Goal: Information Seeking & Learning: Check status

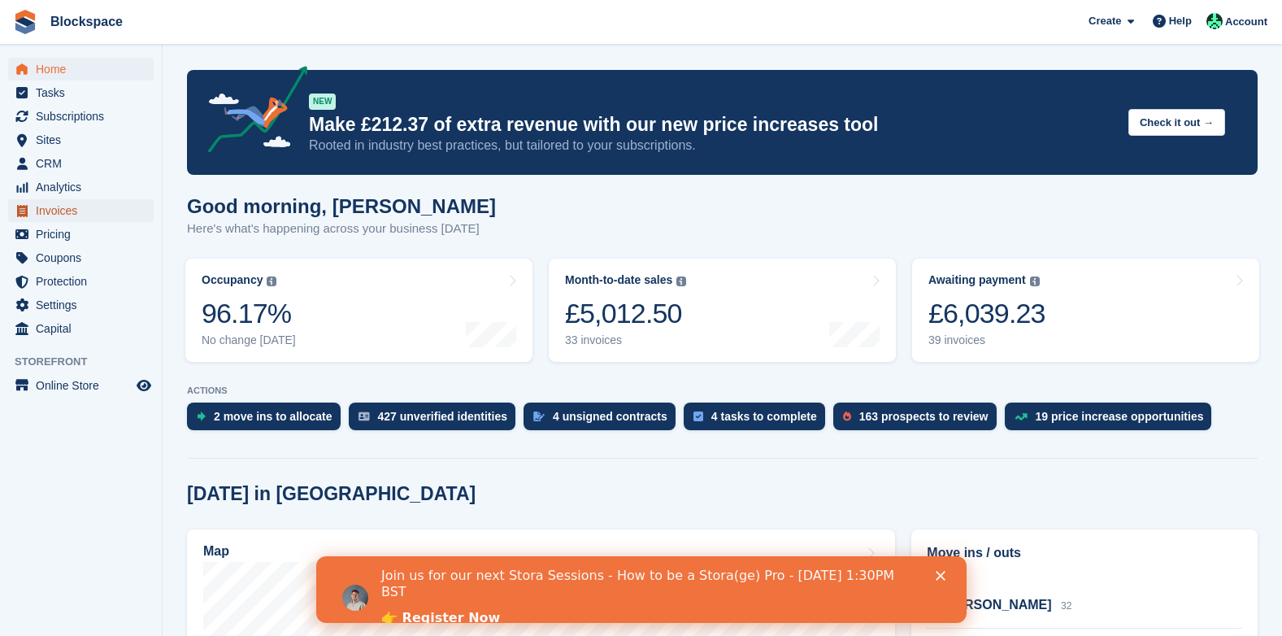
click at [60, 211] on span "Invoices" at bounding box center [85, 210] width 98 height 23
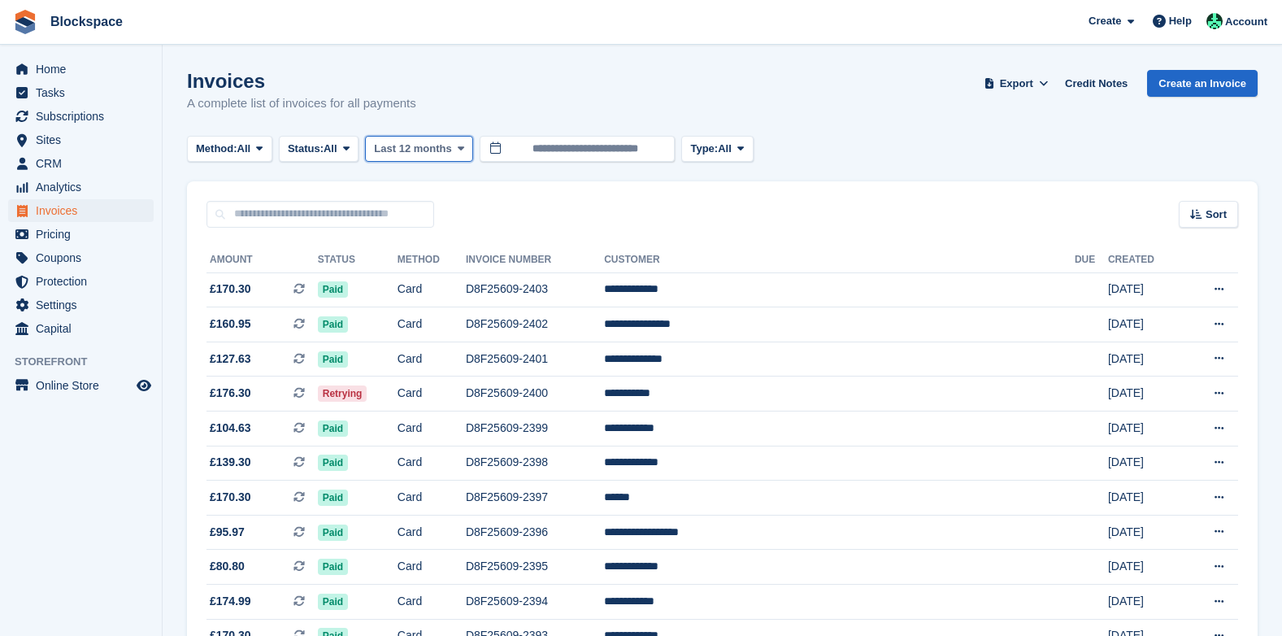
click at [442, 147] on span "Last 12 months" at bounding box center [412, 149] width 77 height 16
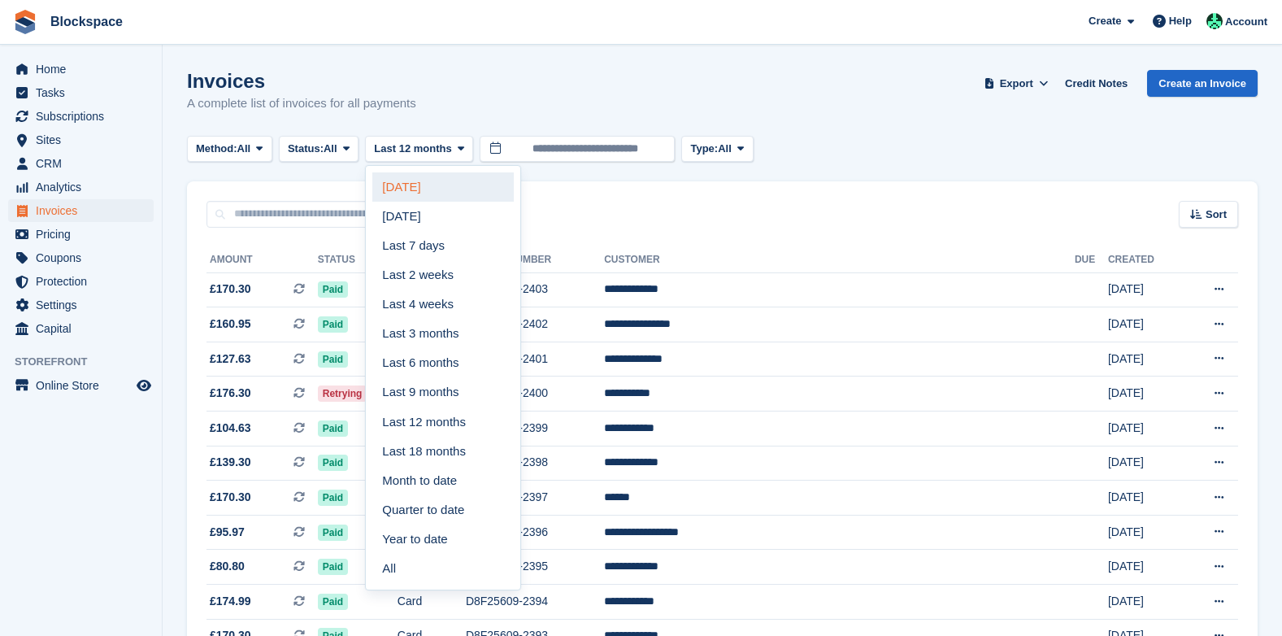
click at [423, 188] on link "Today" at bounding box center [442, 186] width 141 height 29
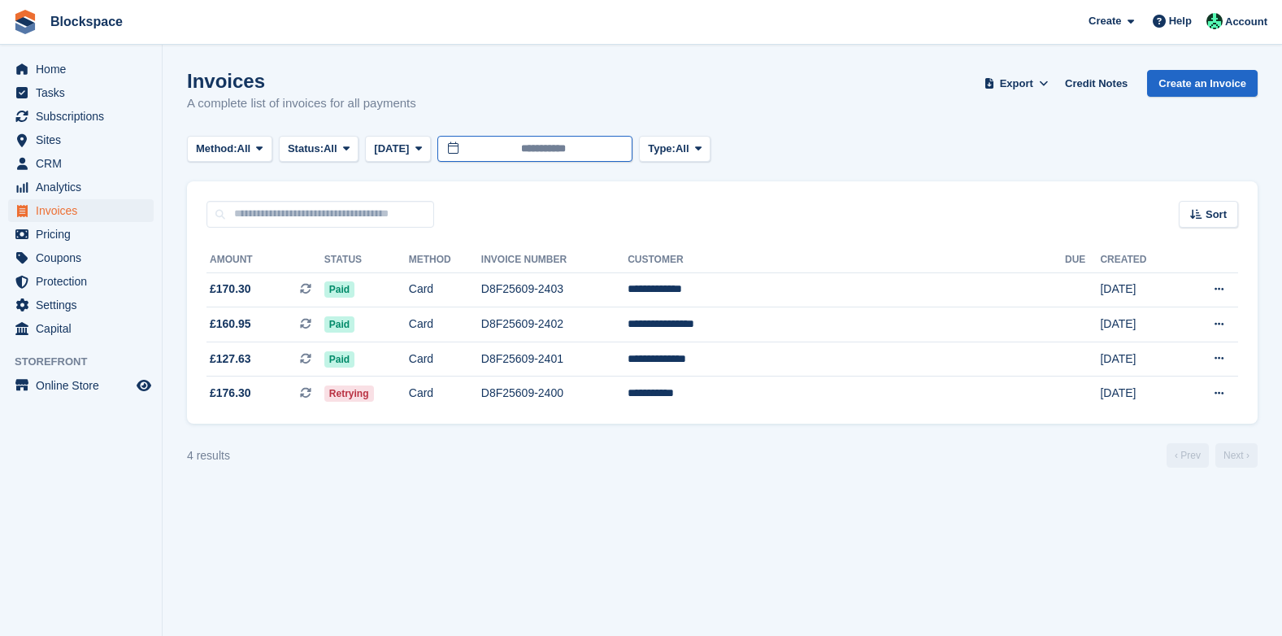
click at [580, 151] on input "**********" at bounding box center [534, 149] width 195 height 27
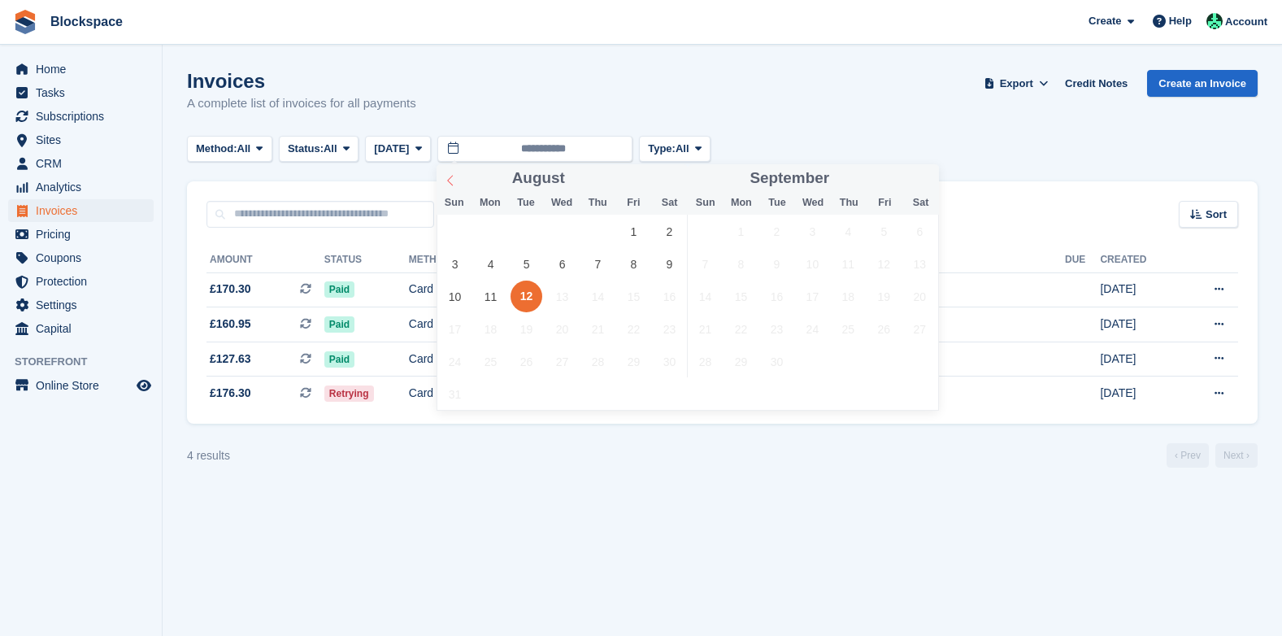
click at [458, 182] on span at bounding box center [451, 178] width 28 height 28
click at [531, 229] on span "1" at bounding box center [527, 231] width 32 height 32
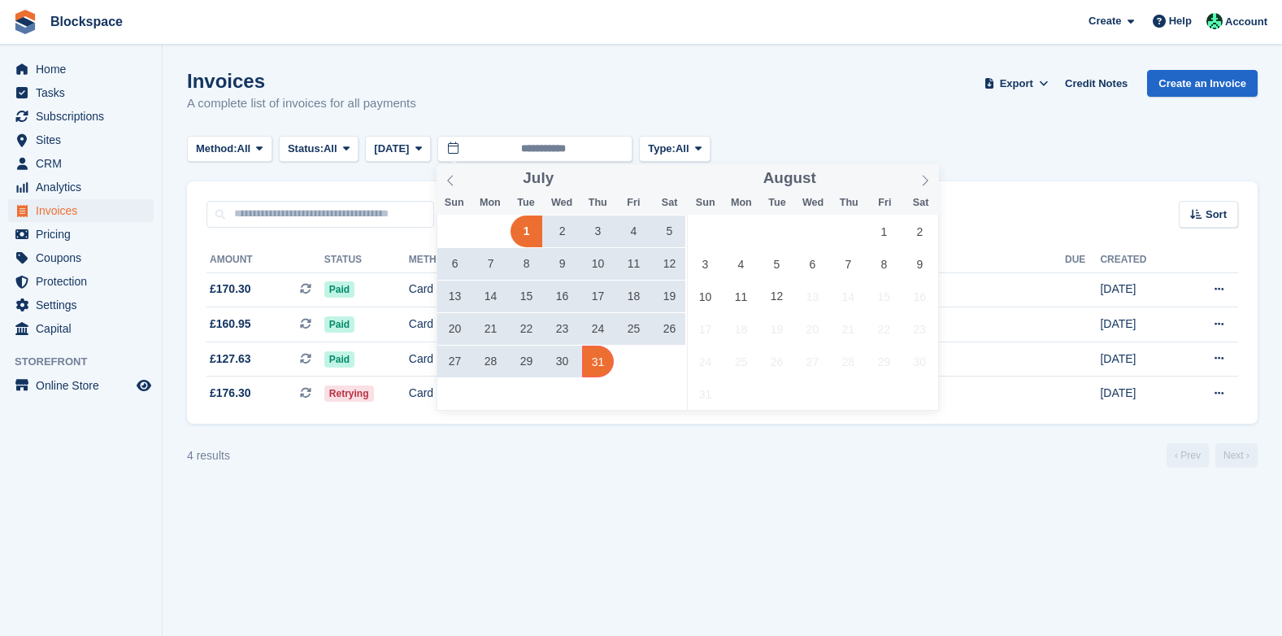
click at [604, 365] on span "31" at bounding box center [598, 361] width 32 height 32
type input "**********"
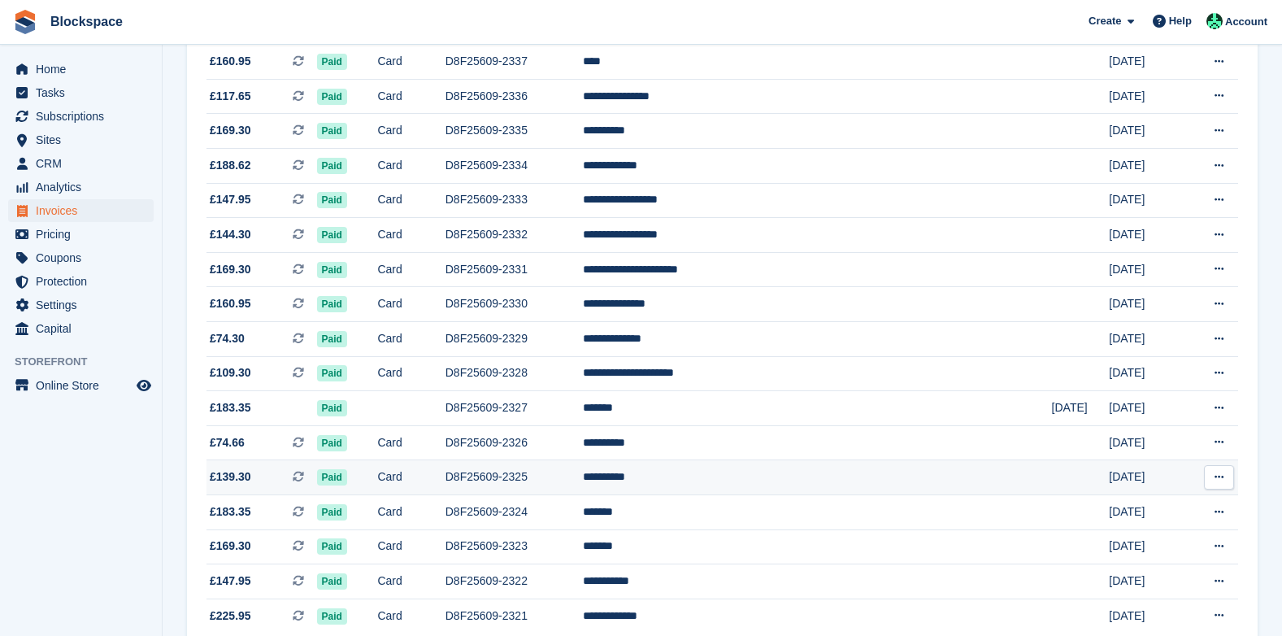
scroll to position [1449, 0]
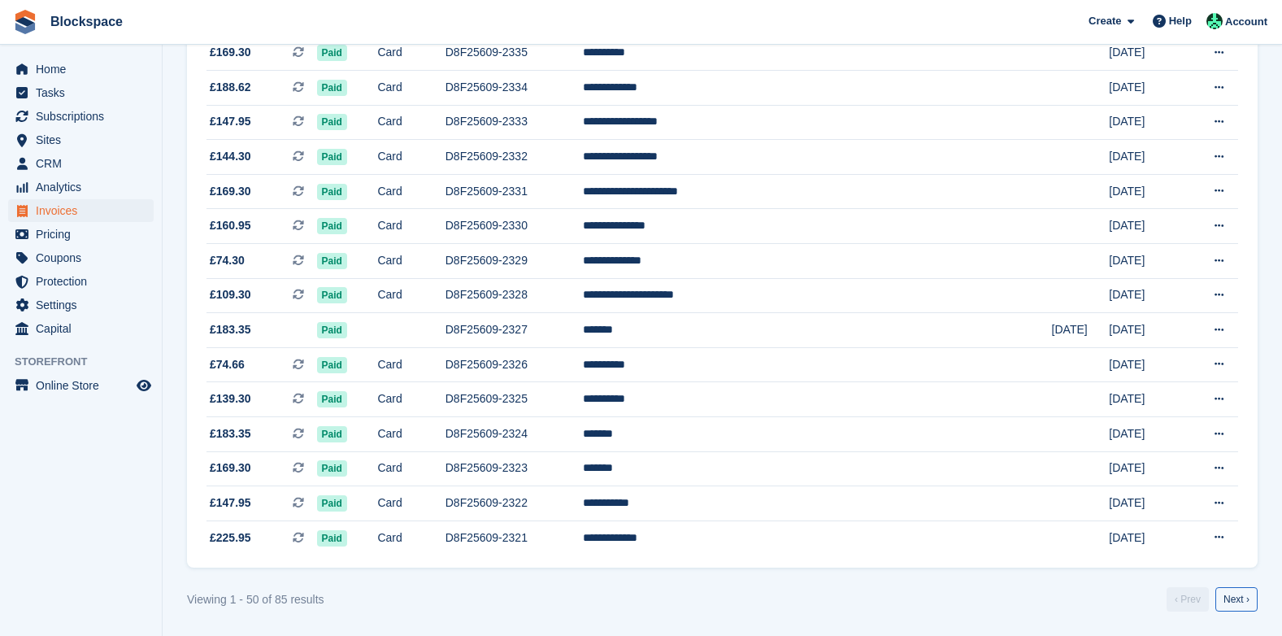
click at [1231, 598] on link "Next ›" at bounding box center [1236, 599] width 42 height 24
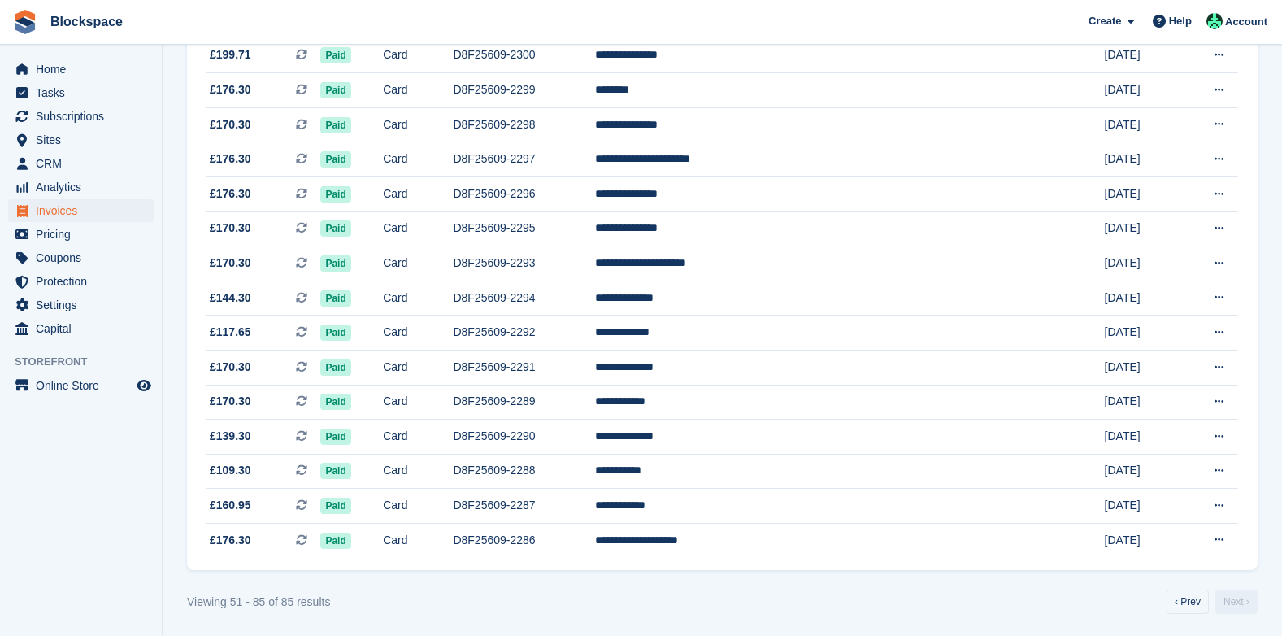
scroll to position [929, 0]
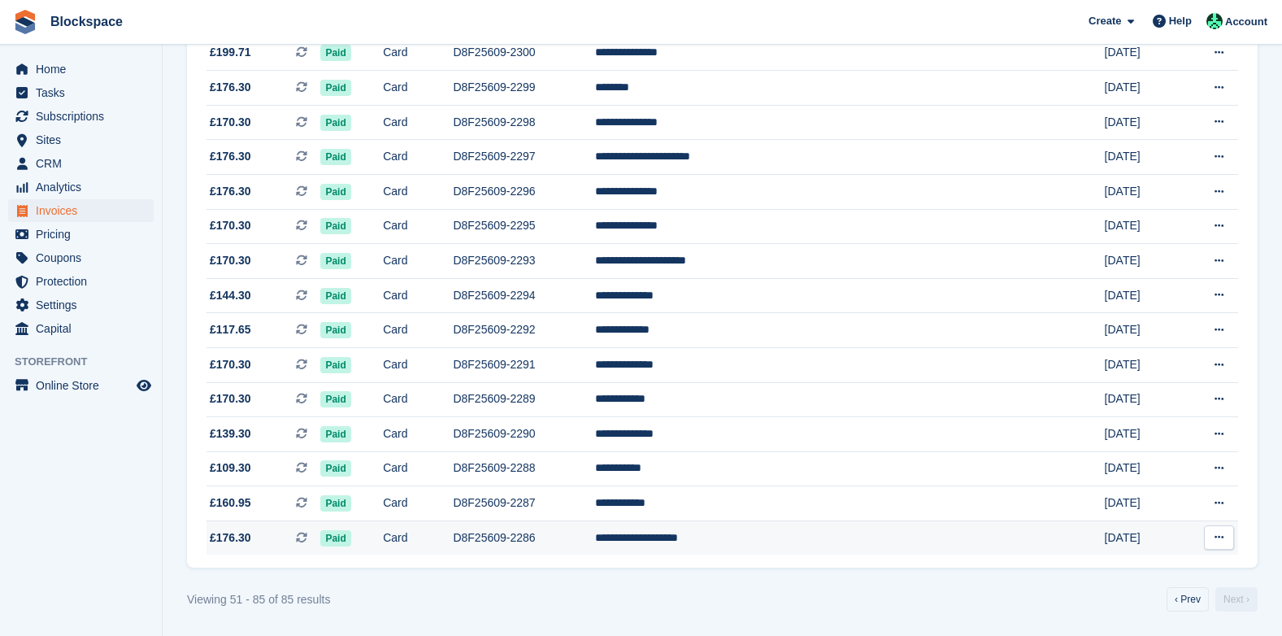
click at [589, 537] on td "D8F25609-2286" at bounding box center [524, 537] width 142 height 34
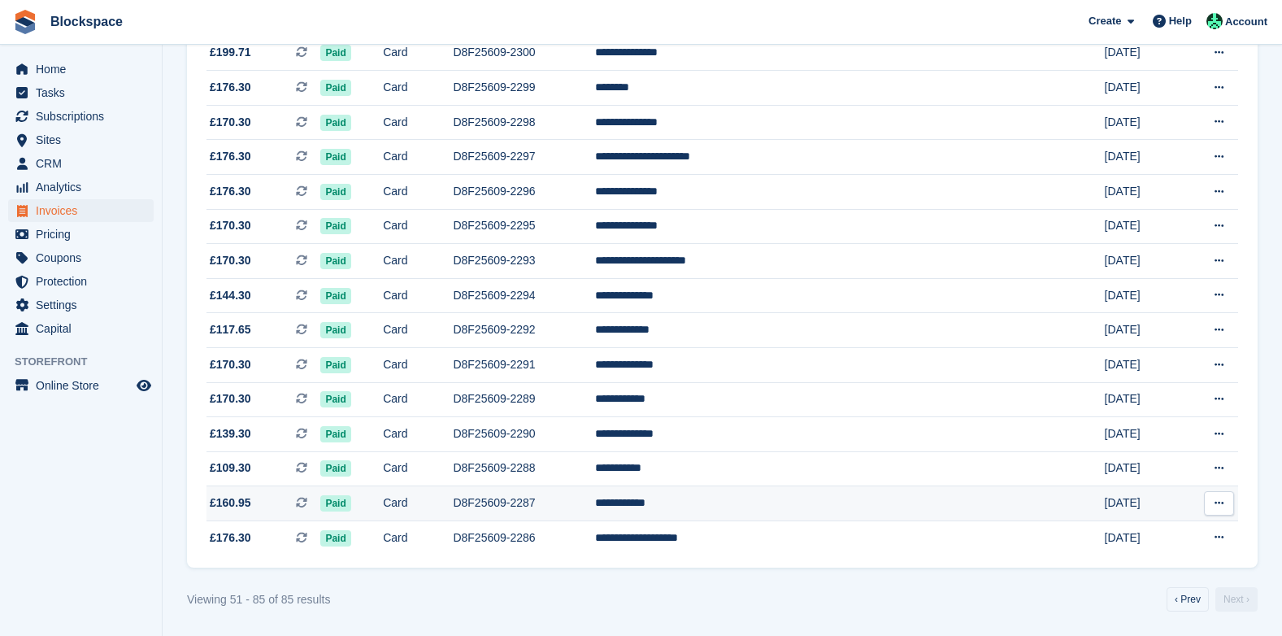
click at [595, 507] on td "D8F25609-2287" at bounding box center [524, 503] width 142 height 35
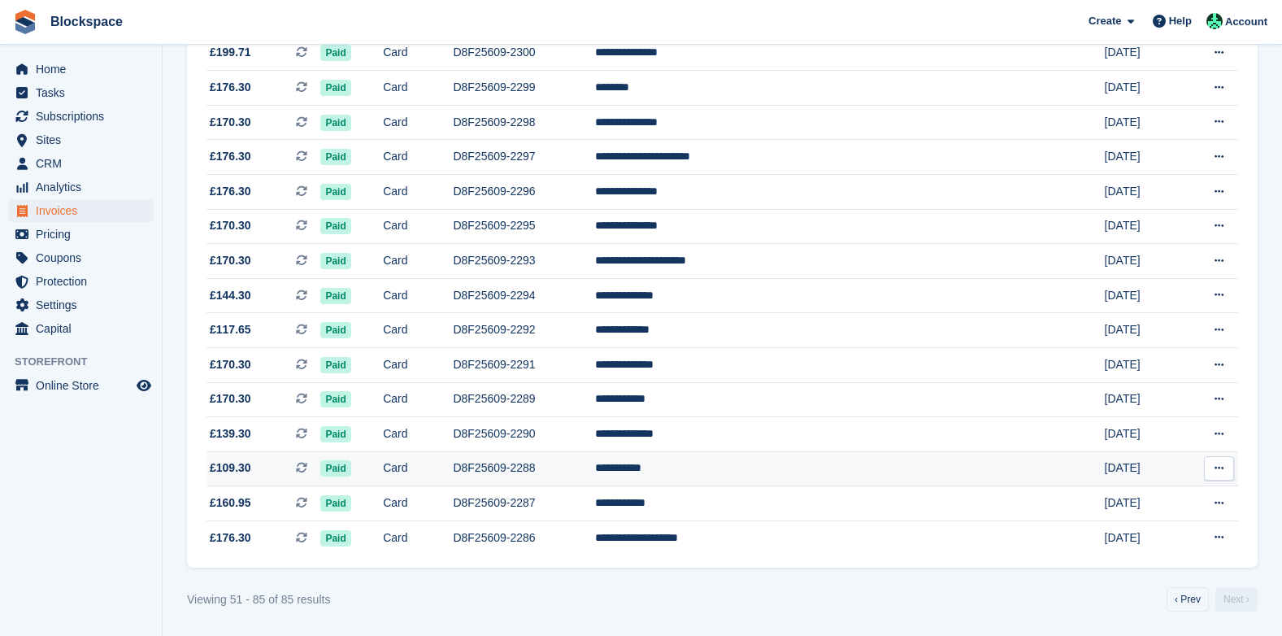
click at [579, 464] on td "D8F25609-2288" at bounding box center [524, 468] width 142 height 35
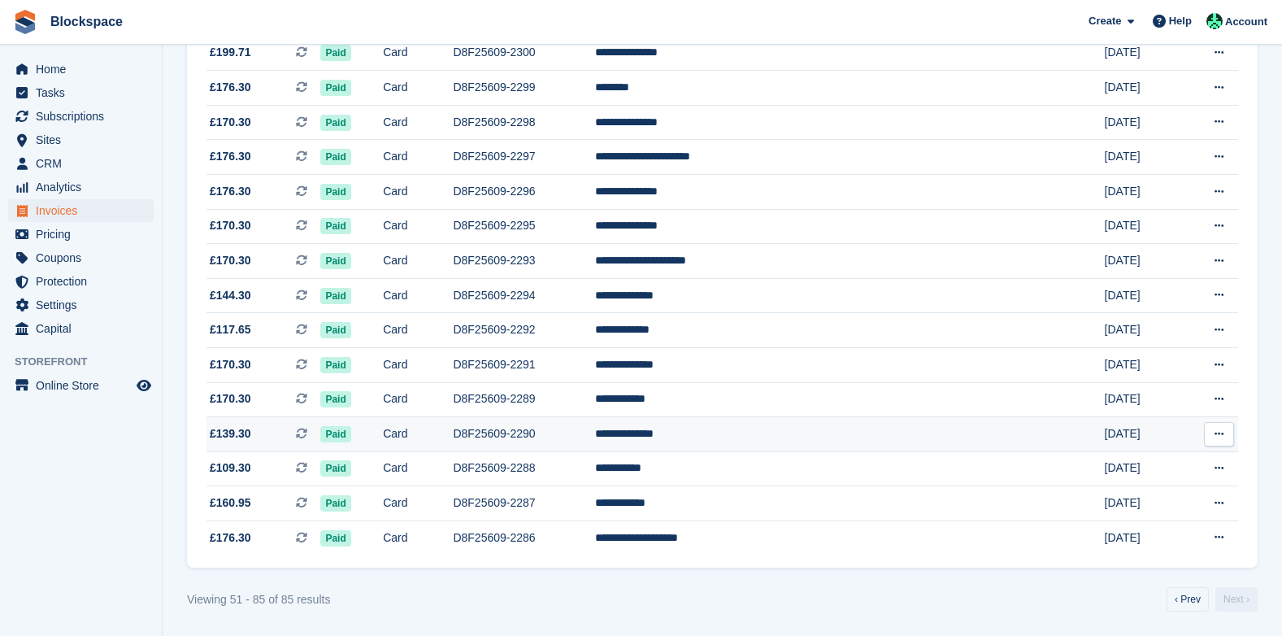
click at [595, 436] on td "D8F25609-2290" at bounding box center [524, 434] width 142 height 35
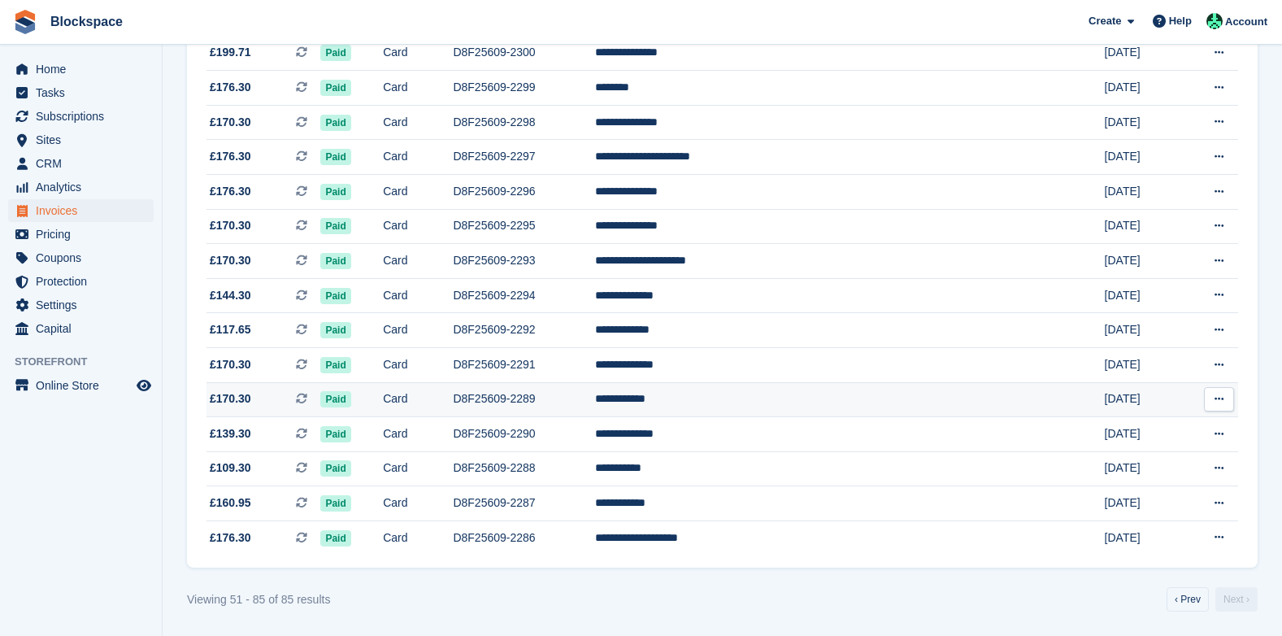
click at [581, 398] on td "D8F25609-2289" at bounding box center [524, 399] width 142 height 35
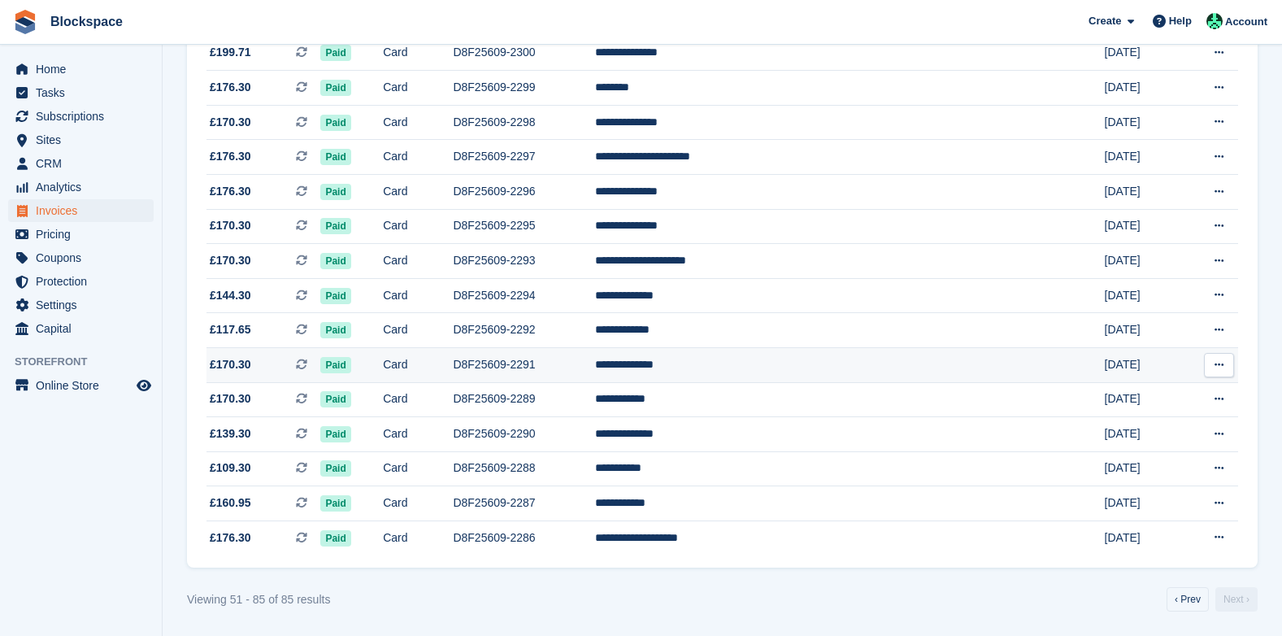
click at [562, 363] on td "D8F25609-2291" at bounding box center [524, 364] width 142 height 35
click at [595, 329] on td "D8F25609-2292" at bounding box center [524, 330] width 142 height 35
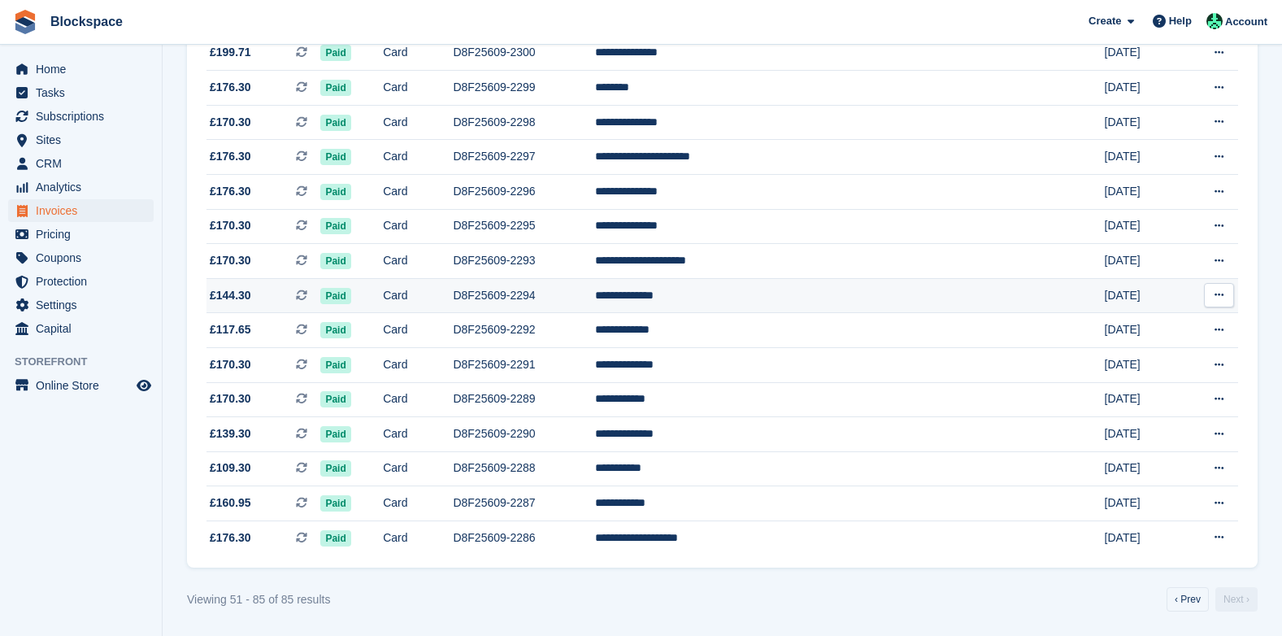
click at [594, 298] on td "D8F25609-2294" at bounding box center [524, 295] width 142 height 35
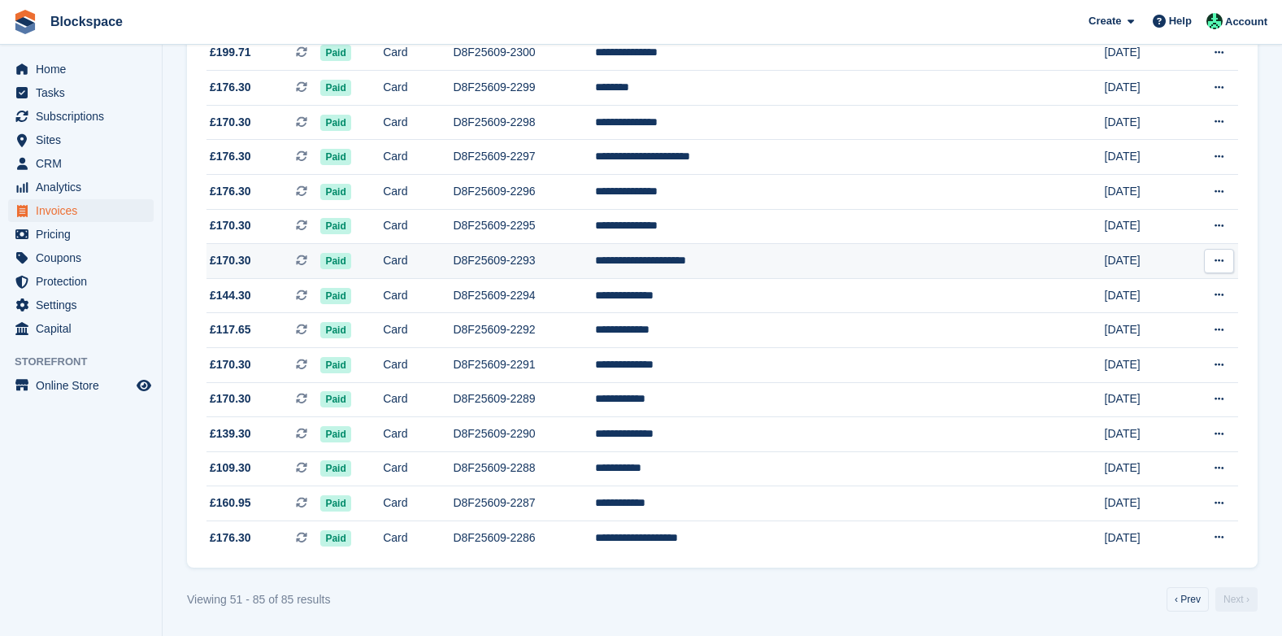
click at [582, 255] on td "D8F25609-2293" at bounding box center [524, 261] width 142 height 35
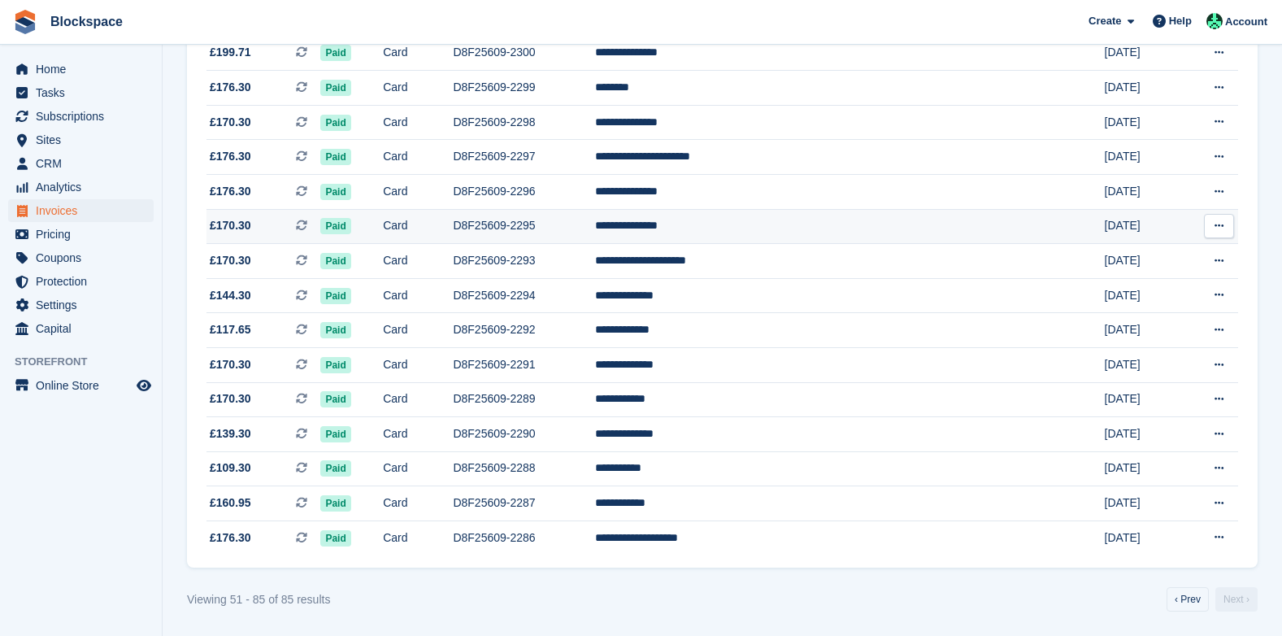
click at [581, 224] on td "D8F25609-2295" at bounding box center [524, 226] width 142 height 35
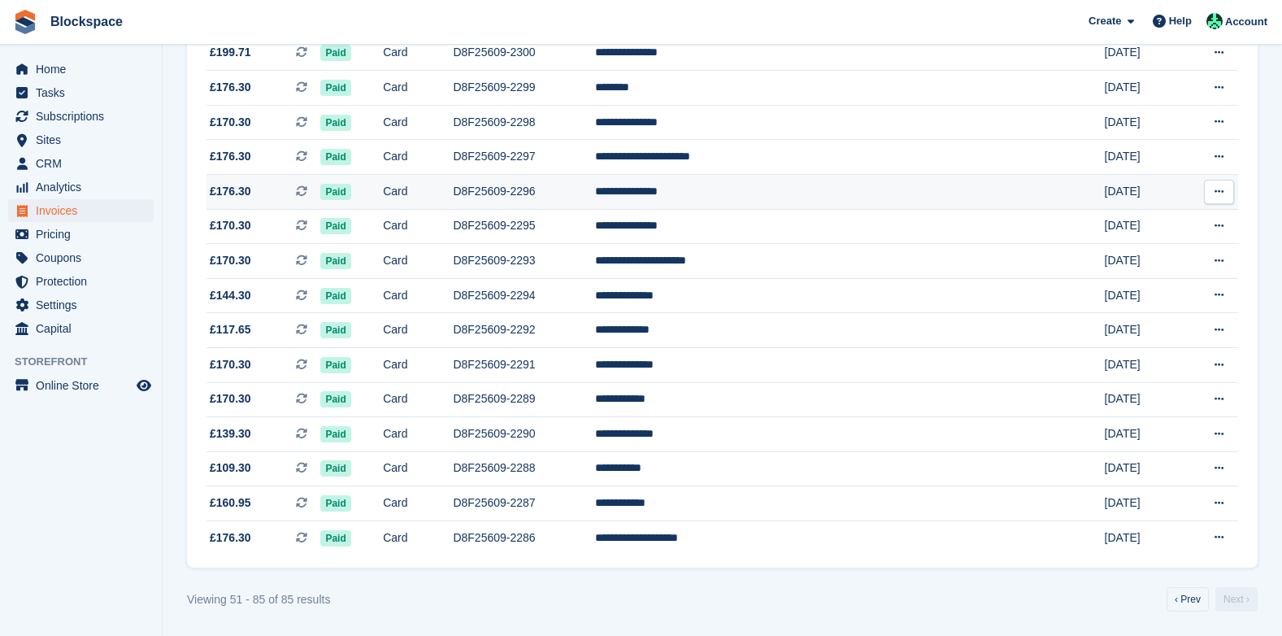
click at [594, 188] on td "D8F25609-2296" at bounding box center [524, 191] width 142 height 35
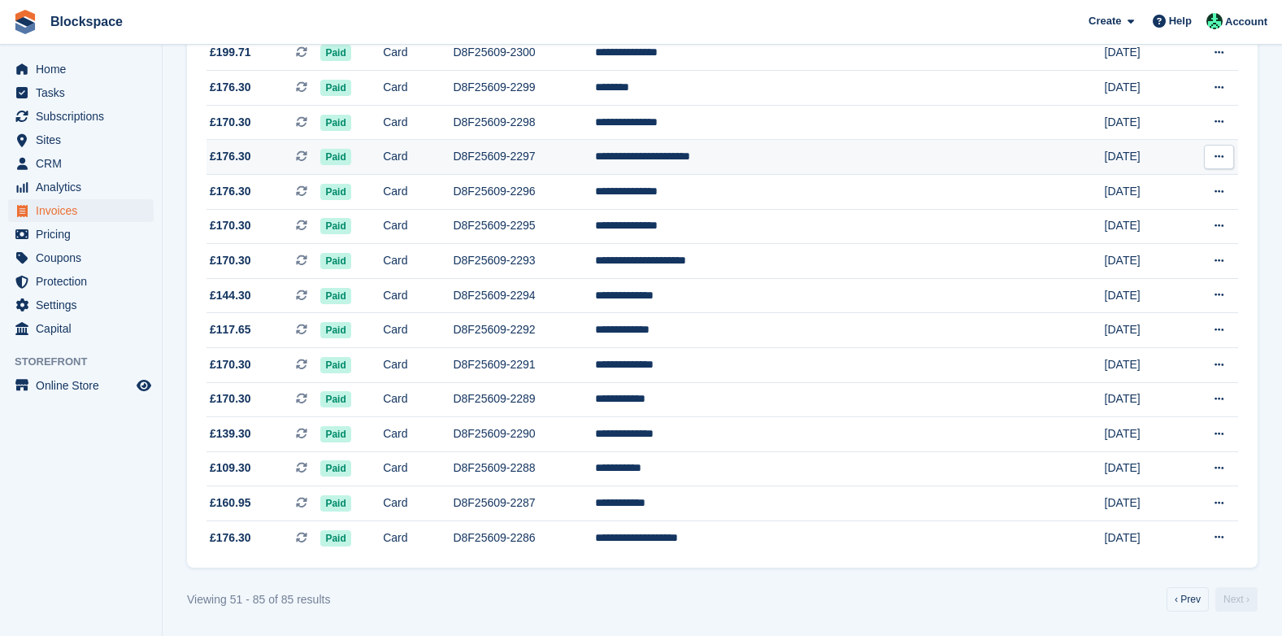
click at [576, 152] on td "D8F25609-2297" at bounding box center [524, 157] width 142 height 35
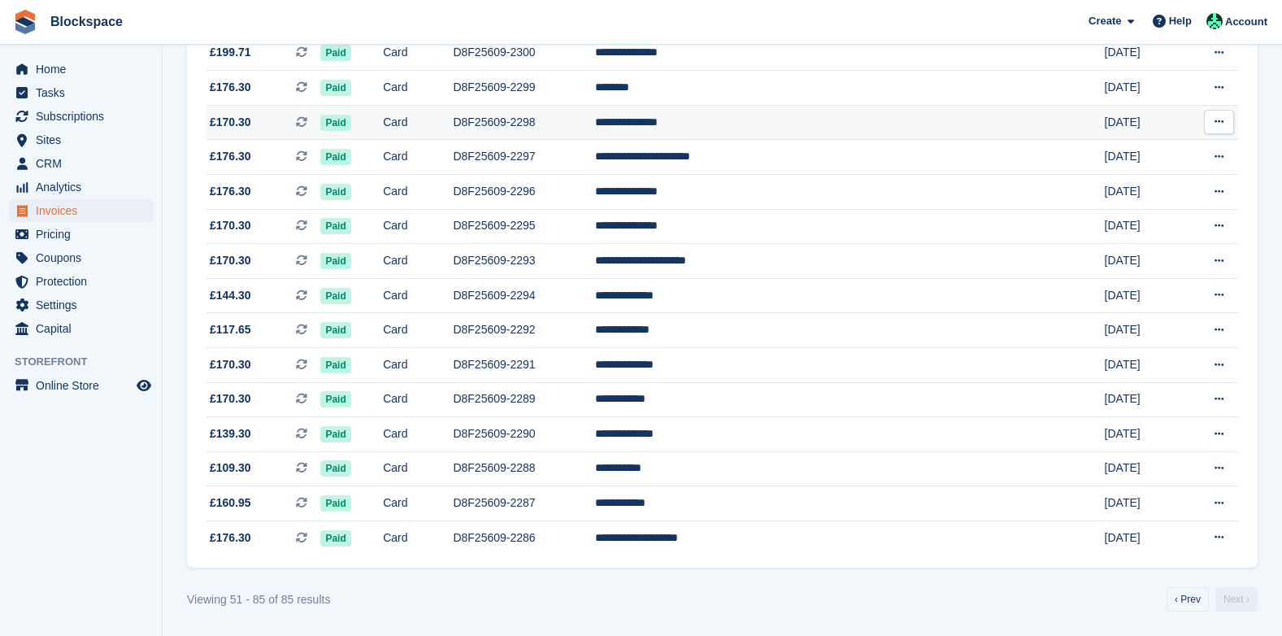
click at [582, 126] on td "D8F25609-2298" at bounding box center [524, 122] width 142 height 35
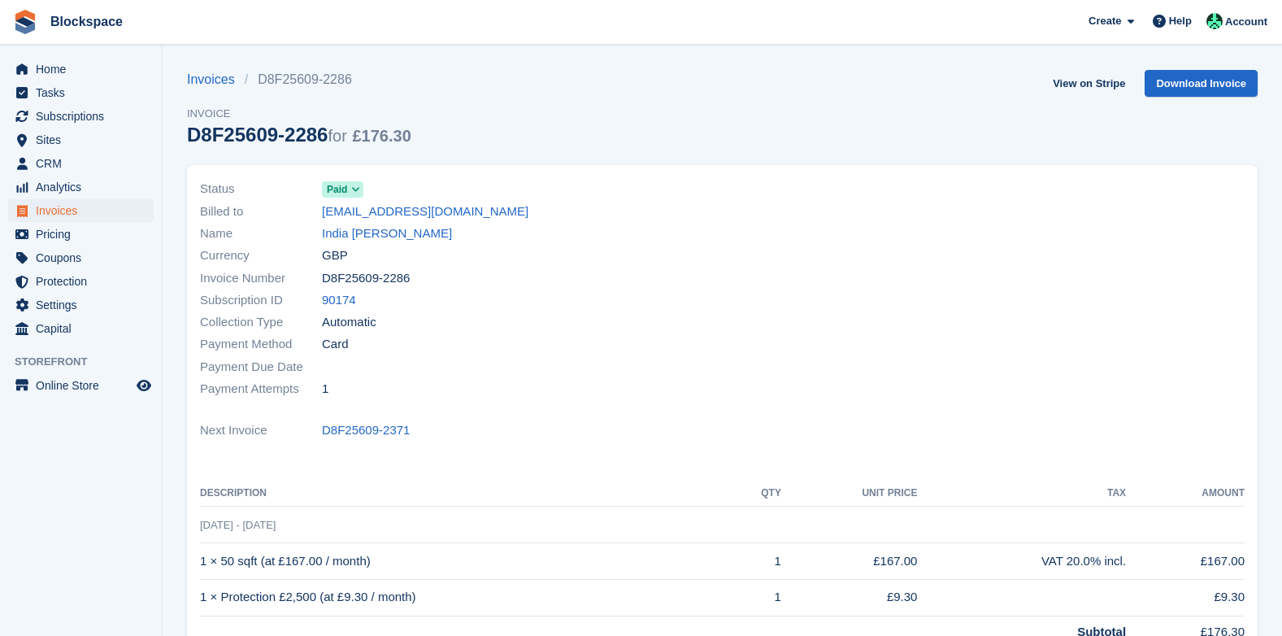
scroll to position [325, 0]
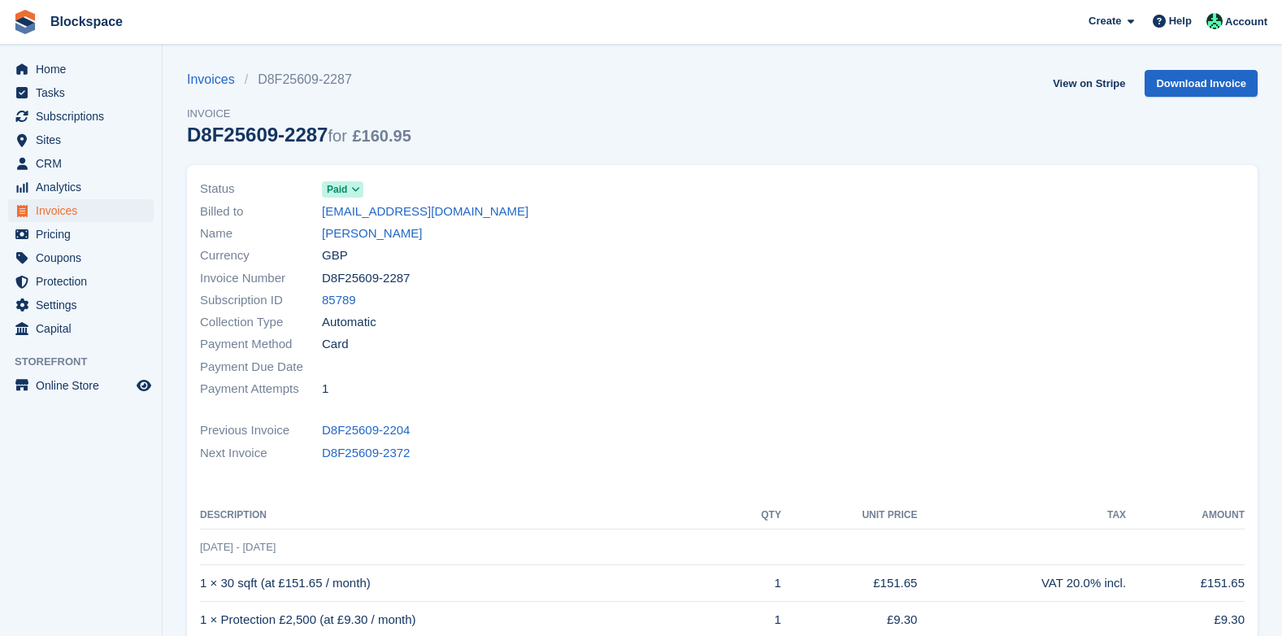
scroll to position [163, 0]
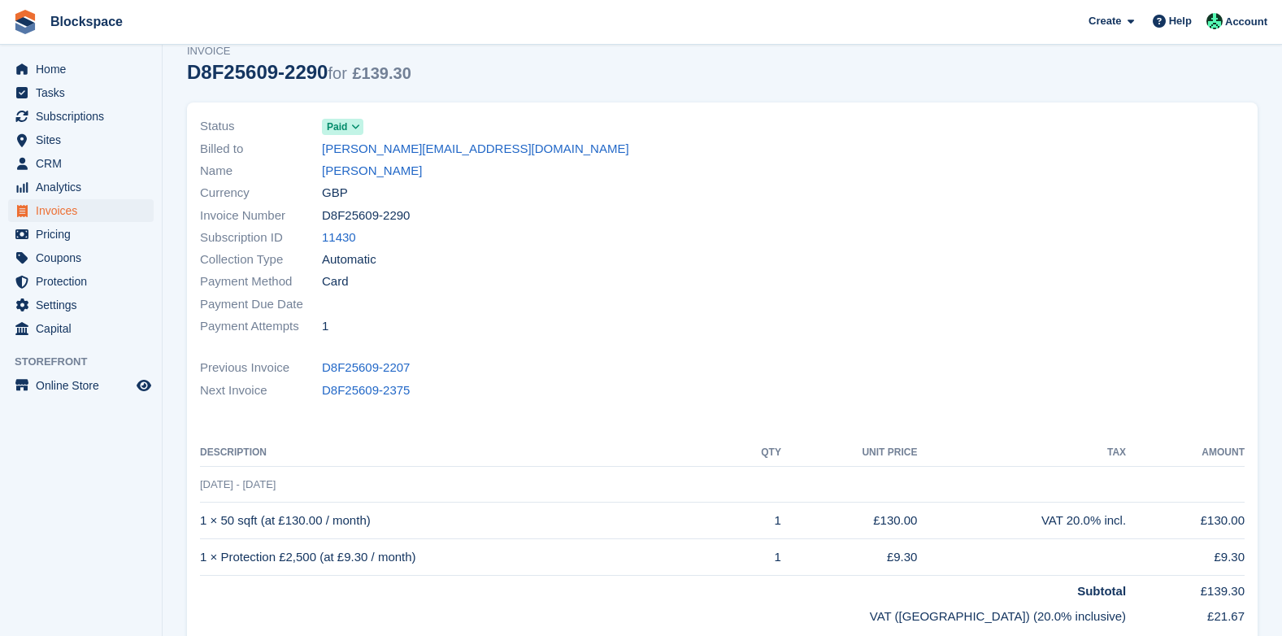
scroll to position [163, 0]
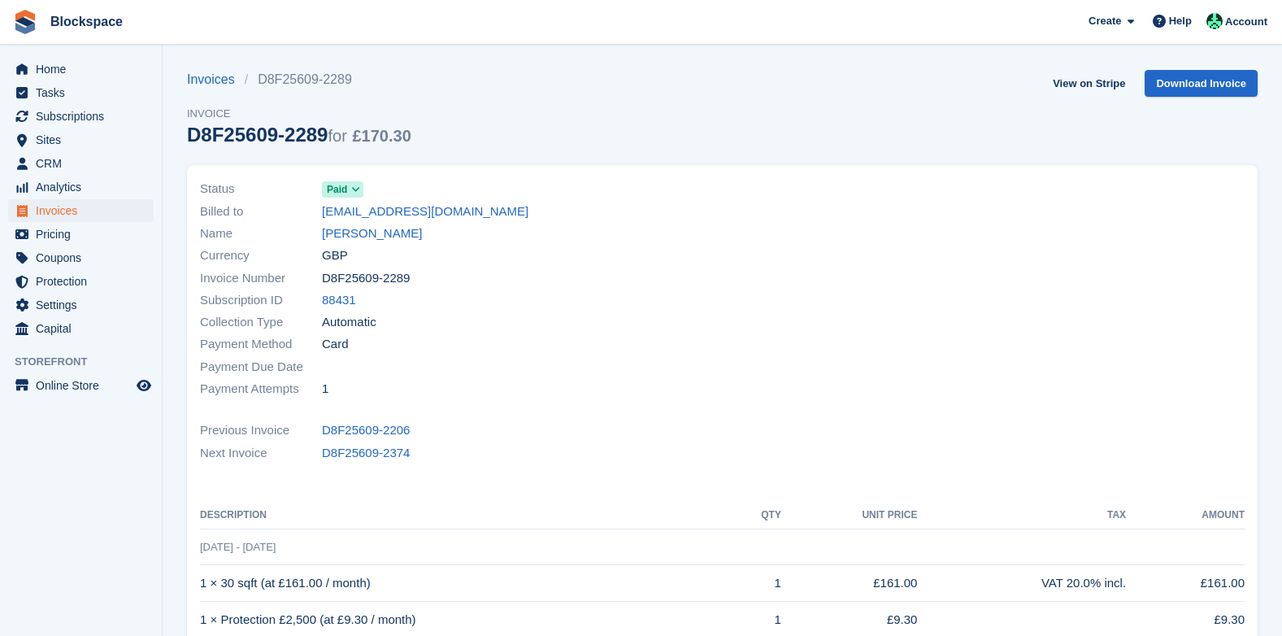
scroll to position [325, 0]
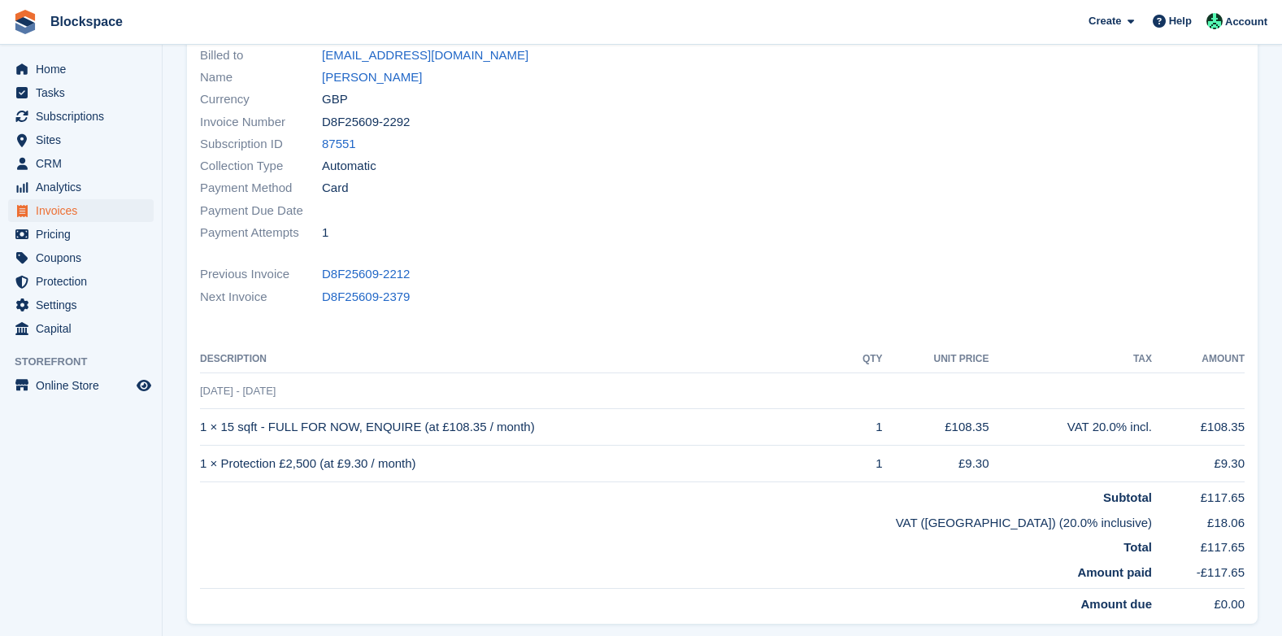
scroll to position [163, 0]
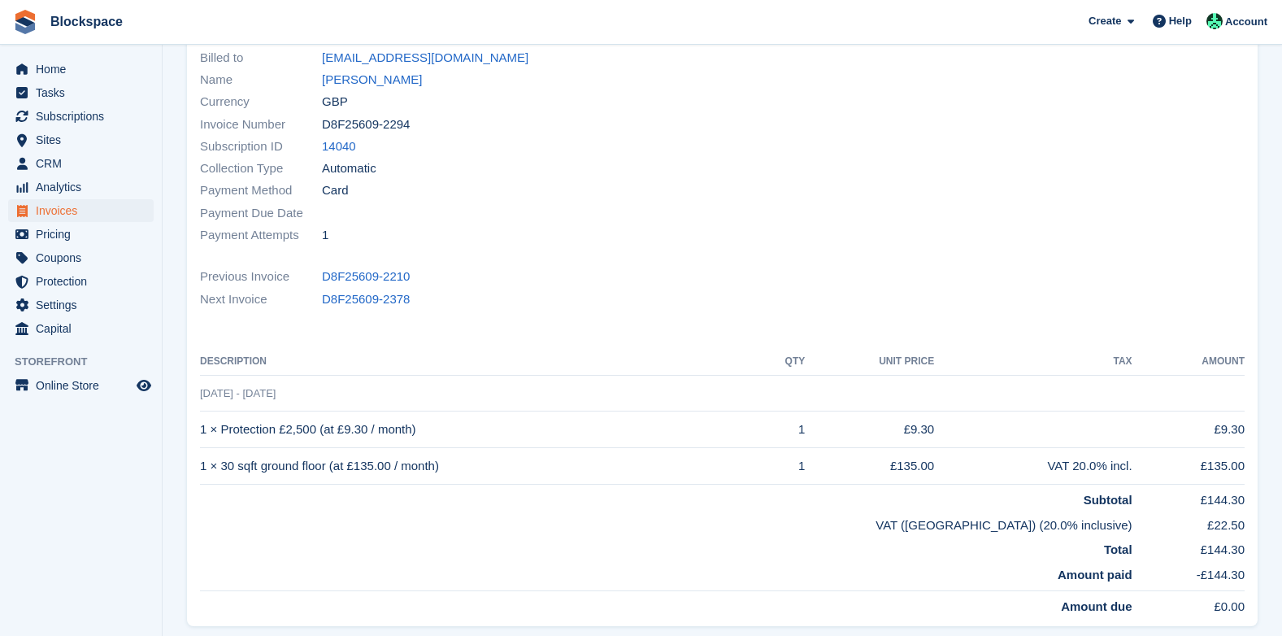
scroll to position [163, 0]
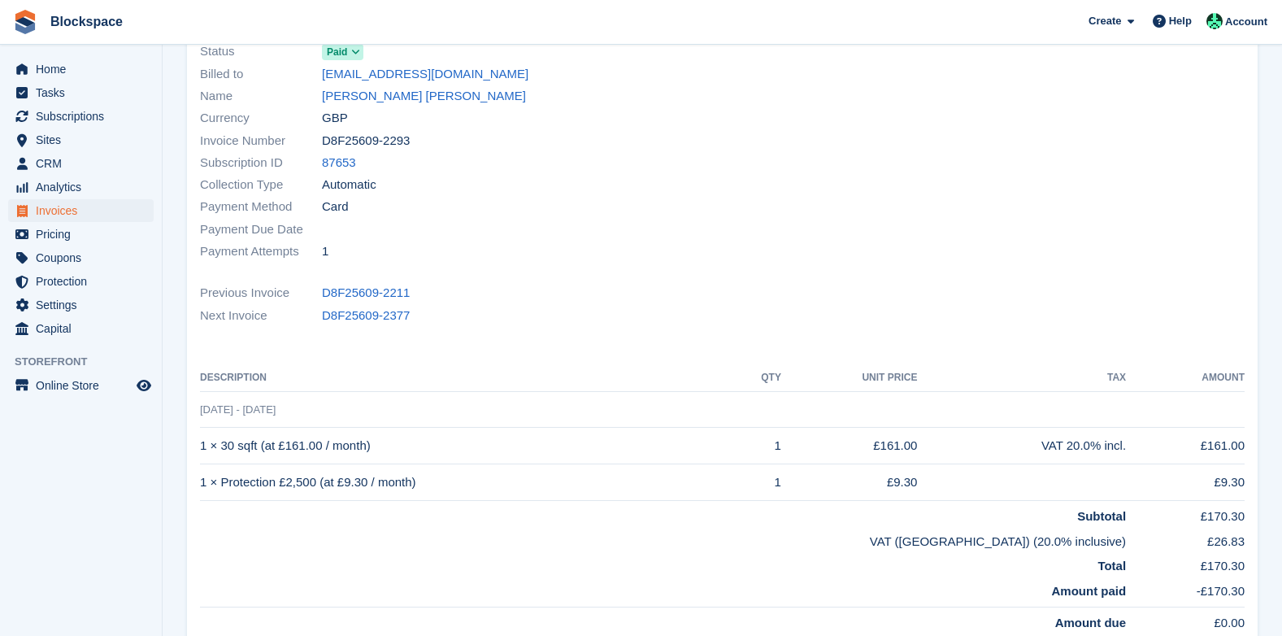
scroll to position [163, 0]
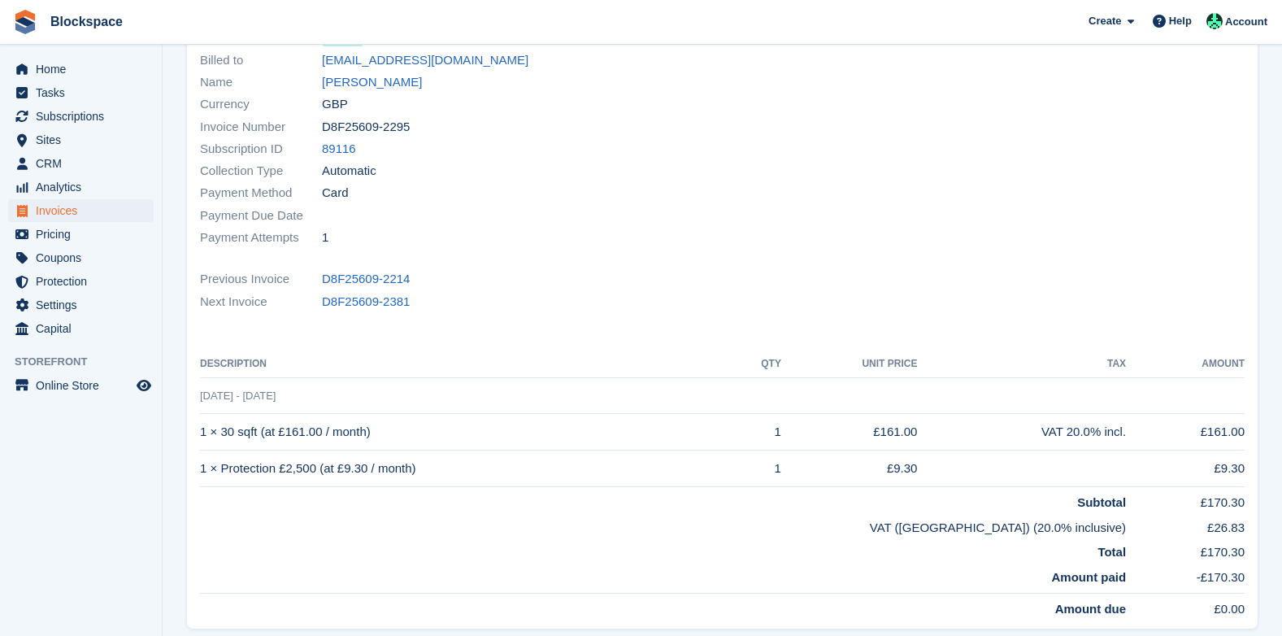
scroll to position [163, 0]
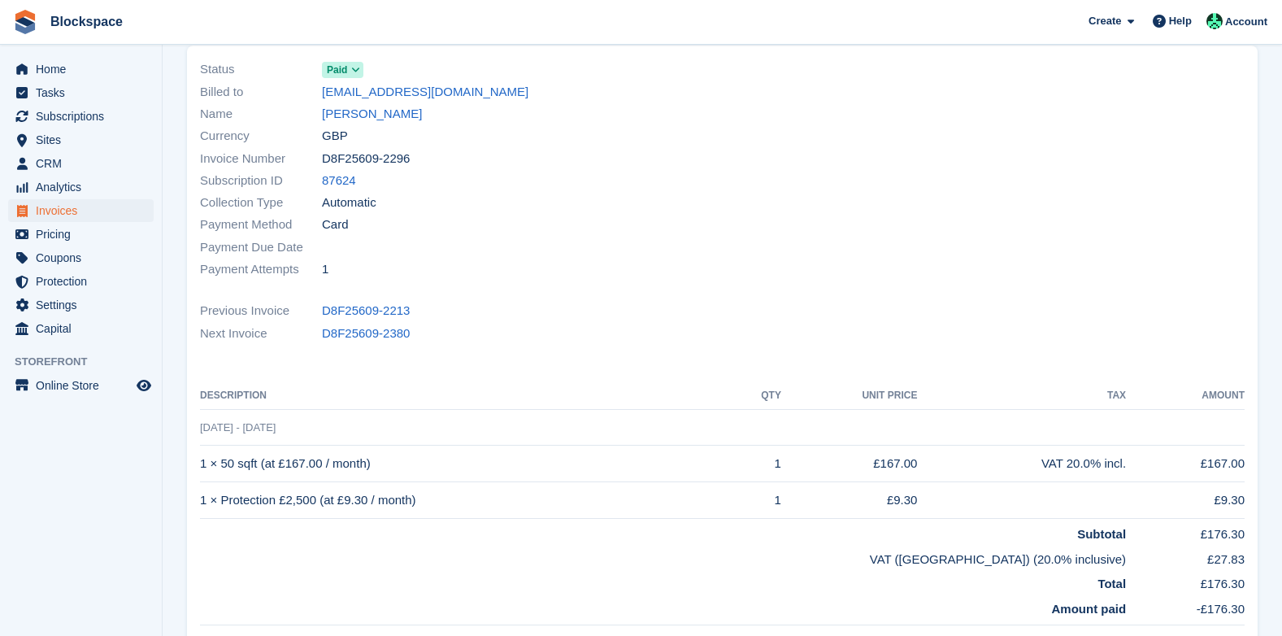
scroll to position [163, 0]
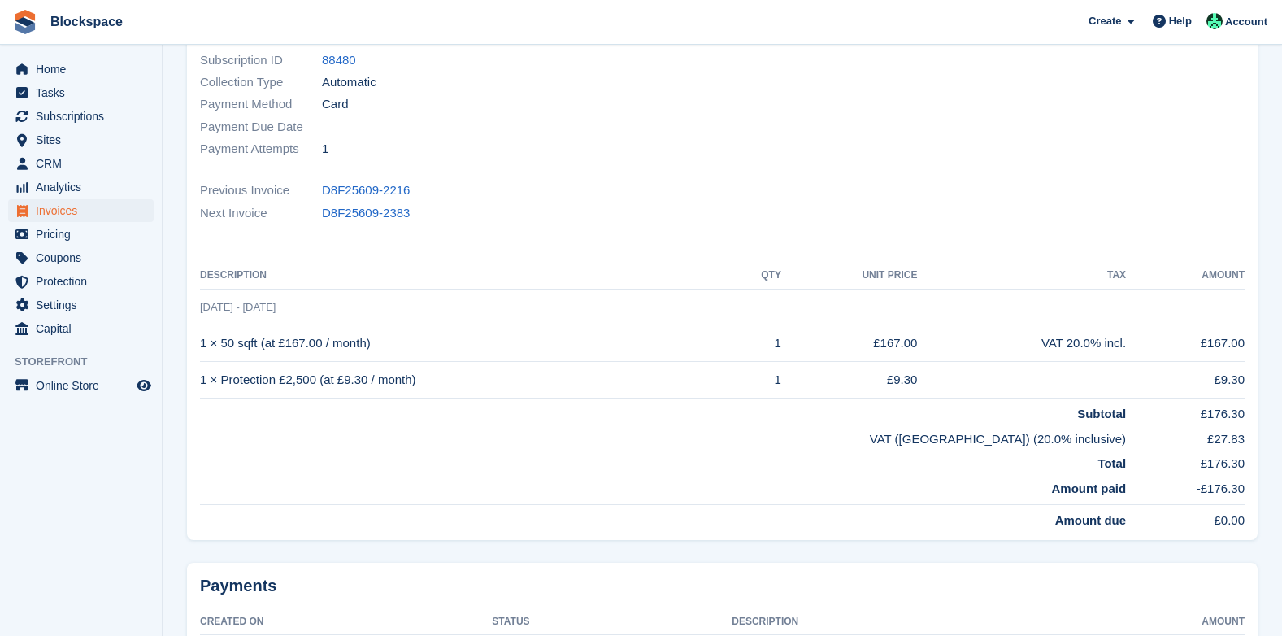
scroll to position [244, 0]
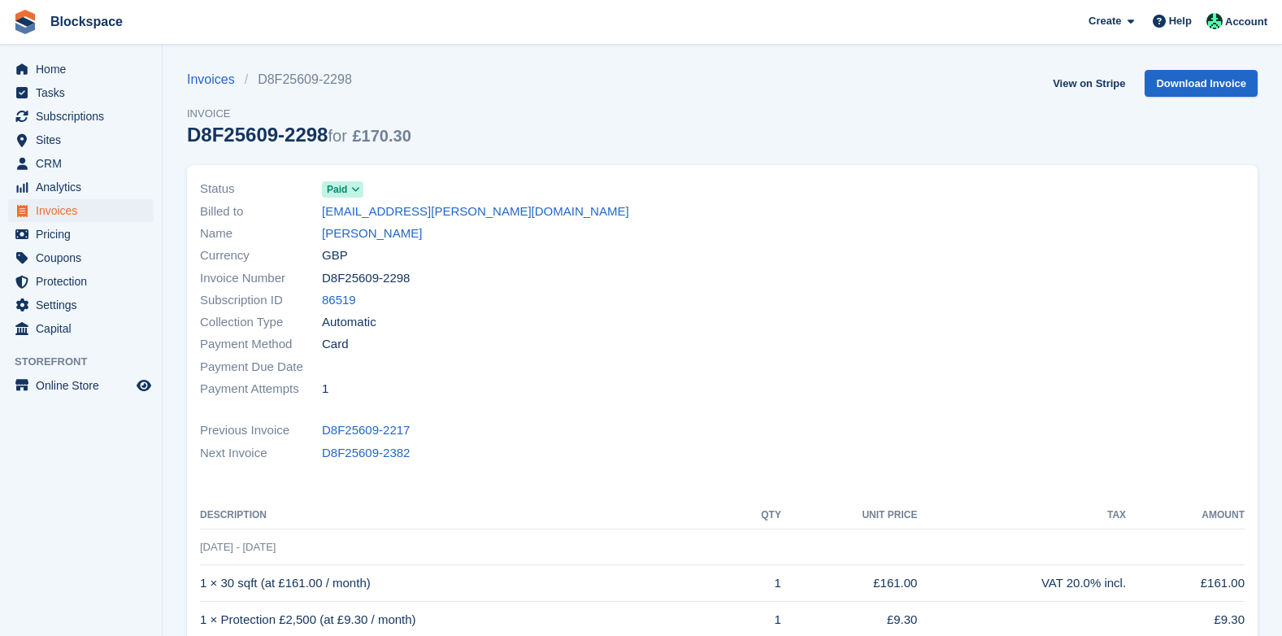
scroll to position [244, 0]
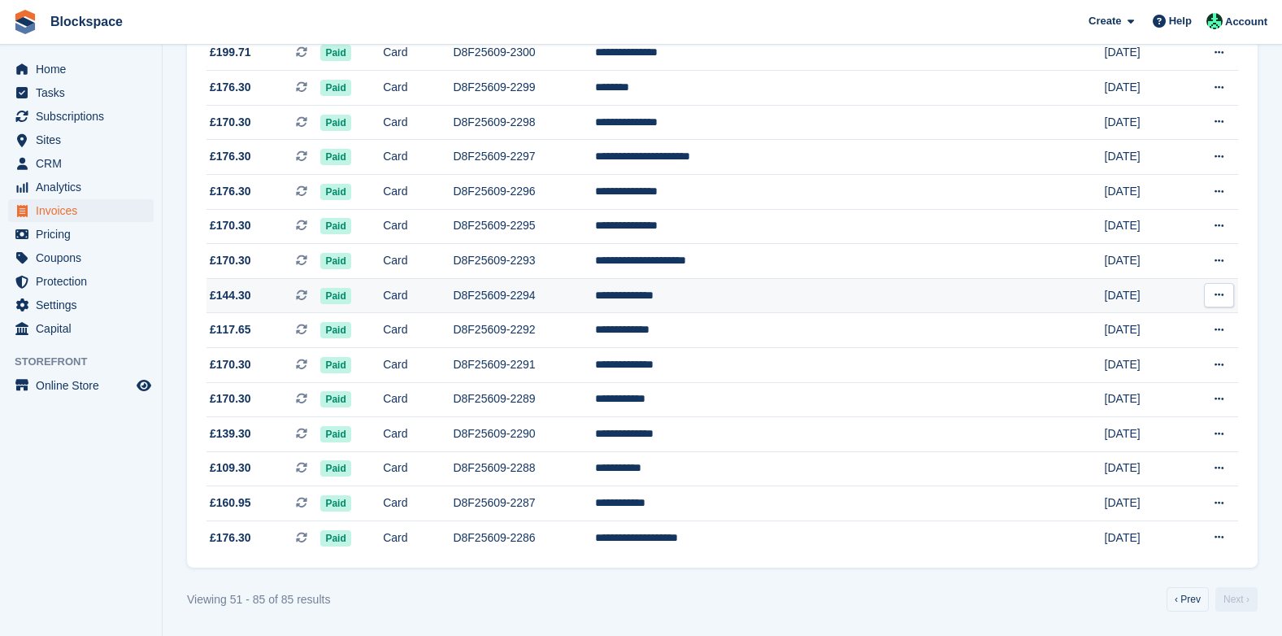
scroll to position [929, 0]
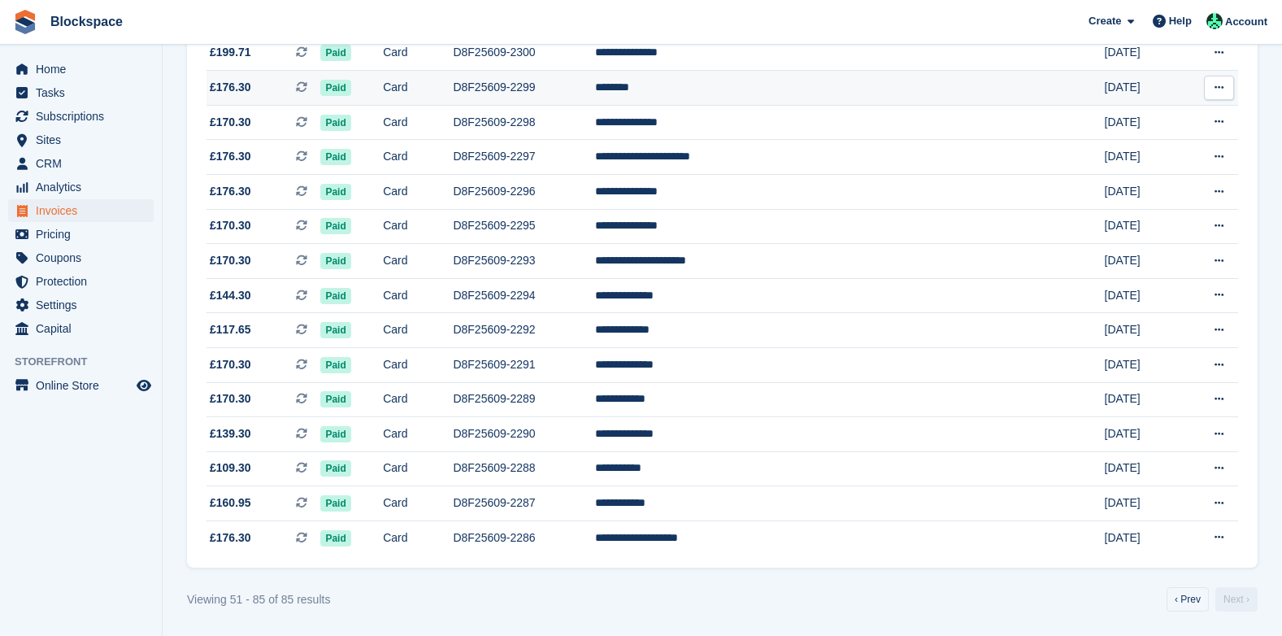
click at [592, 89] on td "D8F25609-2299" at bounding box center [524, 88] width 142 height 35
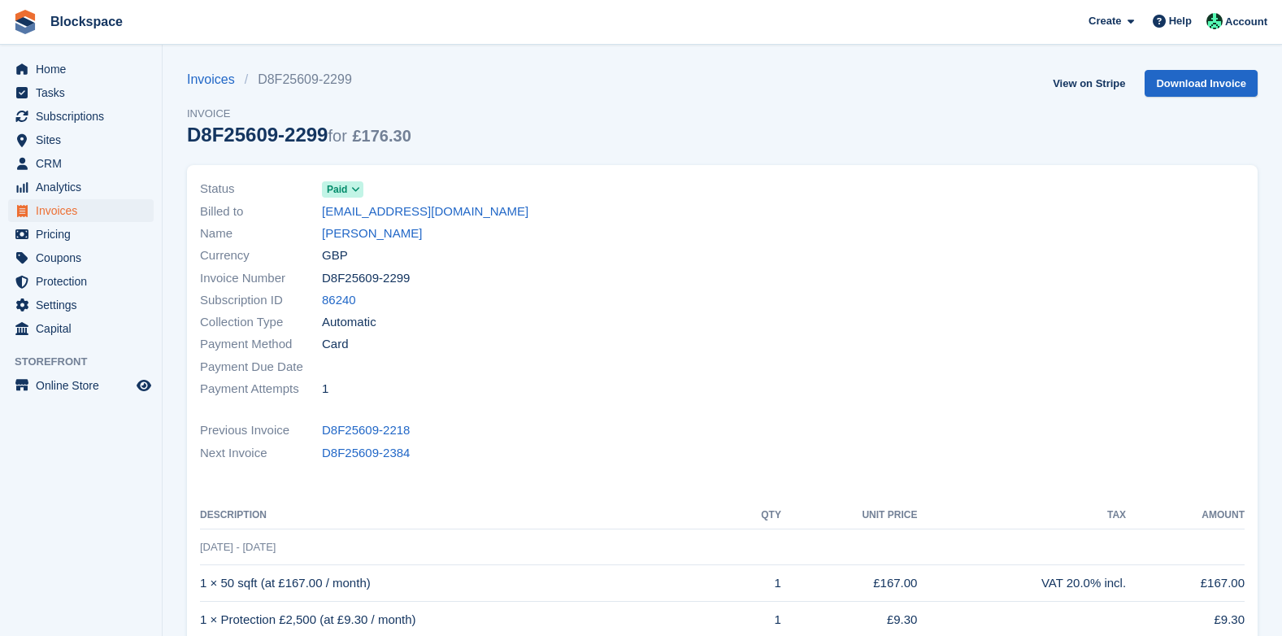
scroll to position [244, 0]
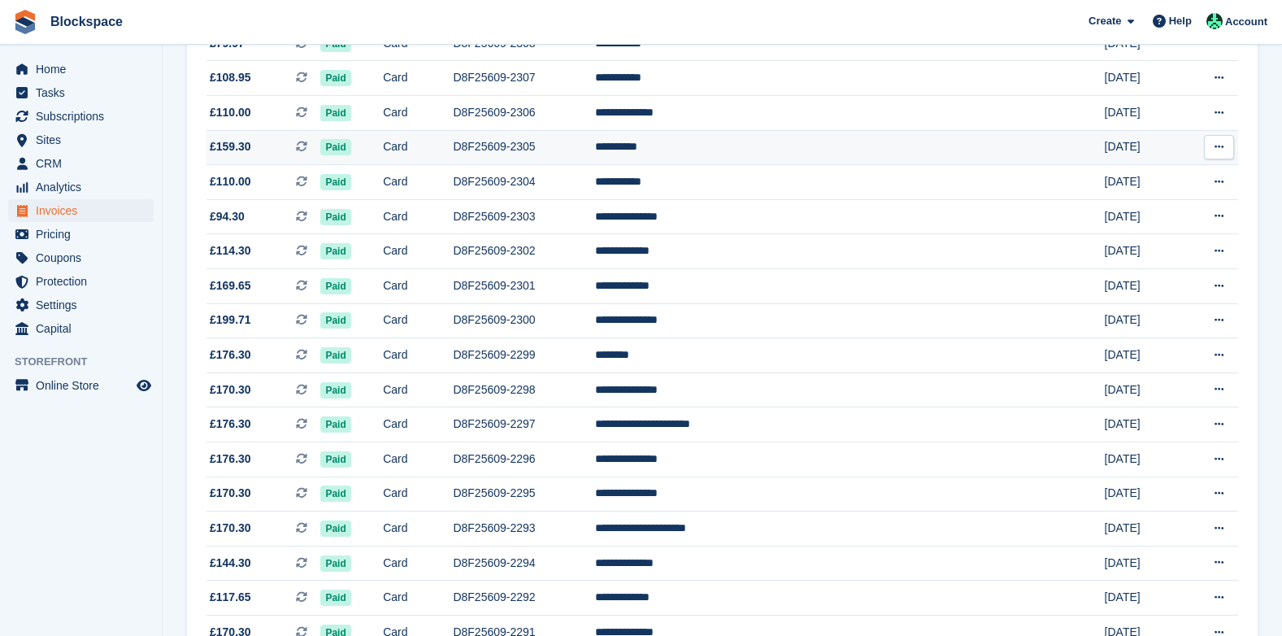
scroll to position [604, 0]
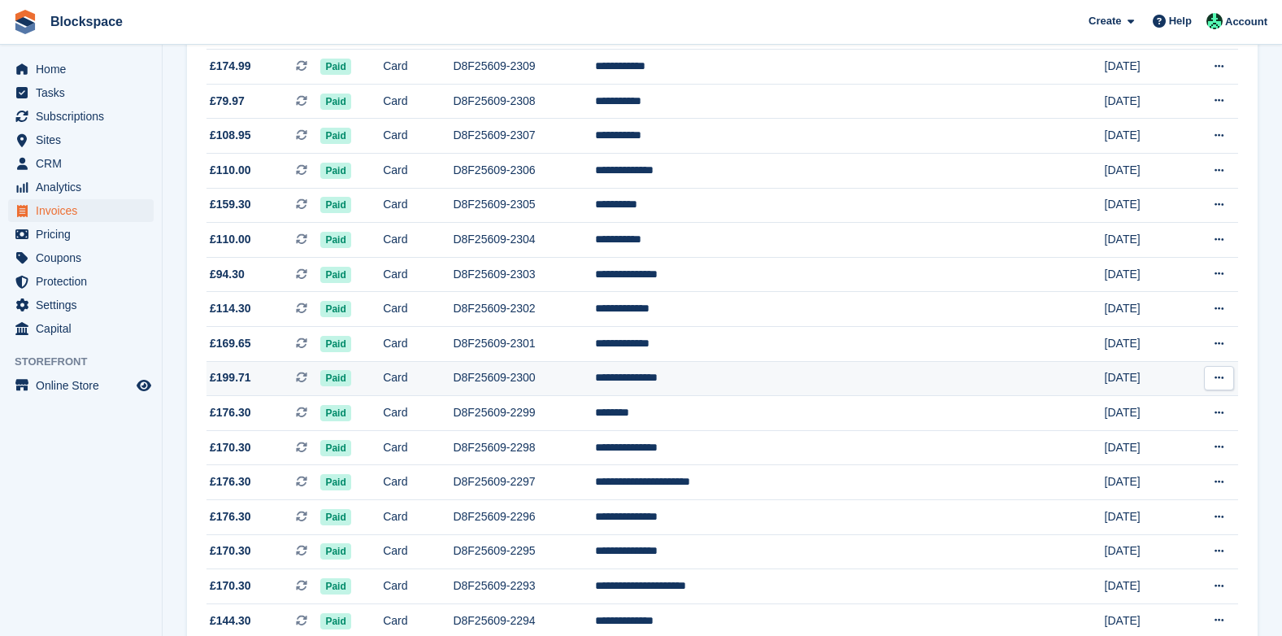
click at [590, 374] on td "D8F25609-2300" at bounding box center [524, 378] width 142 height 35
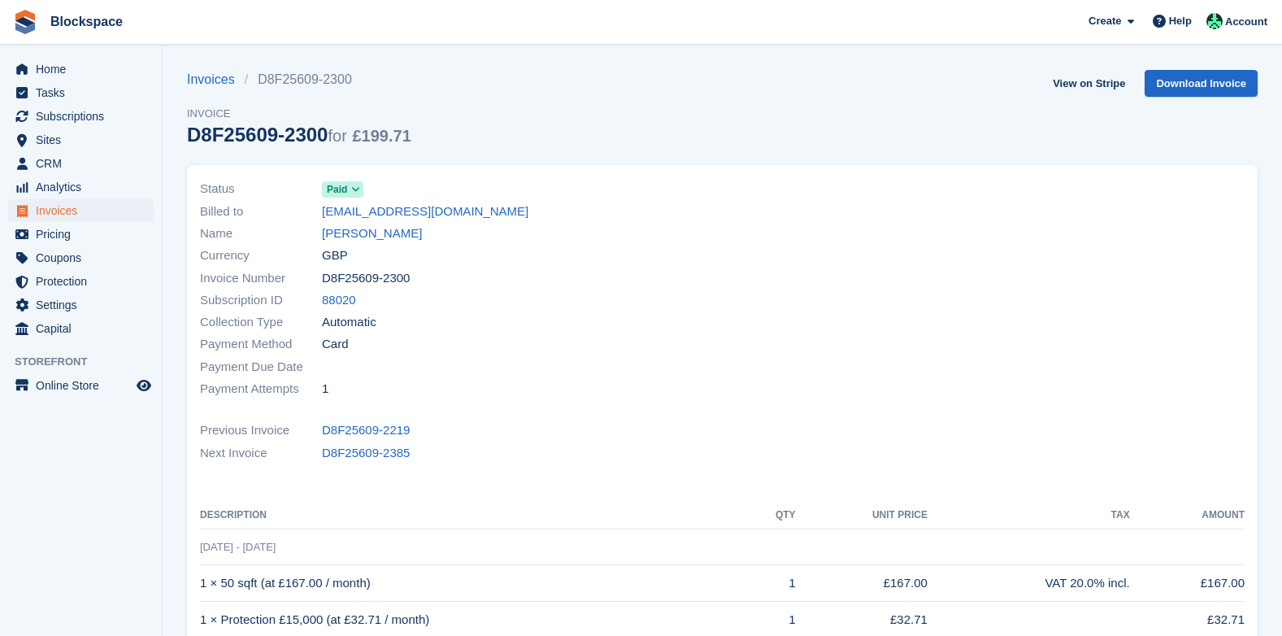
scroll to position [163, 0]
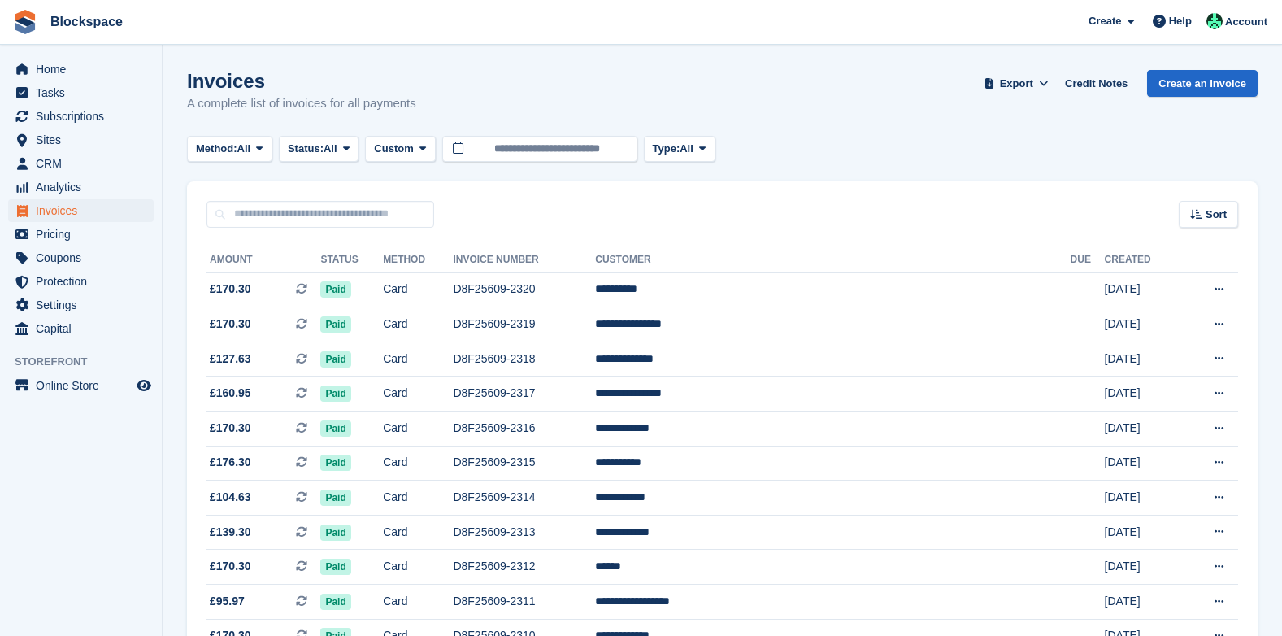
scroll to position [604, 0]
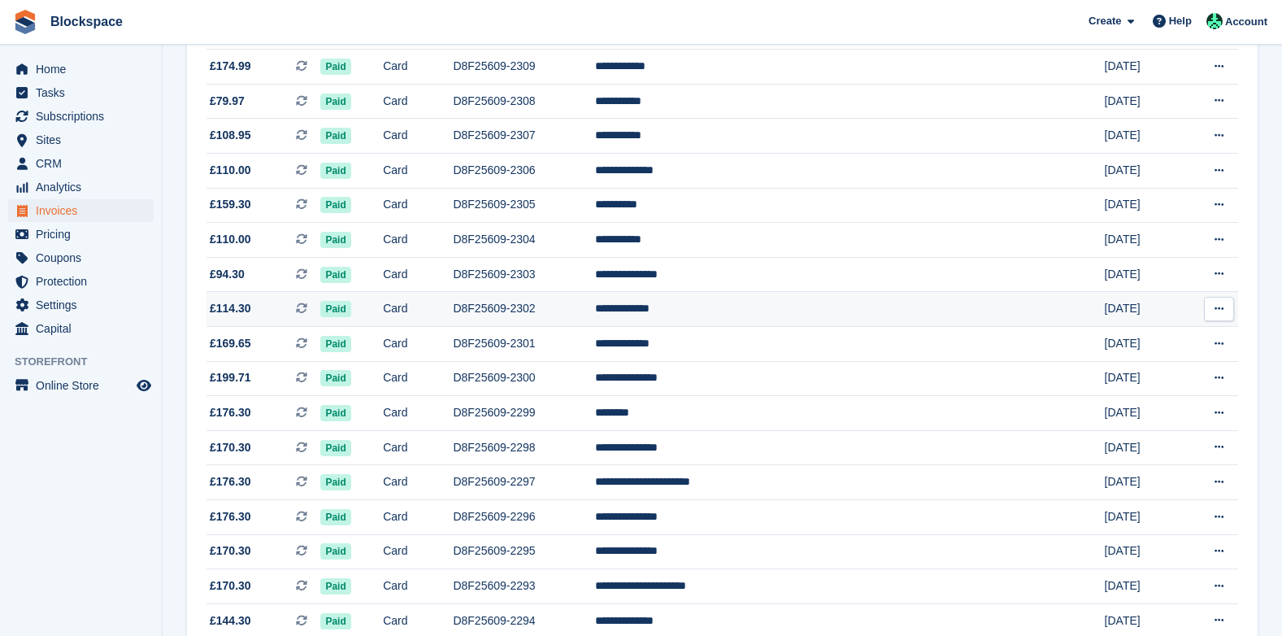
click at [595, 309] on td "D8F25609-2302" at bounding box center [524, 309] width 142 height 35
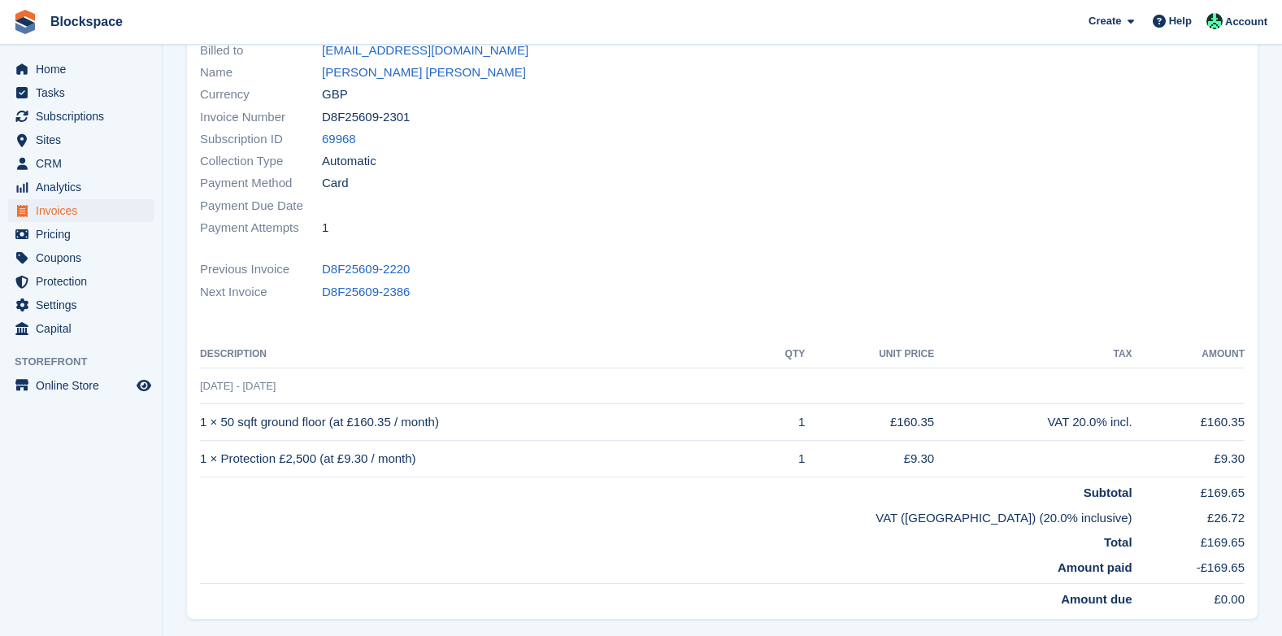
scroll to position [163, 0]
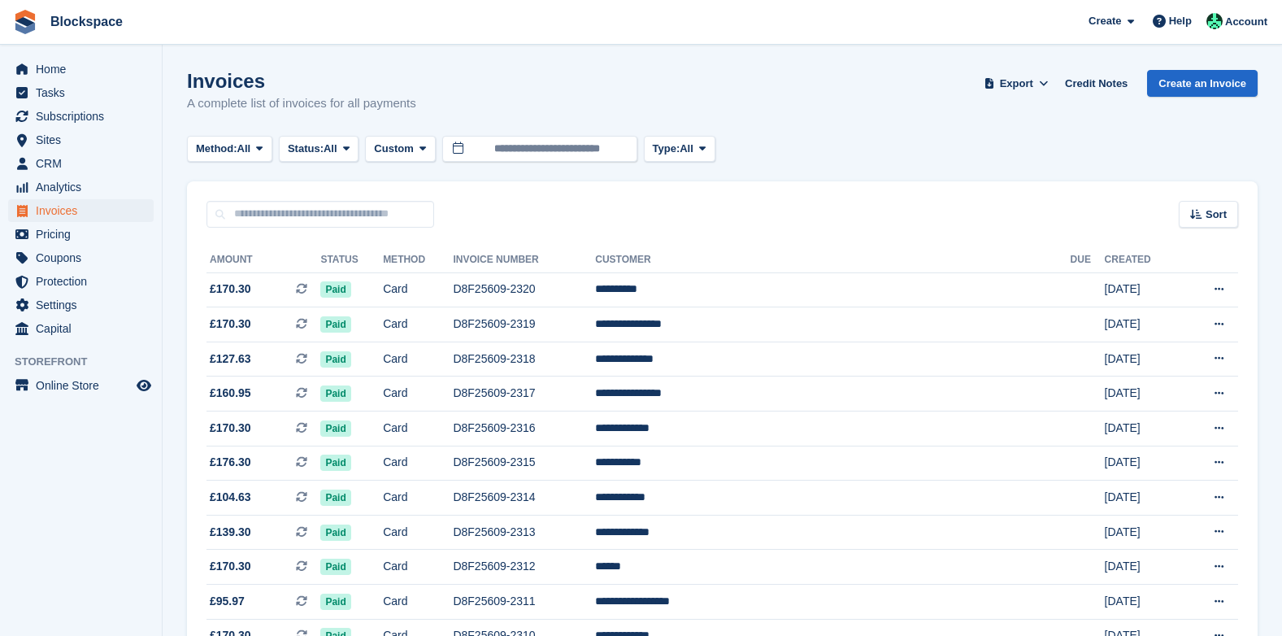
scroll to position [604, 0]
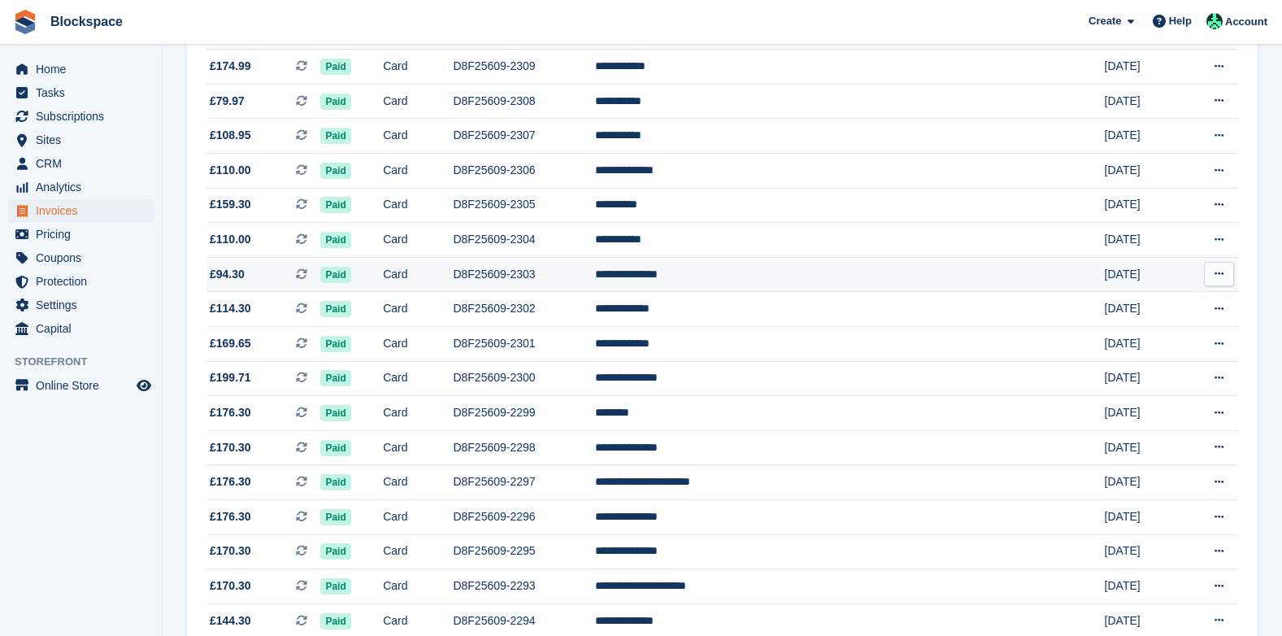
click at [582, 274] on td "D8F25609-2303" at bounding box center [524, 274] width 142 height 35
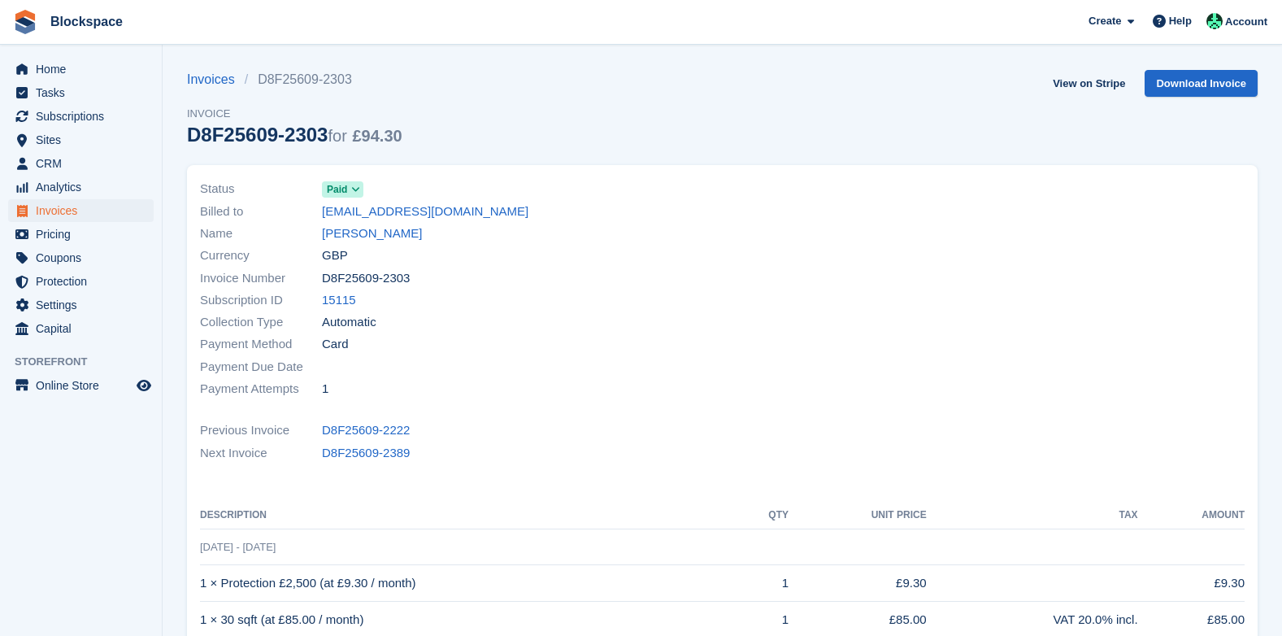
scroll to position [163, 0]
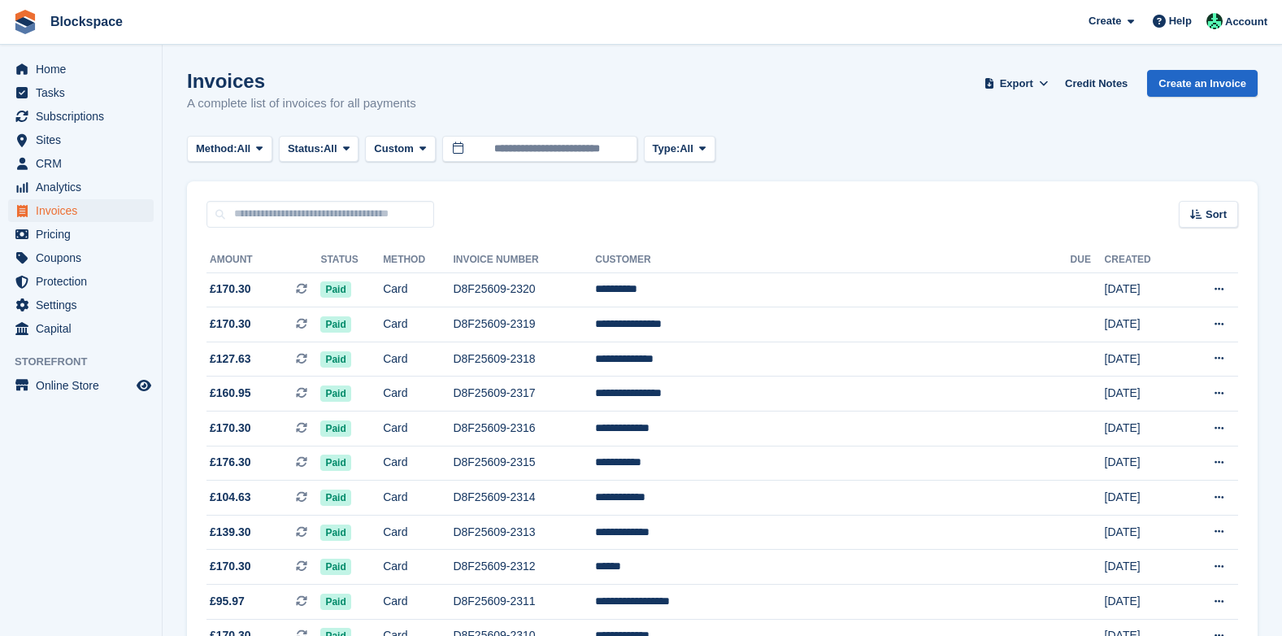
scroll to position [604, 0]
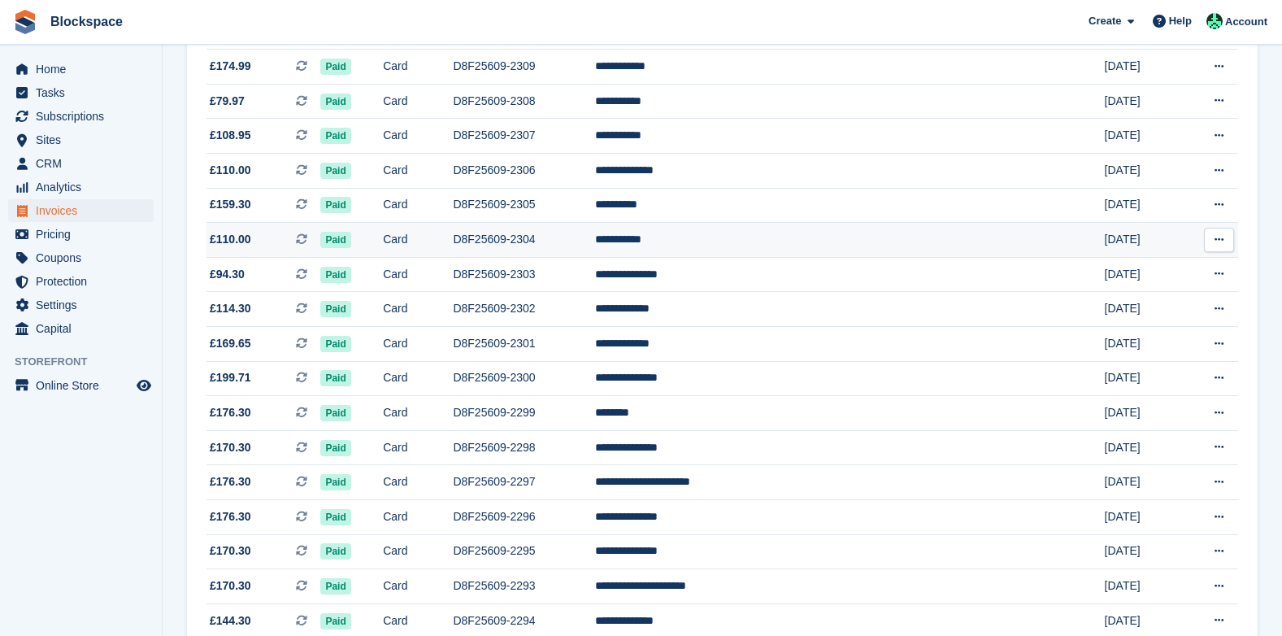
click at [571, 242] on td "D8F25609-2304" at bounding box center [524, 240] width 142 height 35
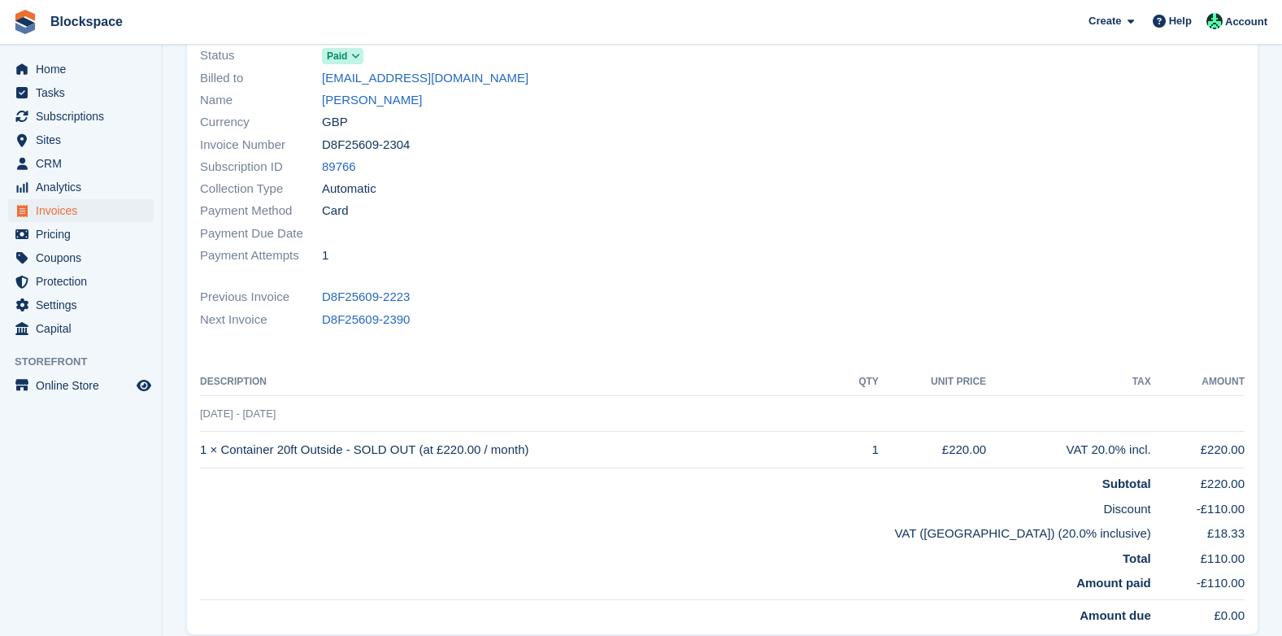
scroll to position [163, 0]
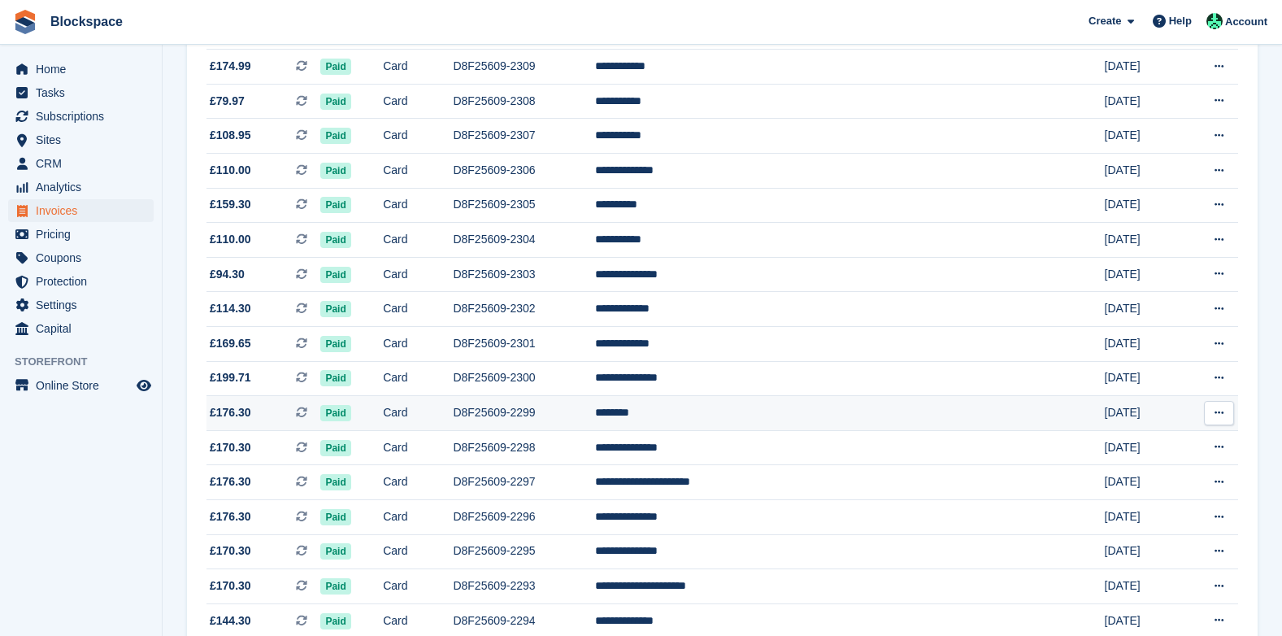
scroll to position [604, 0]
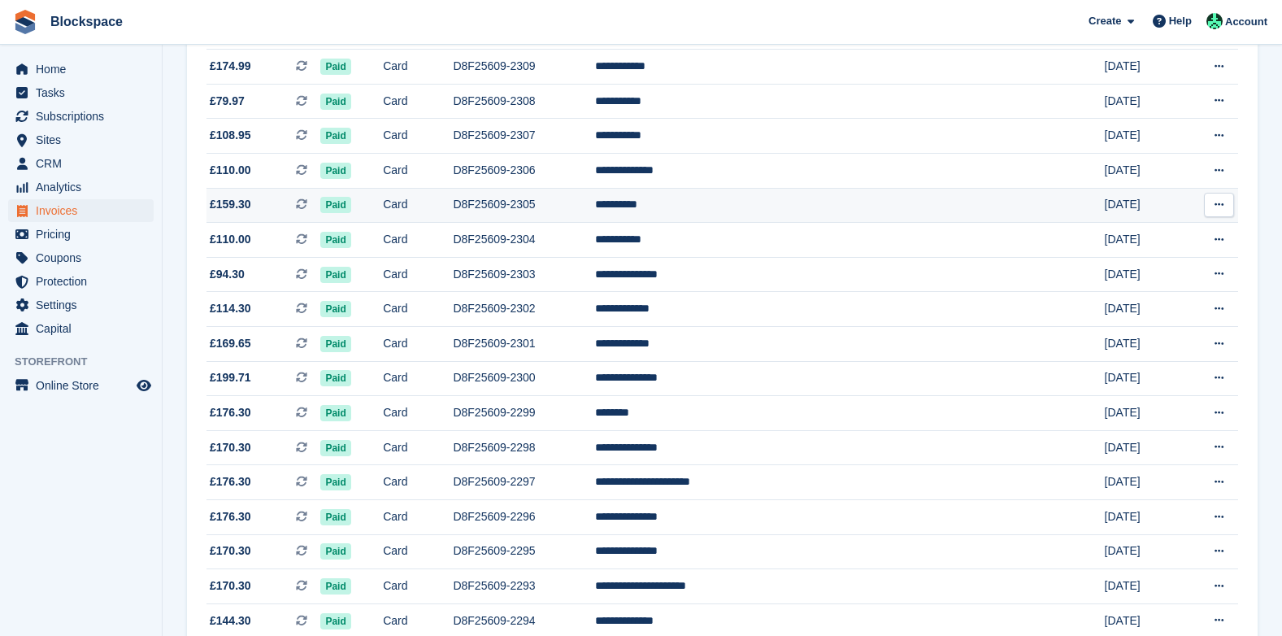
click at [589, 204] on td "D8F25609-2305" at bounding box center [524, 205] width 142 height 35
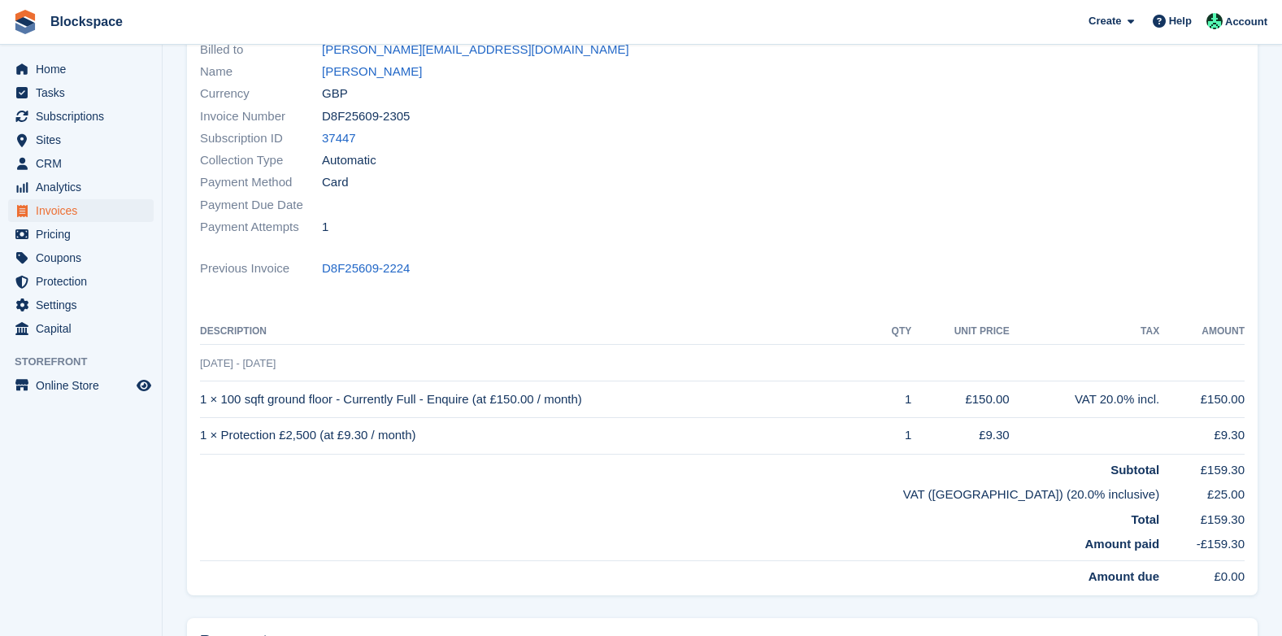
scroll to position [163, 0]
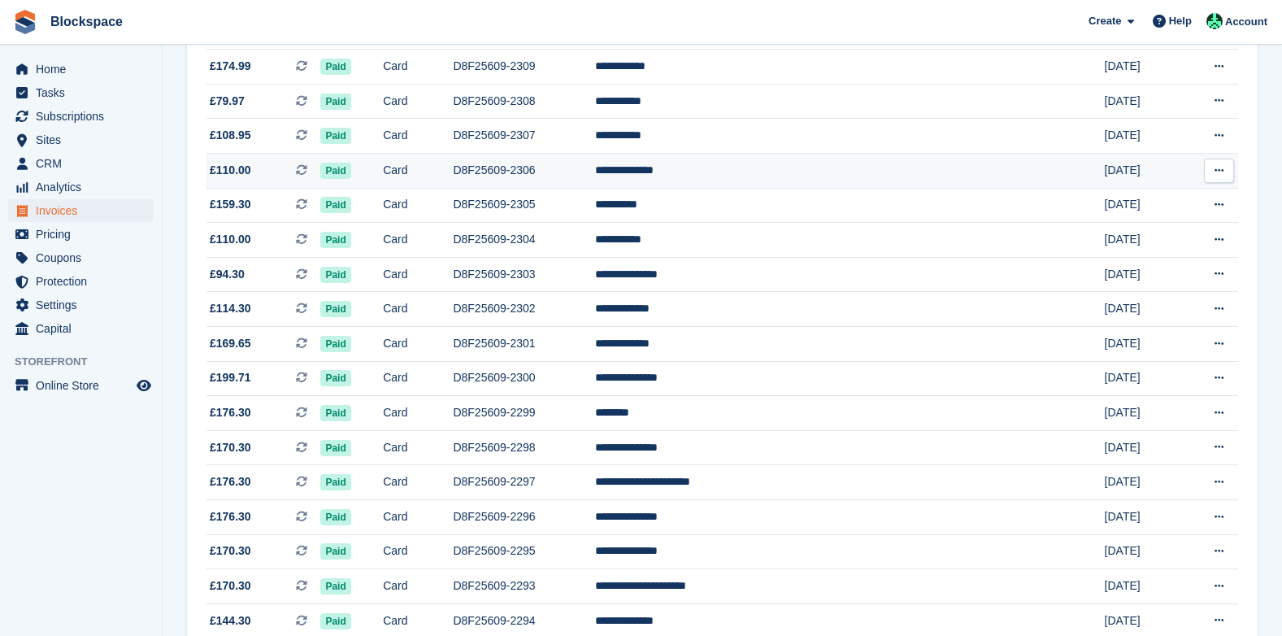
click at [567, 165] on td "D8F25609-2306" at bounding box center [524, 171] width 142 height 35
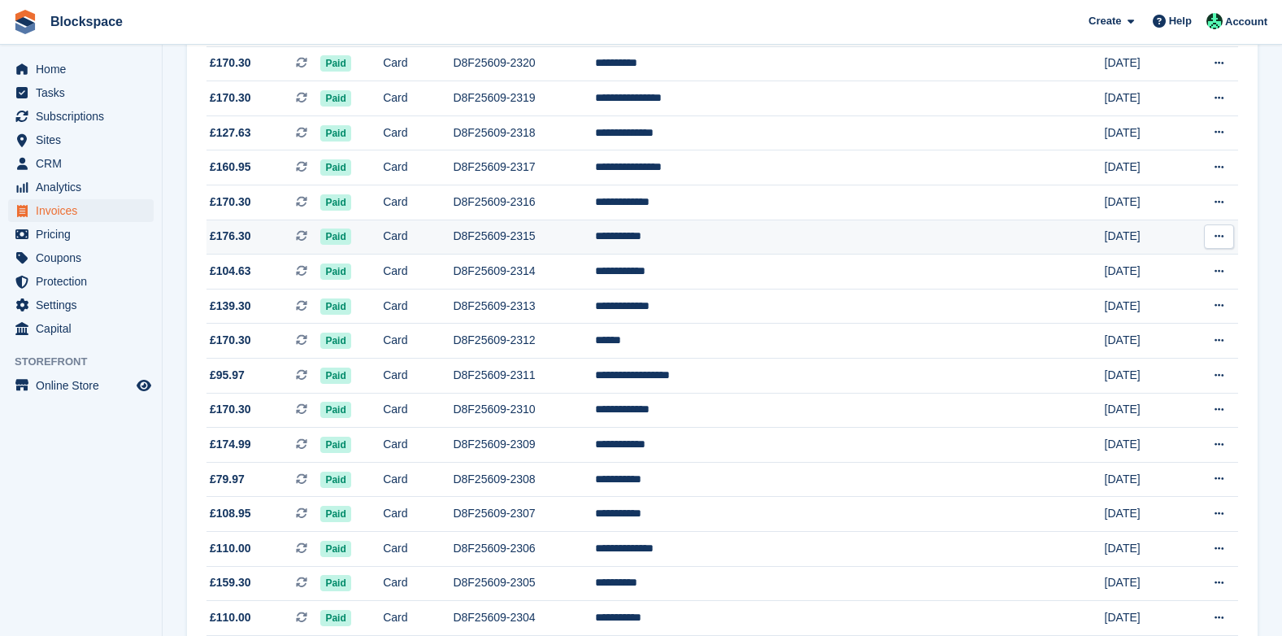
scroll to position [198, 0]
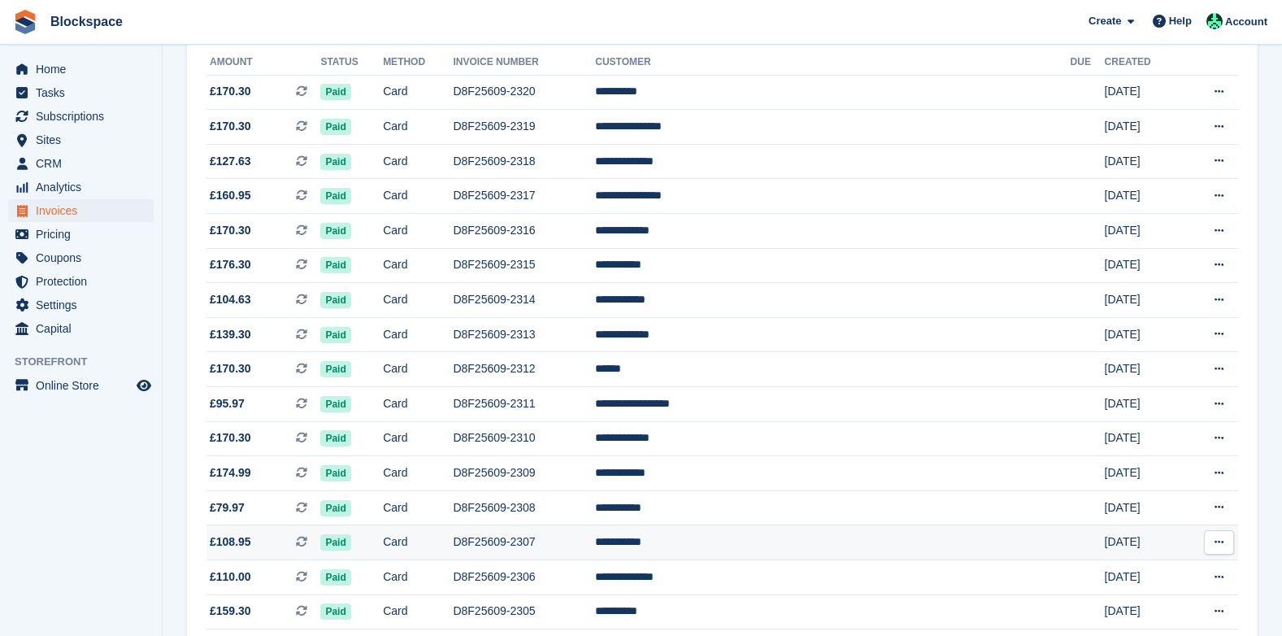
click at [583, 540] on td "D8F25609-2307" at bounding box center [524, 542] width 142 height 35
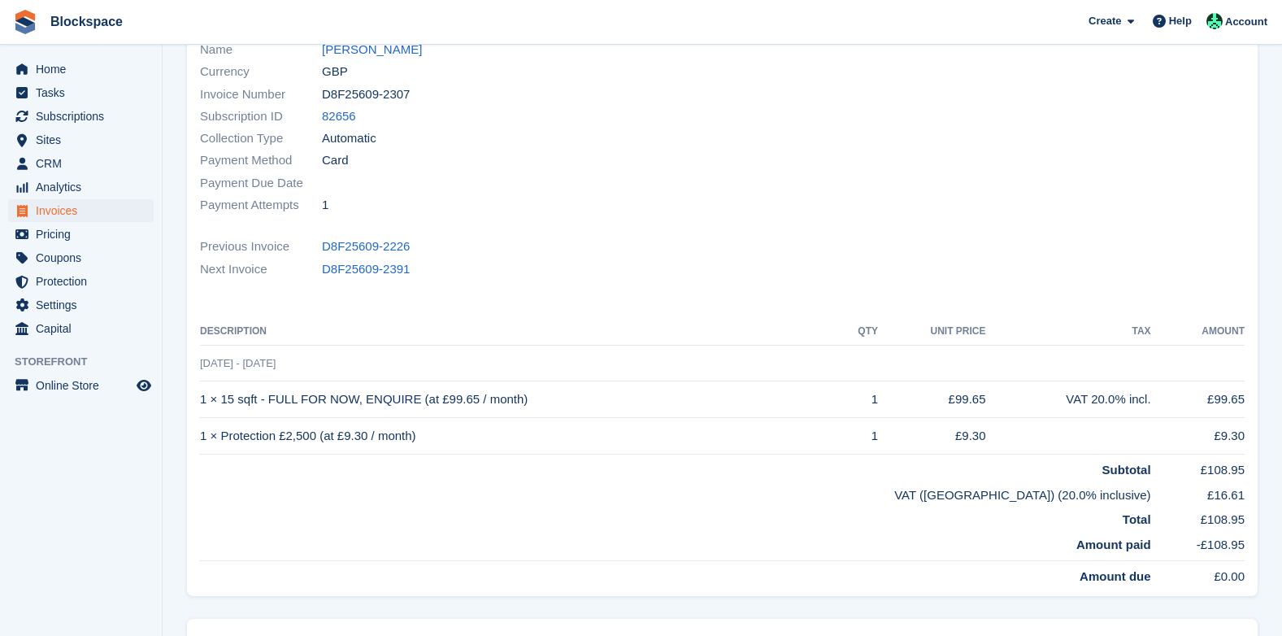
scroll to position [244, 0]
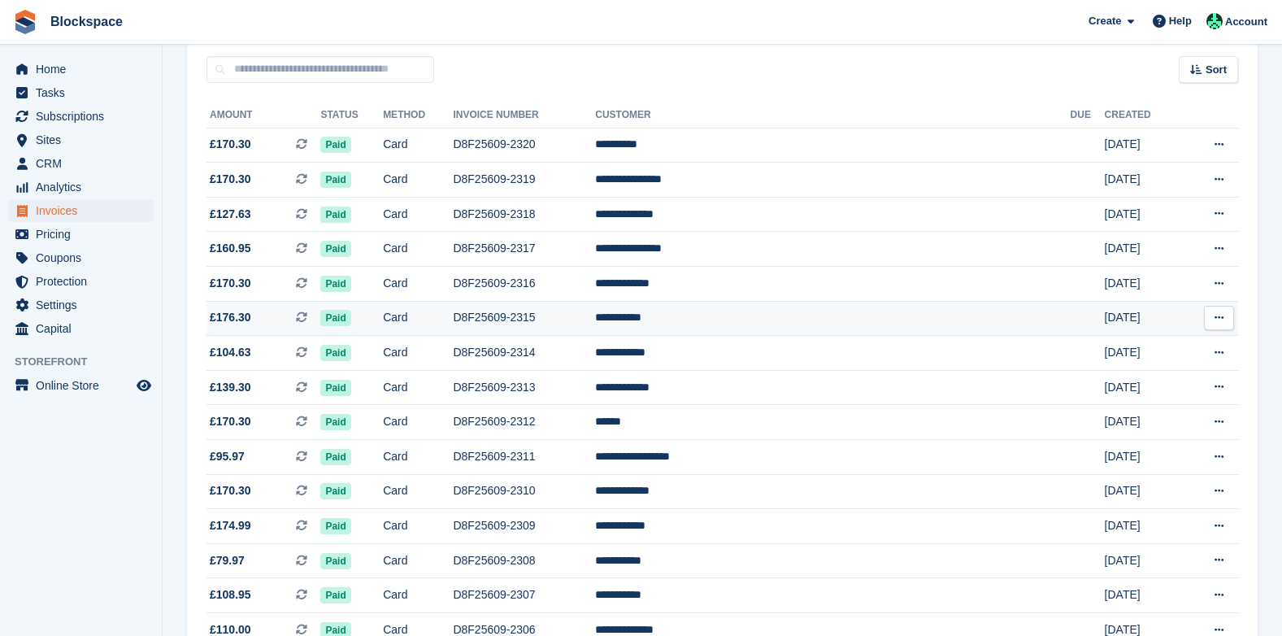
scroll to position [116, 0]
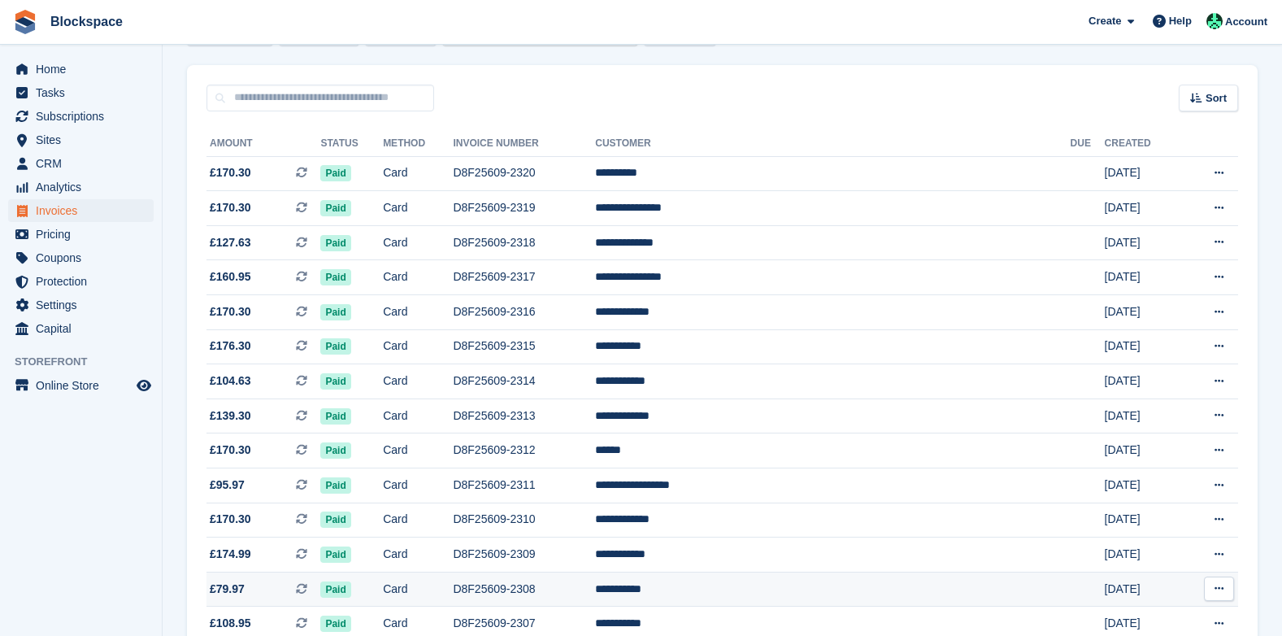
click at [584, 590] on td "D8F25609-2308" at bounding box center [524, 588] width 142 height 35
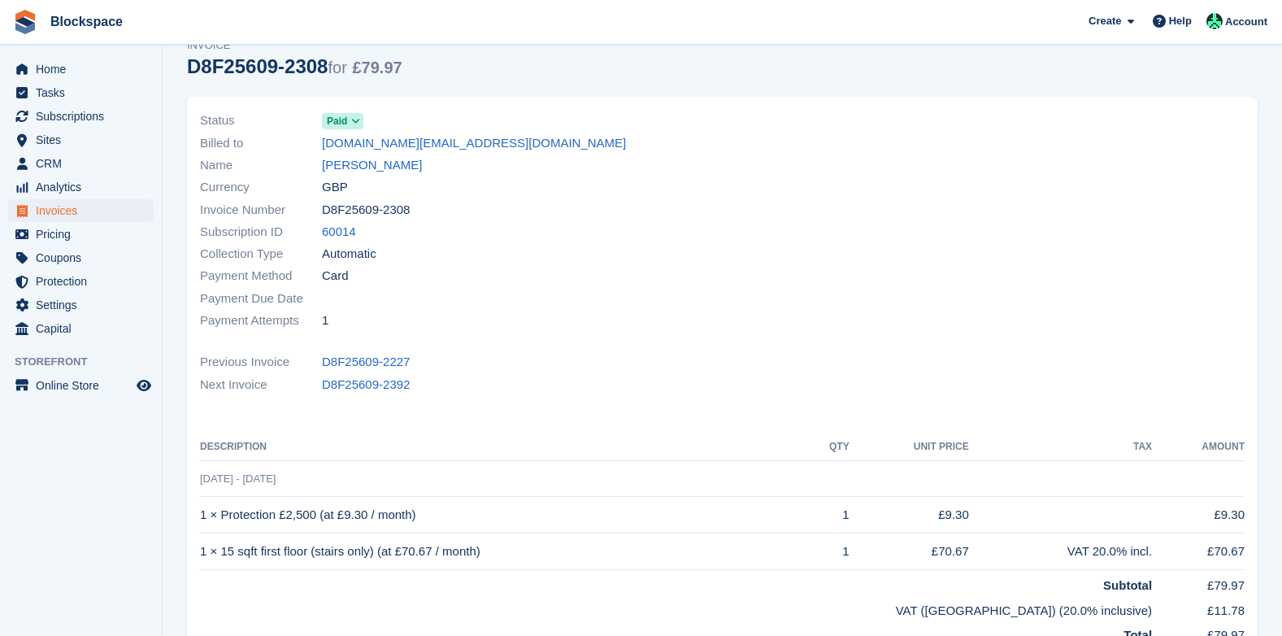
scroll to position [163, 0]
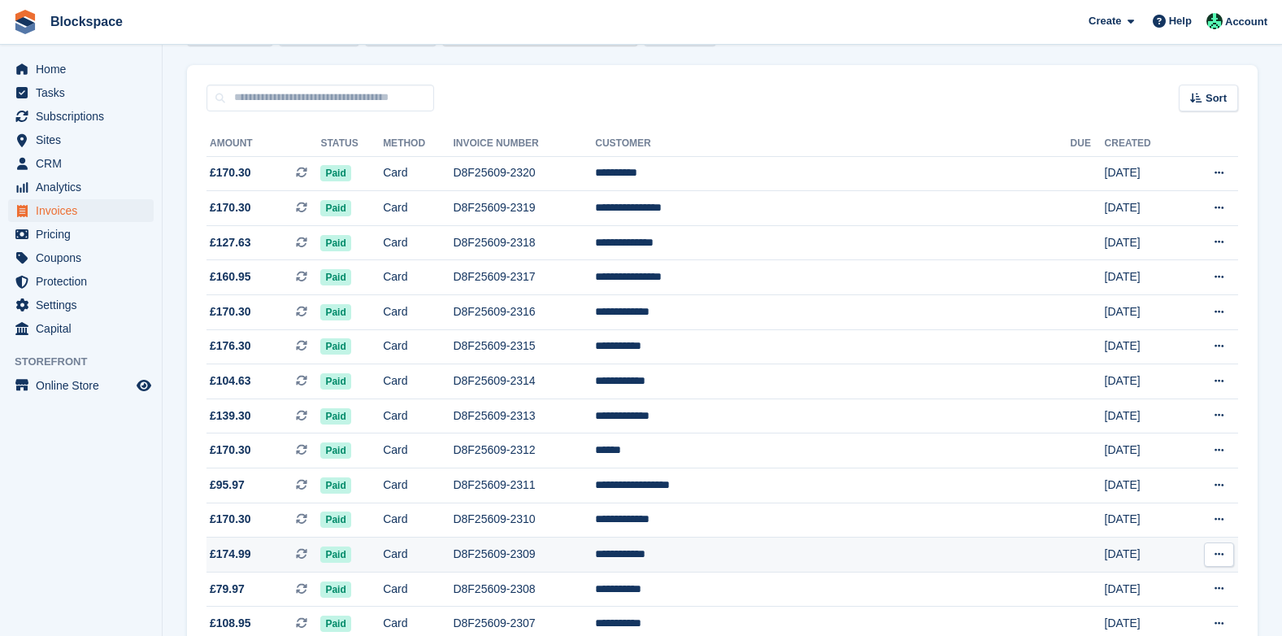
scroll to position [116, 0]
click at [588, 552] on td "D8F25609-2309" at bounding box center [524, 554] width 142 height 35
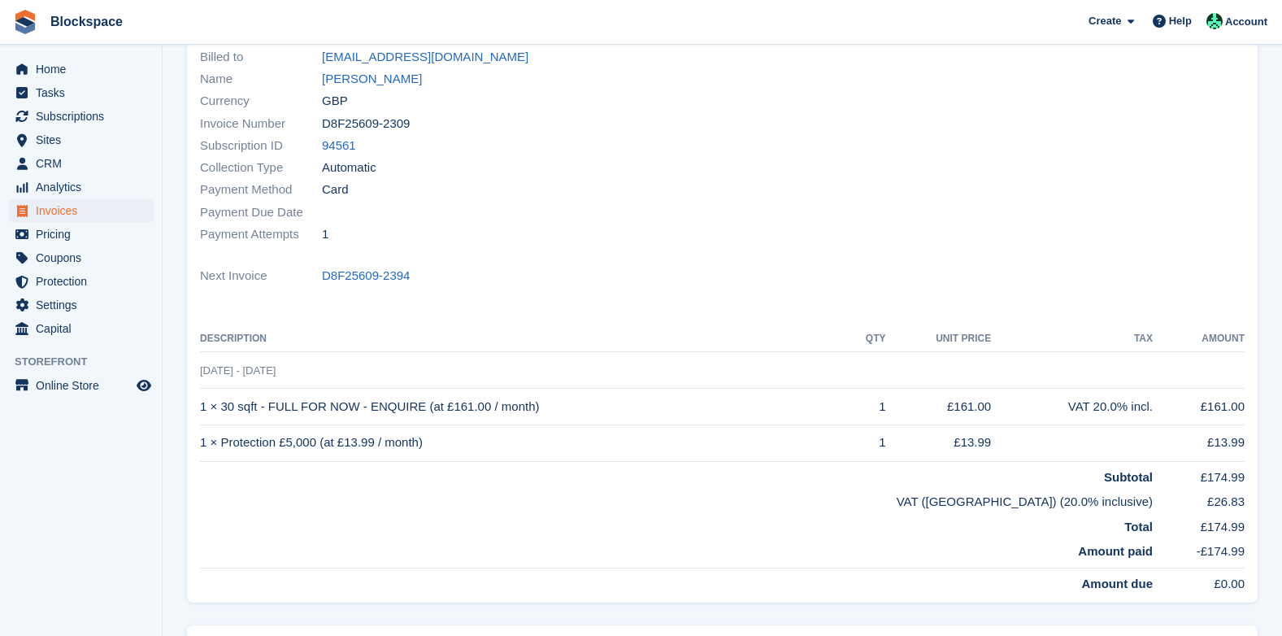
scroll to position [163, 0]
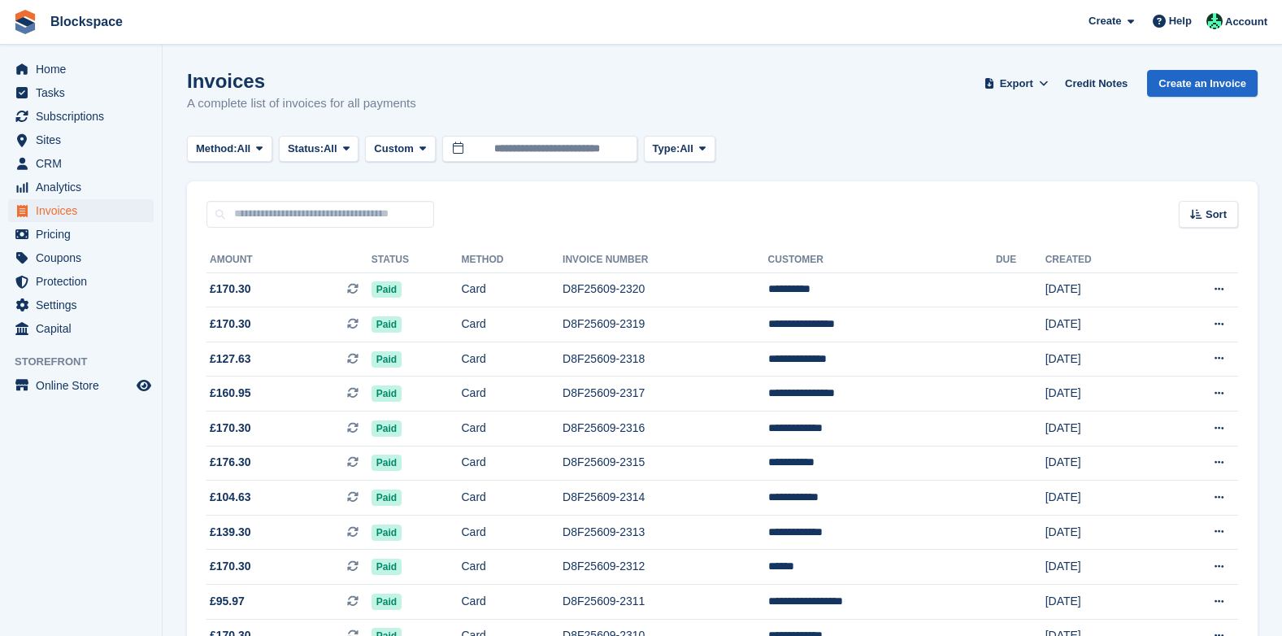
click at [595, 619] on td "D8F25609-2310" at bounding box center [665, 636] width 205 height 35
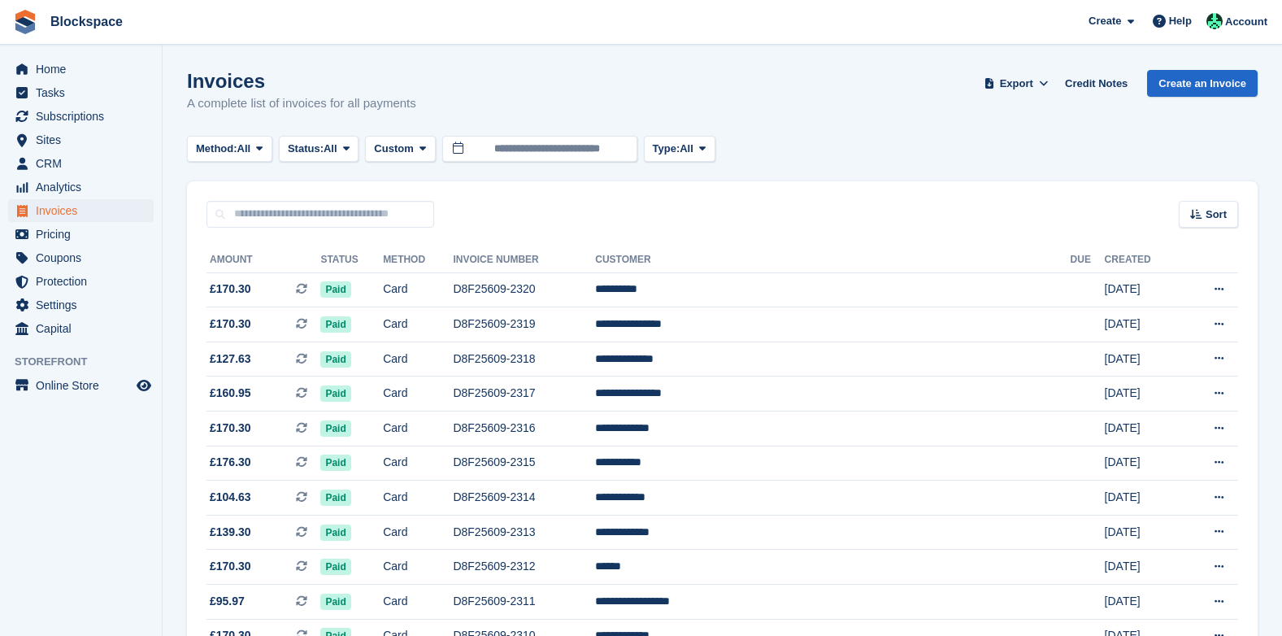
scroll to position [116, 0]
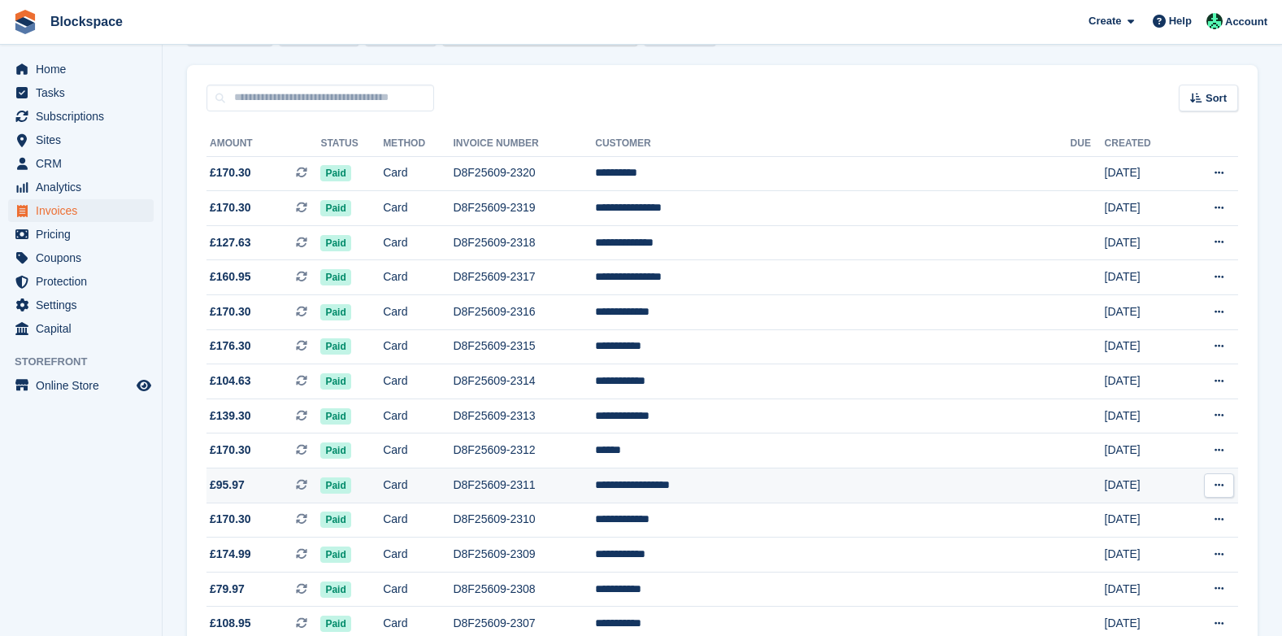
click at [580, 489] on td "D8F25609-2311" at bounding box center [524, 485] width 142 height 35
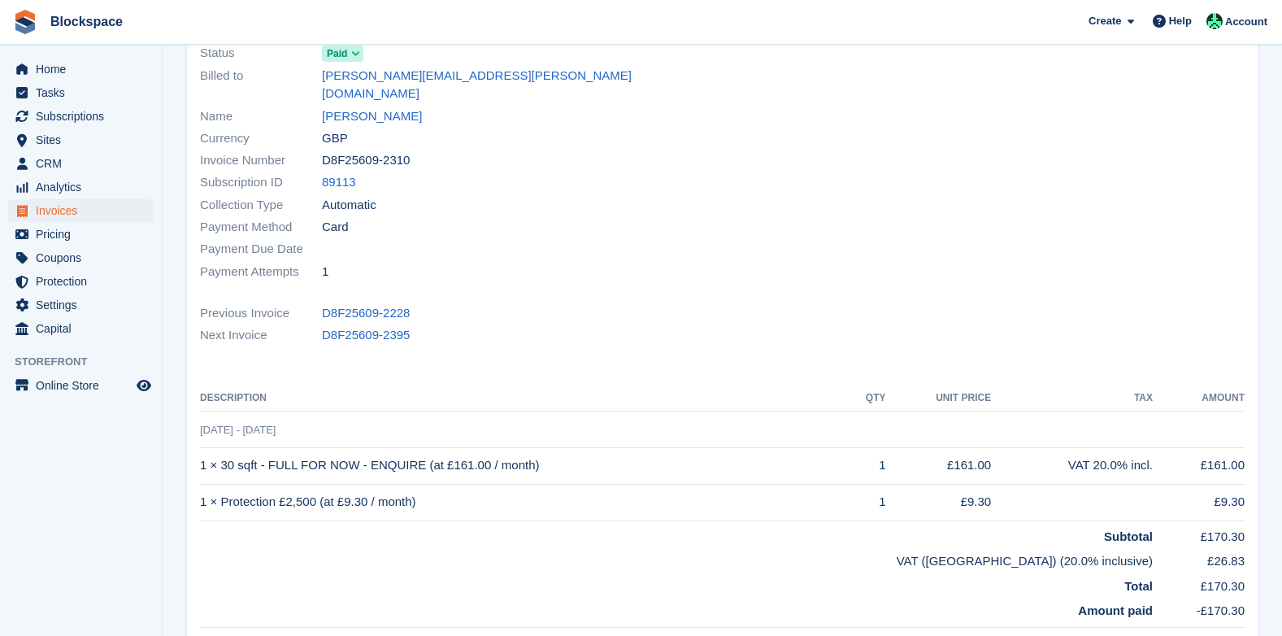
scroll to position [163, 0]
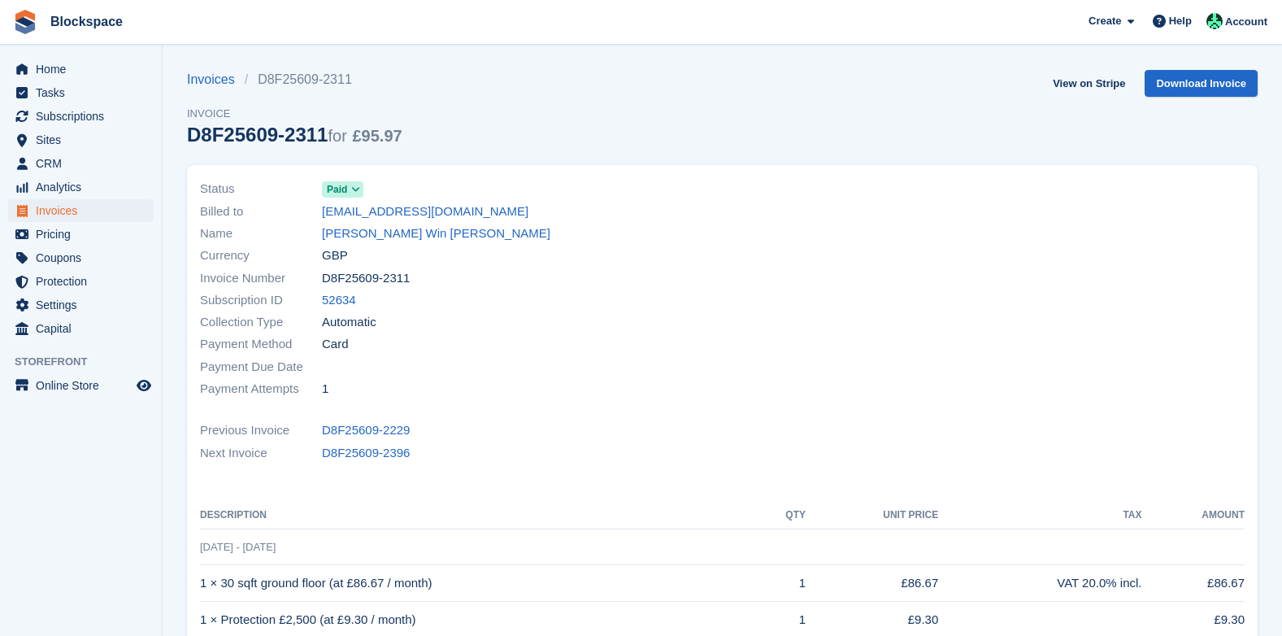
scroll to position [244, 0]
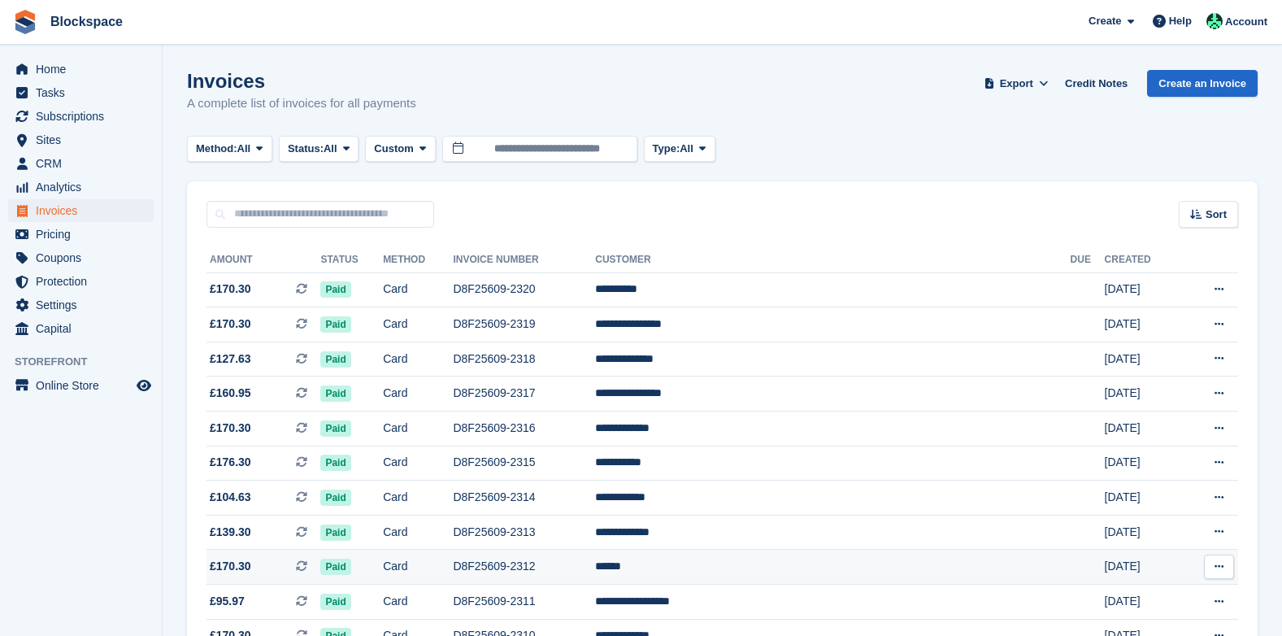
scroll to position [116, 0]
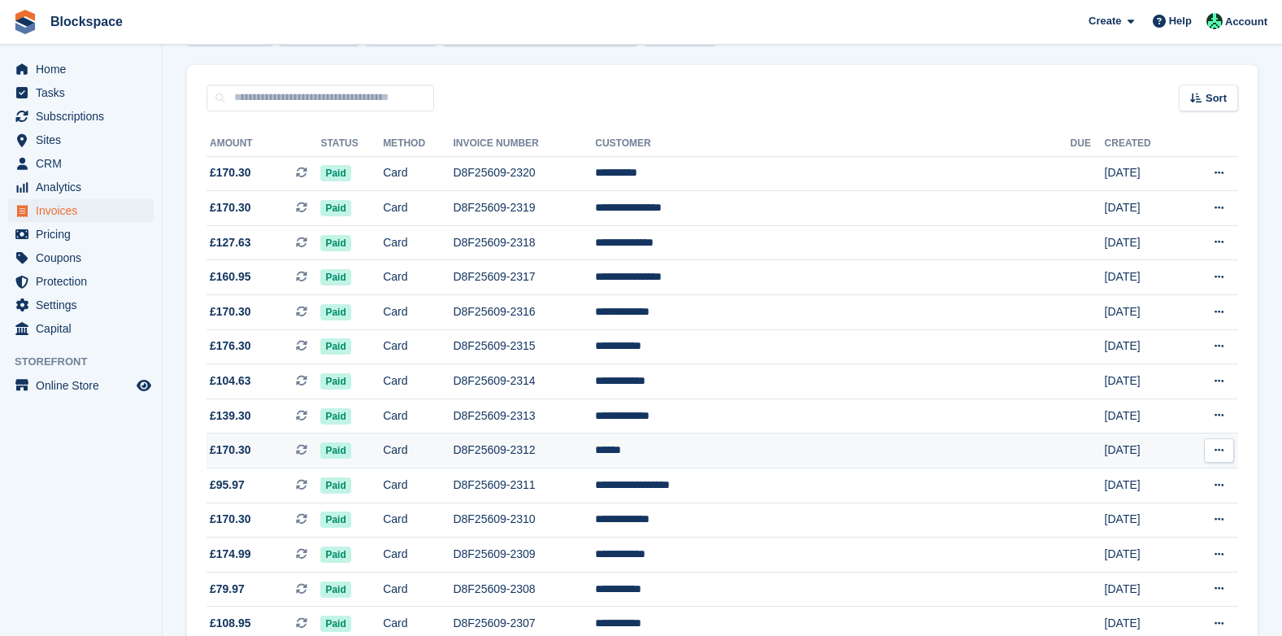
click at [588, 448] on td "D8F25609-2312" at bounding box center [524, 450] width 142 height 35
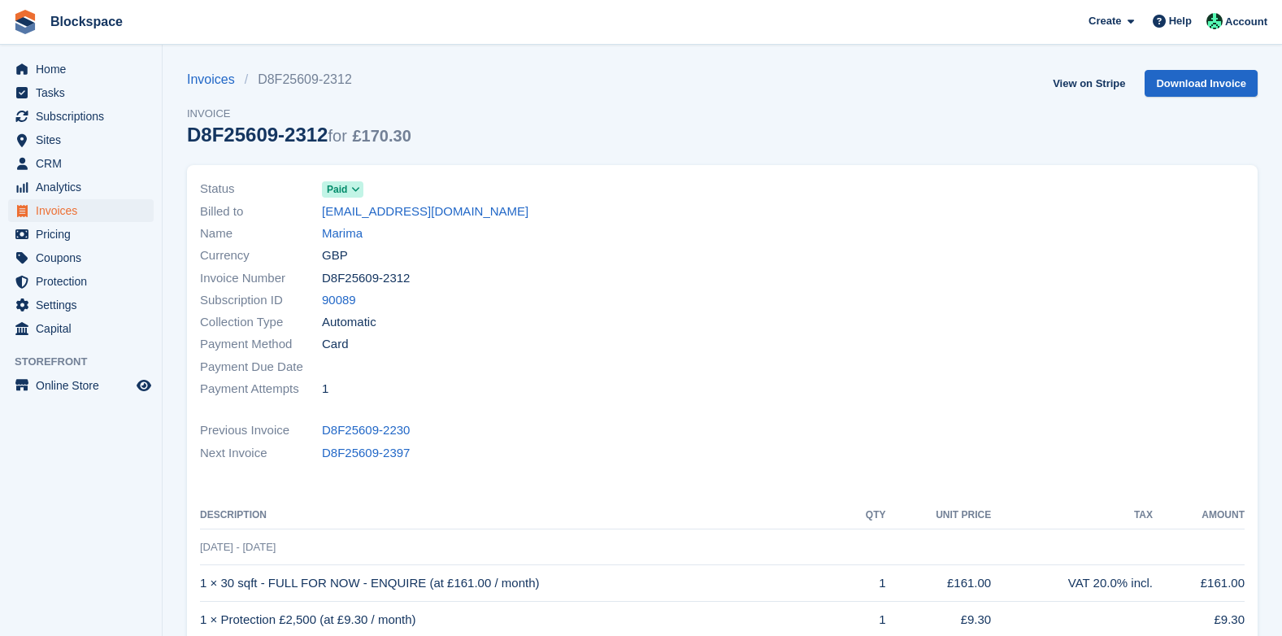
scroll to position [244, 0]
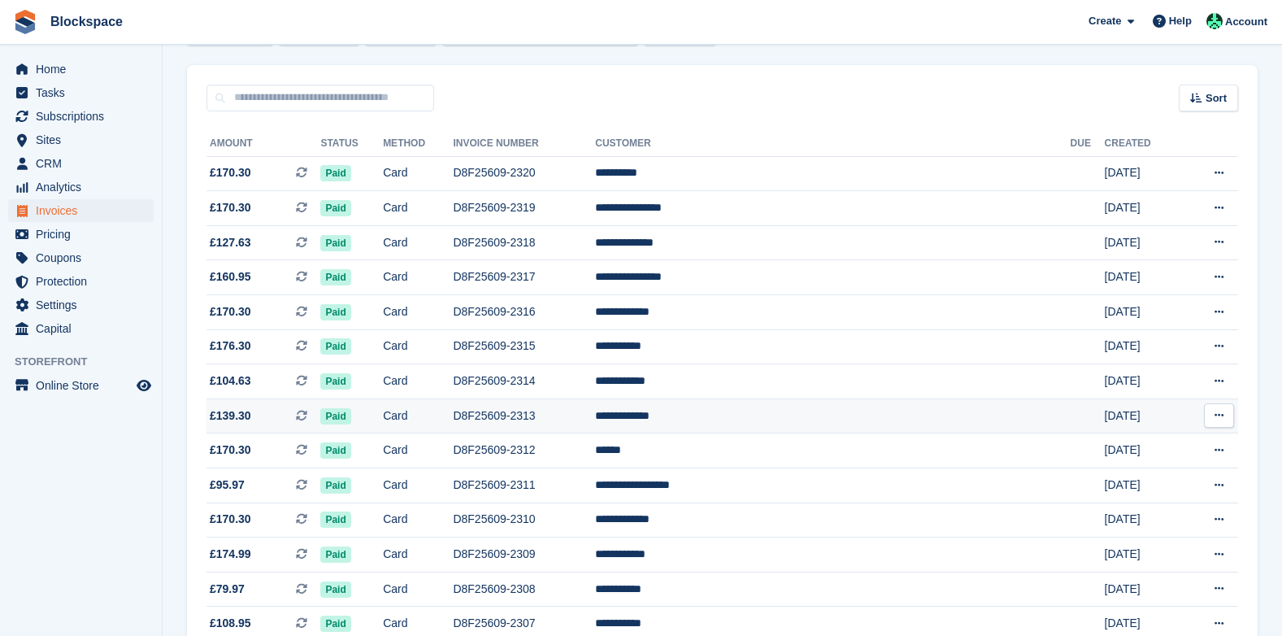
scroll to position [116, 0]
click at [586, 413] on td "D8F25609-2313" at bounding box center [524, 415] width 142 height 35
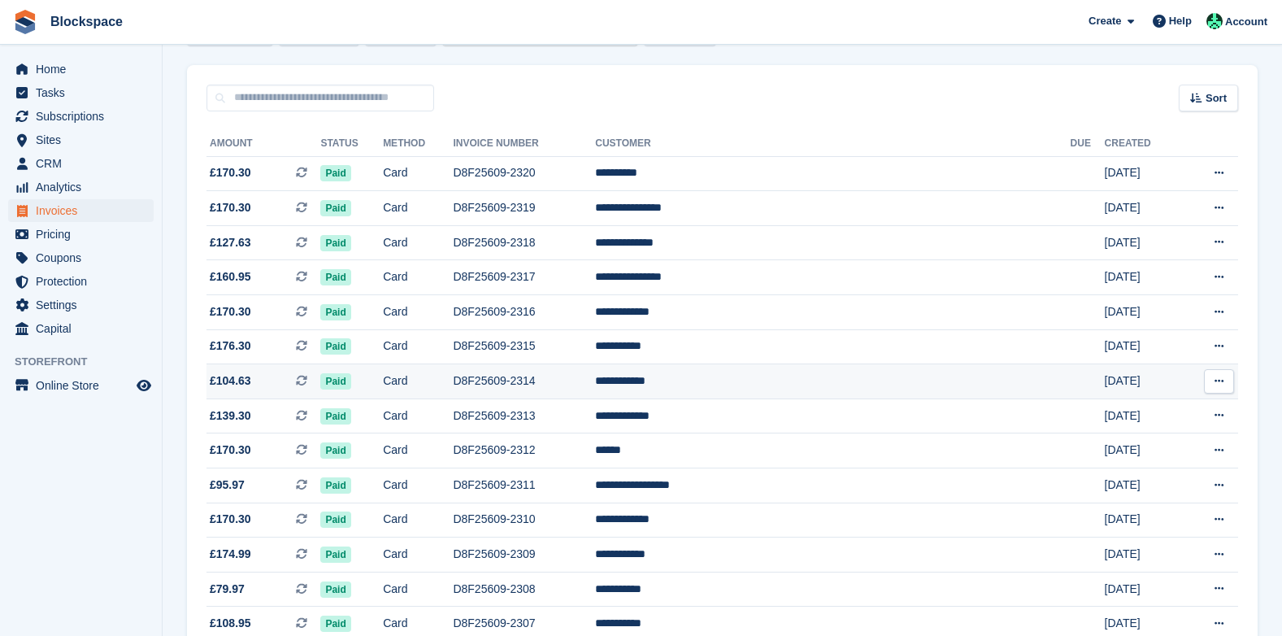
click at [574, 377] on td "D8F25609-2314" at bounding box center [524, 381] width 142 height 35
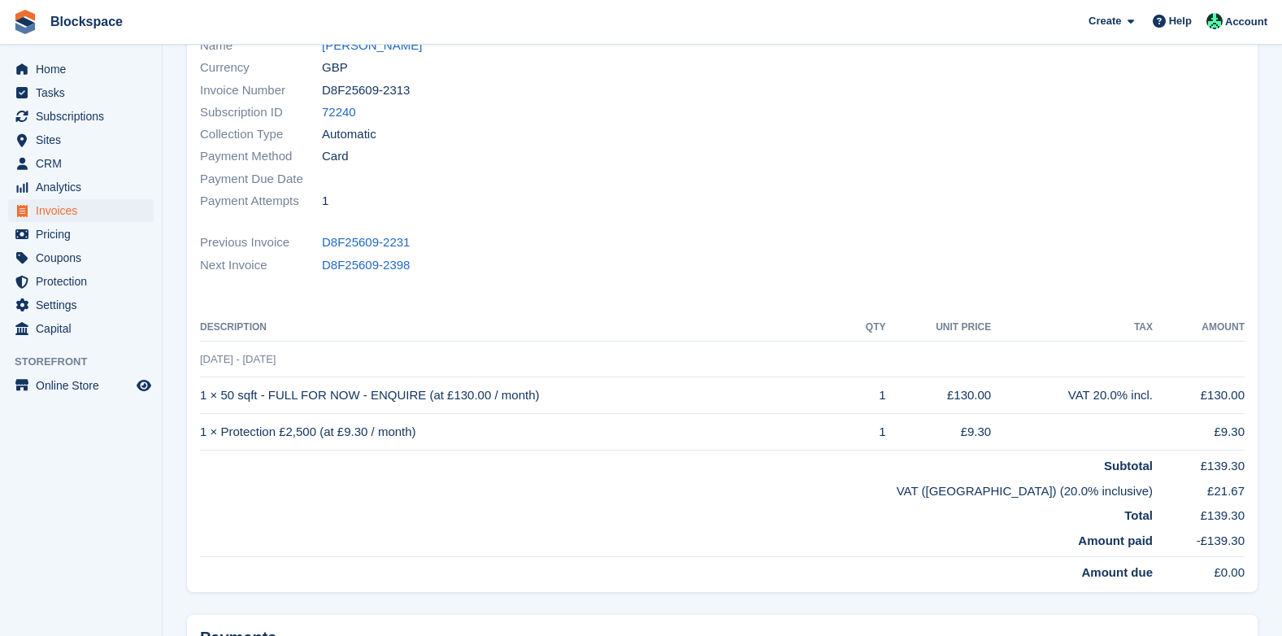
scroll to position [244, 0]
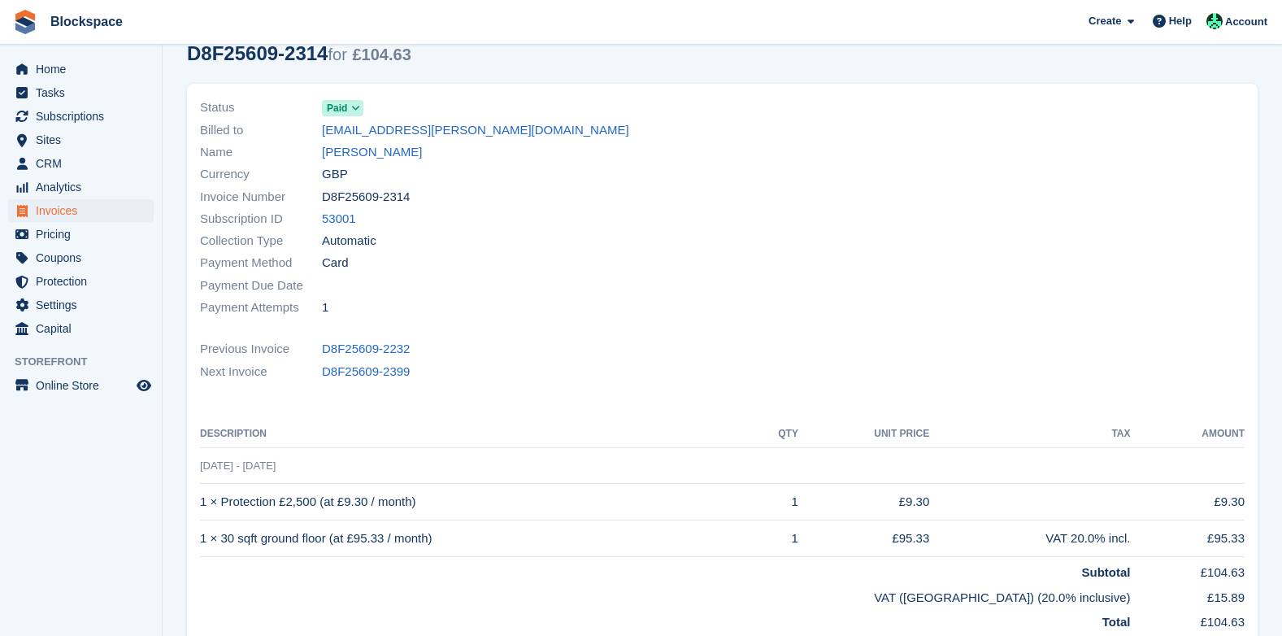
scroll to position [81, 0]
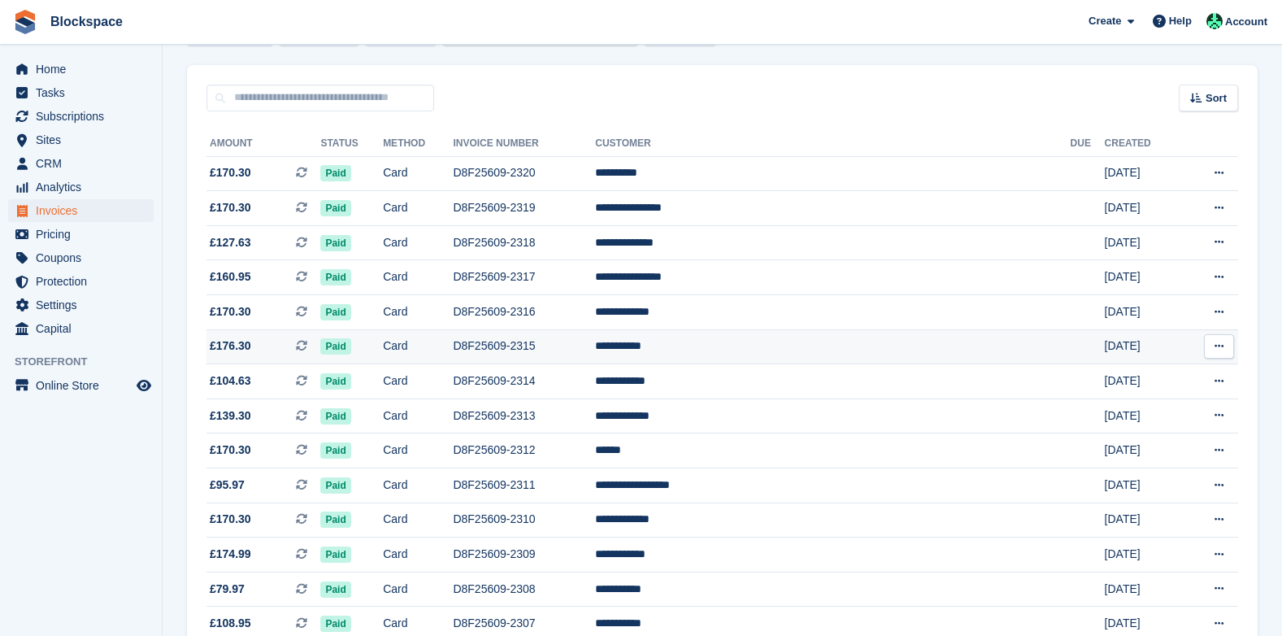
scroll to position [116, 0]
click at [572, 344] on td "D8F25609-2315" at bounding box center [524, 346] width 142 height 35
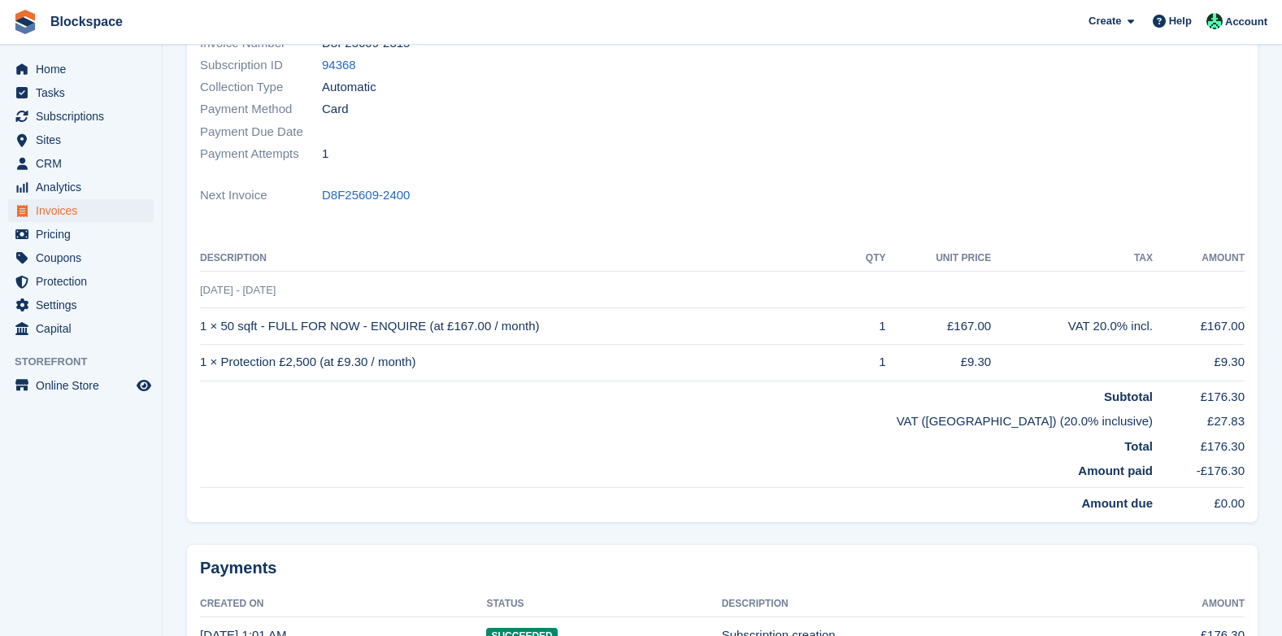
scroll to position [244, 0]
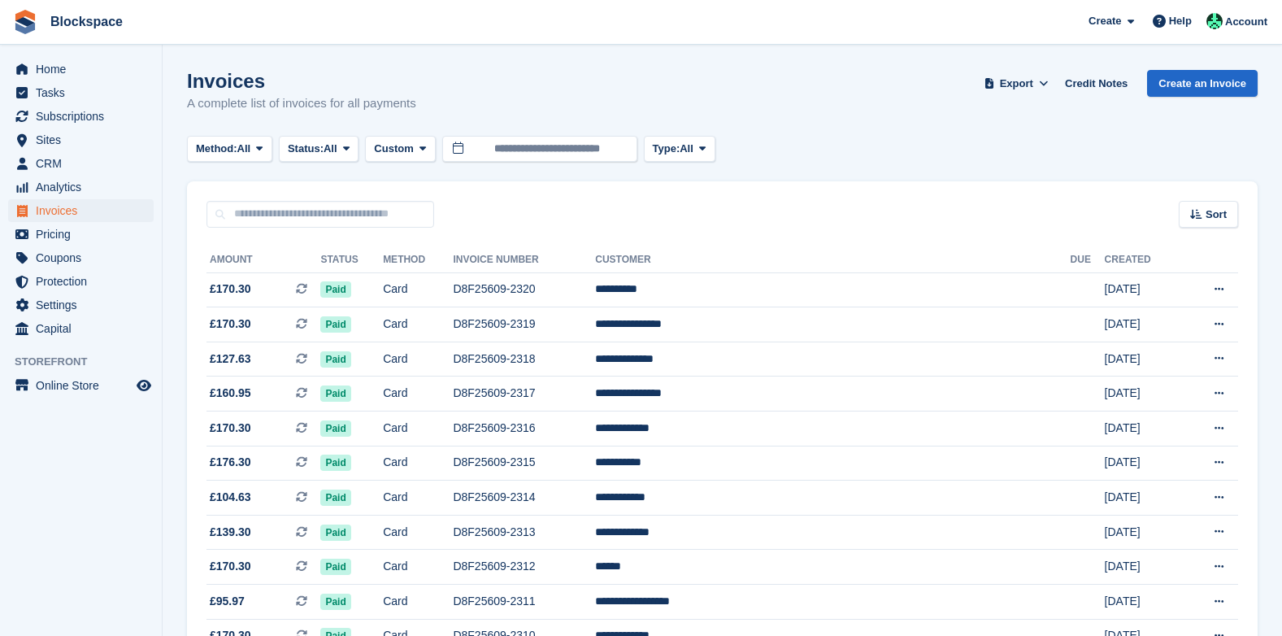
scroll to position [116, 0]
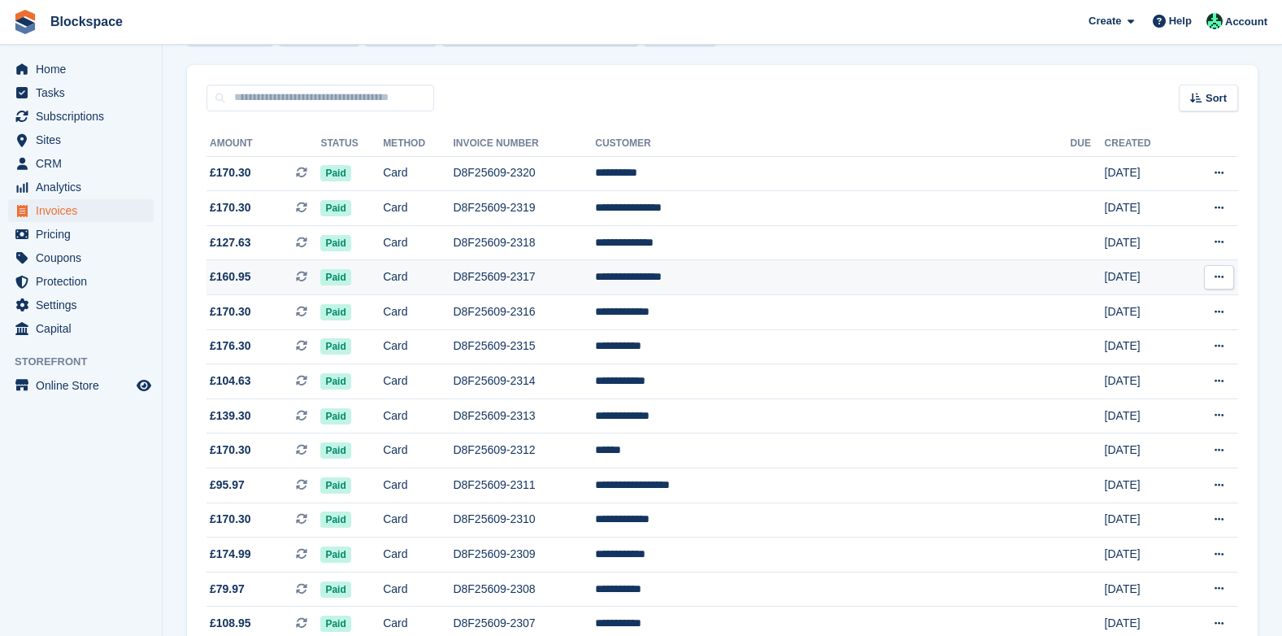
click at [564, 279] on td "D8F25609-2317" at bounding box center [524, 277] width 142 height 35
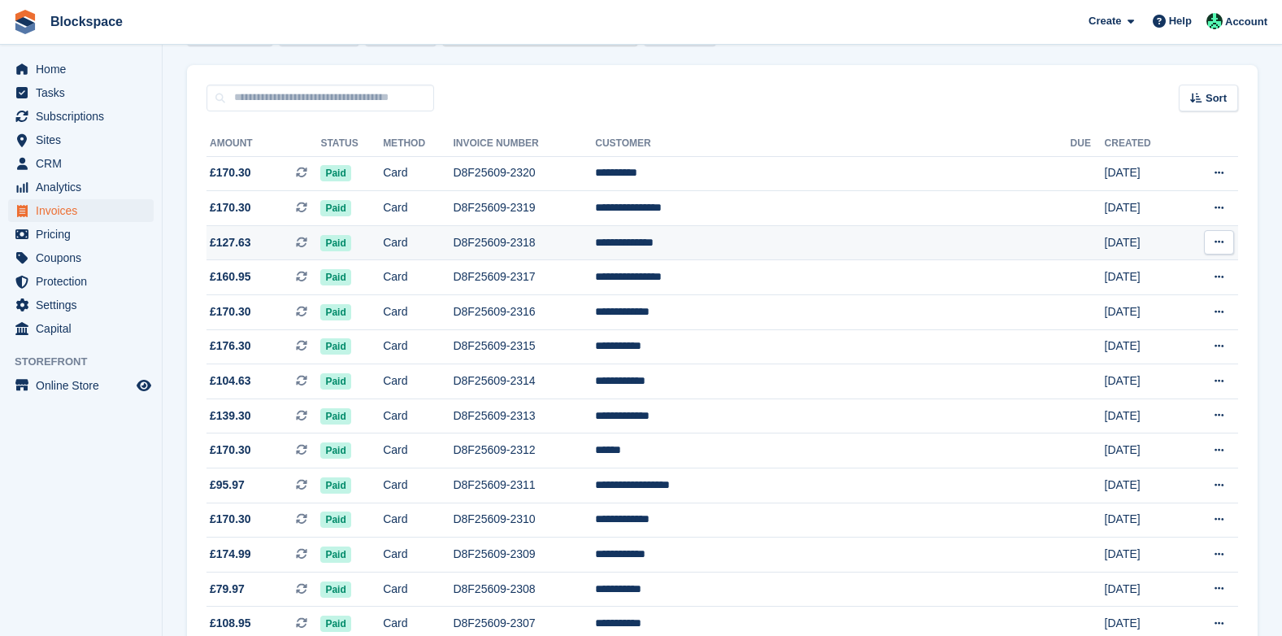
click at [591, 244] on td "D8F25609-2318" at bounding box center [524, 242] width 142 height 35
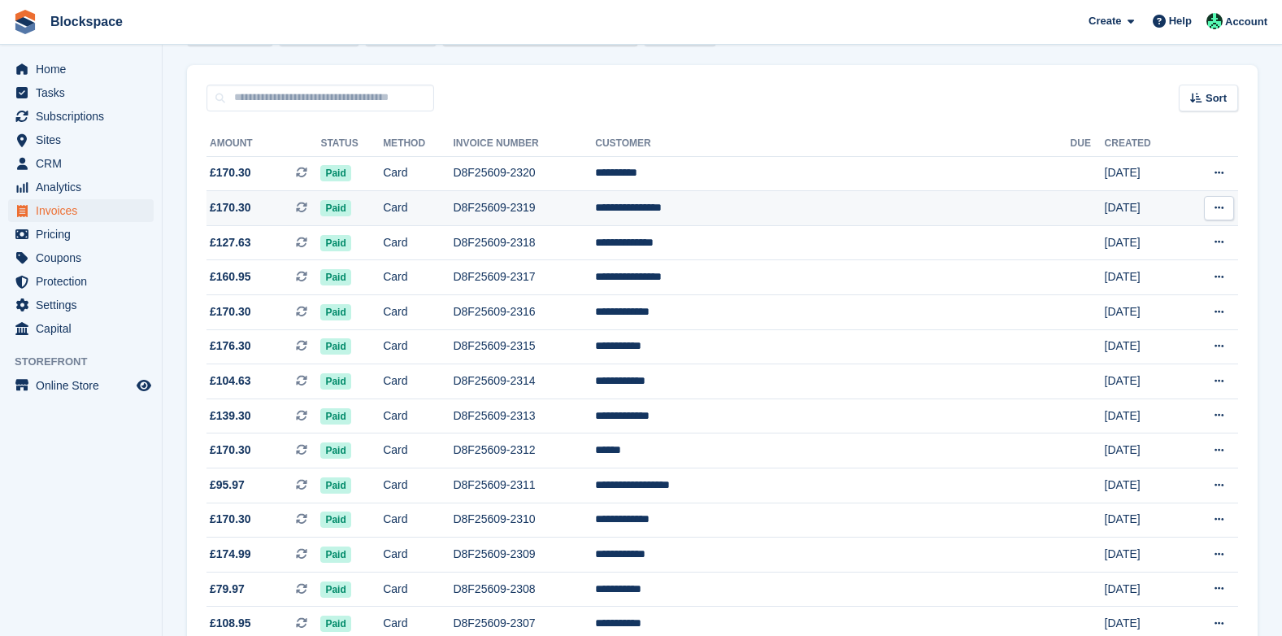
click at [562, 208] on td "D8F25609-2319" at bounding box center [524, 208] width 142 height 35
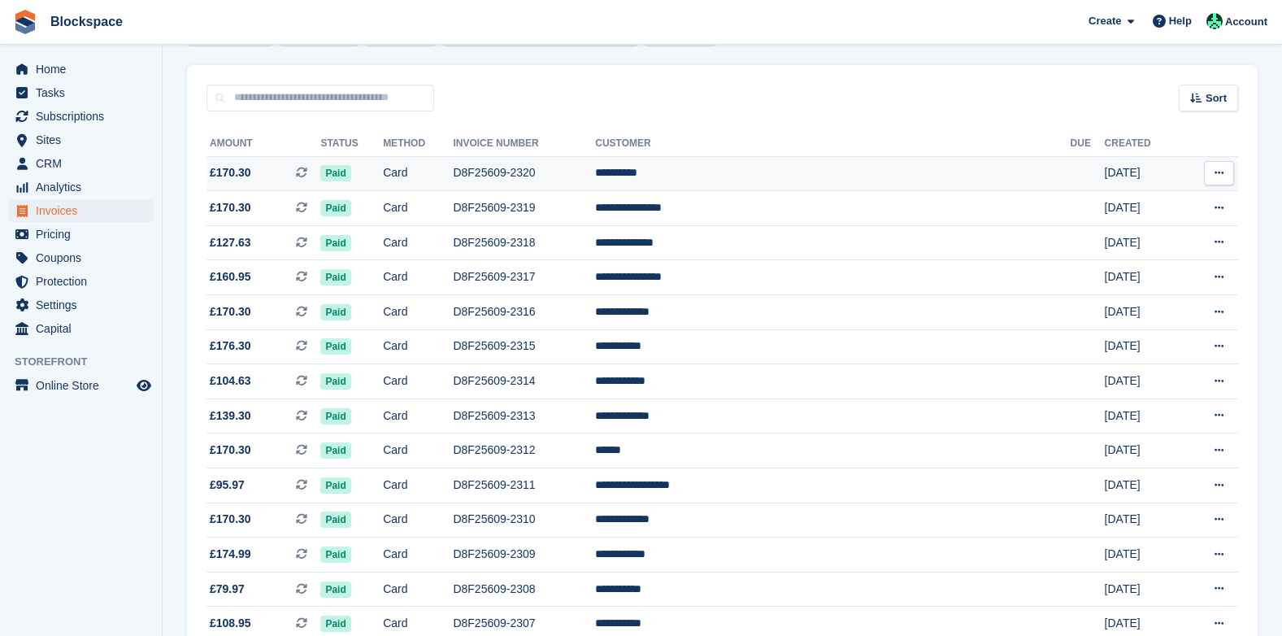
click at [571, 168] on td "D8F25609-2320" at bounding box center [524, 173] width 142 height 35
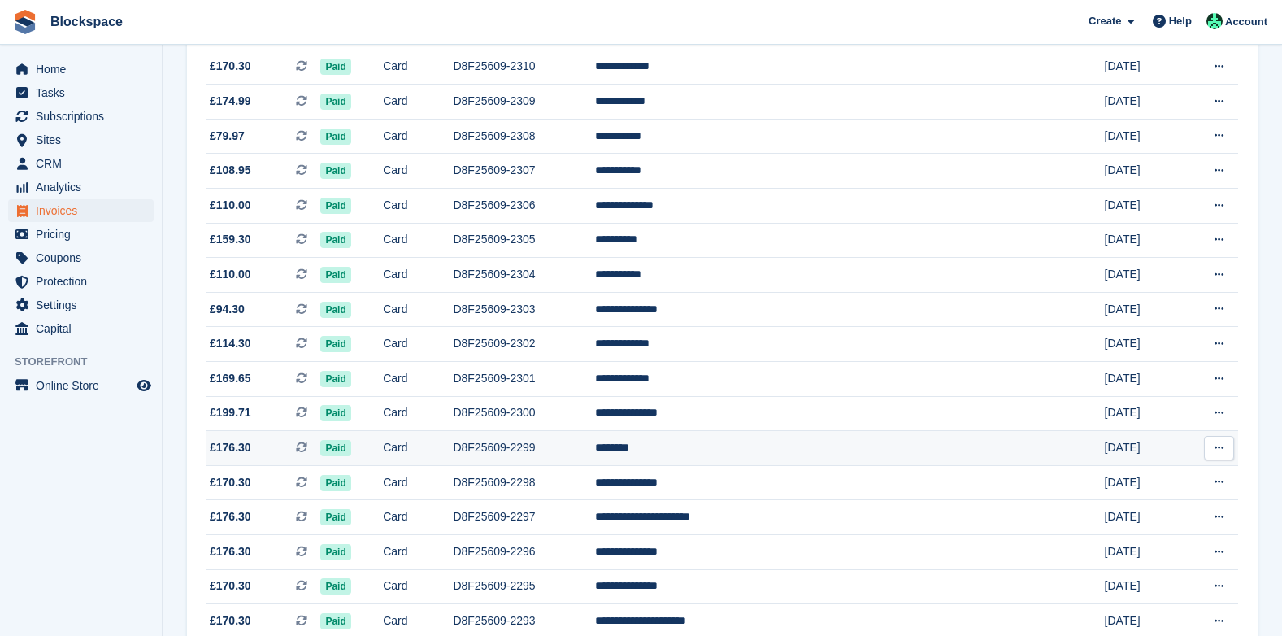
scroll to position [929, 0]
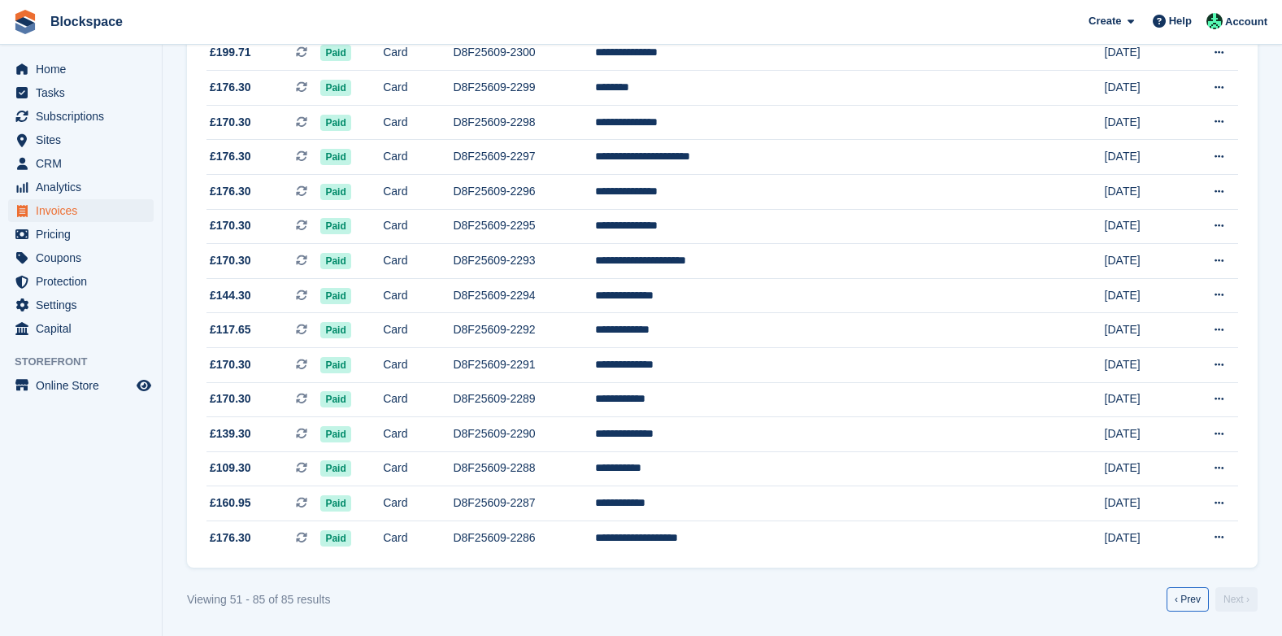
drag, startPoint x: 1184, startPoint y: 604, endPoint x: 1169, endPoint y: 603, distance: 14.7
click at [1184, 604] on link "‹ Prev" at bounding box center [1188, 599] width 42 height 24
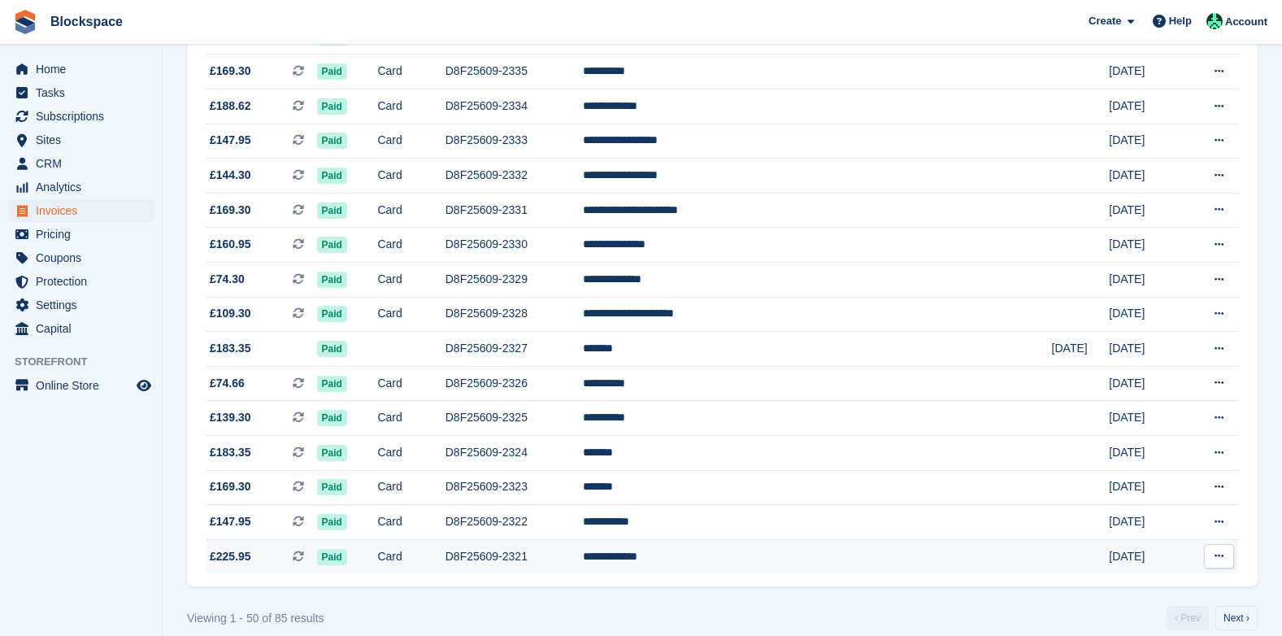
scroll to position [1449, 0]
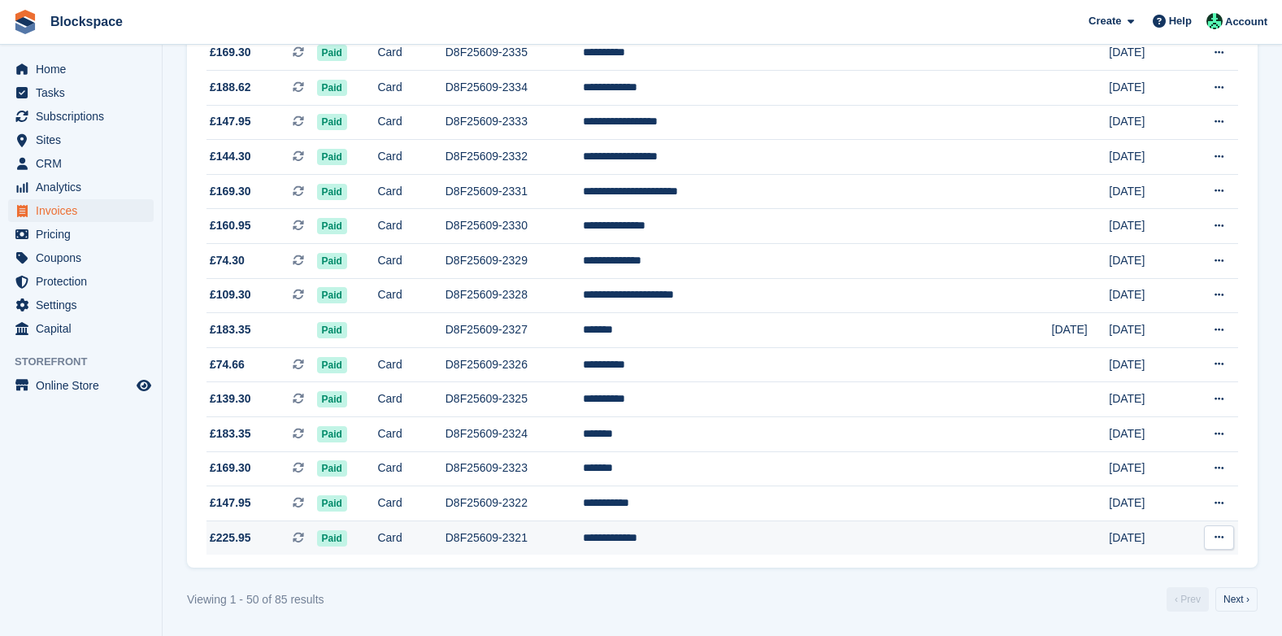
click at [578, 536] on td "D8F25609-2321" at bounding box center [513, 537] width 137 height 34
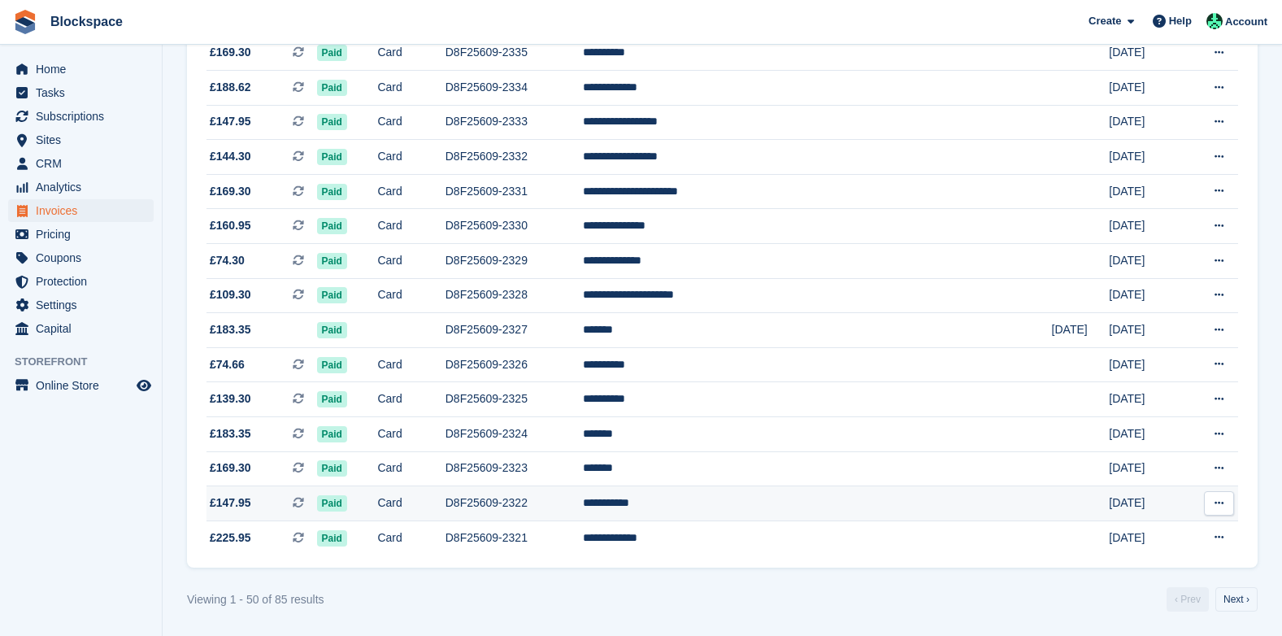
click at [583, 504] on td "D8F25609-2322" at bounding box center [513, 503] width 137 height 35
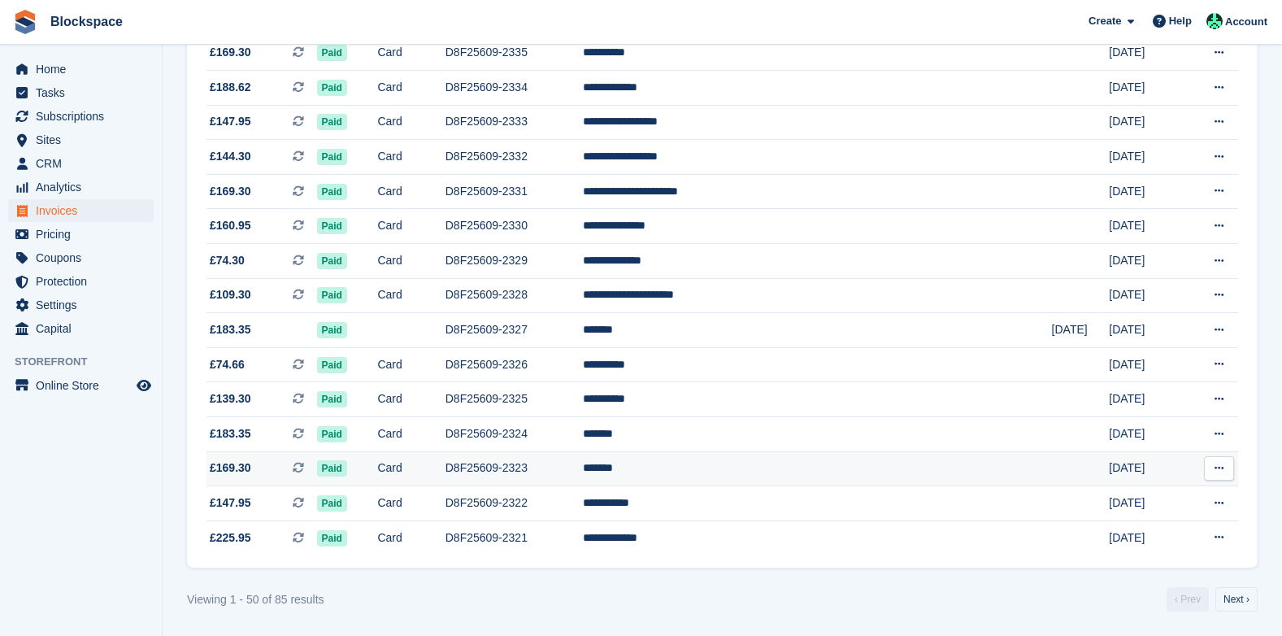
click at [580, 467] on td "D8F25609-2323" at bounding box center [513, 468] width 137 height 35
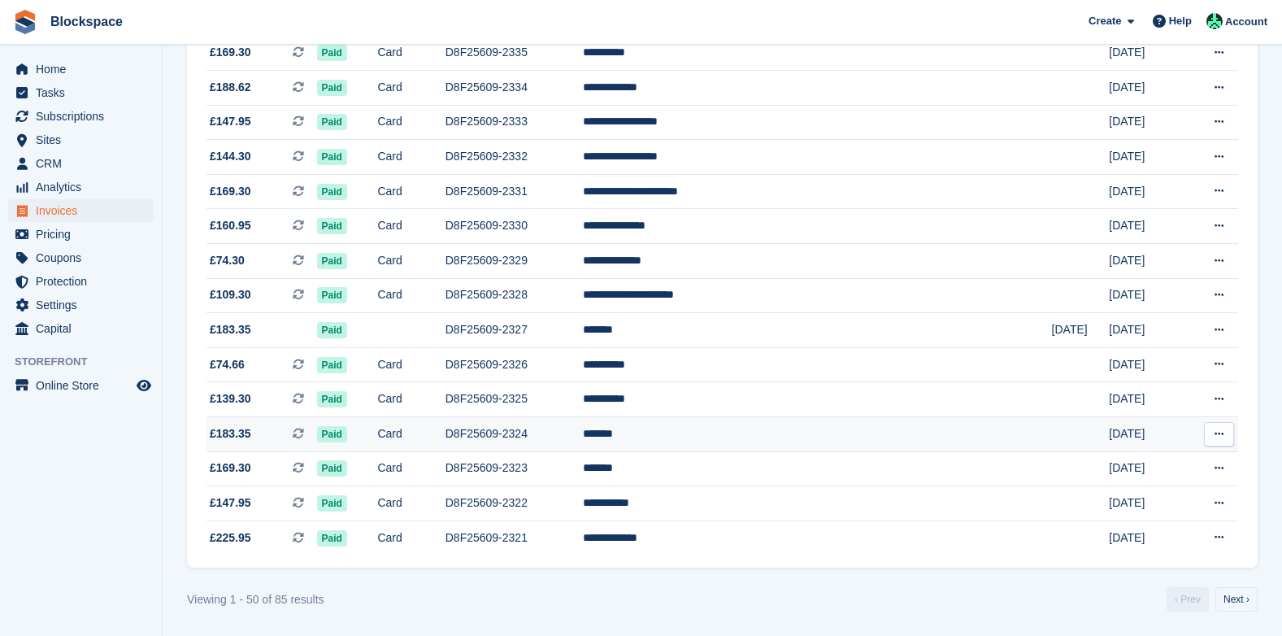
click at [564, 437] on td "D8F25609-2324" at bounding box center [513, 434] width 137 height 35
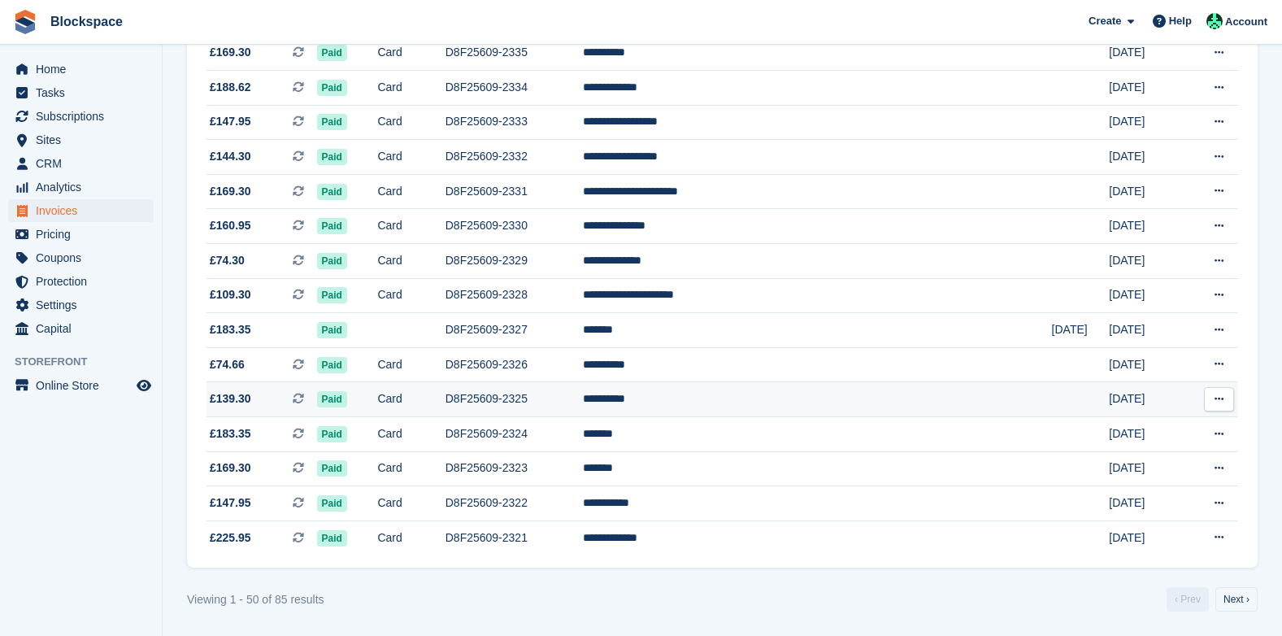
click at [583, 399] on td "D8F25609-2325" at bounding box center [513, 399] width 137 height 35
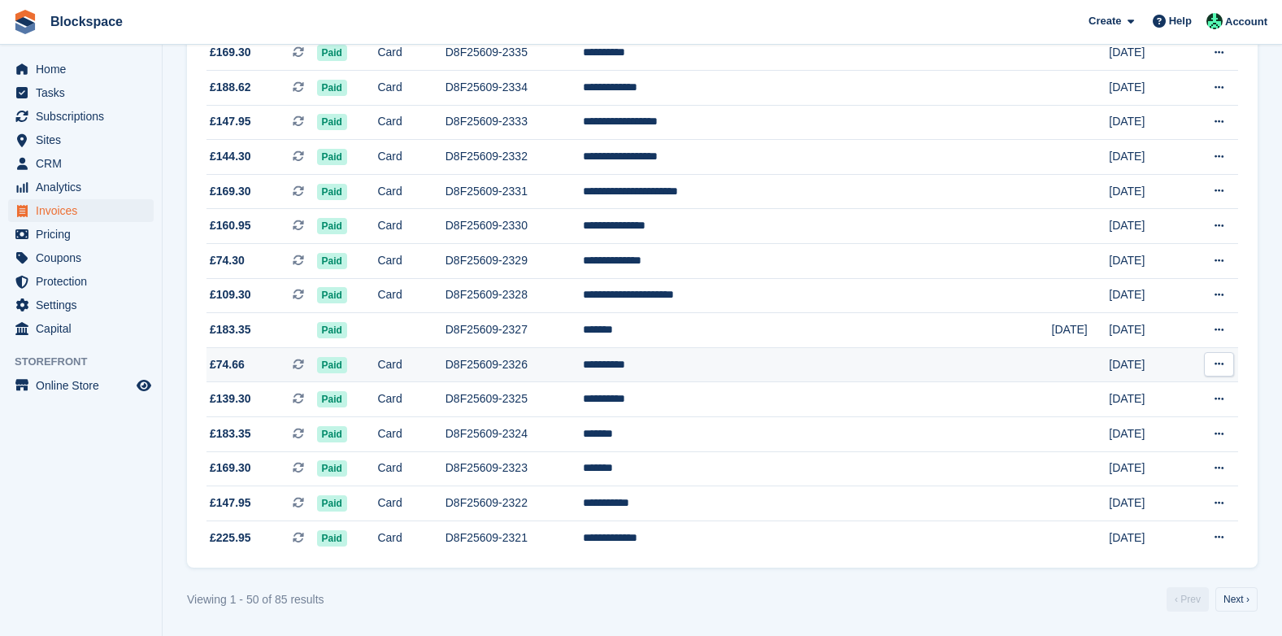
click at [563, 366] on td "D8F25609-2326" at bounding box center [513, 364] width 137 height 35
click at [563, 324] on td "D8F25609-2327" at bounding box center [513, 330] width 137 height 35
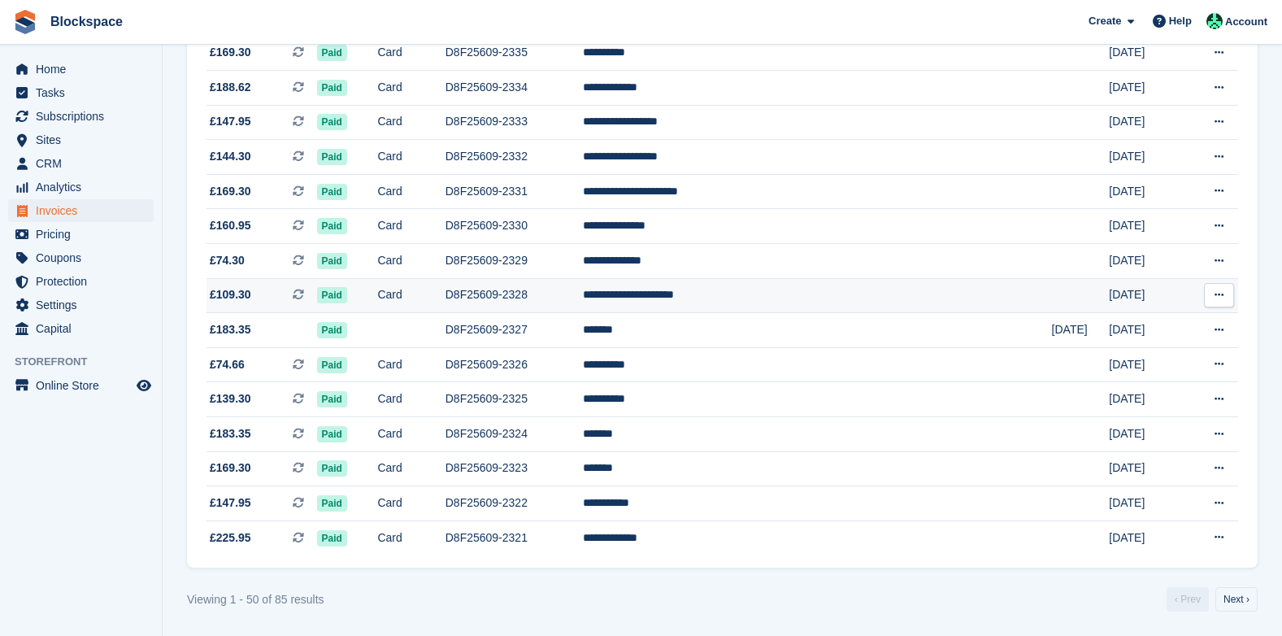
click at [571, 296] on td "D8F25609-2328" at bounding box center [513, 295] width 137 height 35
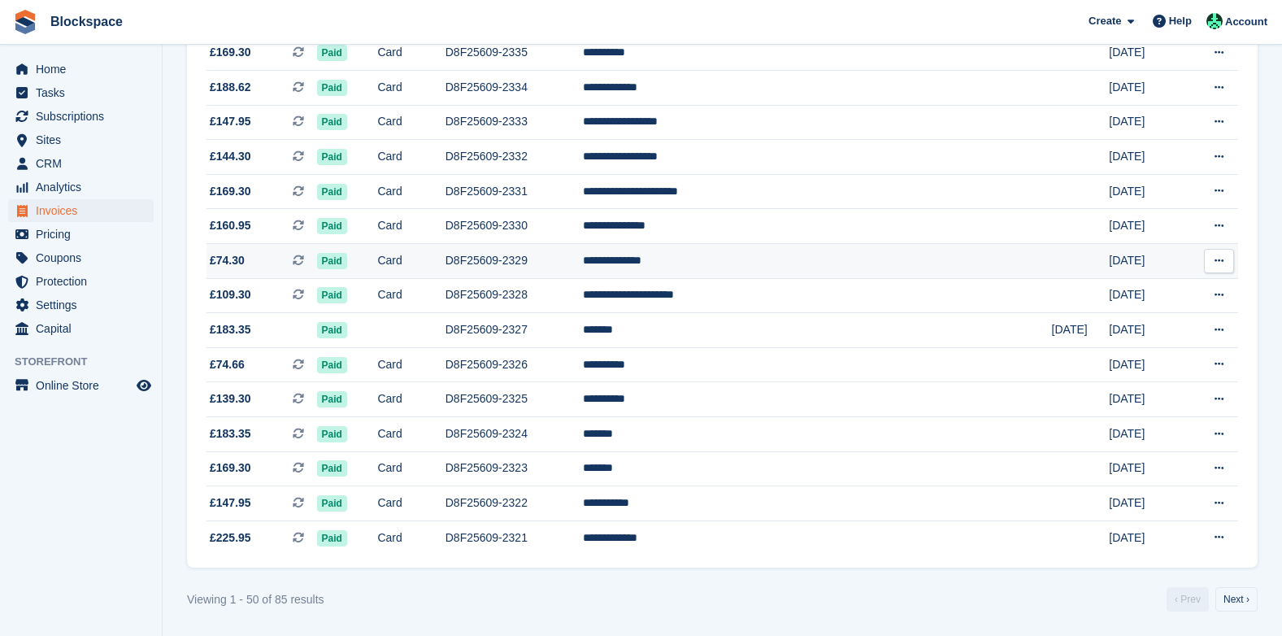
click at [574, 253] on td "D8F25609-2329" at bounding box center [513, 261] width 137 height 35
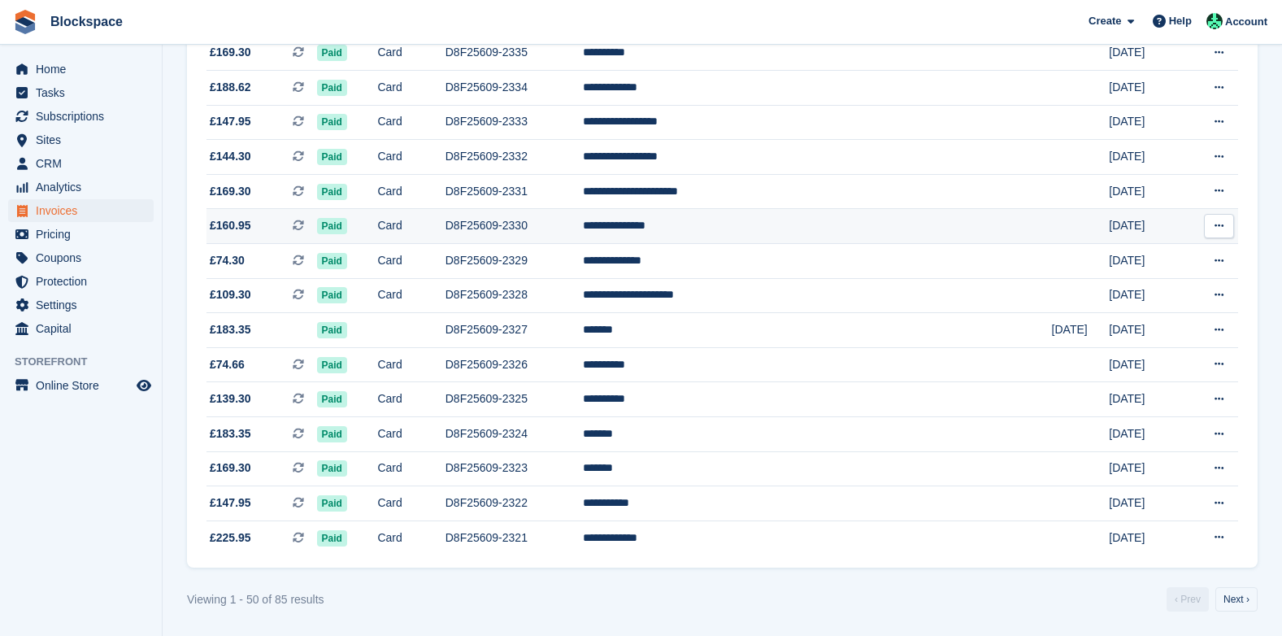
click at [561, 228] on td "D8F25609-2330" at bounding box center [513, 226] width 137 height 35
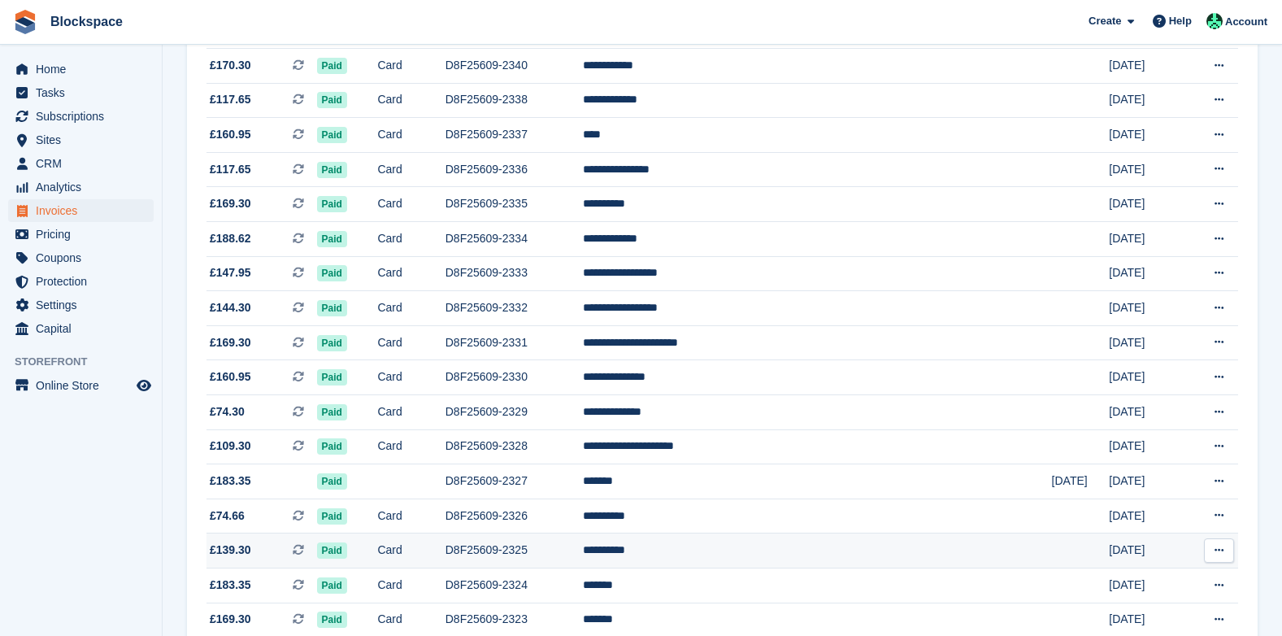
scroll to position [1286, 0]
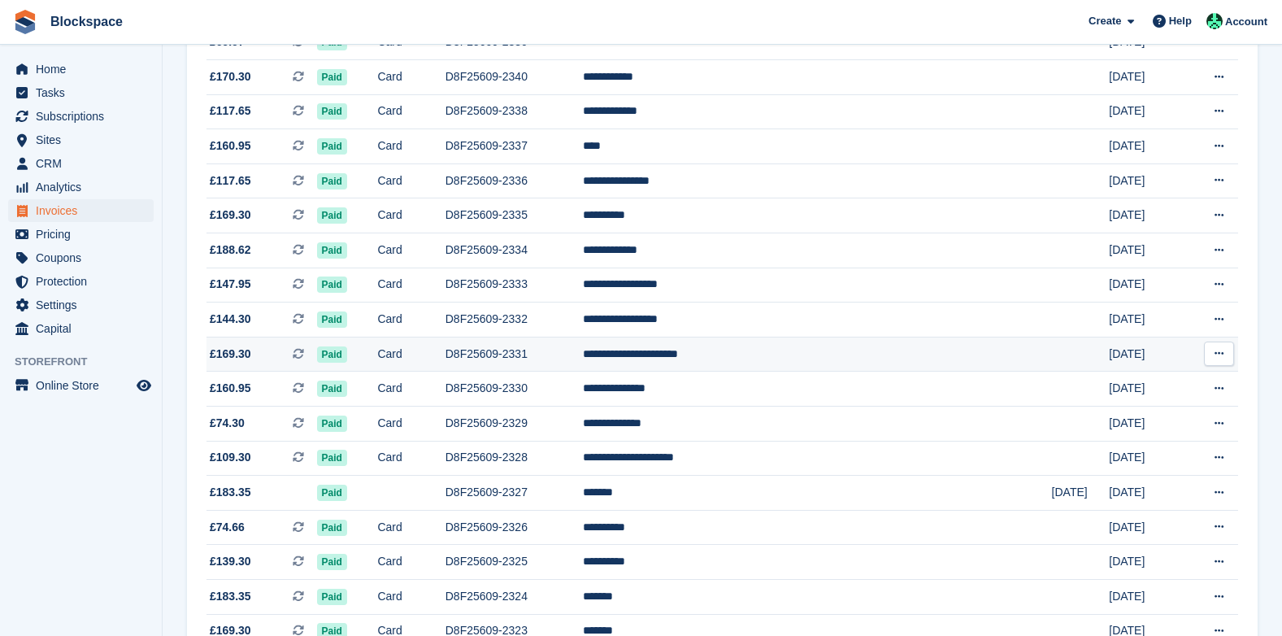
click at [559, 358] on td "D8F25609-2331" at bounding box center [513, 354] width 137 height 35
click at [548, 321] on td "D8F25609-2332" at bounding box center [513, 319] width 137 height 35
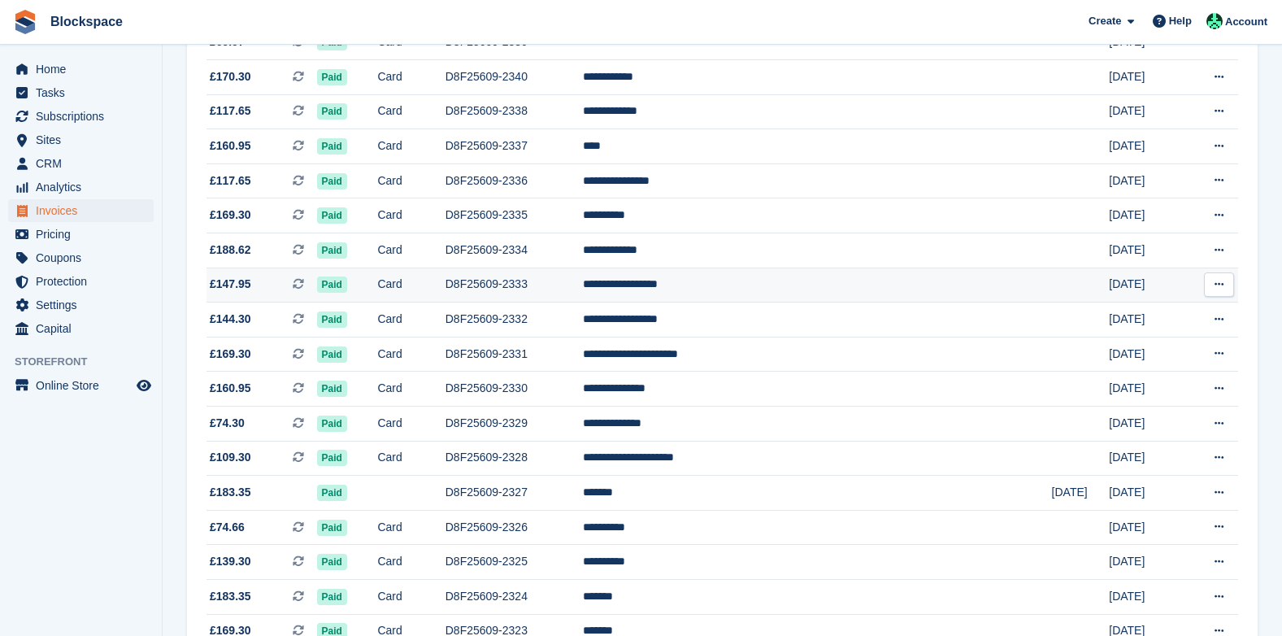
click at [567, 287] on td "D8F25609-2333" at bounding box center [513, 284] width 137 height 35
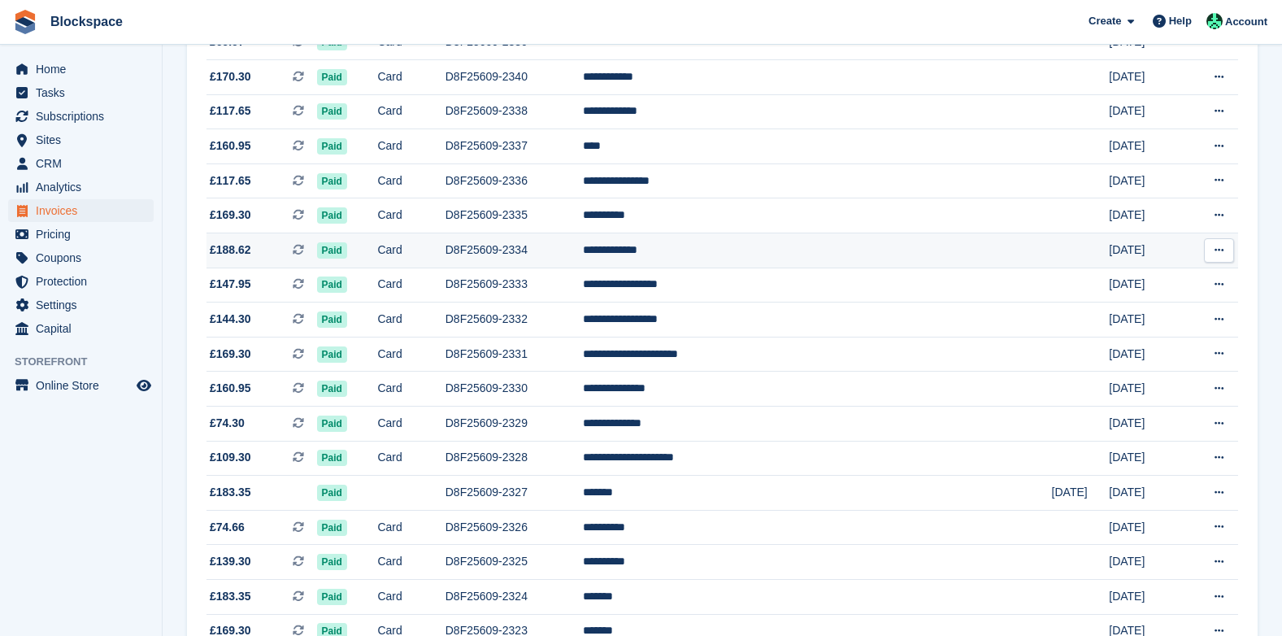
click at [559, 250] on td "D8F25609-2334" at bounding box center [513, 250] width 137 height 35
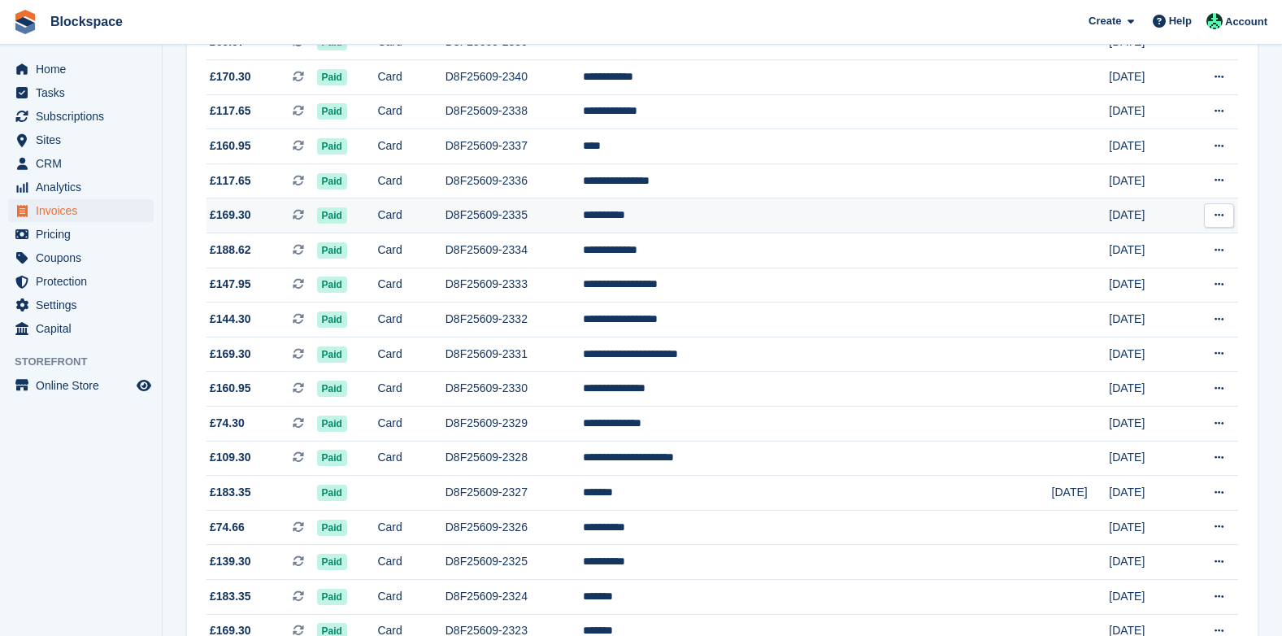
click at [536, 216] on td "D8F25609-2335" at bounding box center [513, 215] width 137 height 35
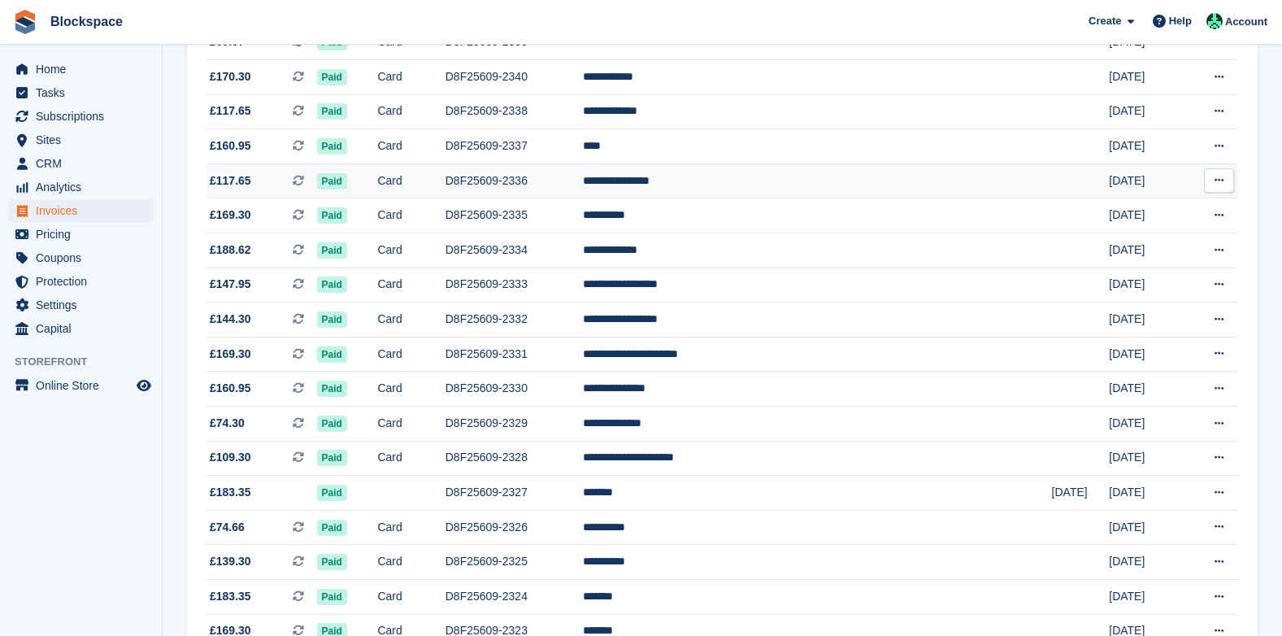
click at [583, 181] on td "D8F25609-2336" at bounding box center [513, 180] width 137 height 35
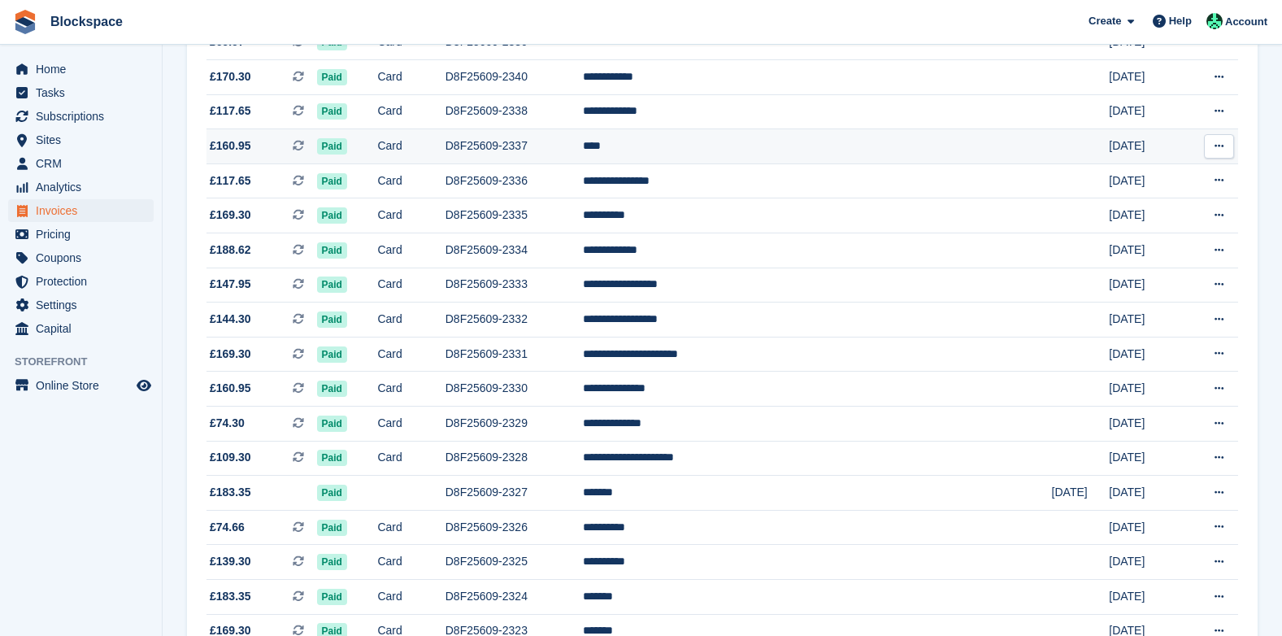
click at [583, 148] on td "D8F25609-2337" at bounding box center [513, 146] width 137 height 35
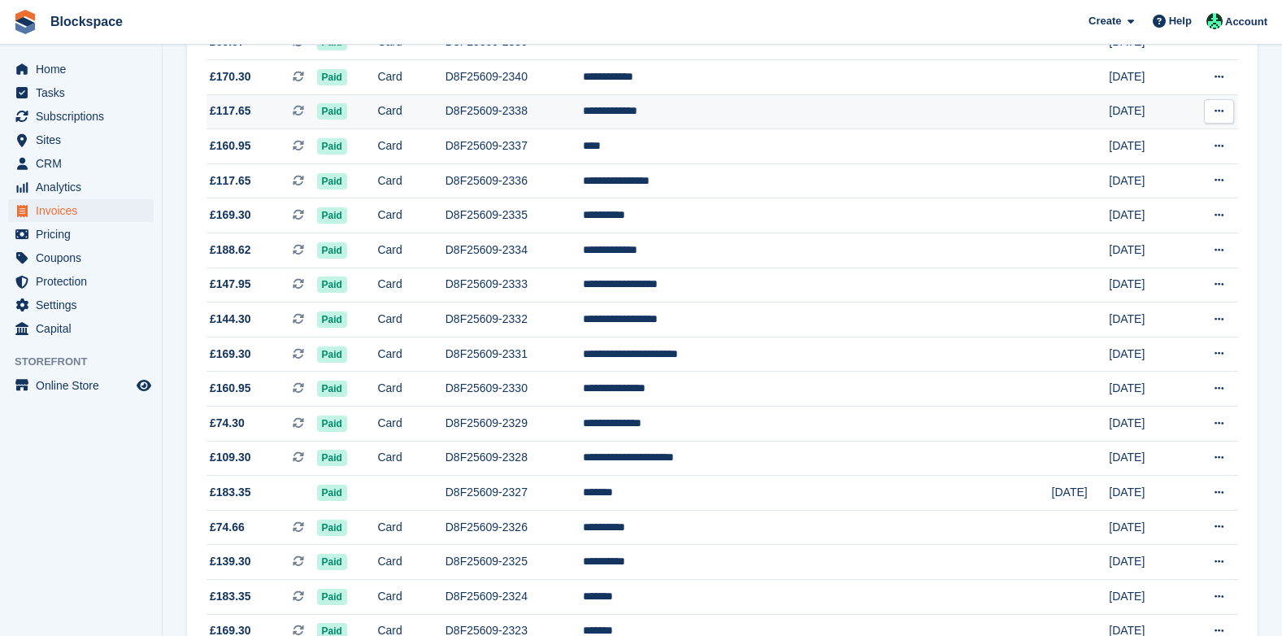
click at [553, 106] on td "D8F25609-2338" at bounding box center [513, 111] width 137 height 35
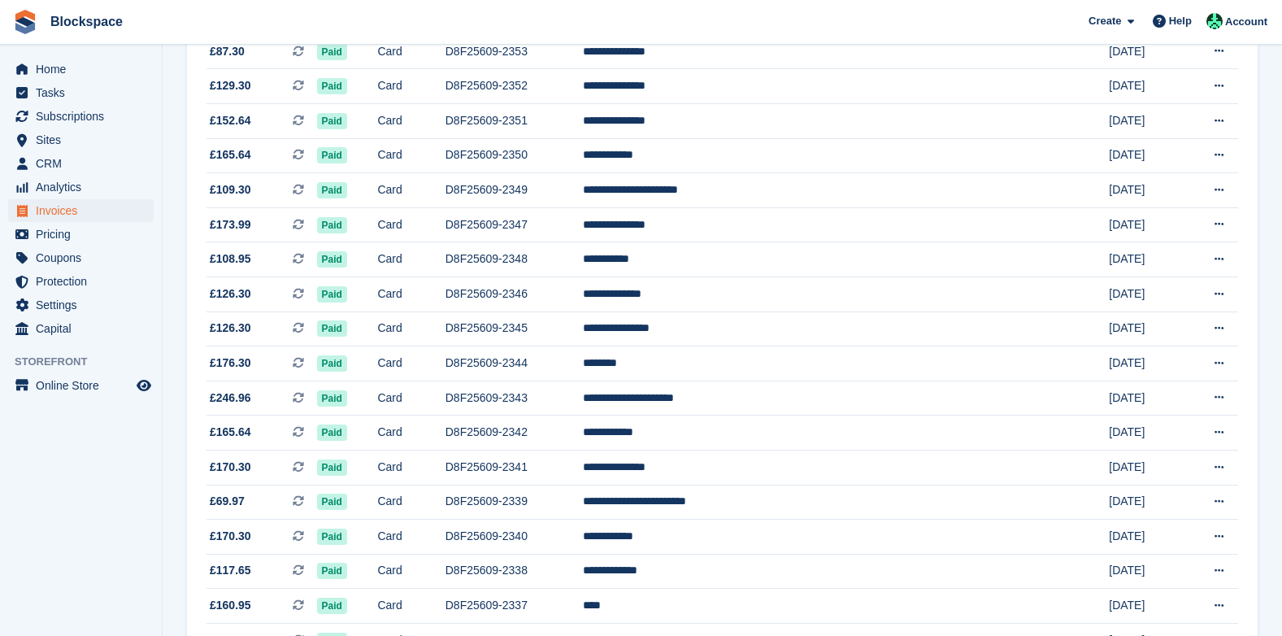
scroll to position [798, 0]
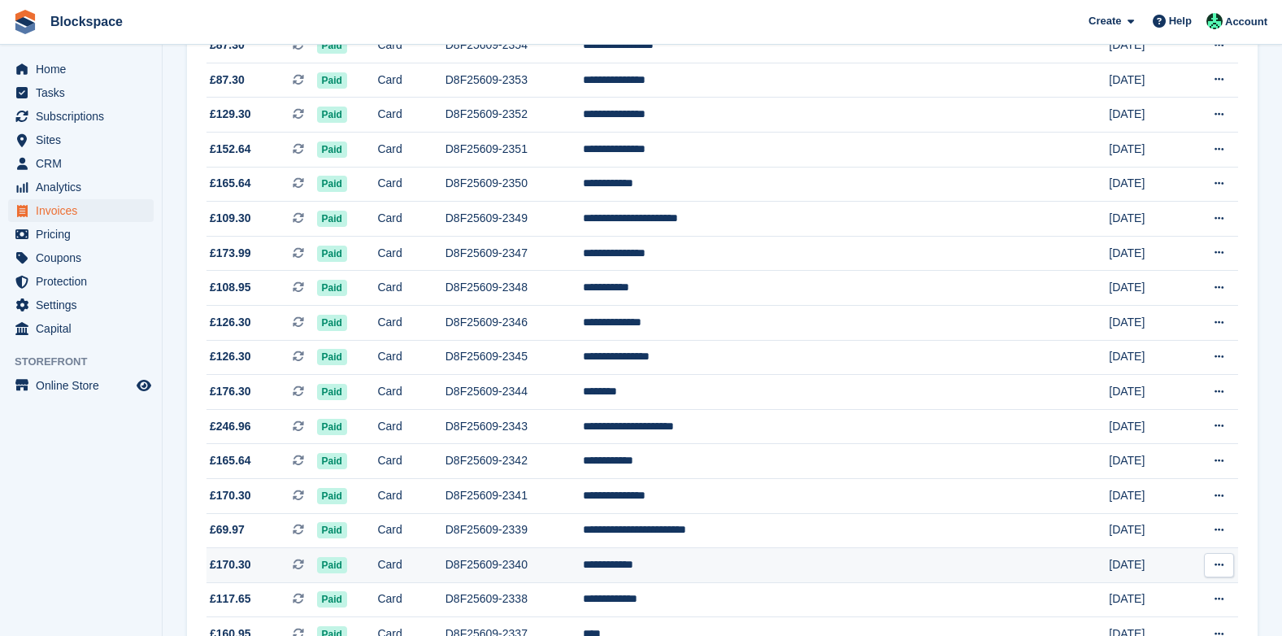
click at [583, 563] on td "D8F25609-2340" at bounding box center [513, 565] width 137 height 35
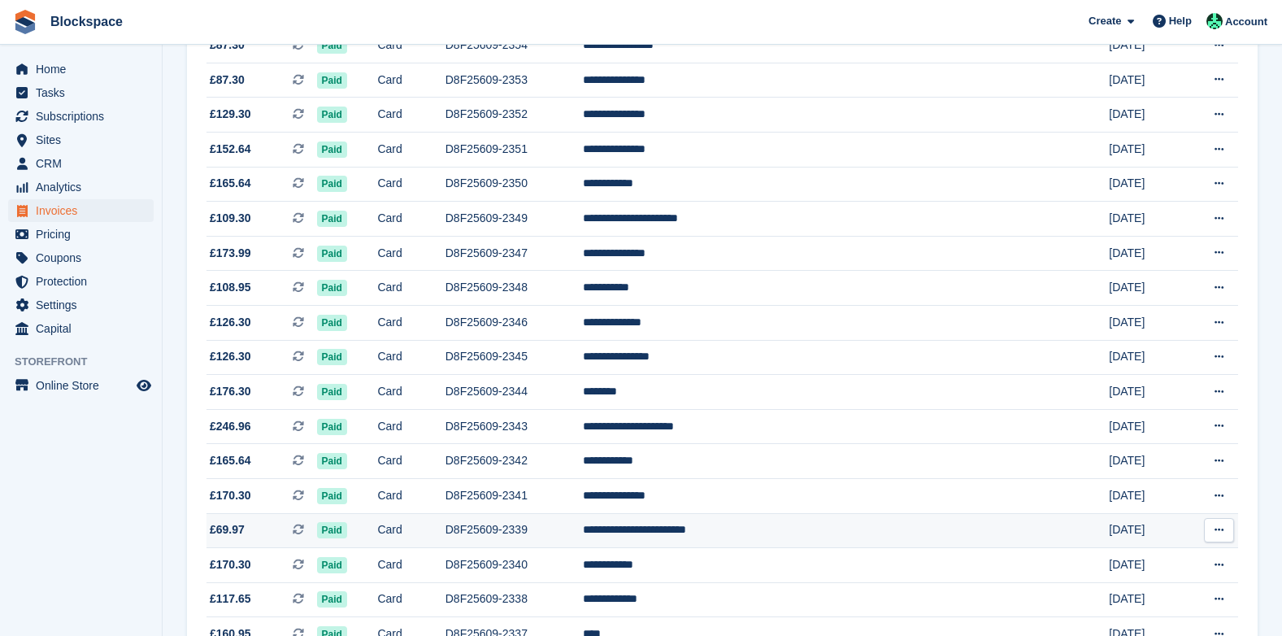
click at [583, 527] on td "D8F25609-2339" at bounding box center [513, 530] width 137 height 35
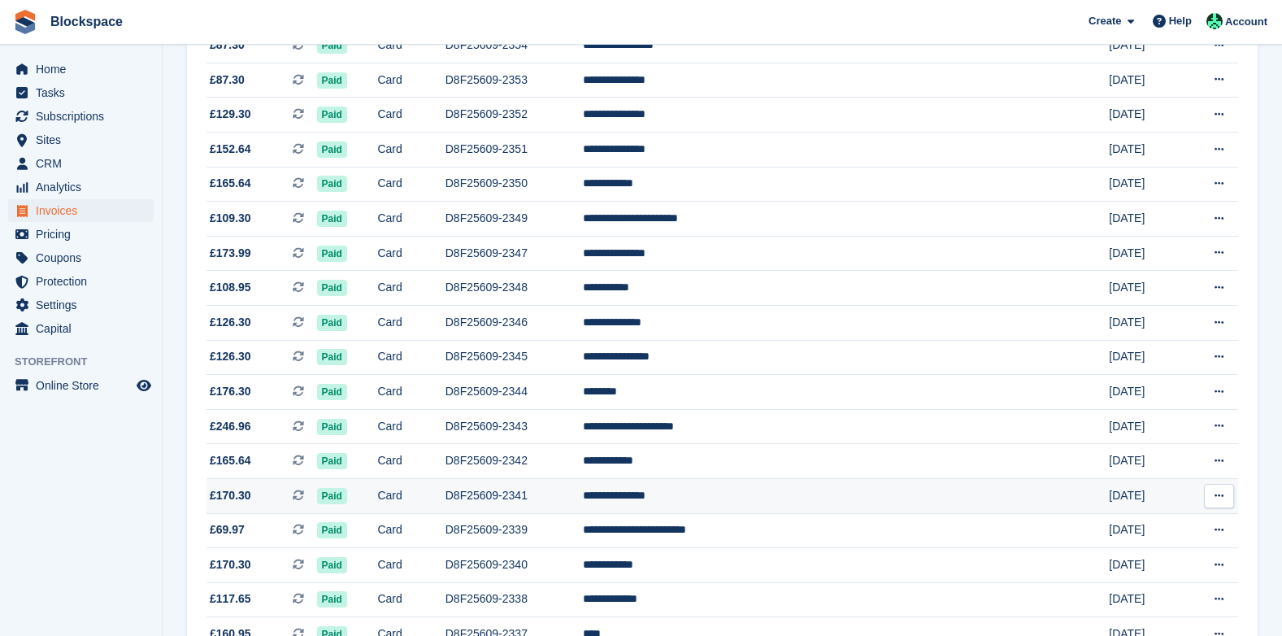
click at [554, 493] on td "D8F25609-2341" at bounding box center [513, 495] width 137 height 35
click at [581, 493] on td "D8F25609-2341" at bounding box center [513, 495] width 137 height 35
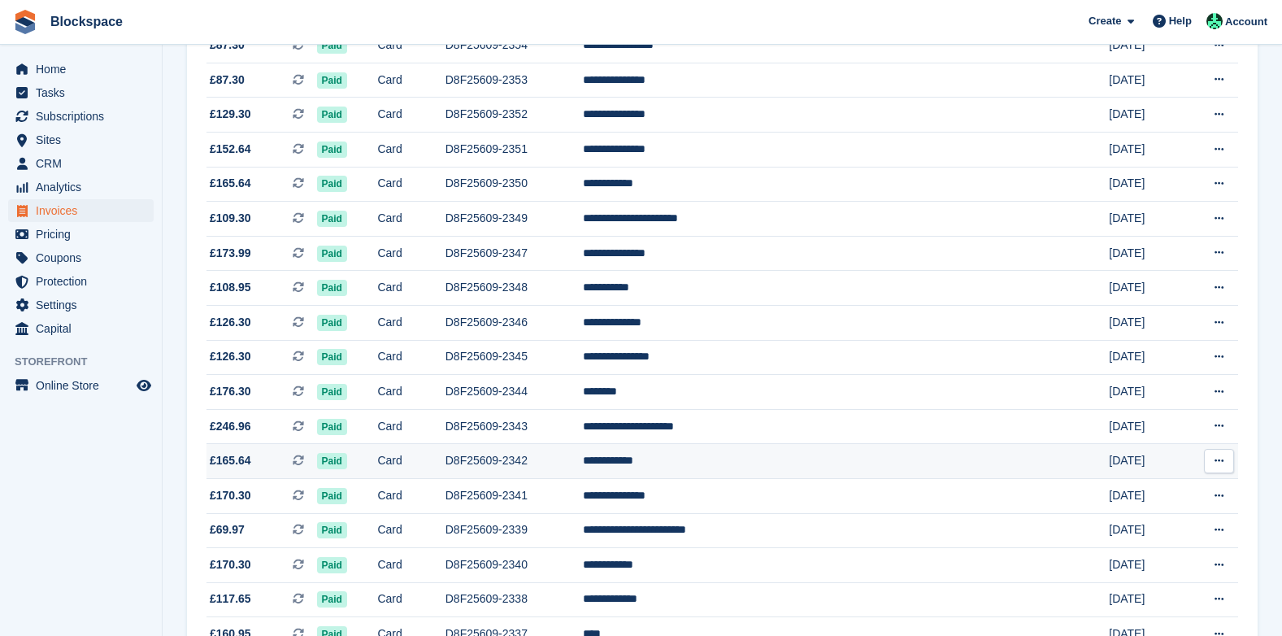
click at [567, 456] on td "D8F25609-2342" at bounding box center [513, 461] width 137 height 35
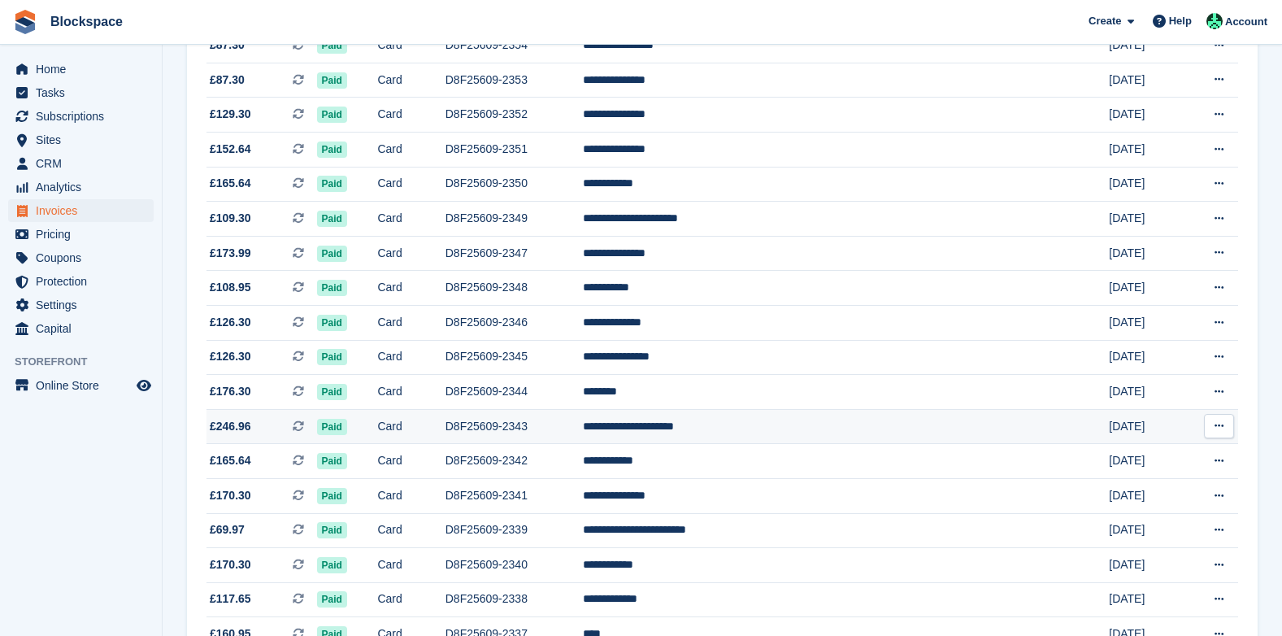
click at [565, 424] on td "D8F25609-2343" at bounding box center [513, 426] width 137 height 35
click at [569, 424] on td "D8F25609-2343" at bounding box center [513, 426] width 137 height 35
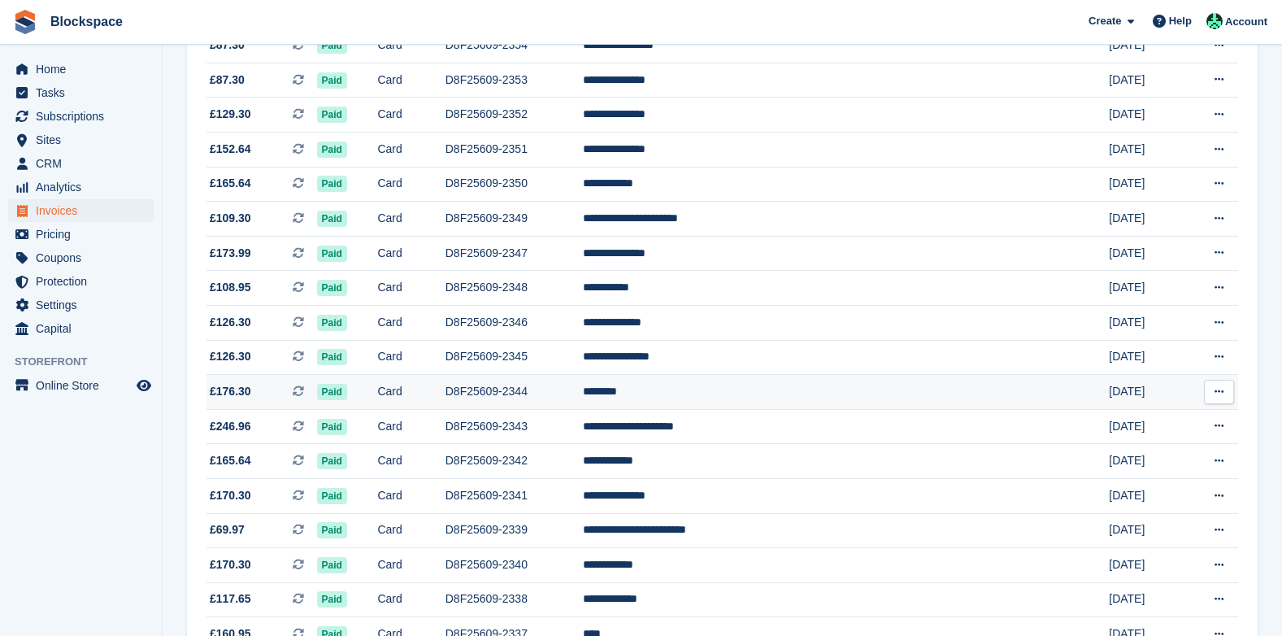
click at [576, 389] on td "D8F25609-2344" at bounding box center [513, 392] width 137 height 35
click at [555, 357] on td "D8F25609-2345" at bounding box center [513, 357] width 137 height 35
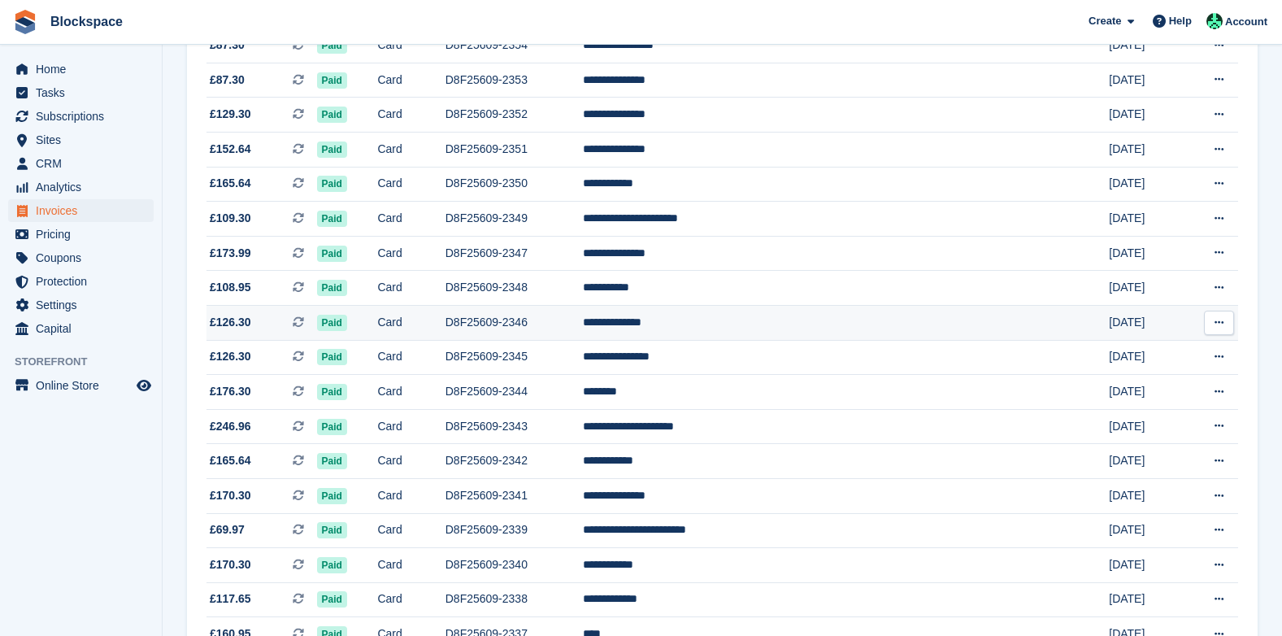
click at [561, 315] on td "D8F25609-2346" at bounding box center [513, 322] width 137 height 35
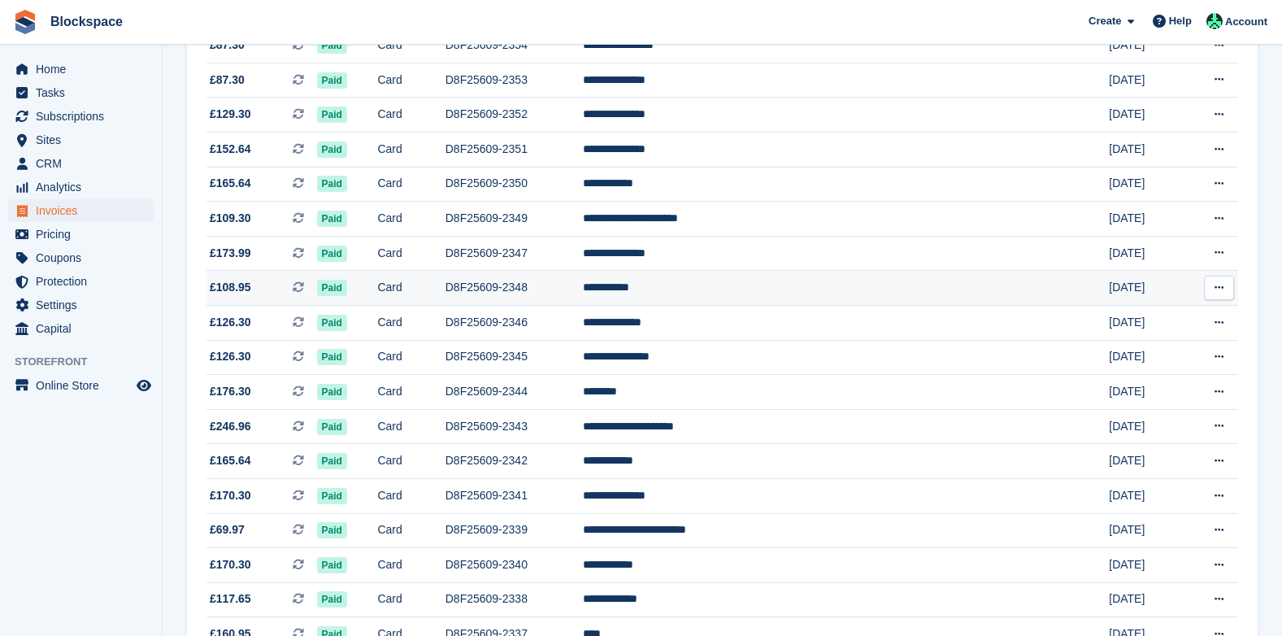
click at [553, 283] on td "D8F25609-2348" at bounding box center [513, 288] width 137 height 35
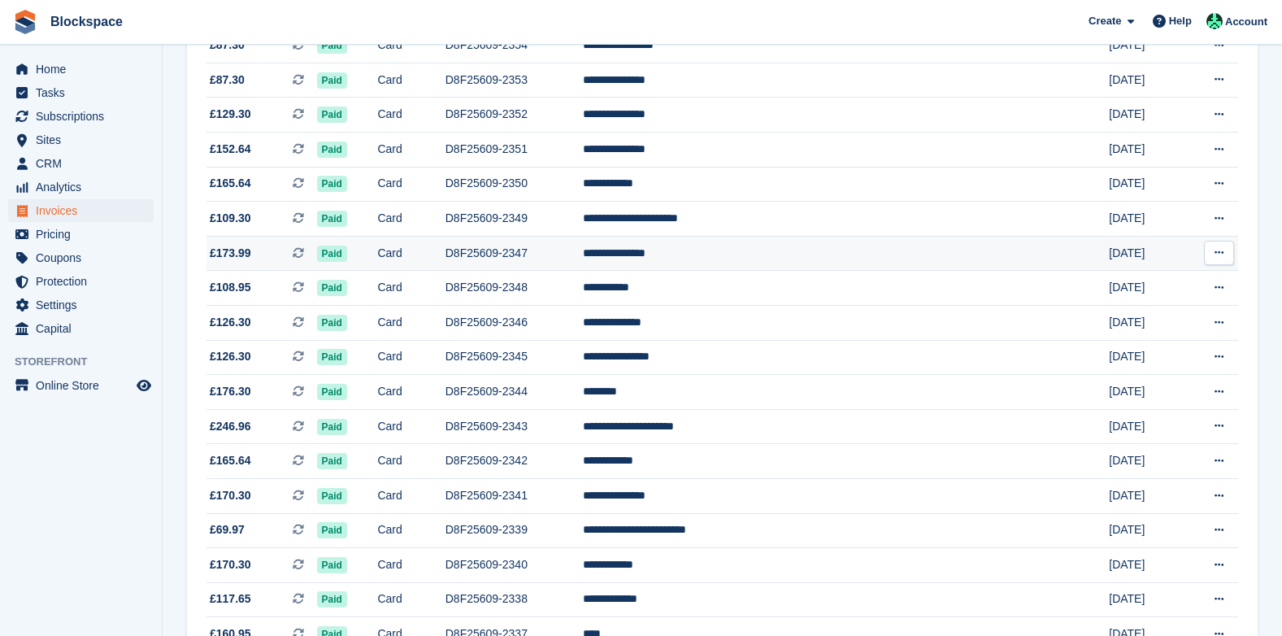
click at [560, 254] on td "D8F25609-2347" at bounding box center [513, 253] width 137 height 35
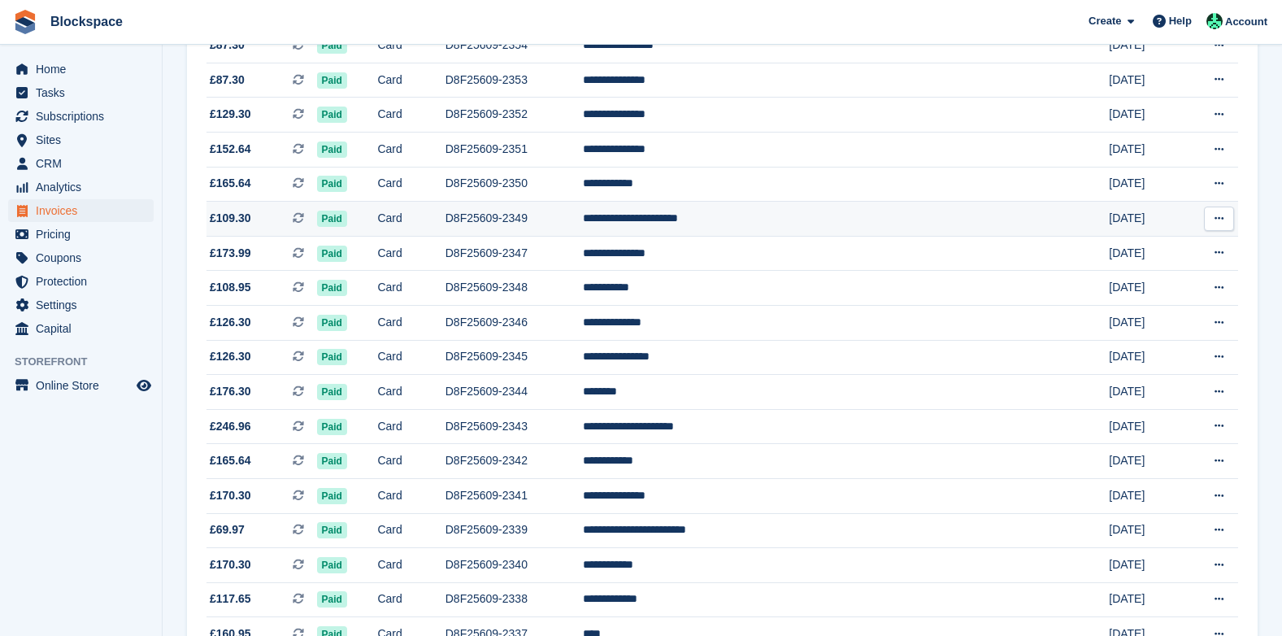
click at [575, 215] on td "D8F25609-2349" at bounding box center [513, 219] width 137 height 35
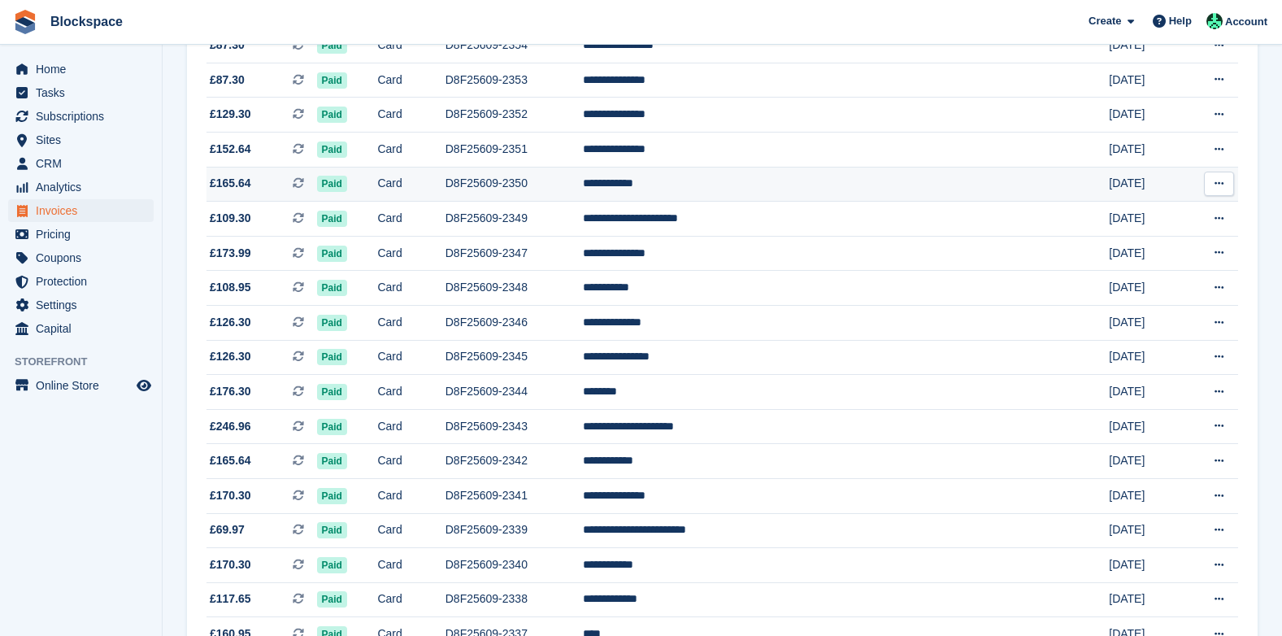
click at [545, 183] on td "D8F25609-2350" at bounding box center [513, 184] width 137 height 35
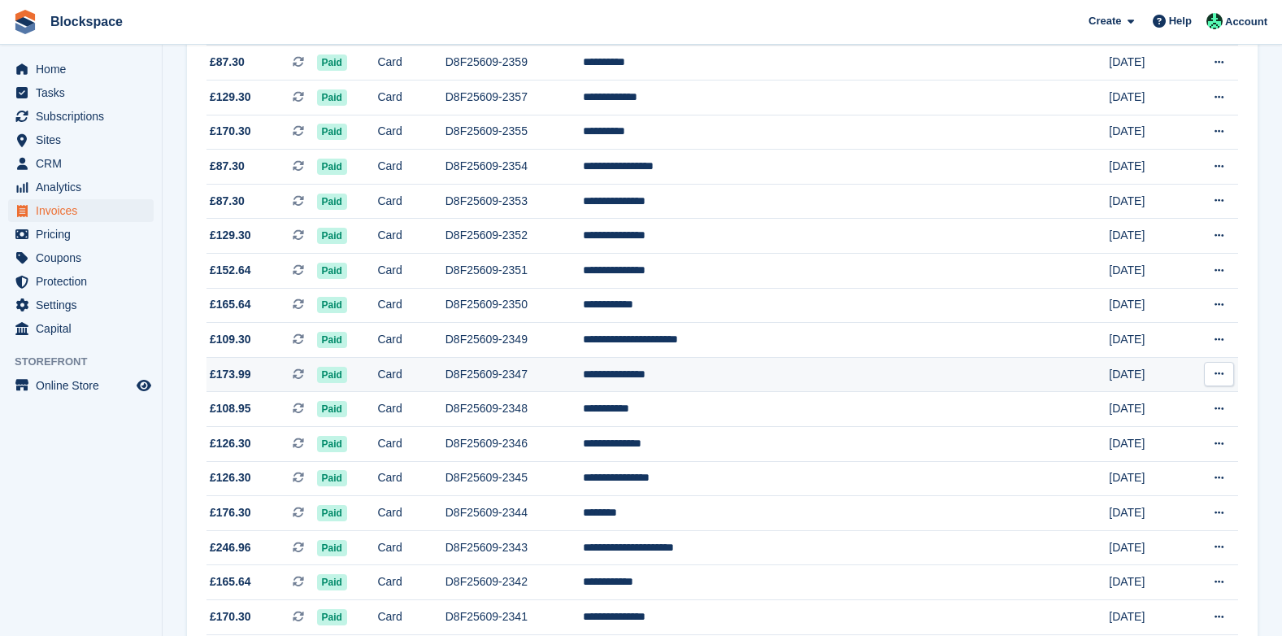
scroll to position [636, 0]
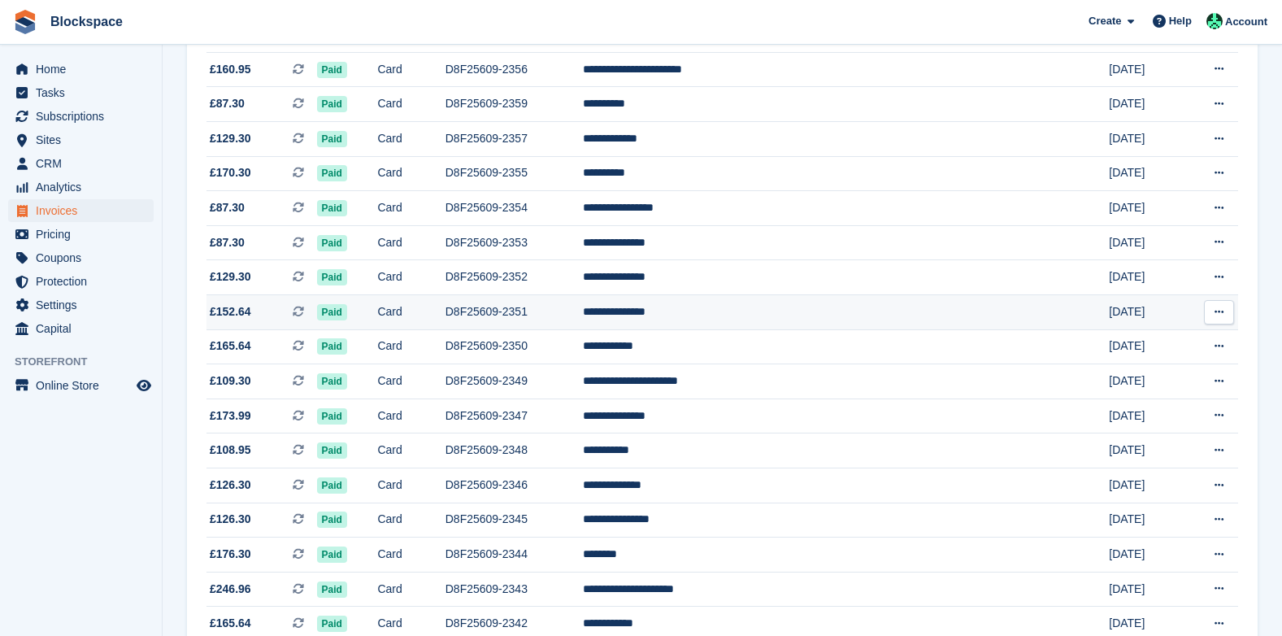
click at [574, 313] on td "D8F25609-2351" at bounding box center [513, 311] width 137 height 35
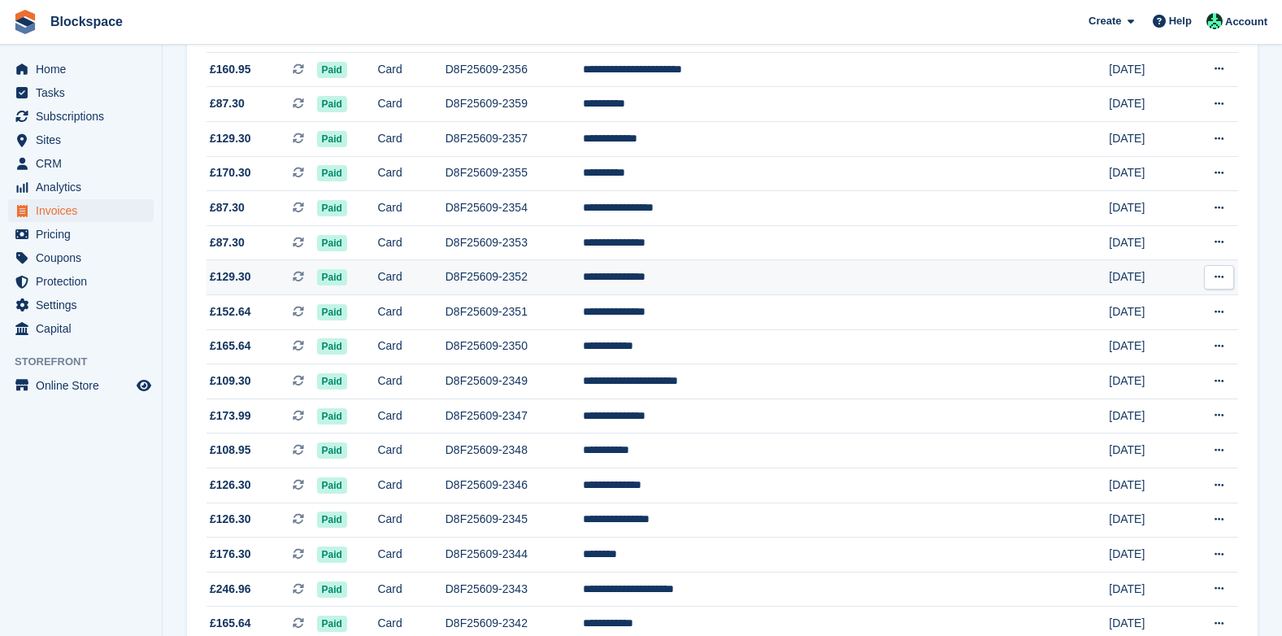
click at [545, 272] on td "D8F25609-2352" at bounding box center [513, 277] width 137 height 35
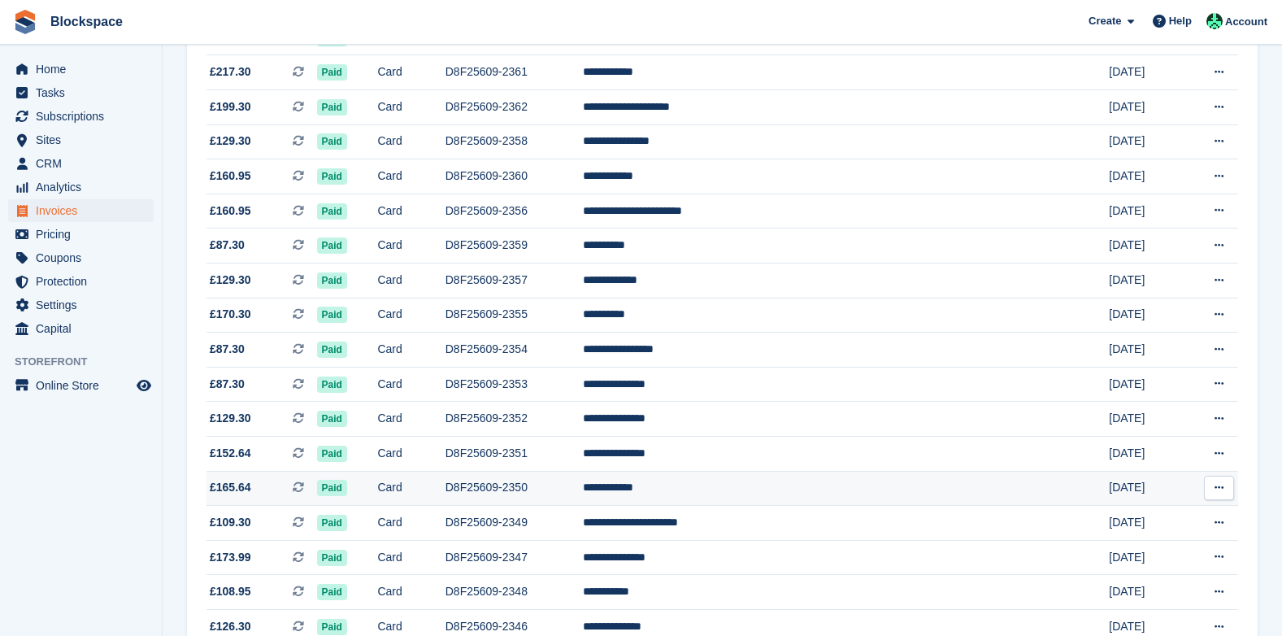
scroll to position [473, 0]
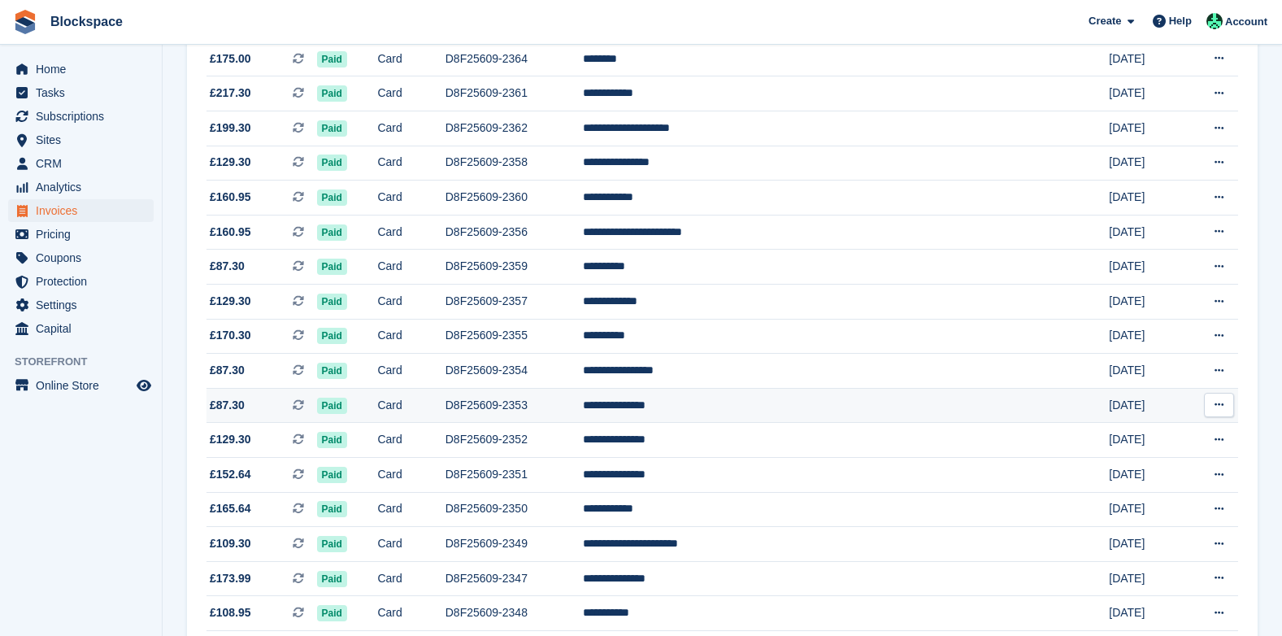
click at [583, 402] on td "D8F25609-2353" at bounding box center [513, 405] width 137 height 35
click at [558, 366] on td "D8F25609-2354" at bounding box center [513, 371] width 137 height 35
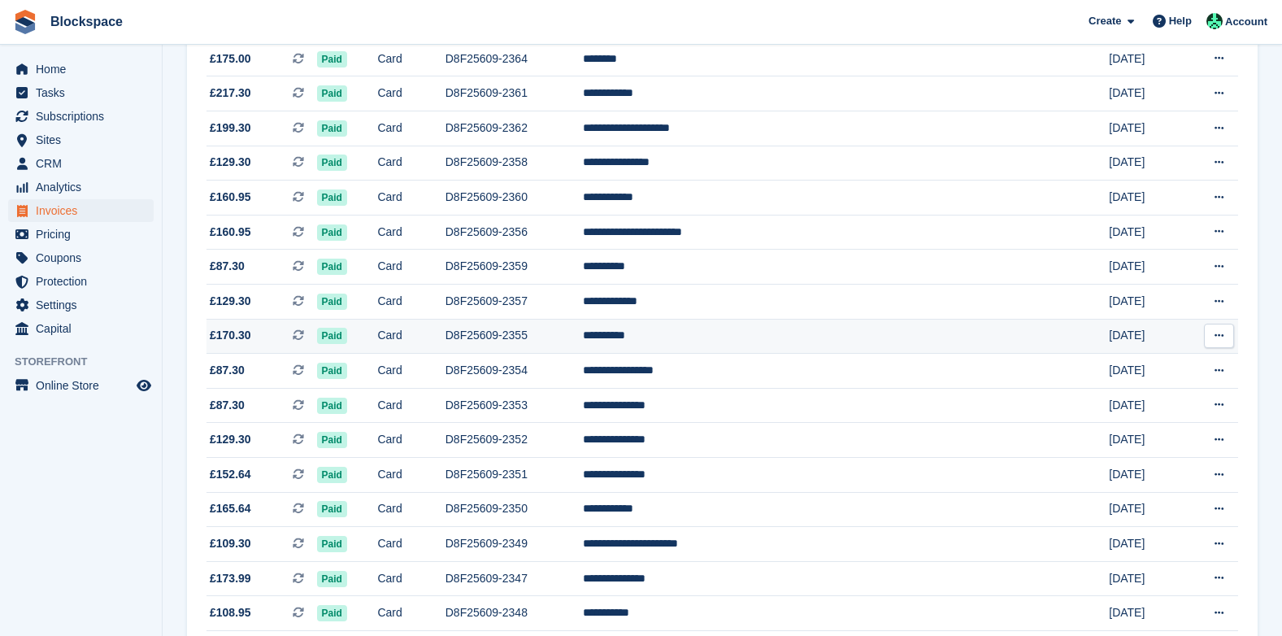
click at [564, 332] on td "D8F25609-2355" at bounding box center [513, 336] width 137 height 35
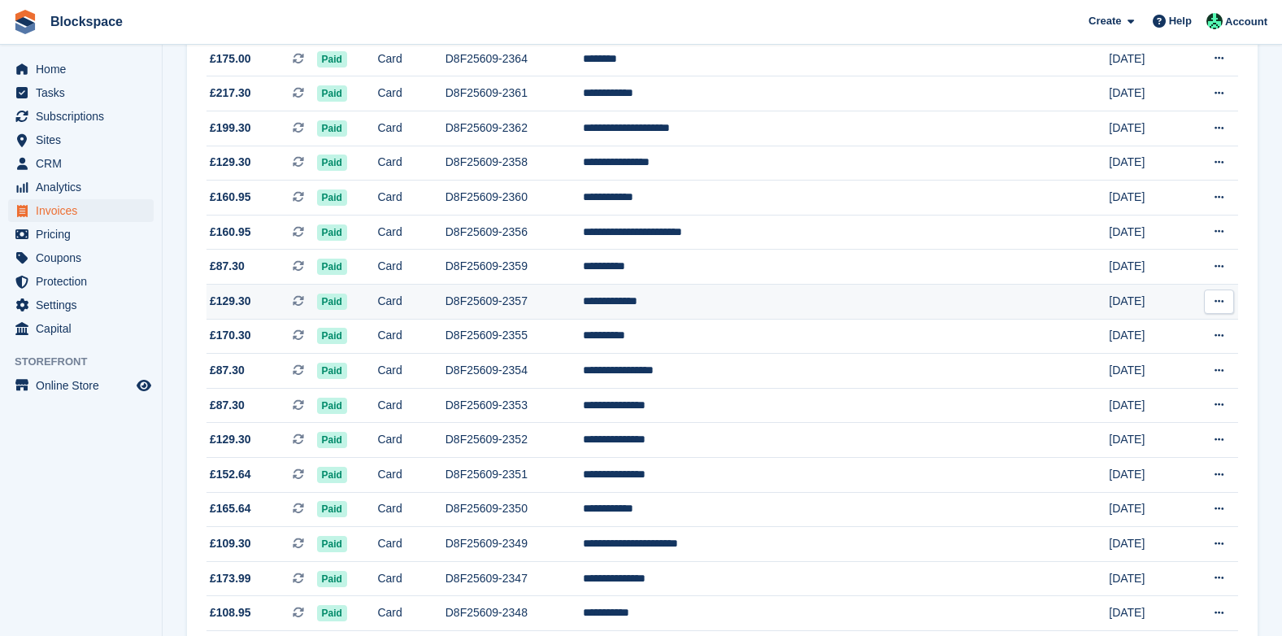
click at [583, 295] on td "D8F25609-2357" at bounding box center [513, 302] width 137 height 35
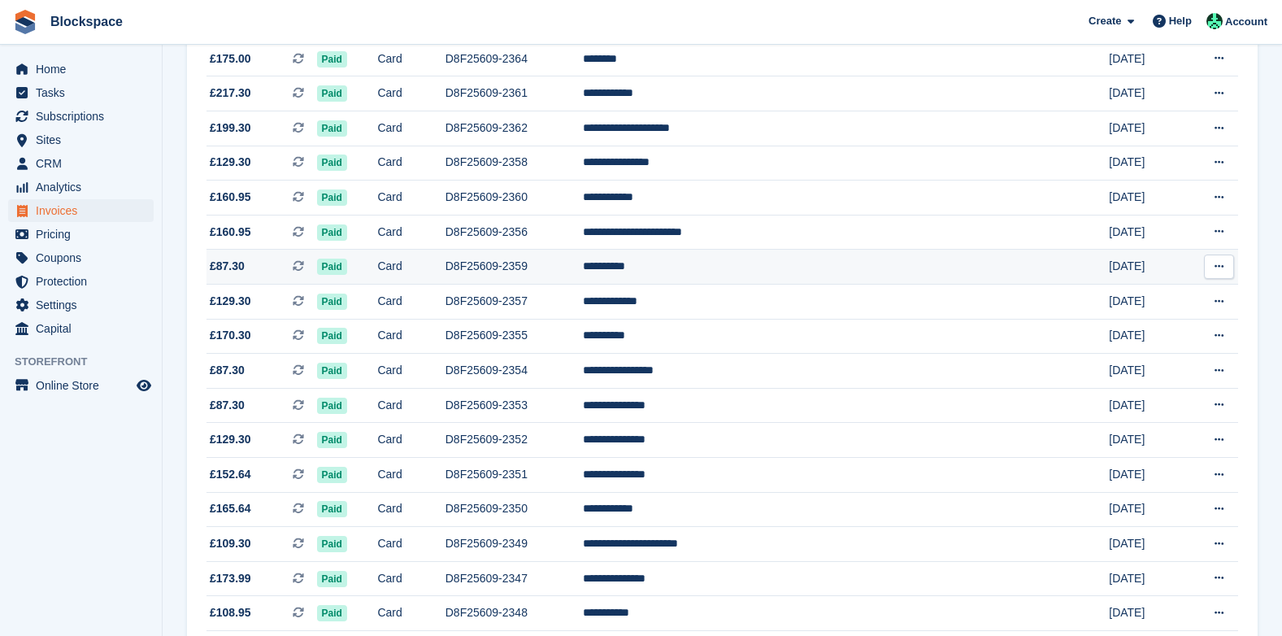
click at [550, 265] on td "D8F25609-2359" at bounding box center [513, 267] width 137 height 35
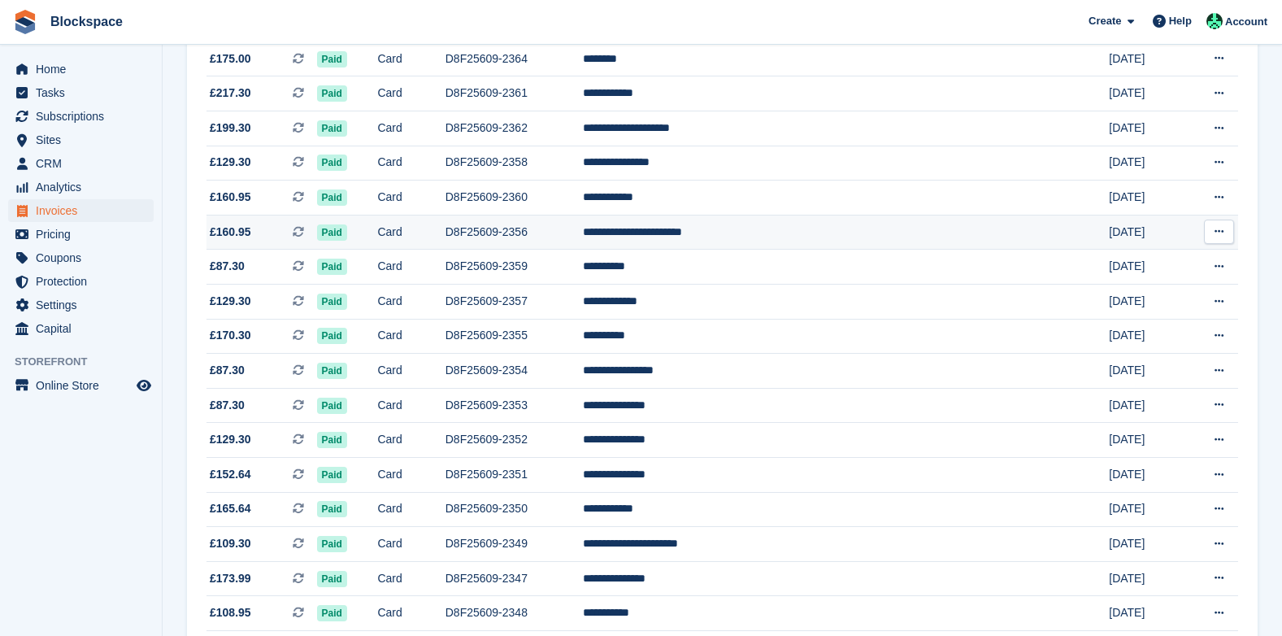
click at [559, 232] on td "D8F25609-2356" at bounding box center [513, 232] width 137 height 35
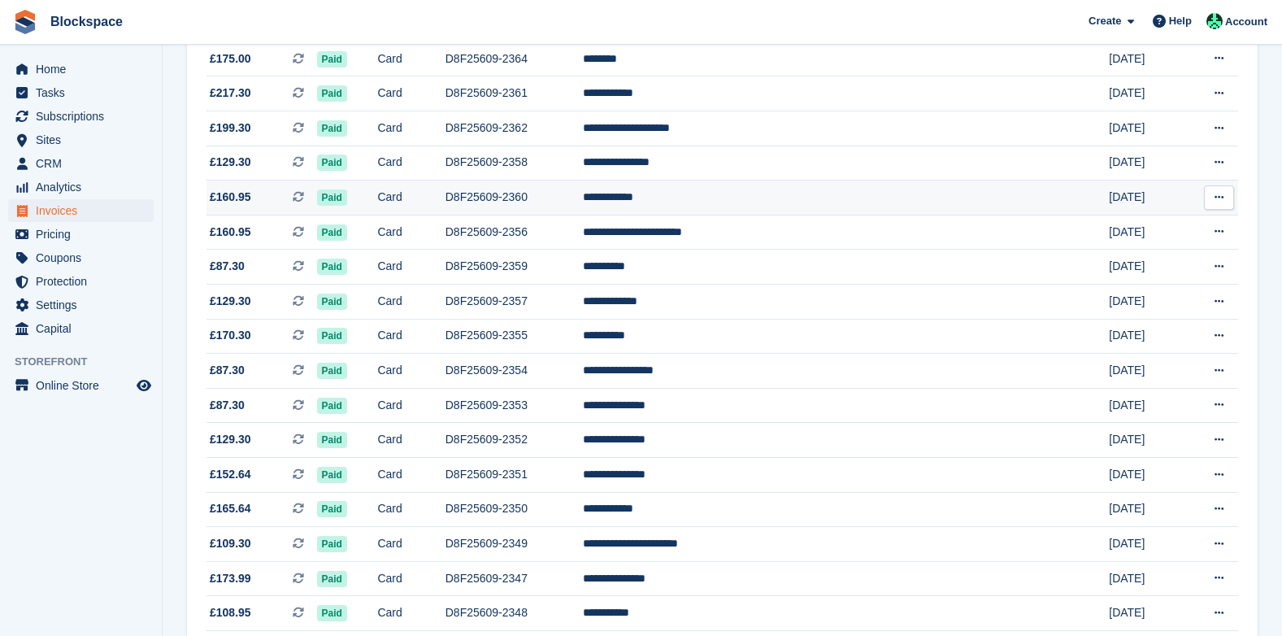
click at [574, 198] on td "D8F25609-2360" at bounding box center [513, 197] width 137 height 35
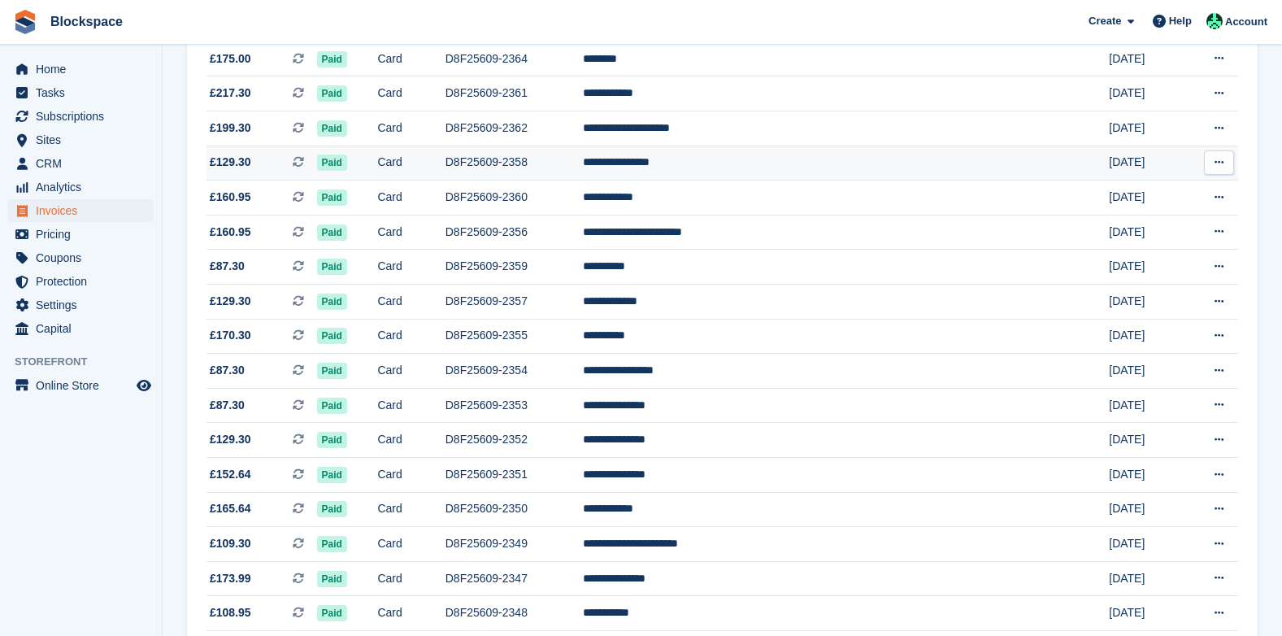
click at [554, 162] on td "D8F25609-2358" at bounding box center [513, 163] width 137 height 35
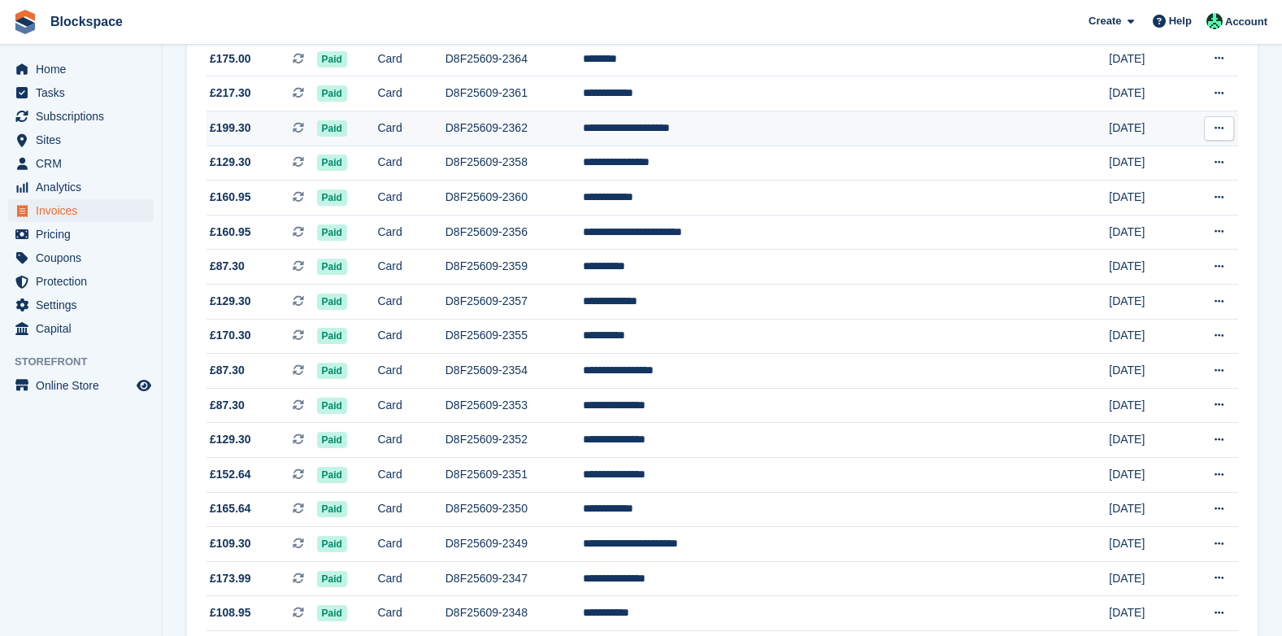
click at [583, 129] on td "D8F25609-2362" at bounding box center [513, 128] width 137 height 35
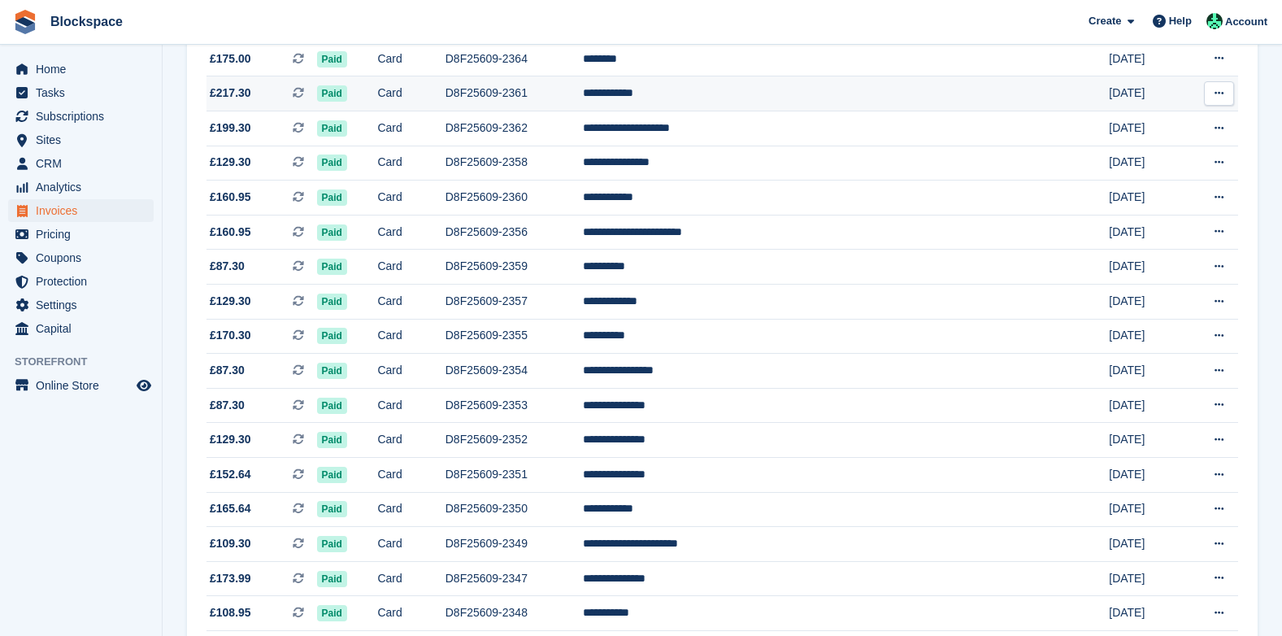
click at [571, 95] on td "D8F25609-2361" at bounding box center [513, 93] width 137 height 35
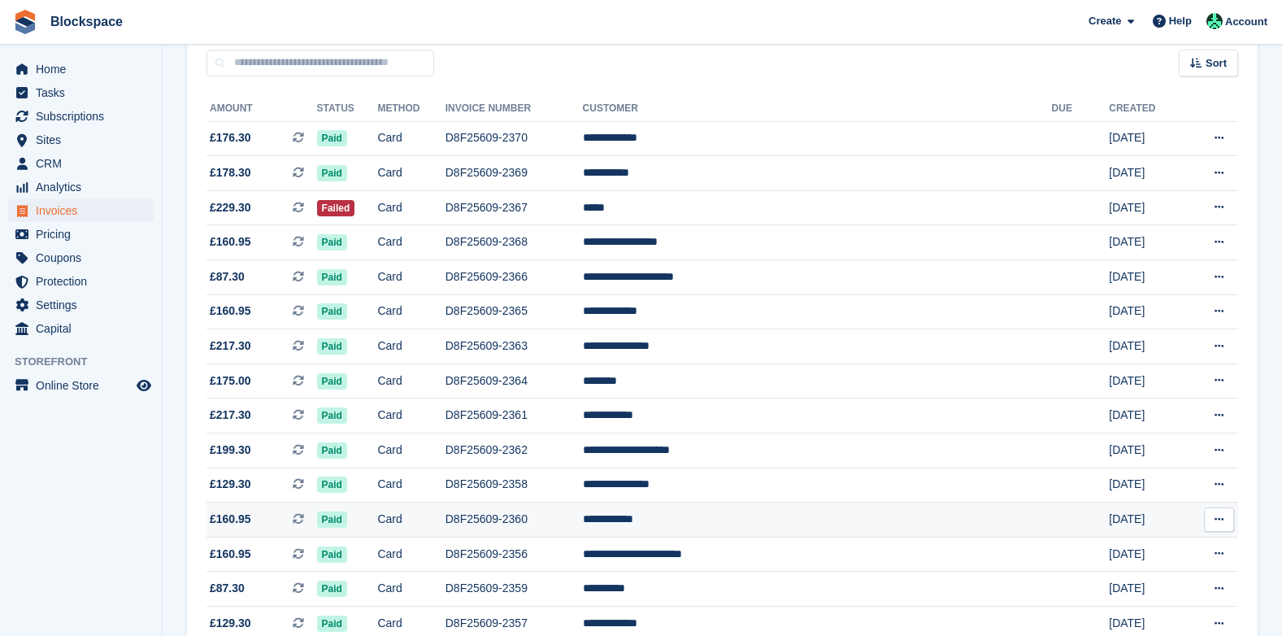
scroll to position [148, 0]
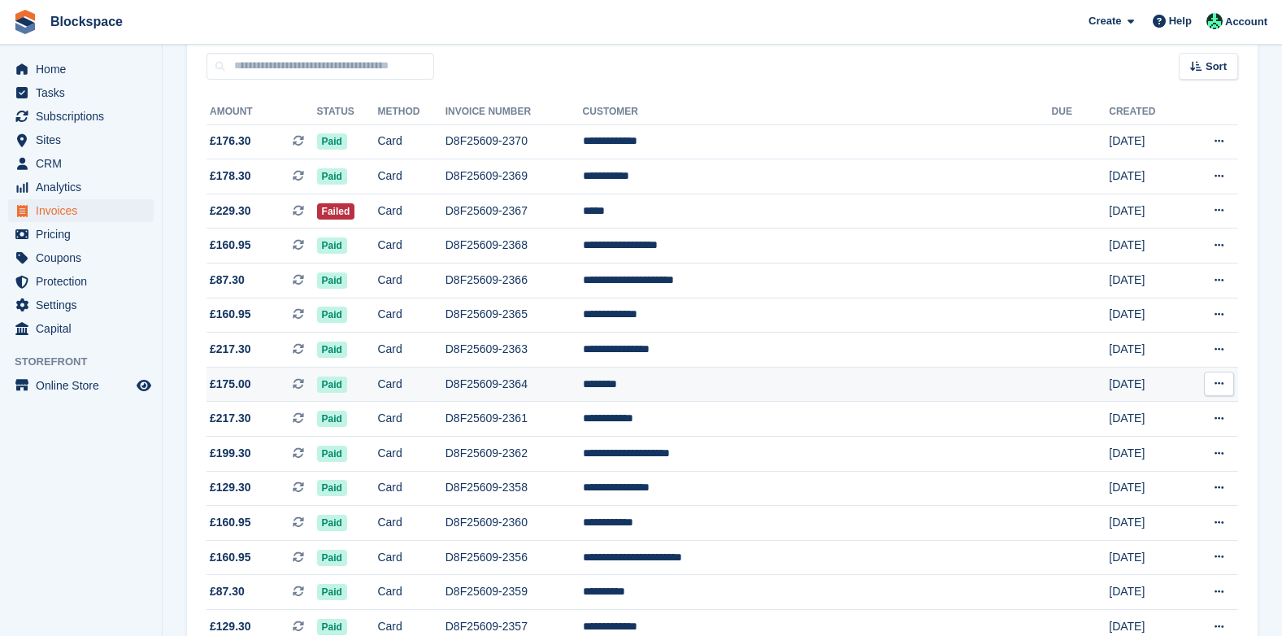
click at [561, 385] on td "D8F25609-2364" at bounding box center [513, 384] width 137 height 35
click at [570, 346] on td "D8F25609-2363" at bounding box center [513, 349] width 137 height 35
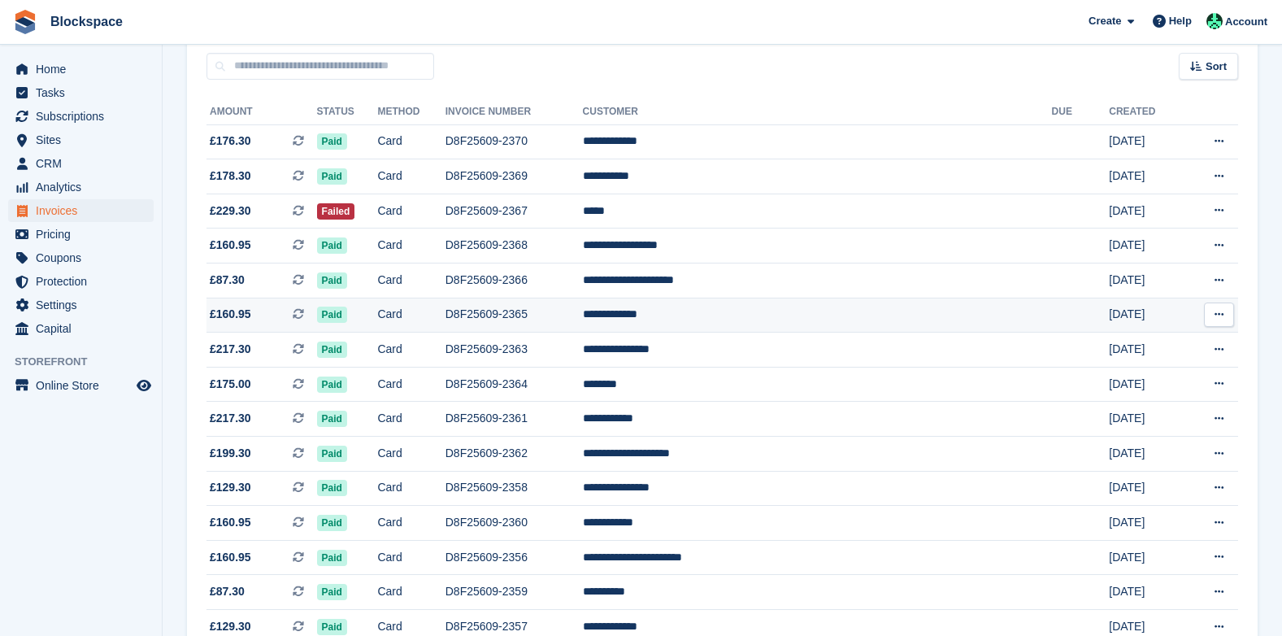
click at [565, 311] on td "D8F25609-2365" at bounding box center [513, 315] width 137 height 35
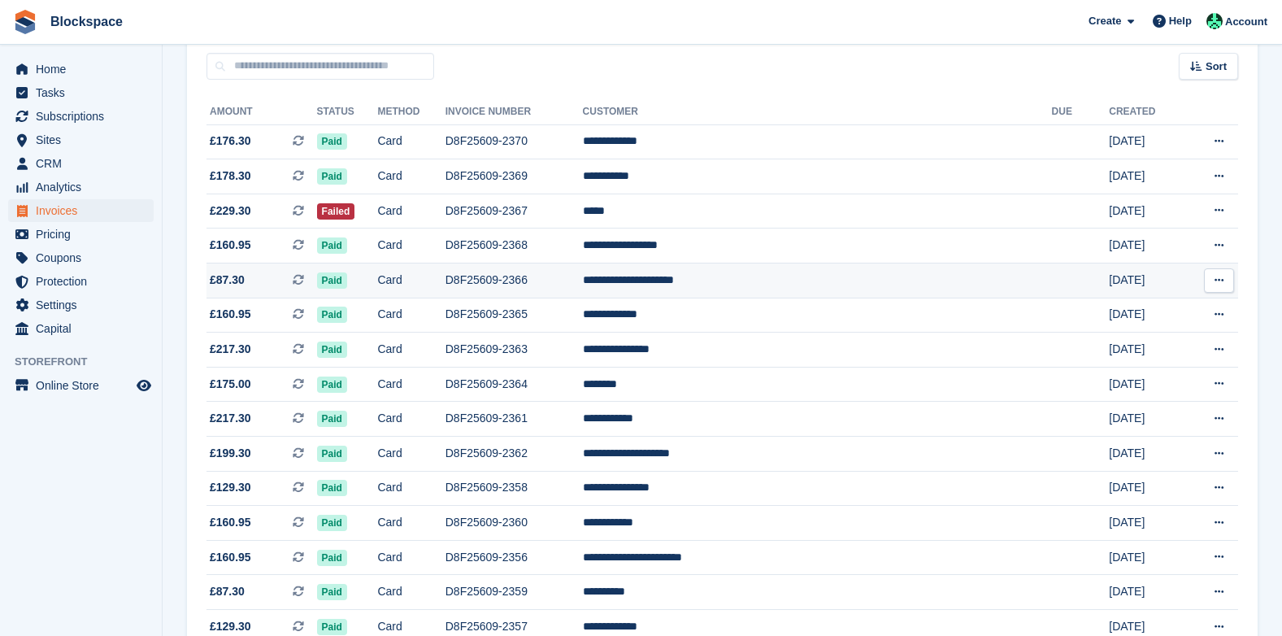
click at [583, 282] on td "D8F25609-2366" at bounding box center [513, 280] width 137 height 35
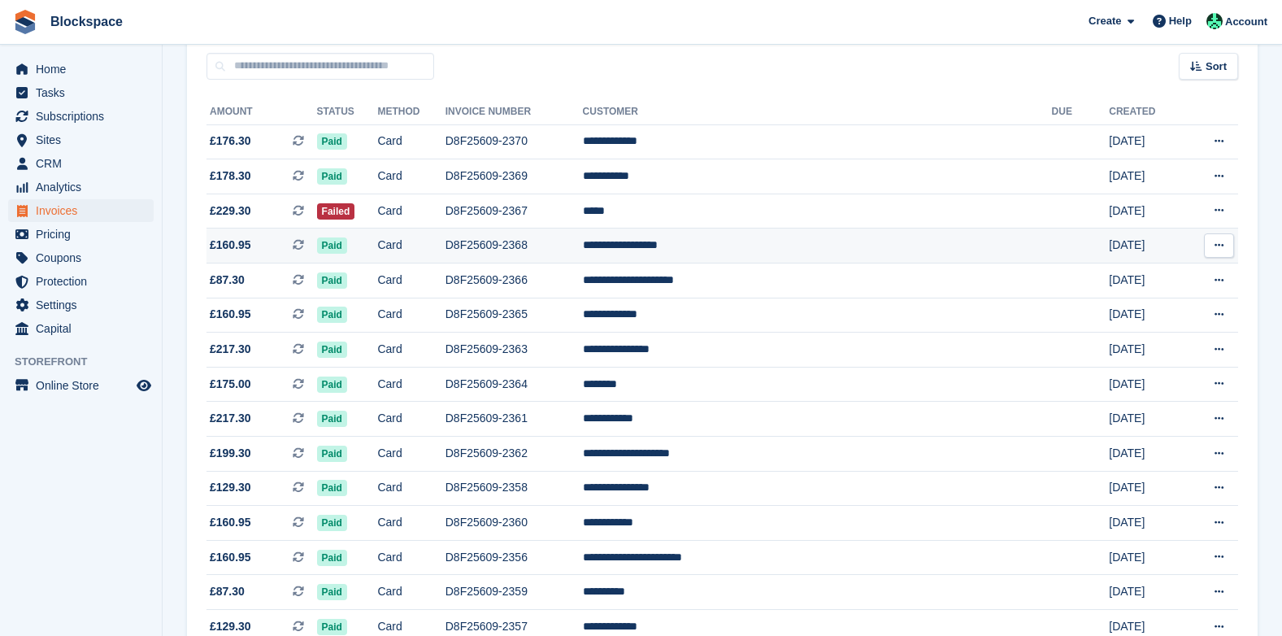
click at [583, 242] on td "D8F25609-2368" at bounding box center [513, 245] width 137 height 35
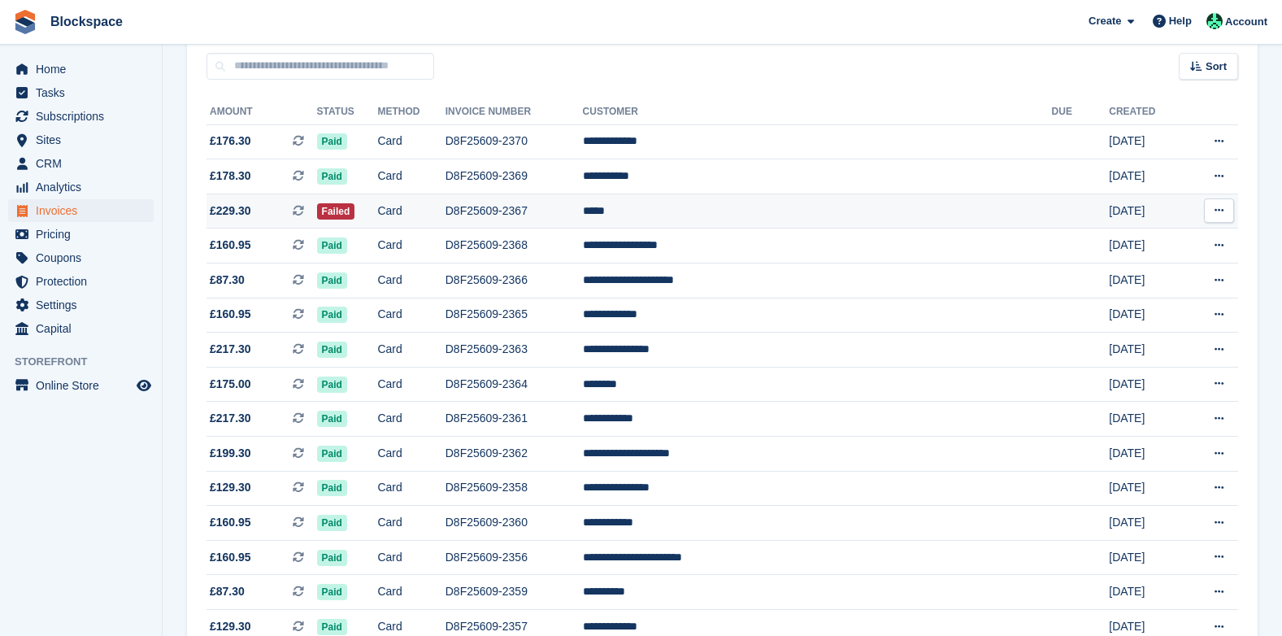
click at [563, 209] on td "D8F25609-2367" at bounding box center [513, 210] width 137 height 35
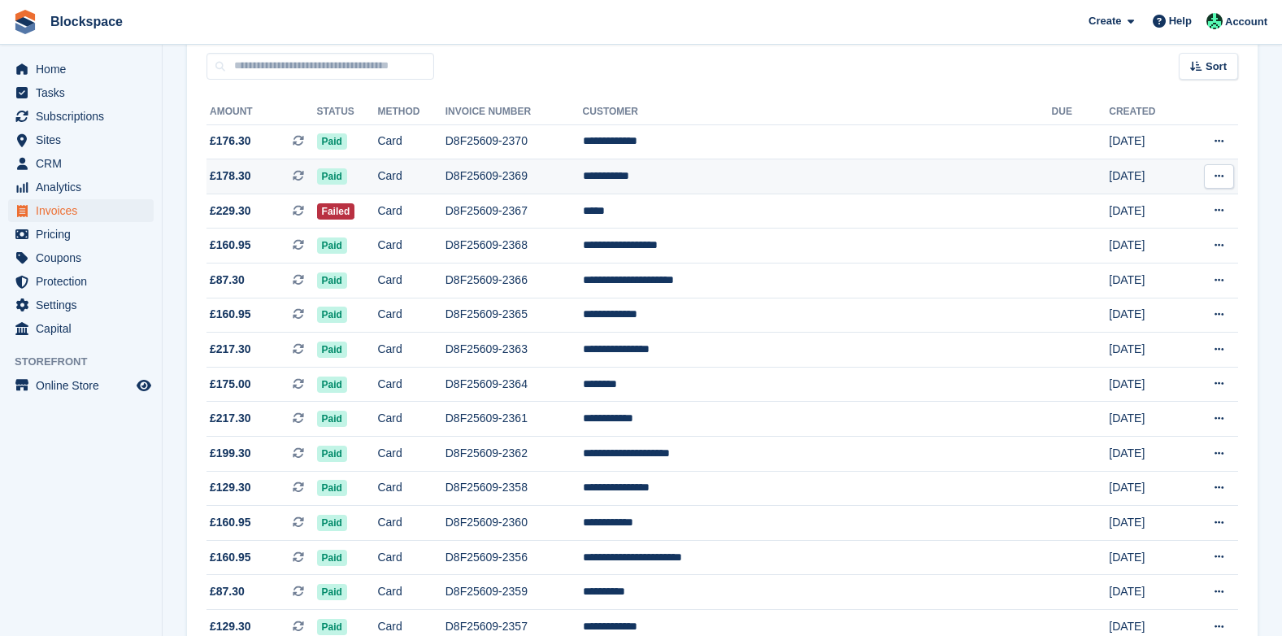
click at [575, 176] on td "D8F25609-2369" at bounding box center [513, 176] width 137 height 35
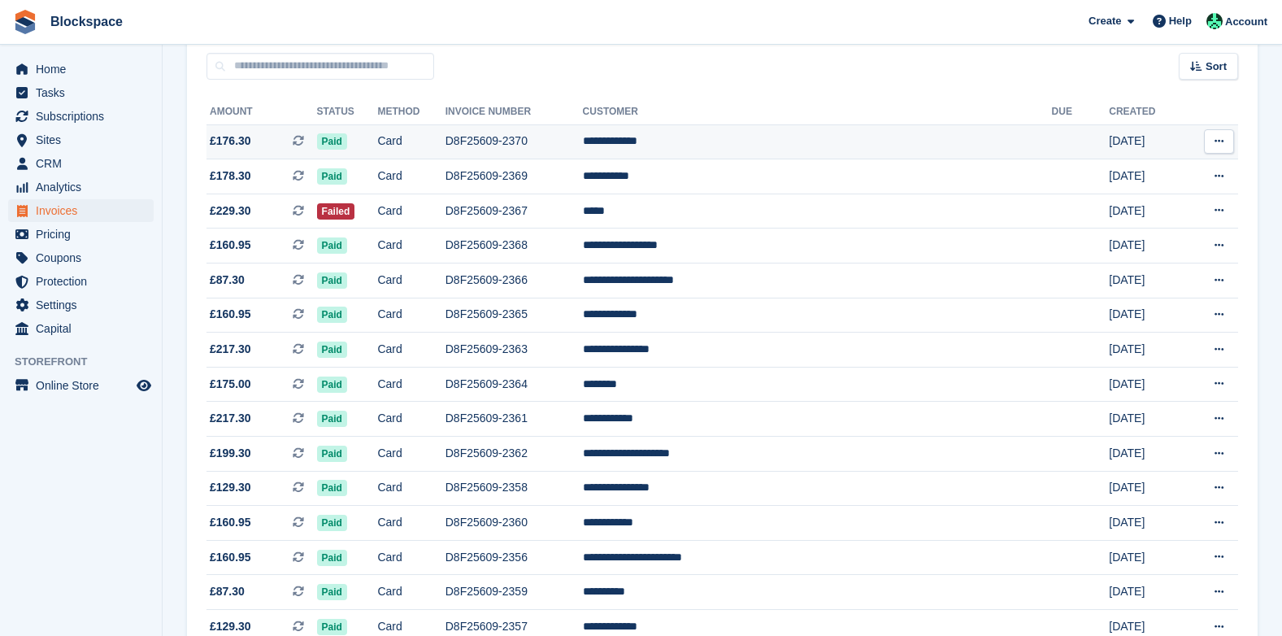
click at [564, 135] on td "D8F25609-2370" at bounding box center [513, 141] width 137 height 35
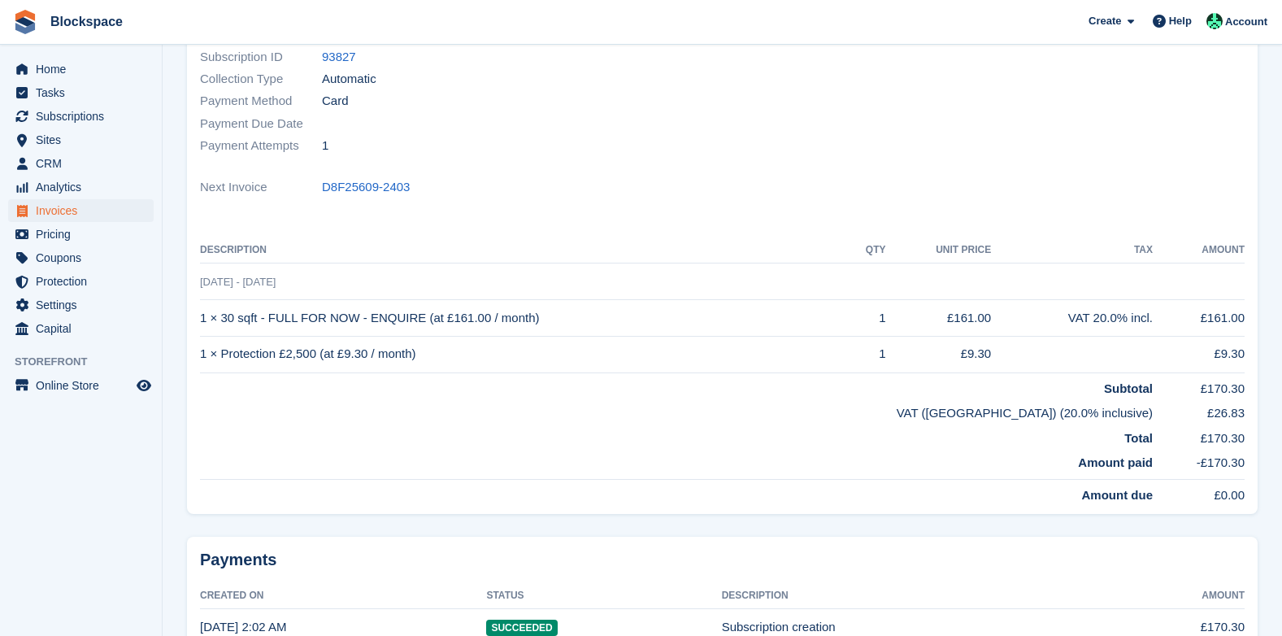
scroll to position [244, 0]
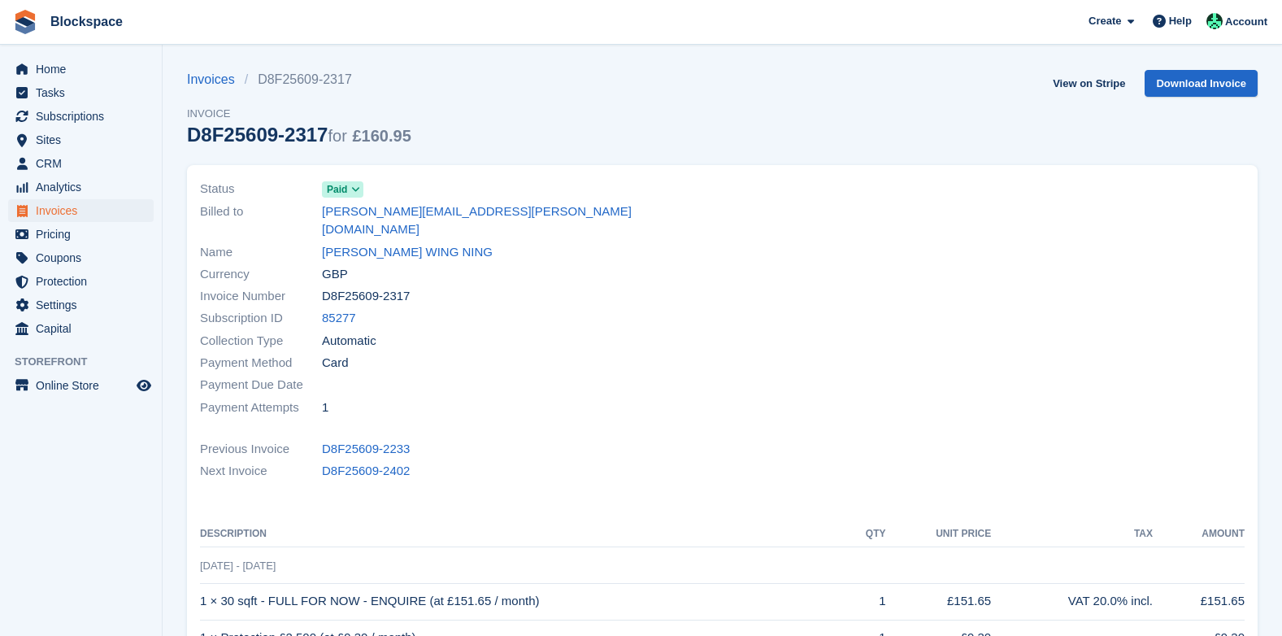
scroll to position [244, 0]
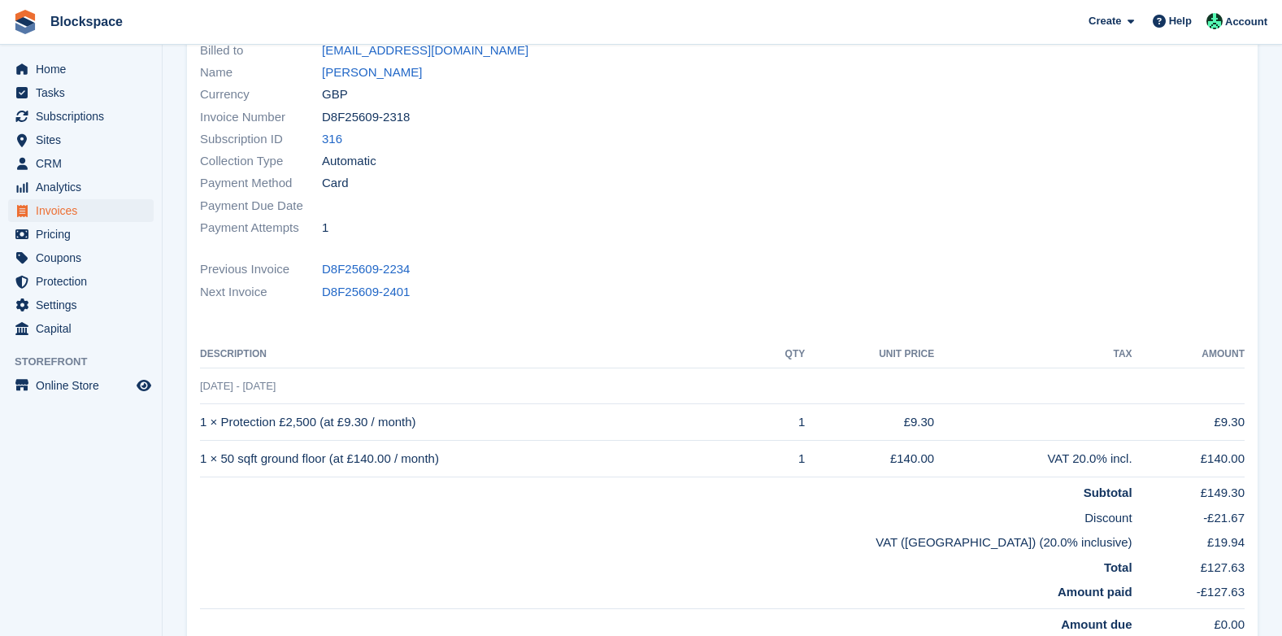
scroll to position [163, 0]
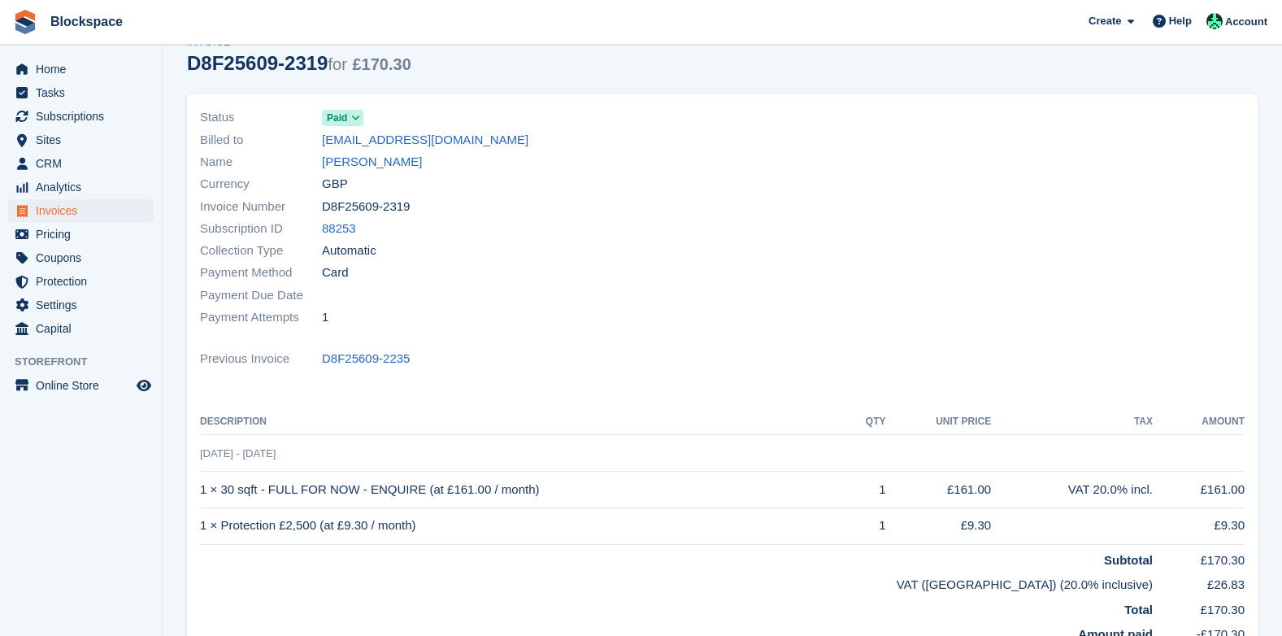
scroll to position [244, 0]
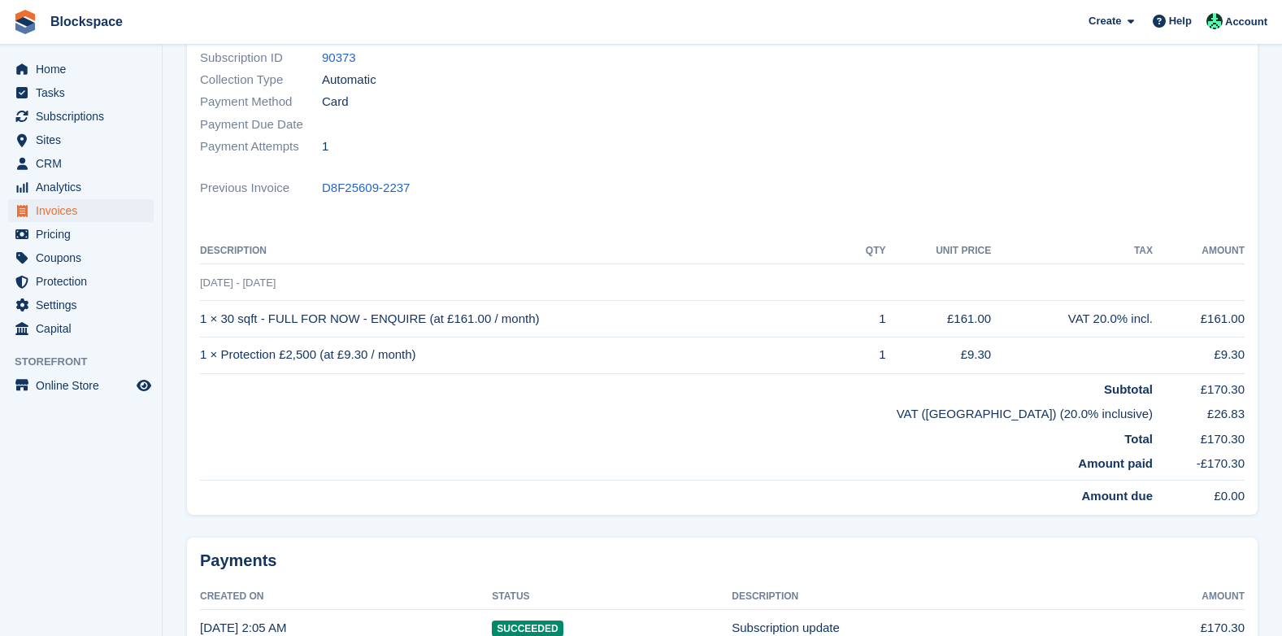
scroll to position [244, 0]
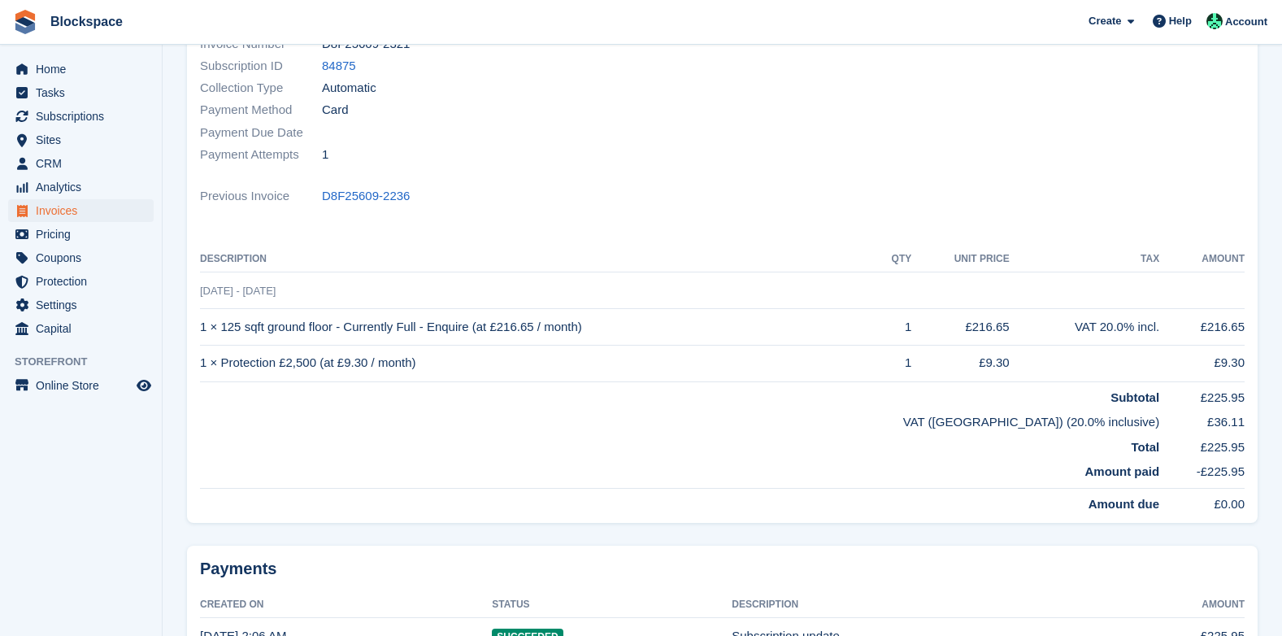
scroll to position [244, 0]
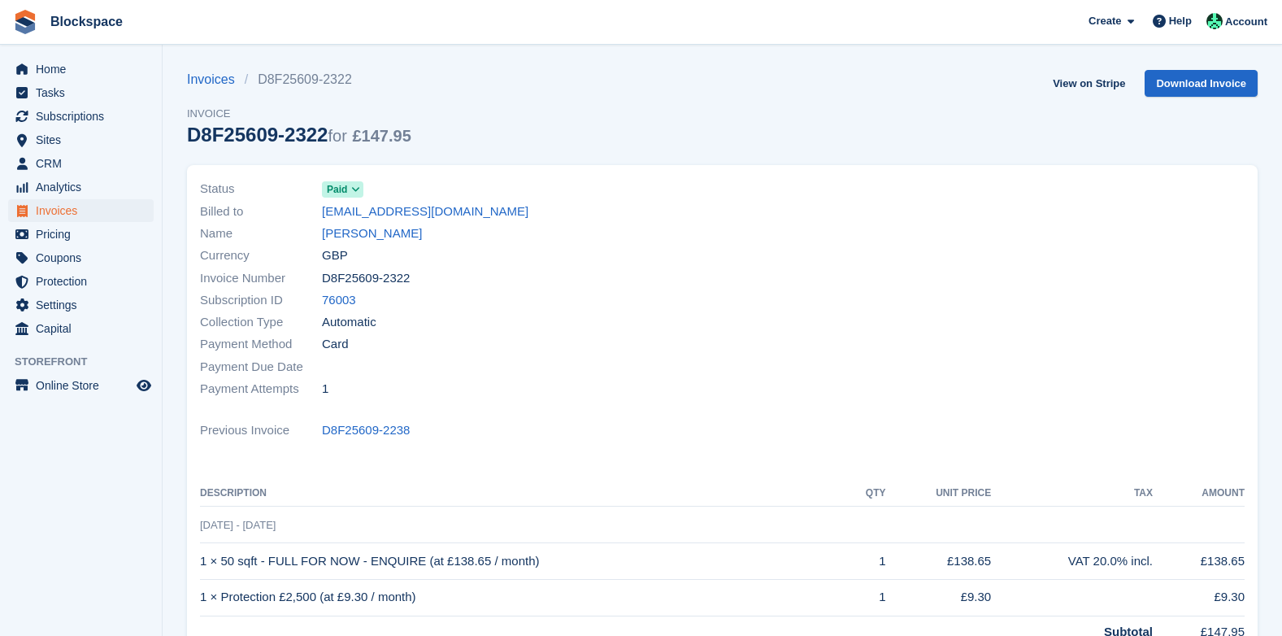
scroll to position [244, 0]
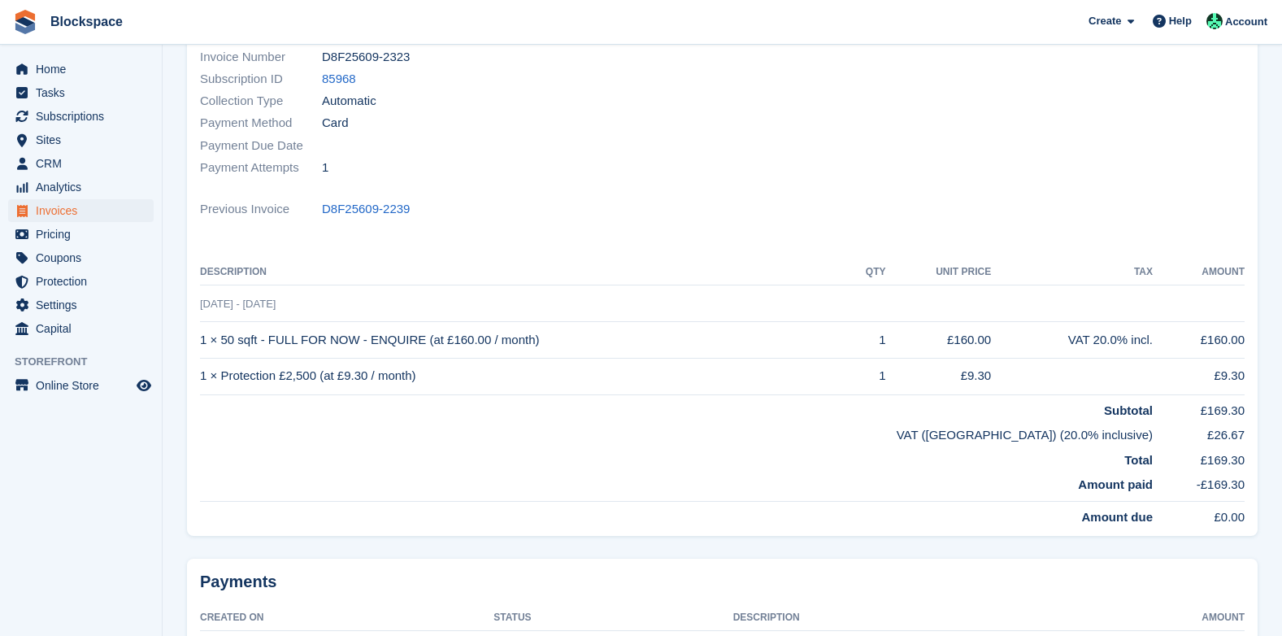
scroll to position [244, 0]
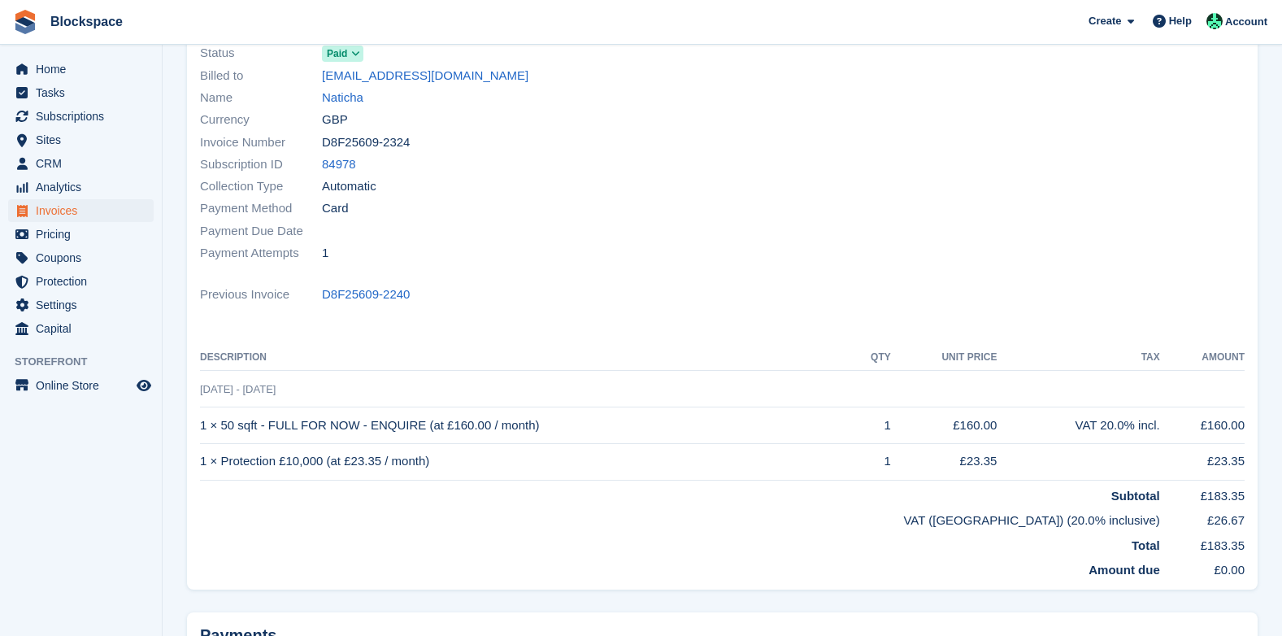
scroll to position [163, 0]
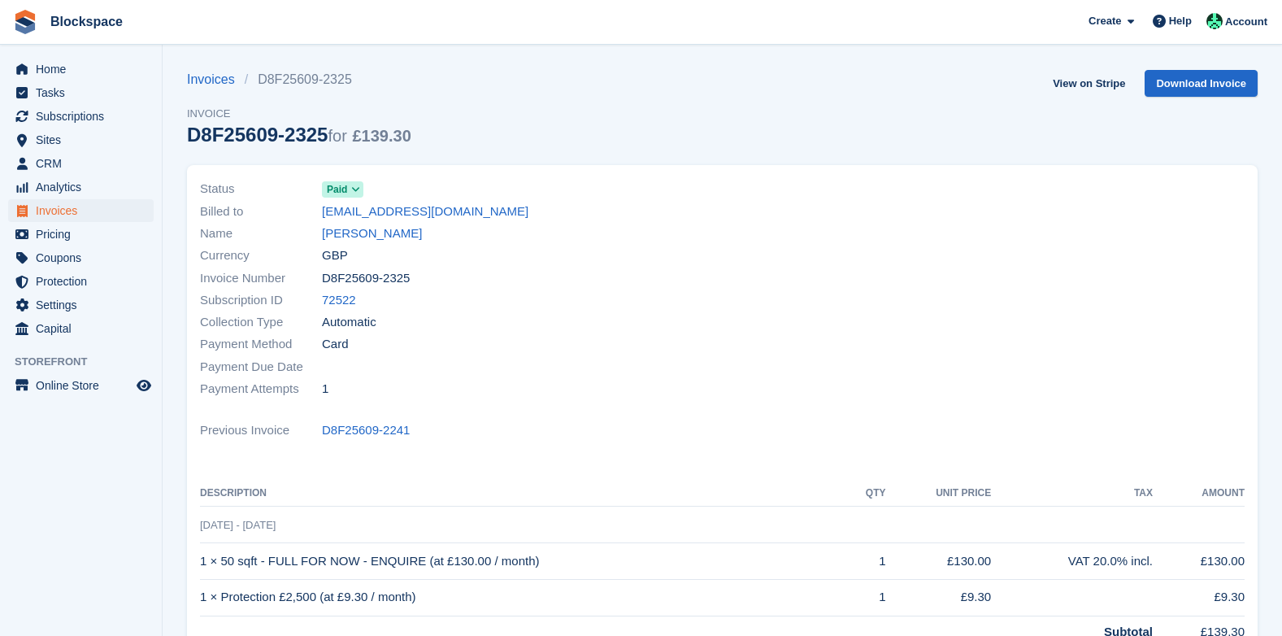
scroll to position [325, 0]
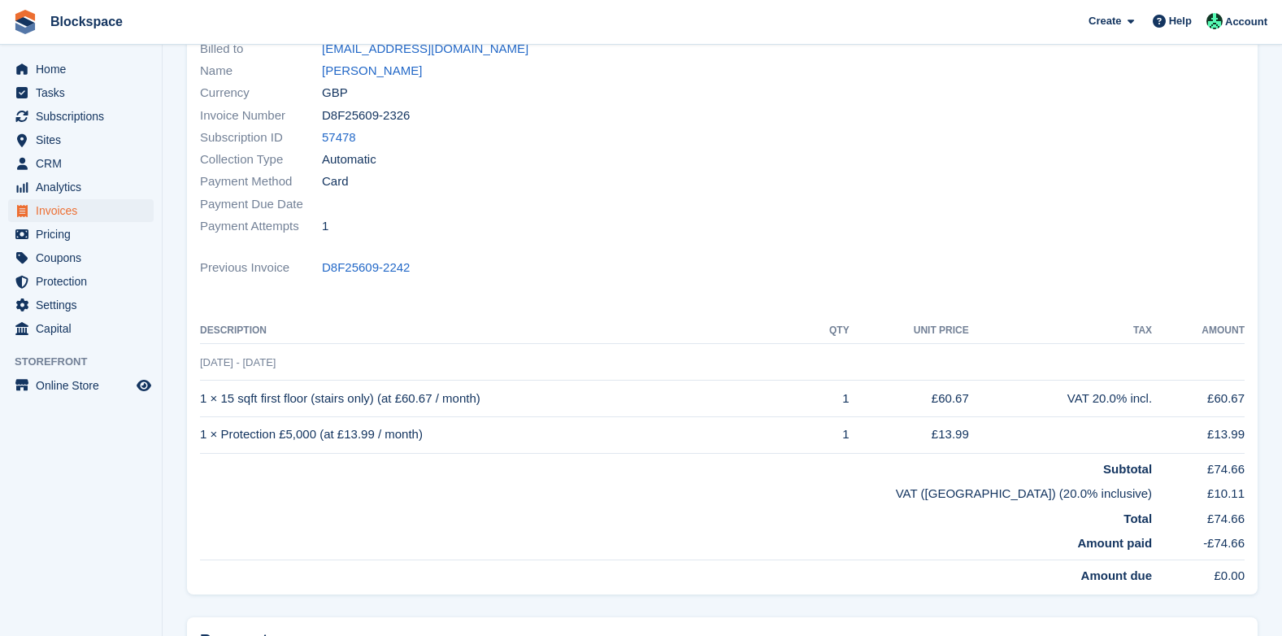
scroll to position [163, 0]
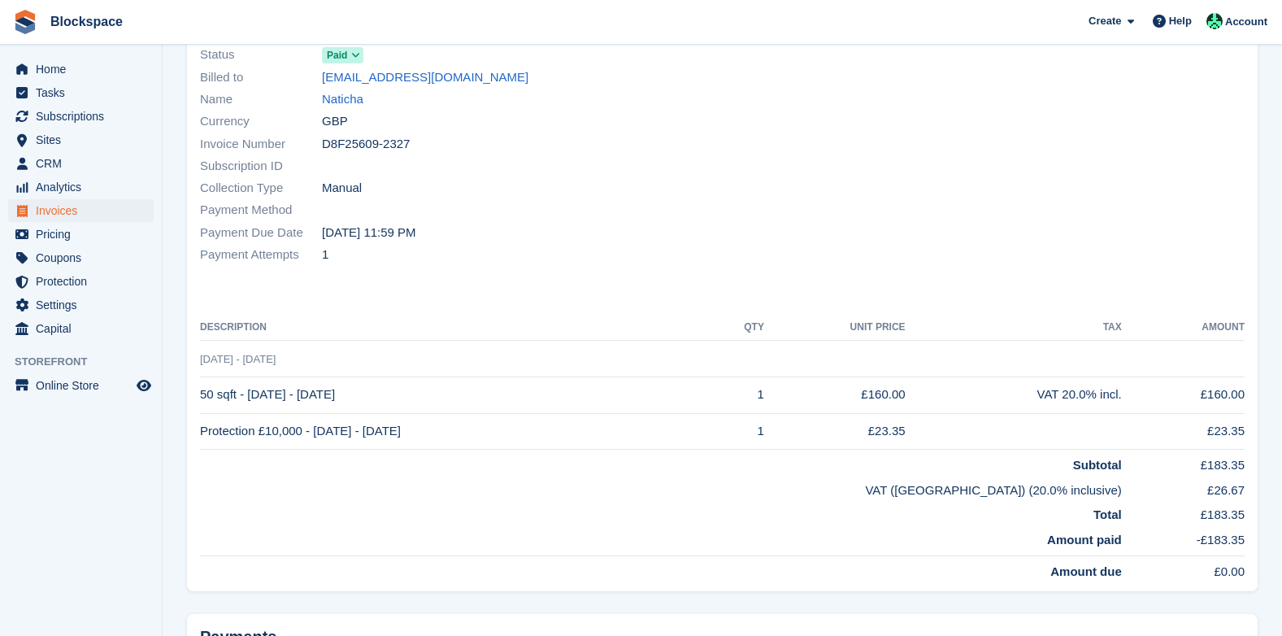
scroll to position [163, 0]
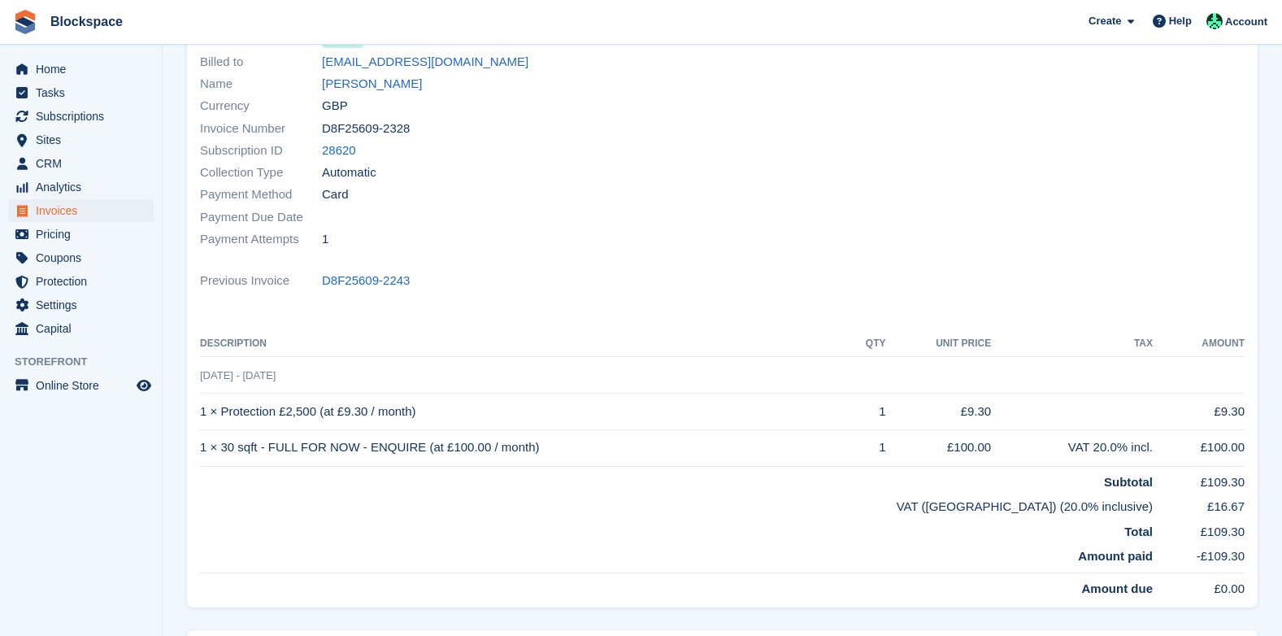
scroll to position [163, 0]
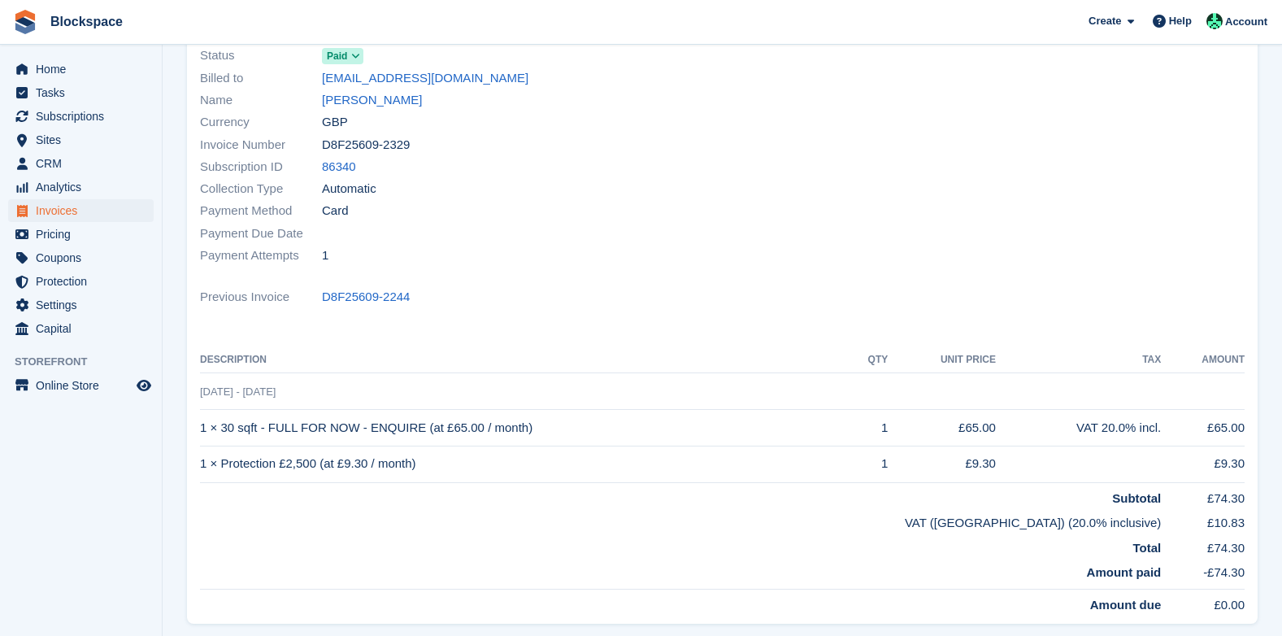
scroll to position [163, 0]
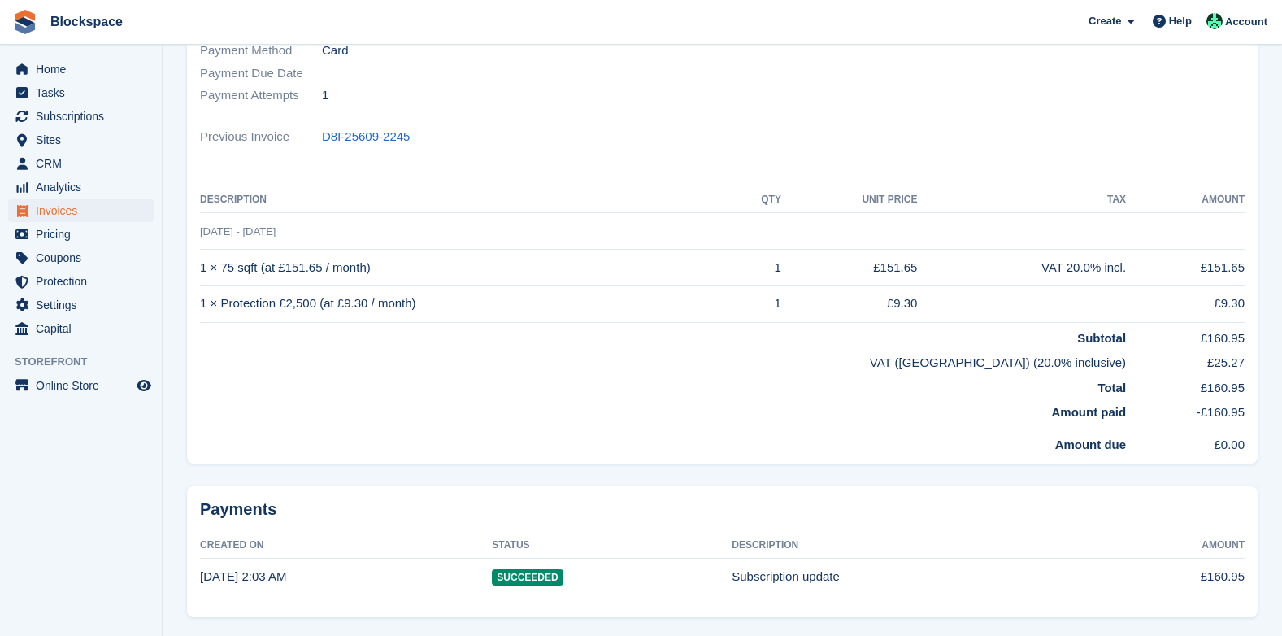
scroll to position [348, 0]
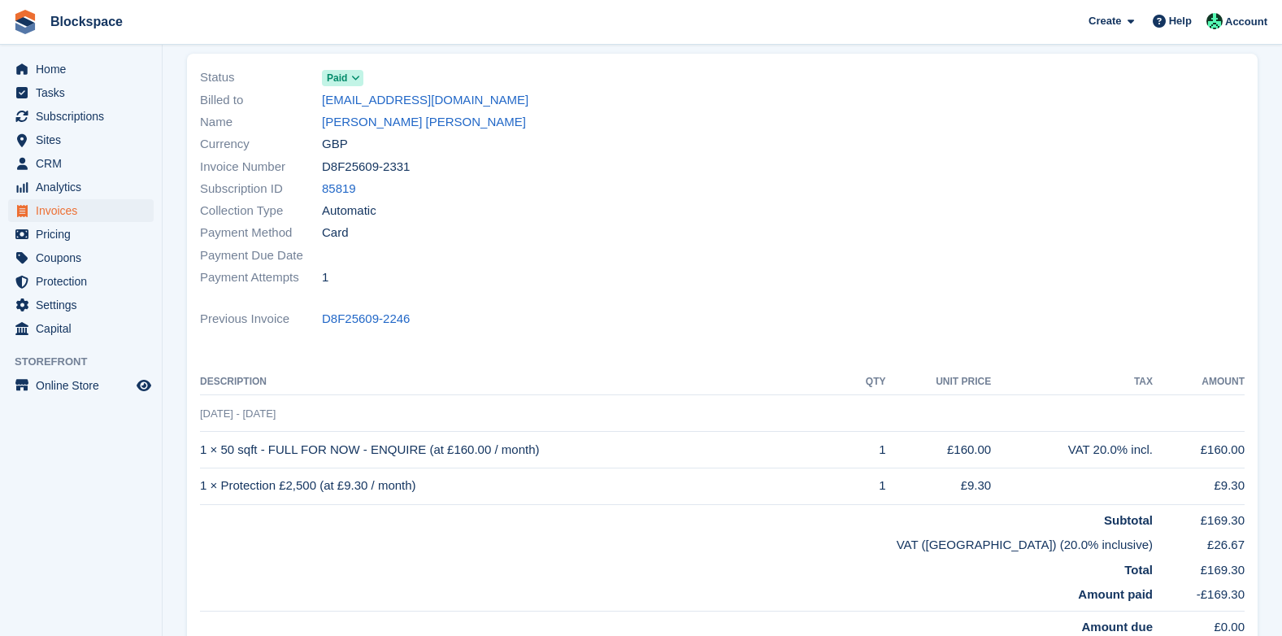
scroll to position [163, 0]
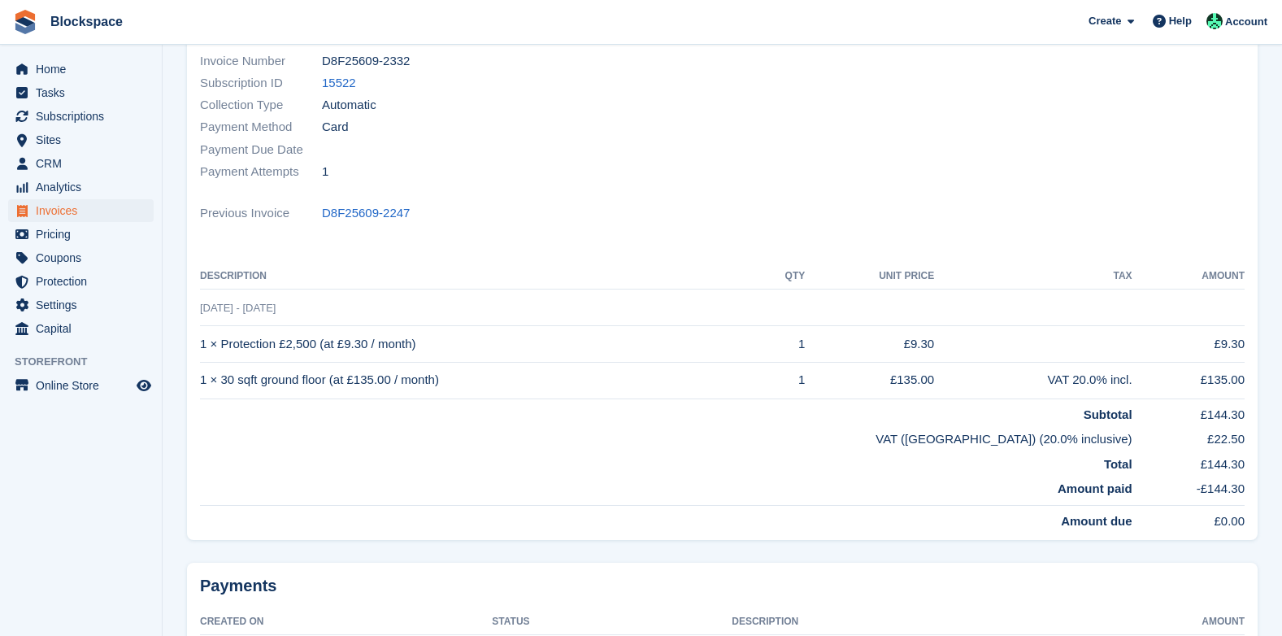
scroll to position [244, 0]
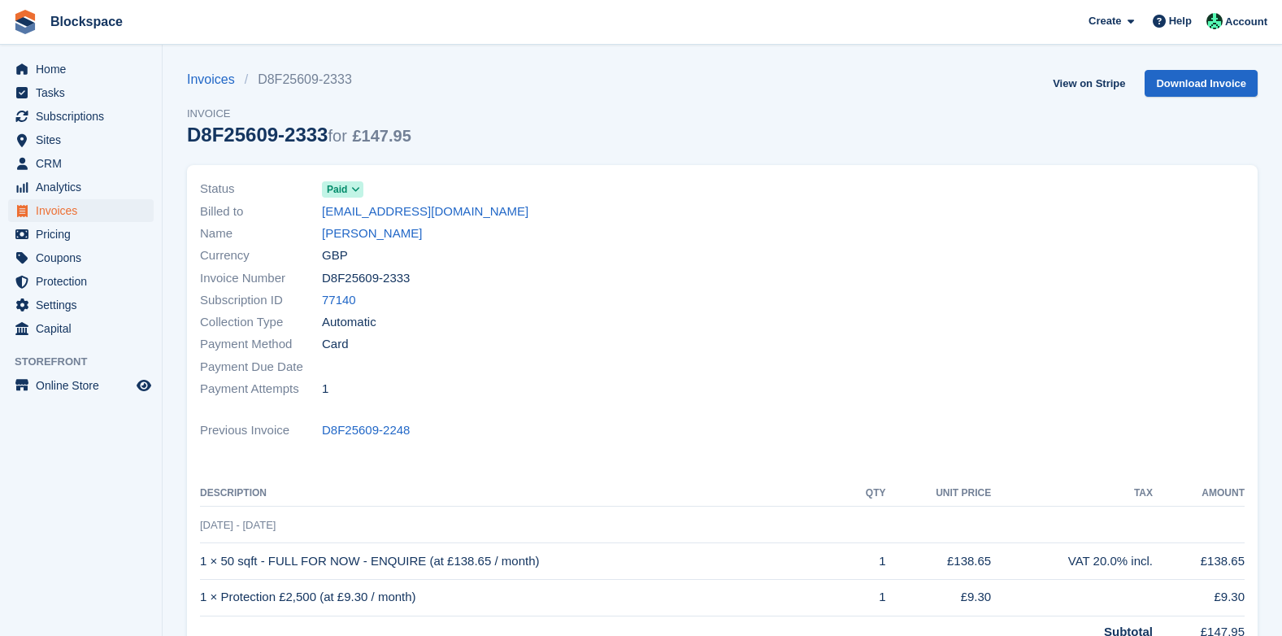
scroll to position [163, 0]
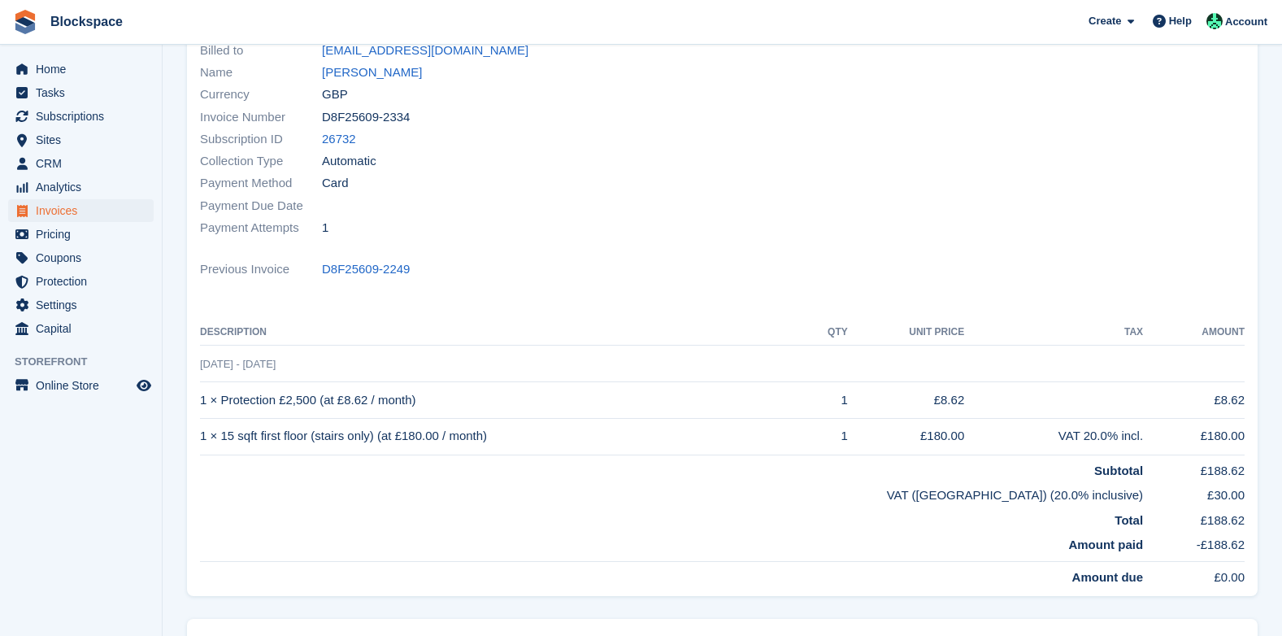
scroll to position [163, 0]
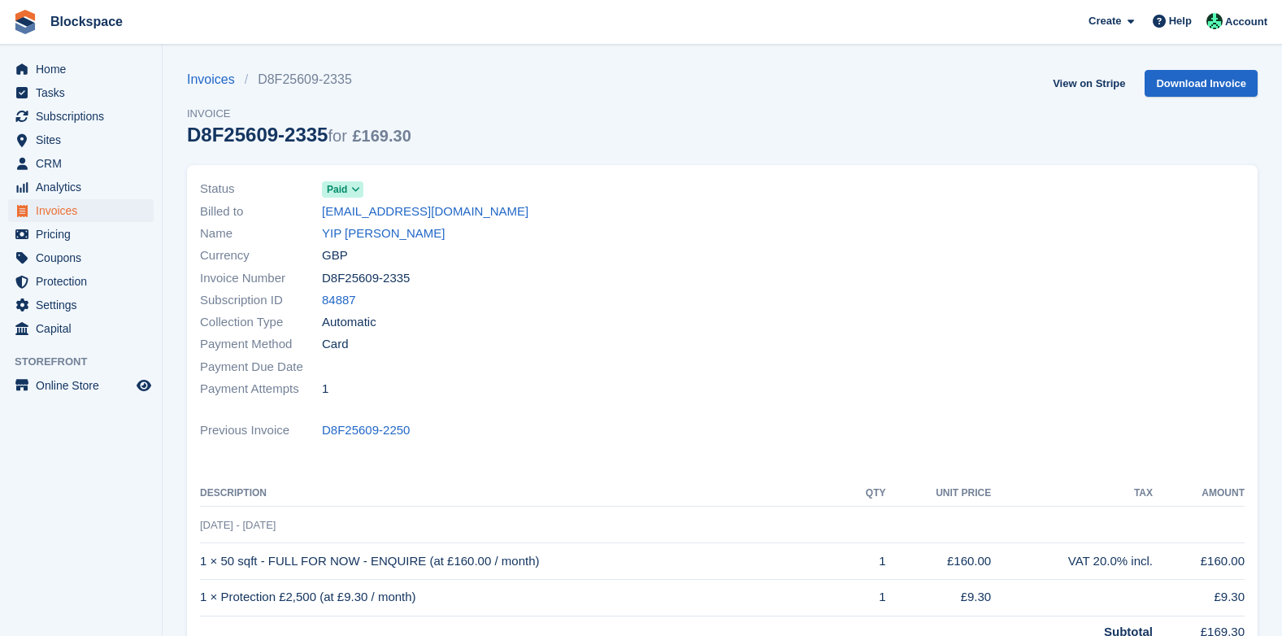
scroll to position [163, 0]
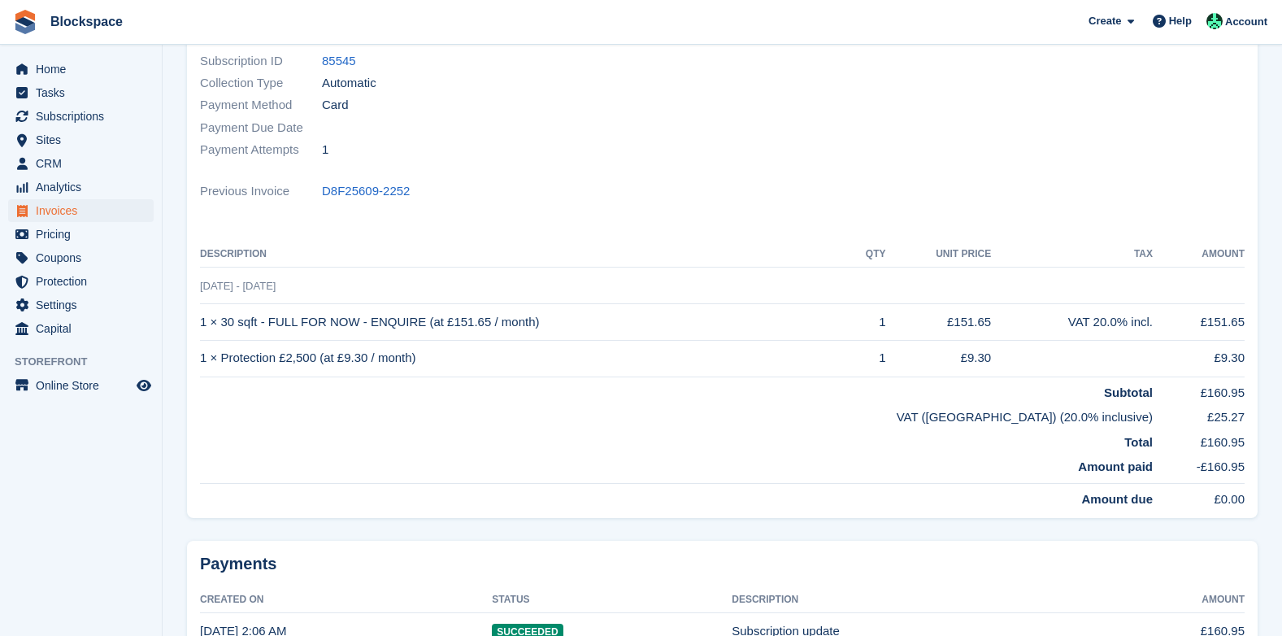
scroll to position [244, 0]
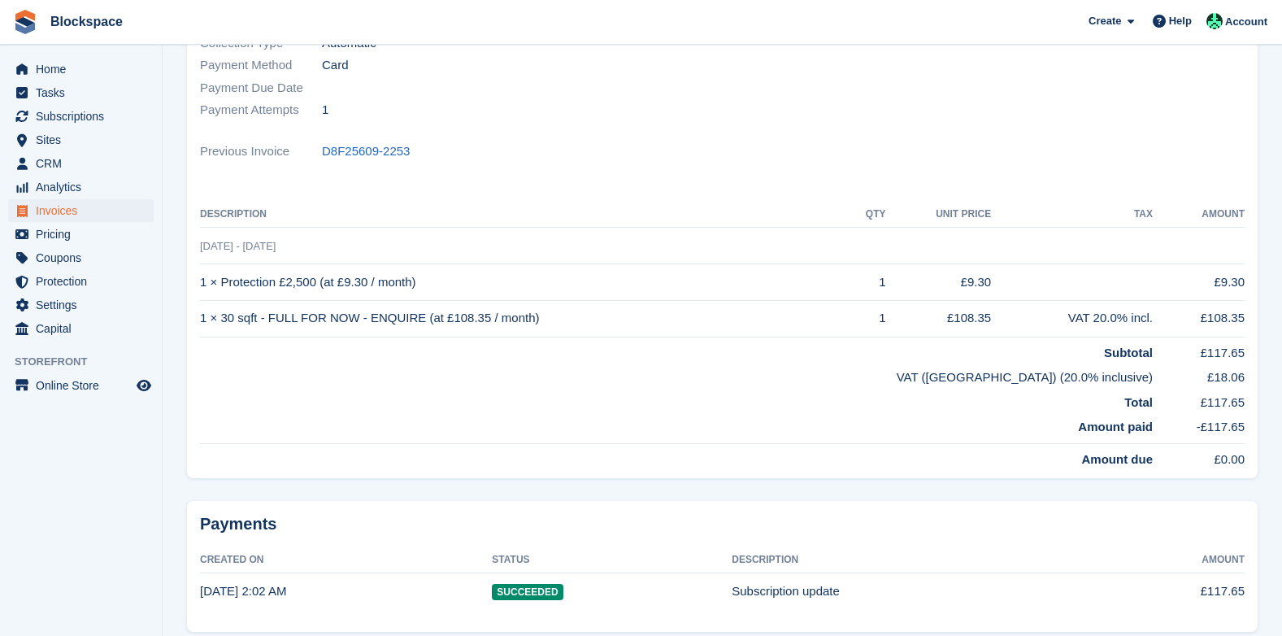
scroll to position [325, 0]
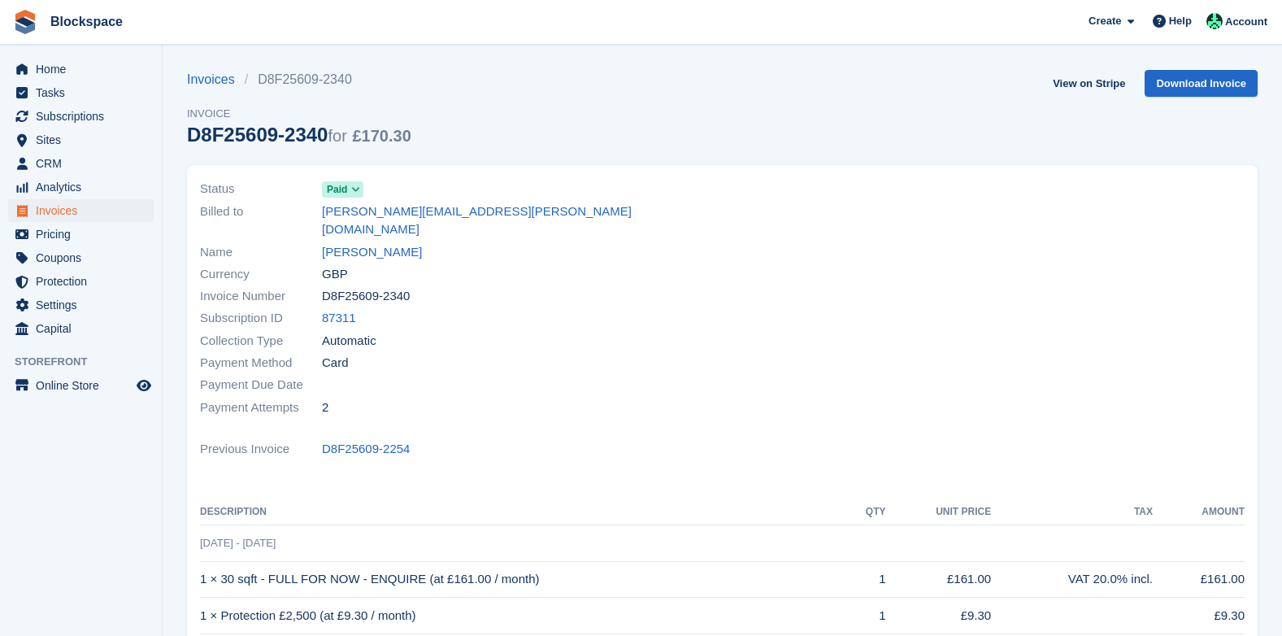
scroll to position [244, 0]
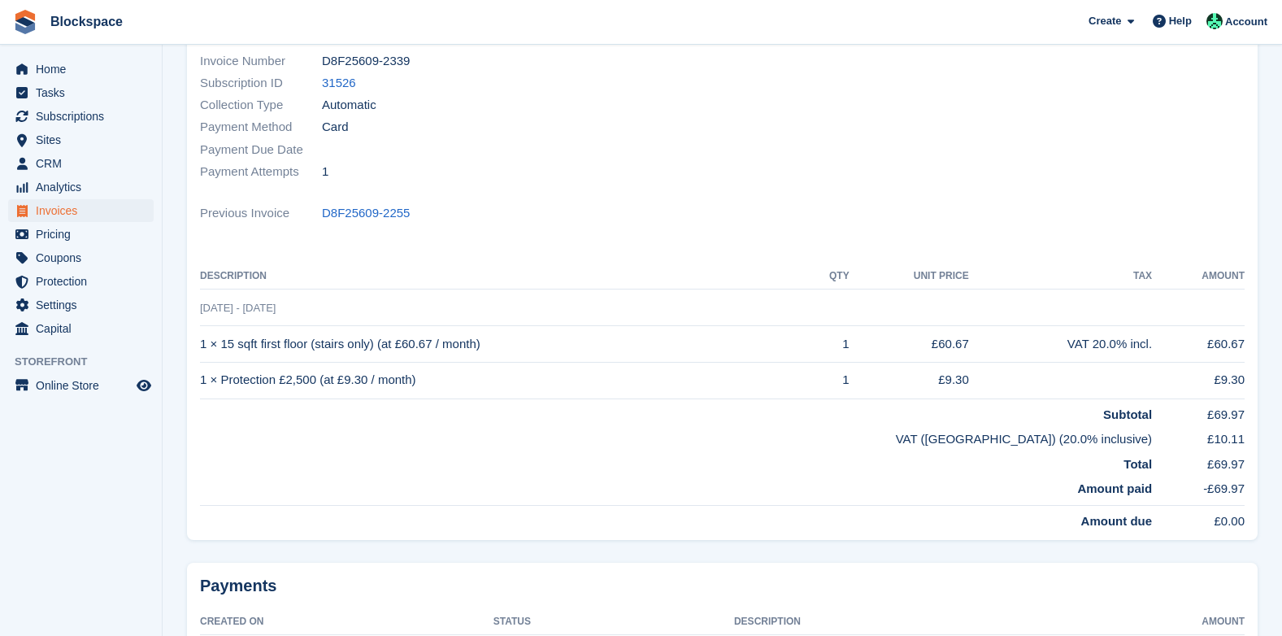
scroll to position [244, 0]
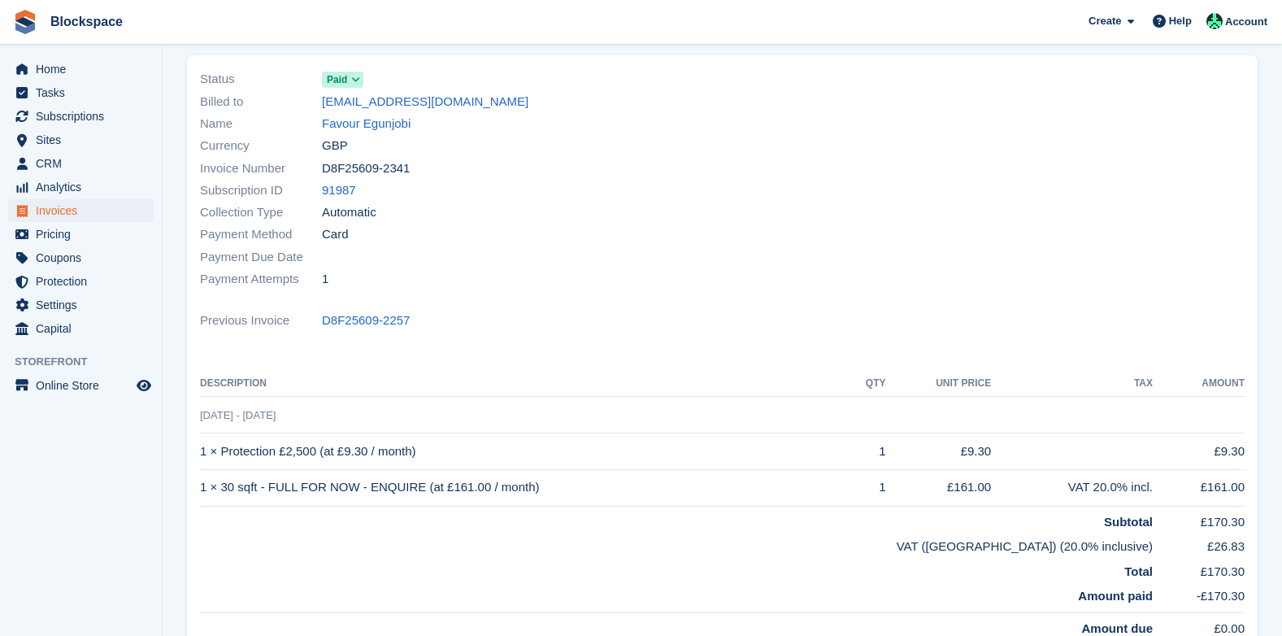
scroll to position [81, 0]
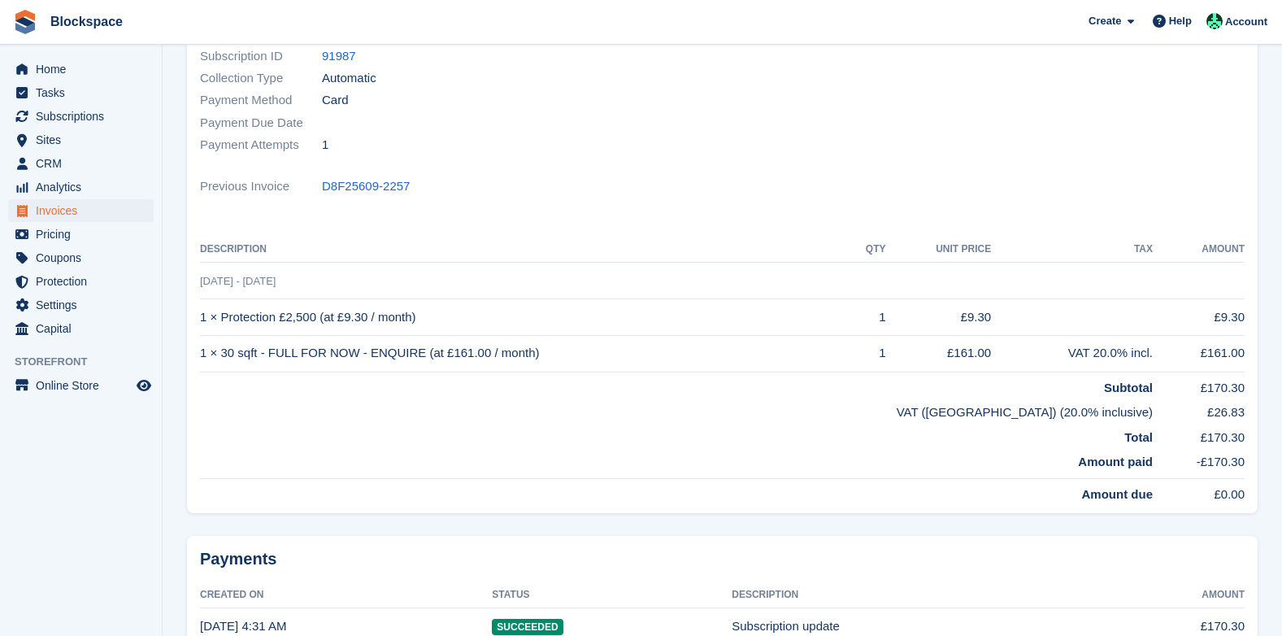
scroll to position [244, 0]
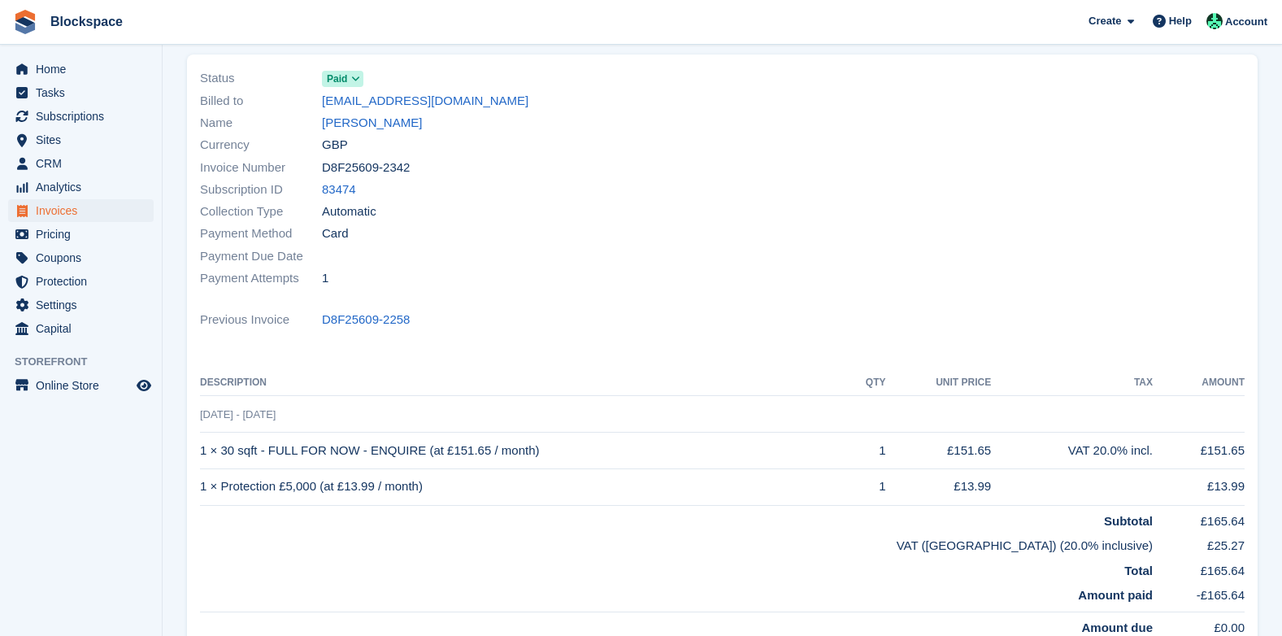
scroll to position [163, 0]
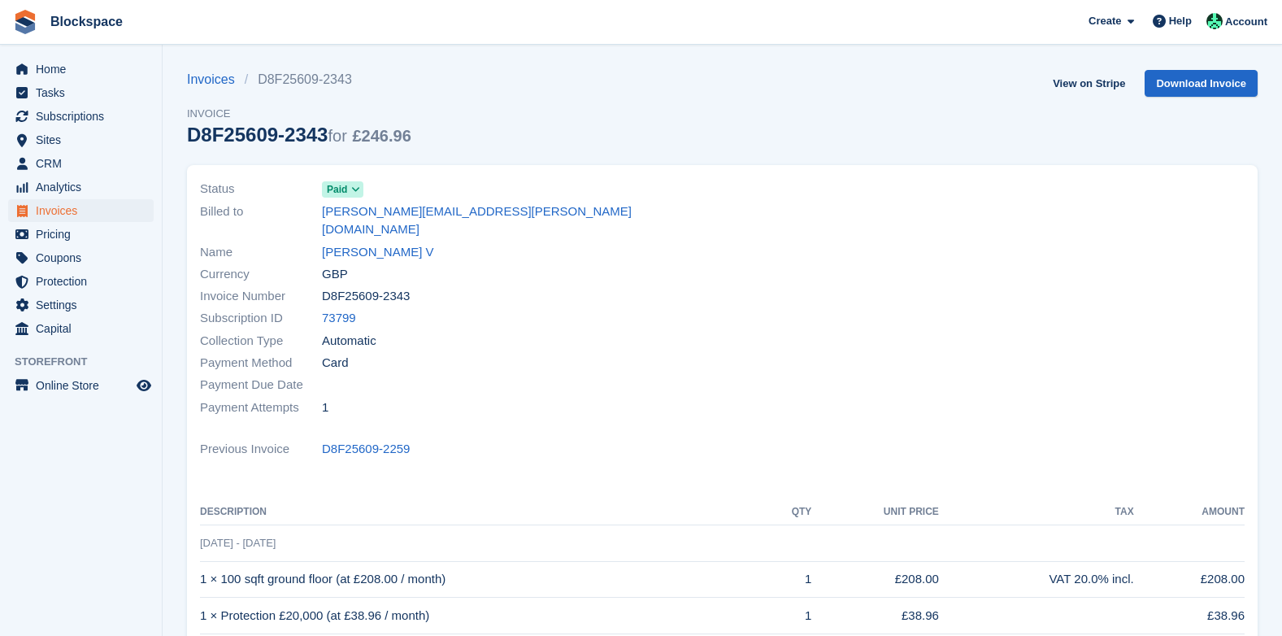
scroll to position [244, 0]
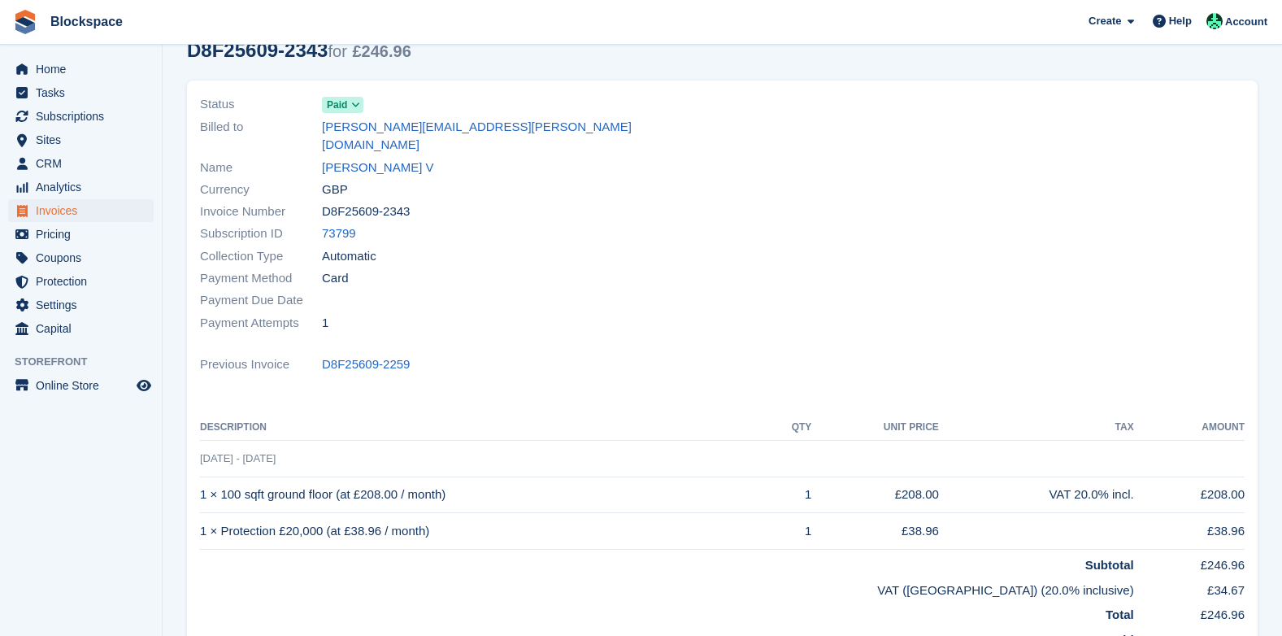
scroll to position [81, 0]
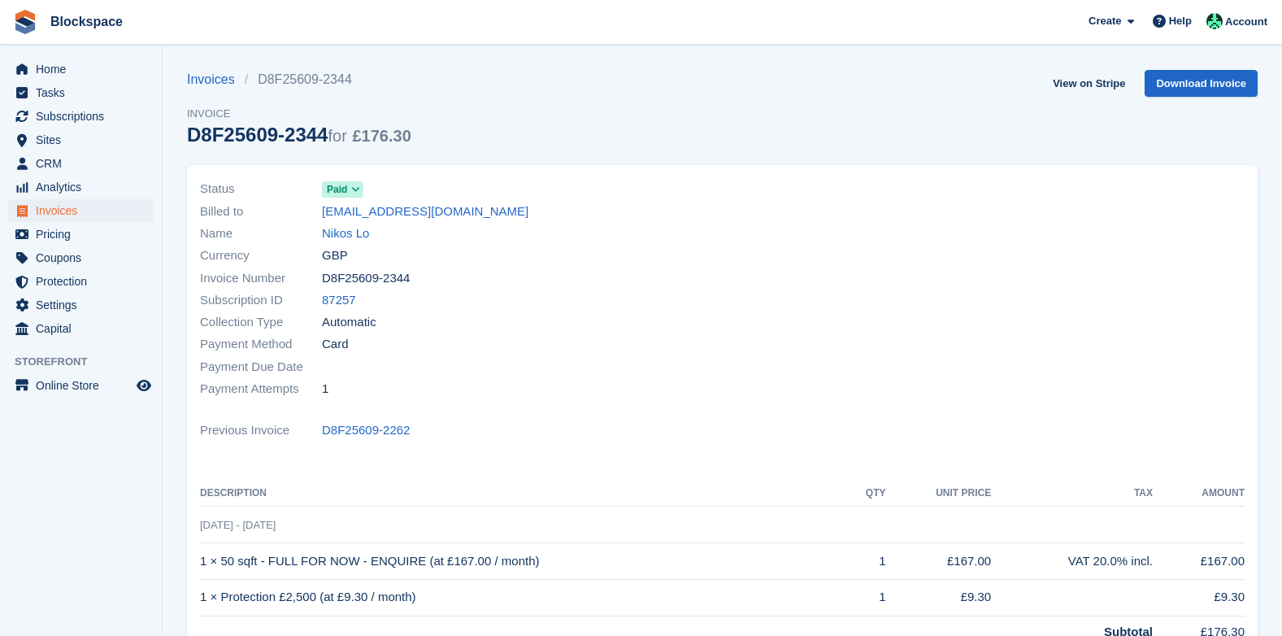
scroll to position [244, 0]
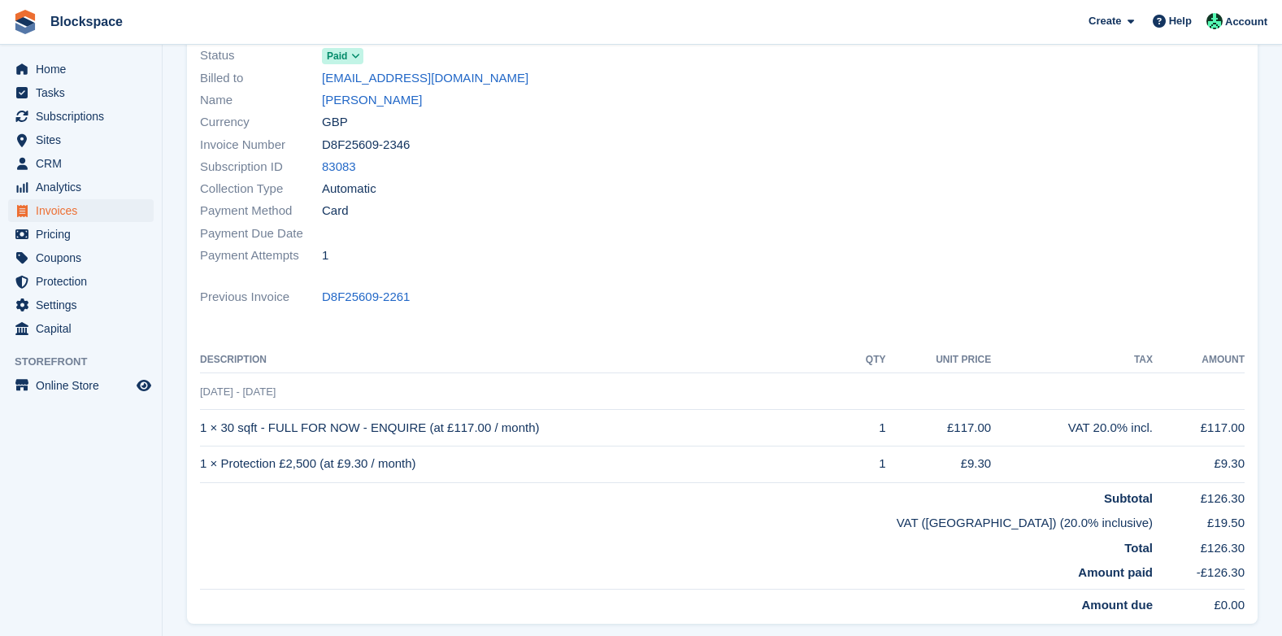
scroll to position [163, 0]
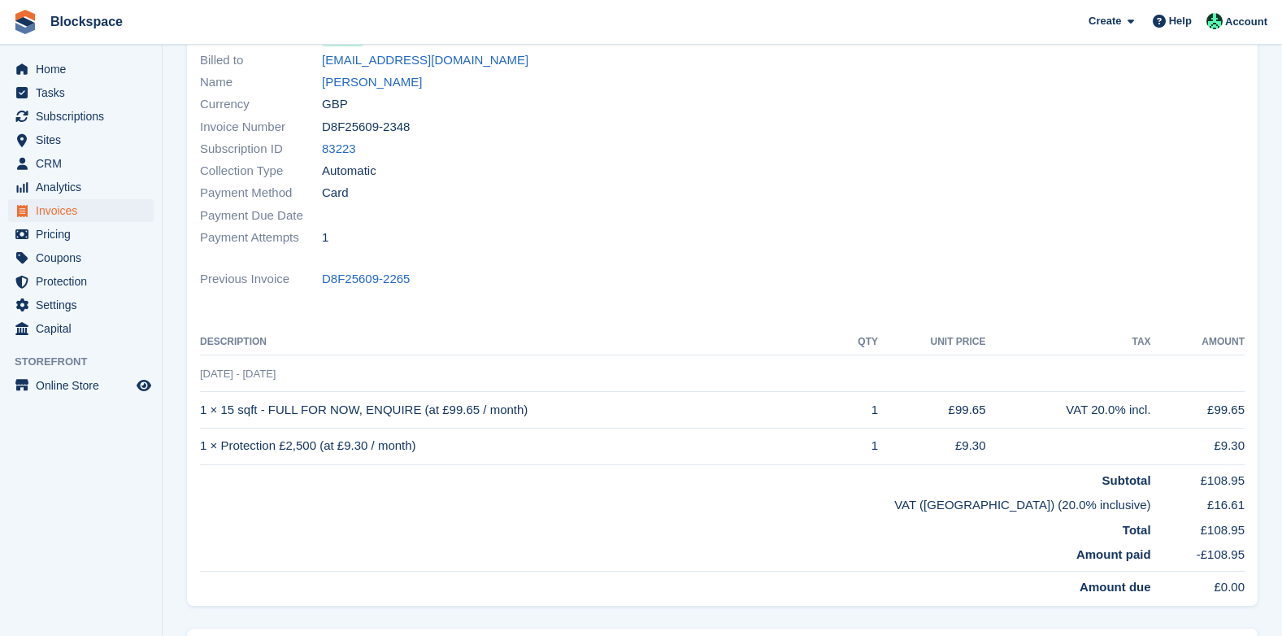
scroll to position [163, 0]
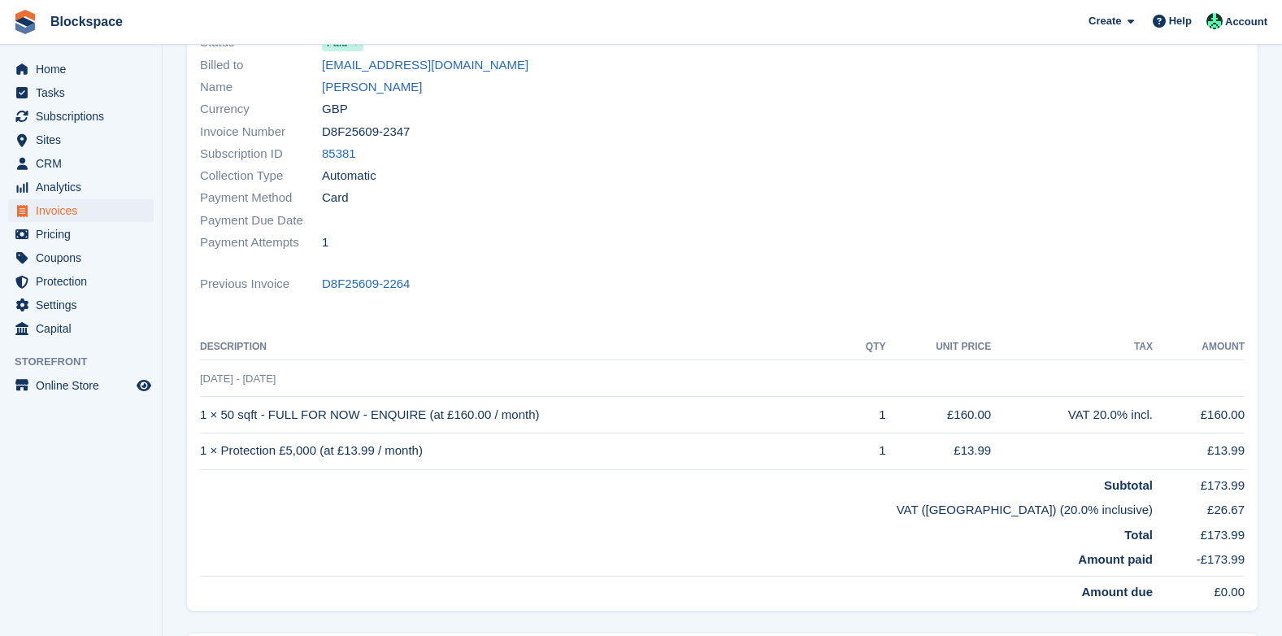
scroll to position [163, 0]
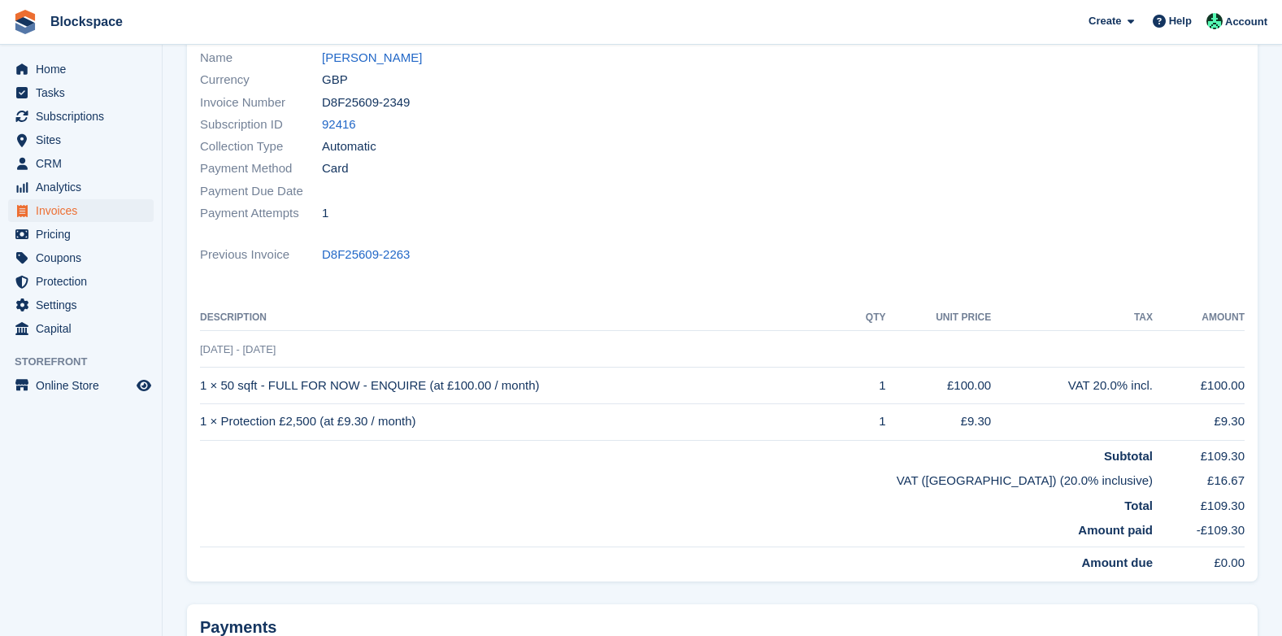
scroll to position [244, 0]
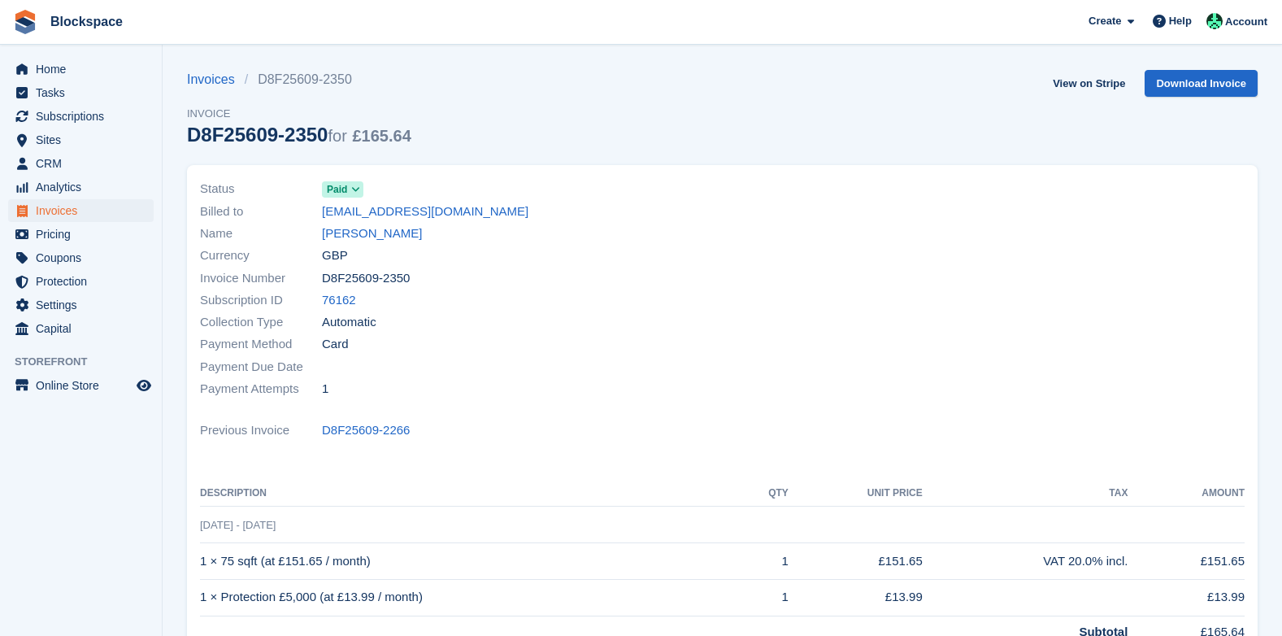
scroll to position [163, 0]
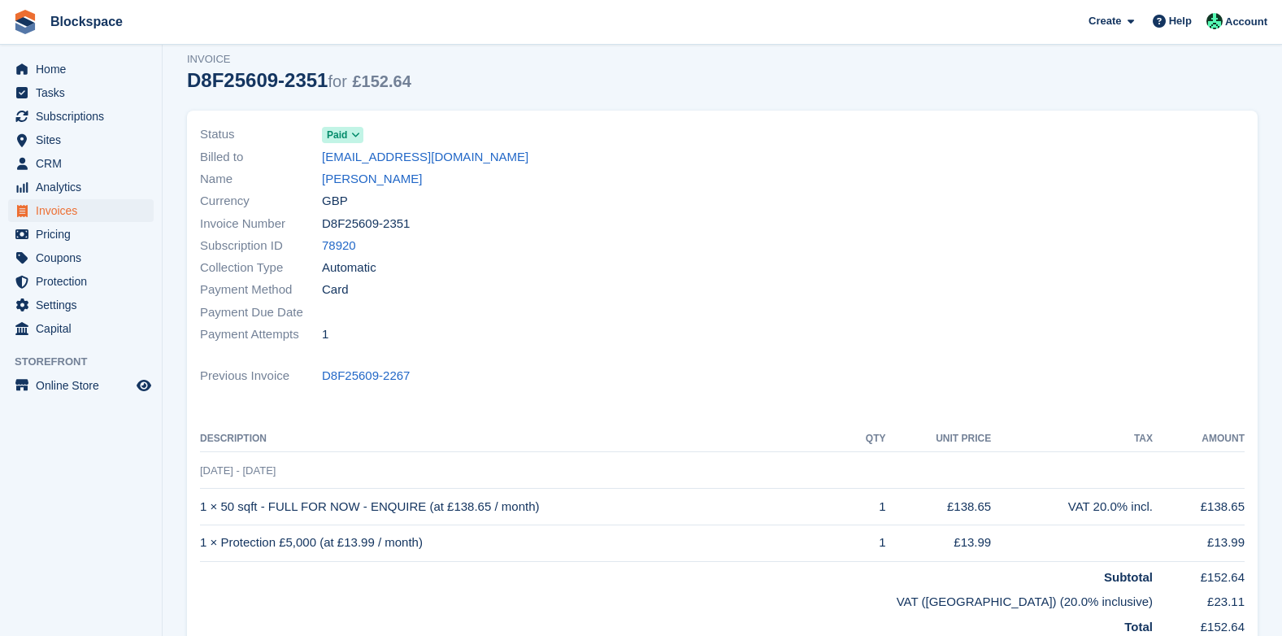
scroll to position [81, 0]
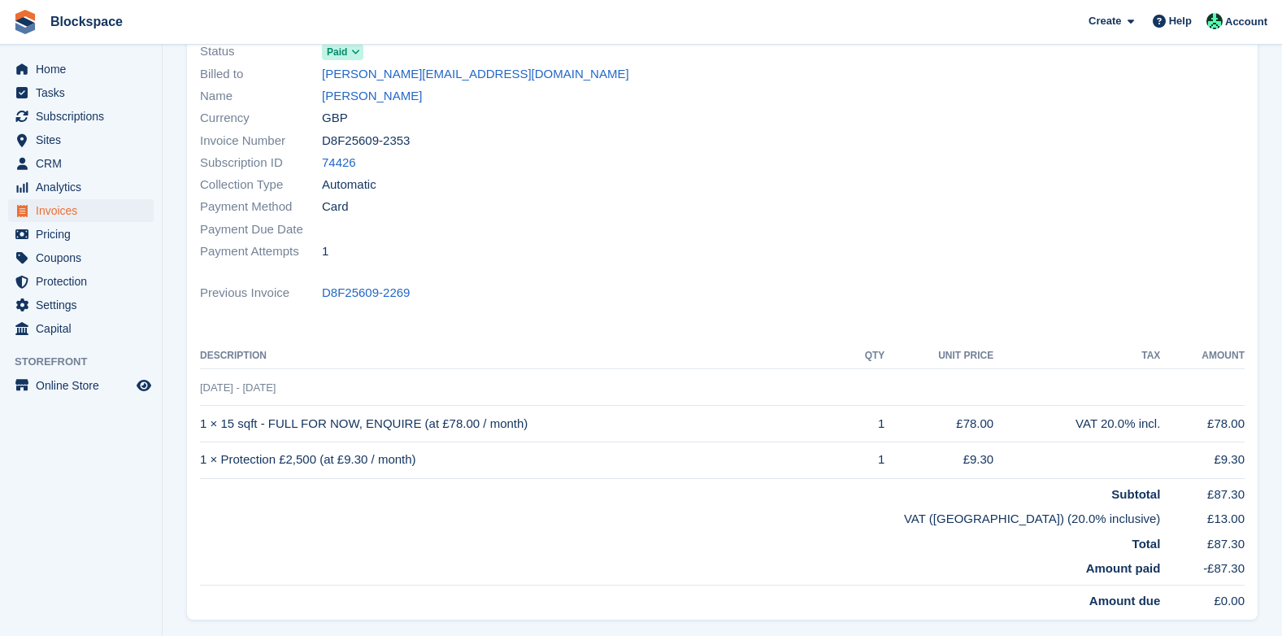
scroll to position [163, 0]
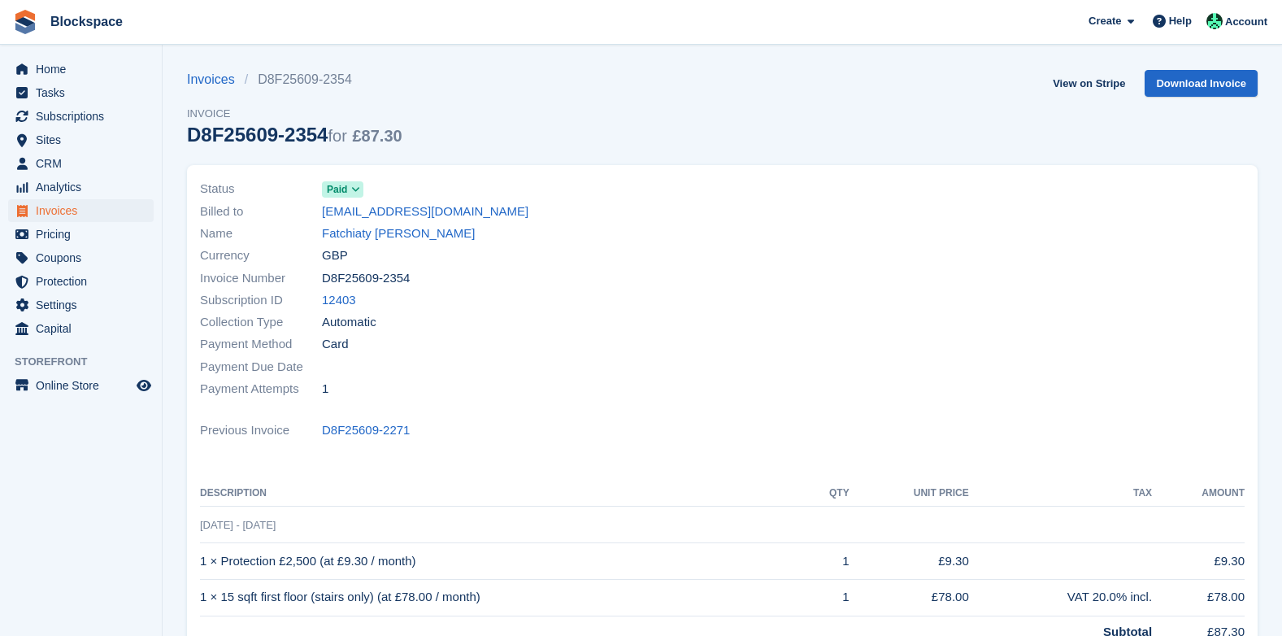
scroll to position [348, 0]
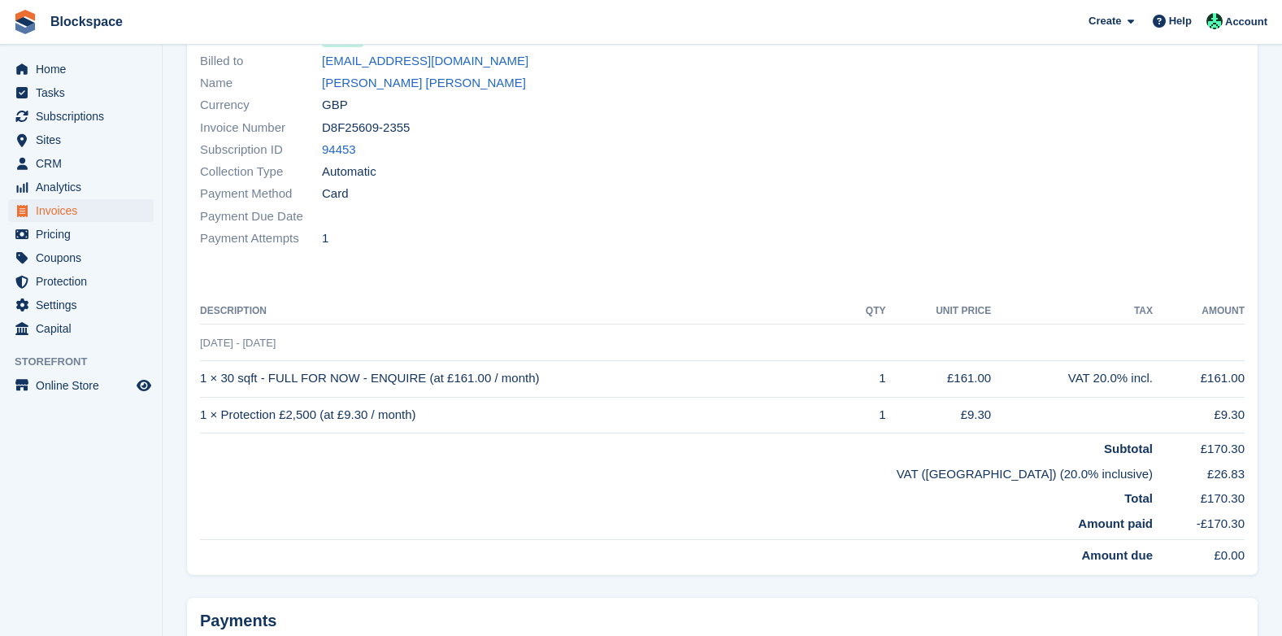
scroll to position [163, 0]
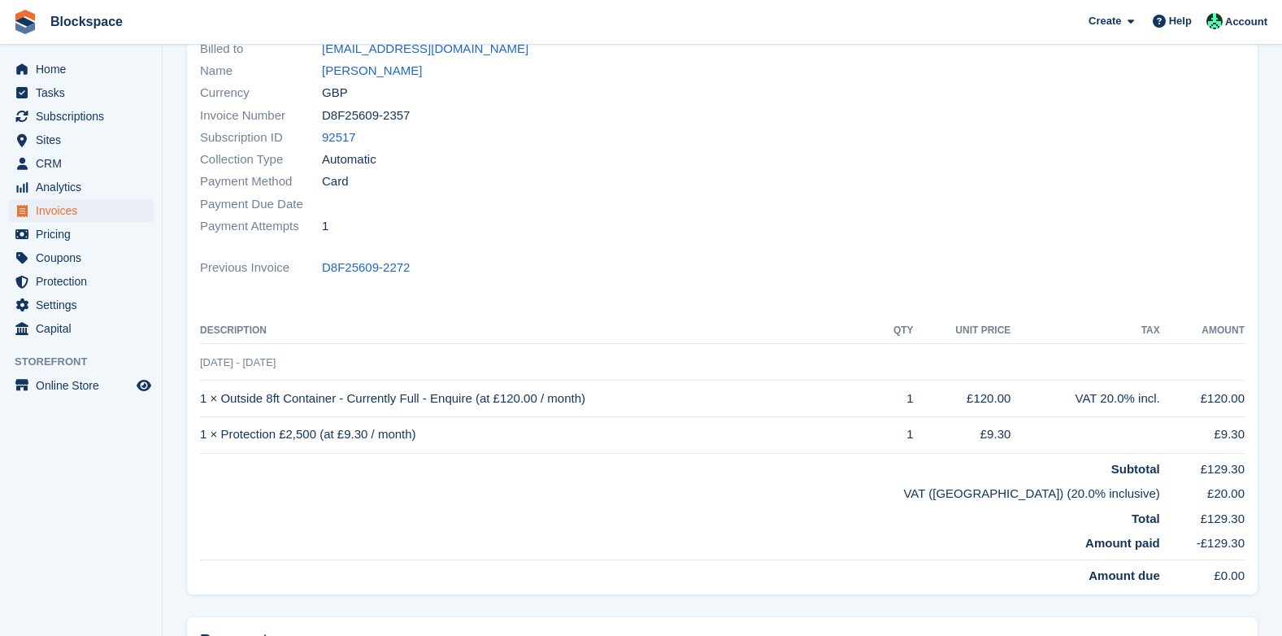
scroll to position [81, 0]
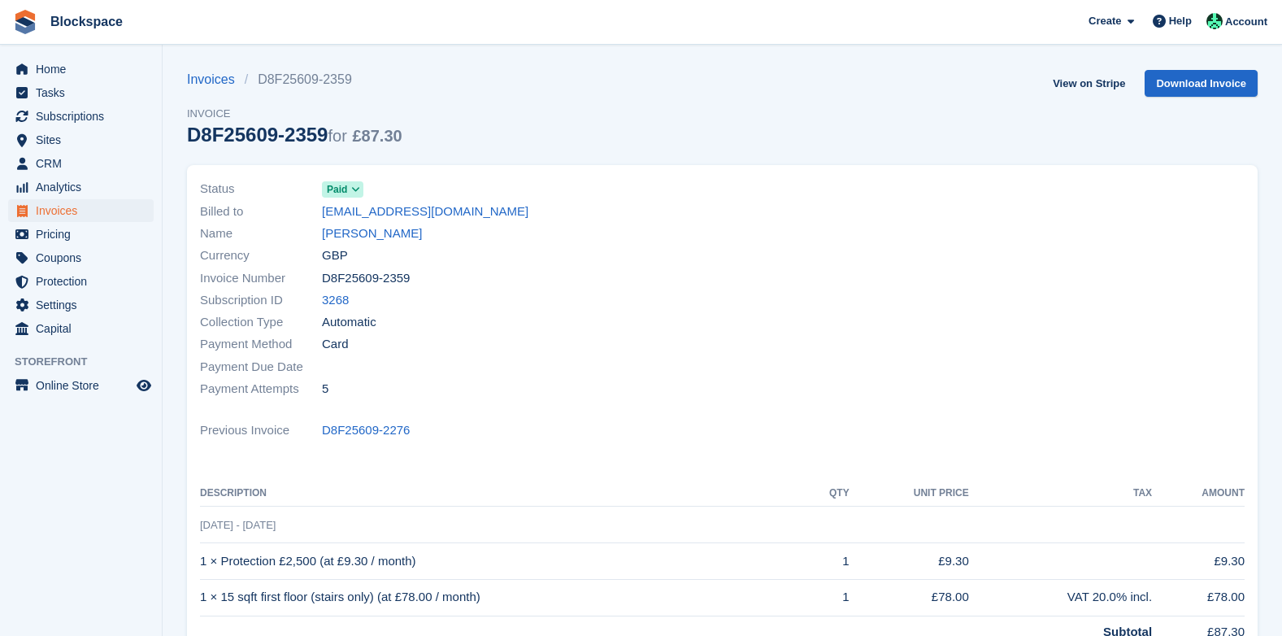
scroll to position [244, 0]
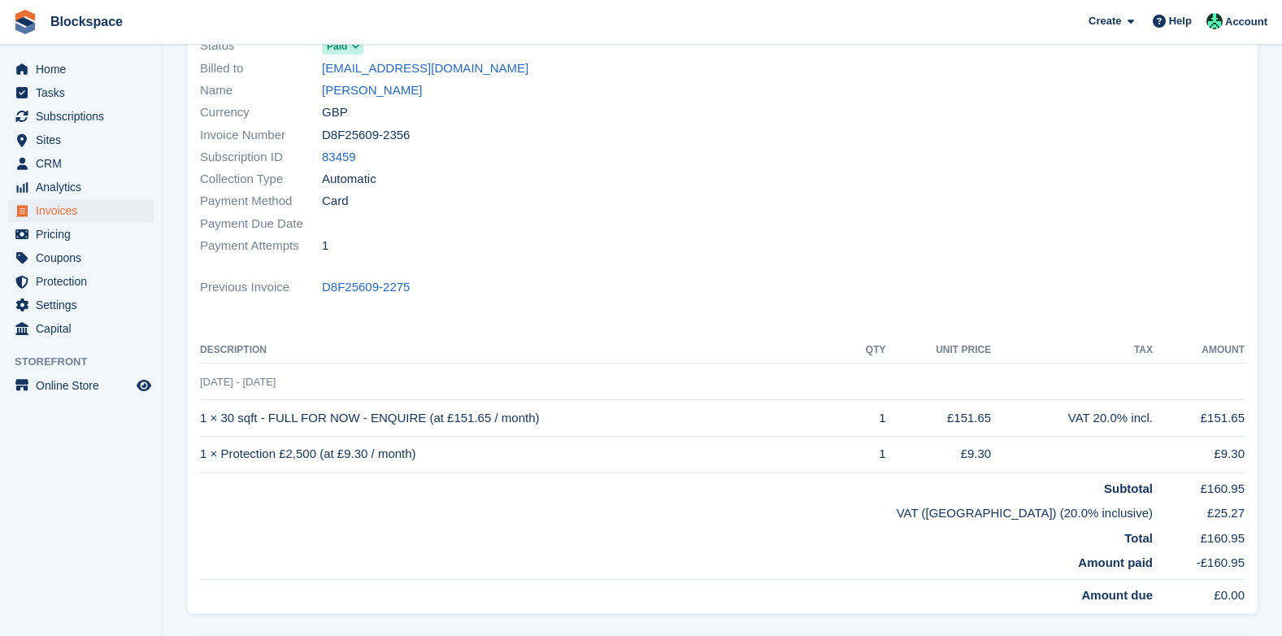
scroll to position [163, 0]
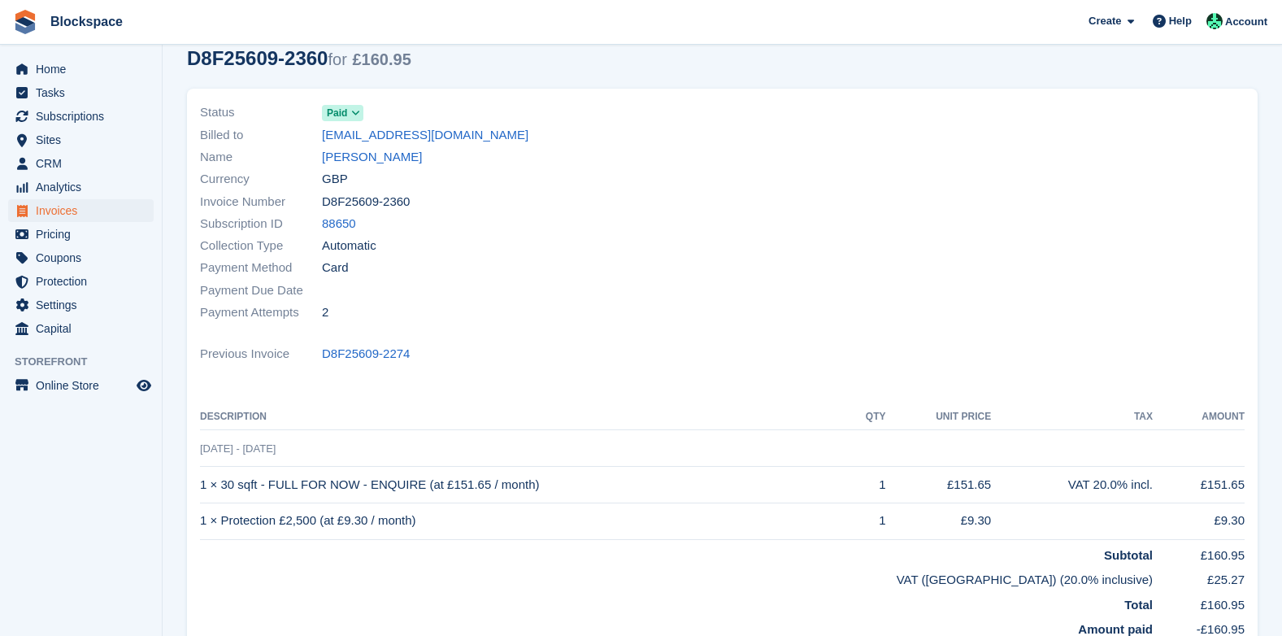
scroll to position [163, 0]
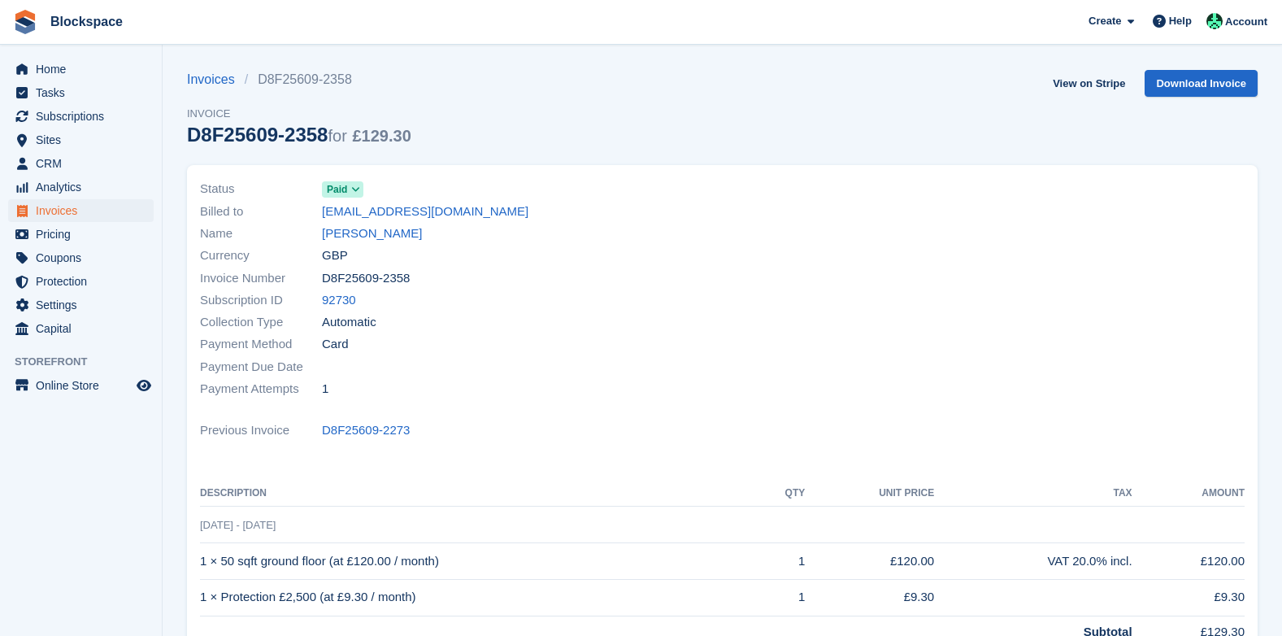
scroll to position [244, 0]
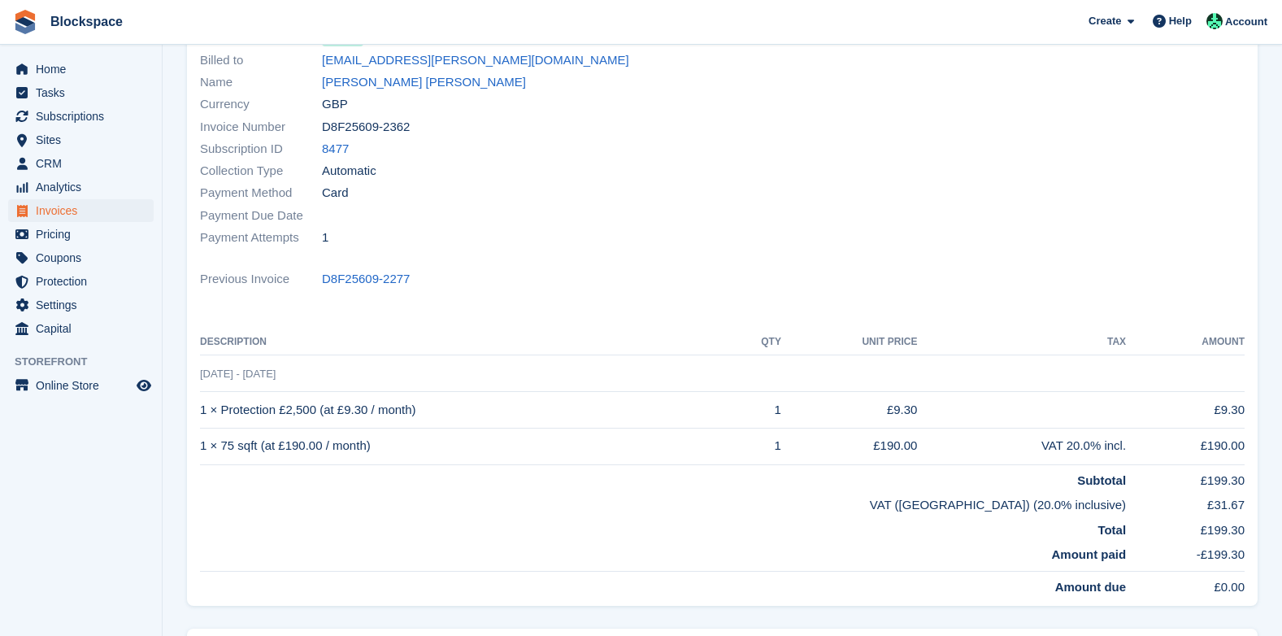
scroll to position [163, 0]
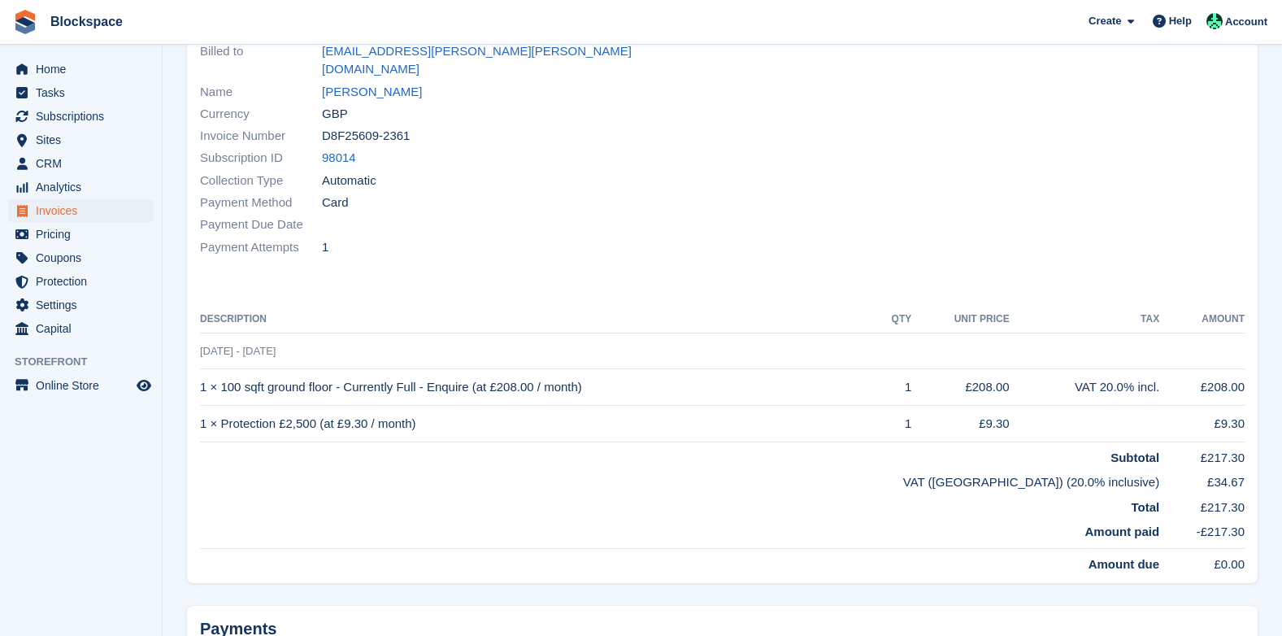
scroll to position [163, 0]
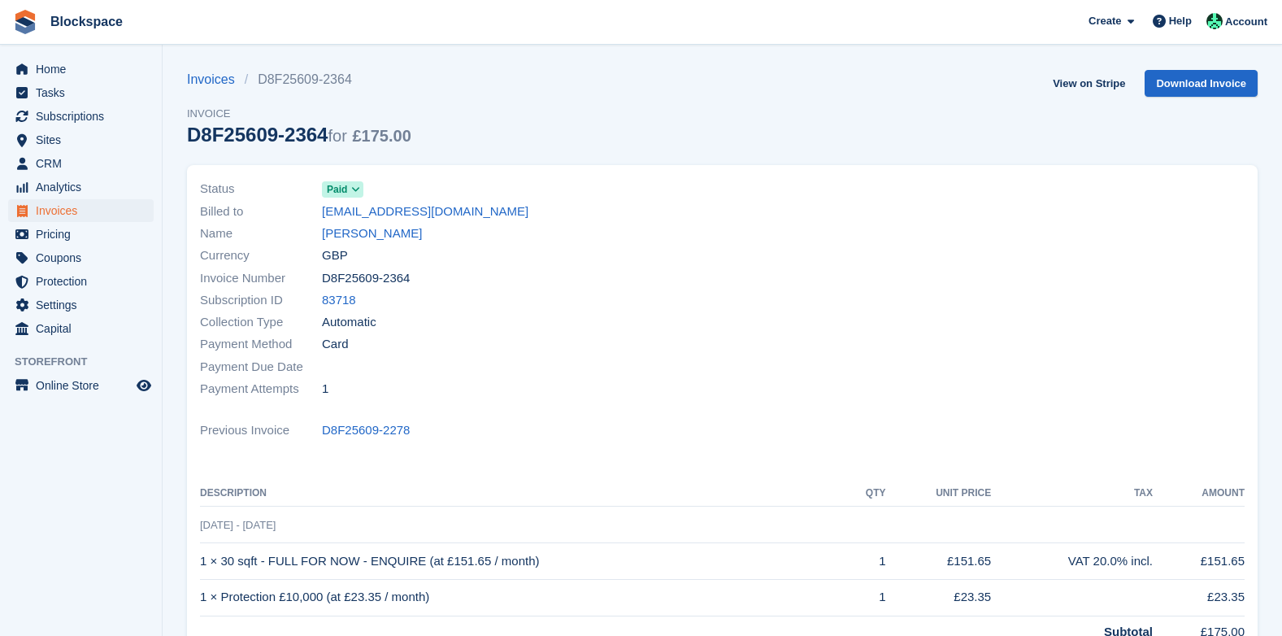
scroll to position [244, 0]
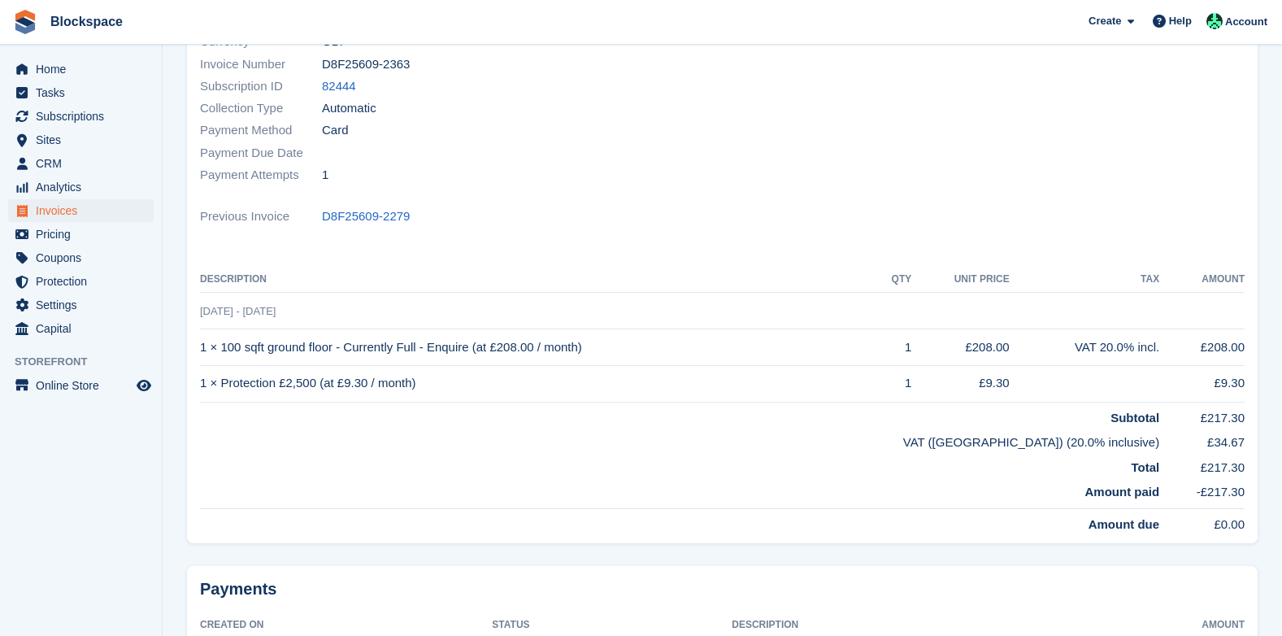
scroll to position [244, 0]
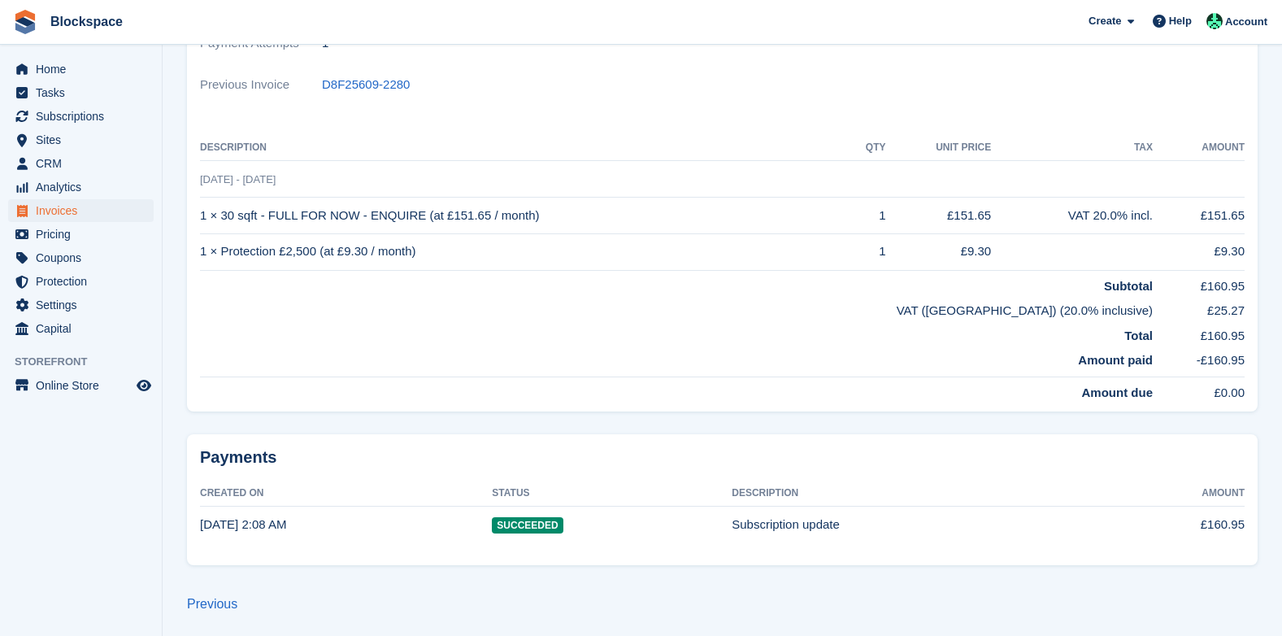
scroll to position [348, 0]
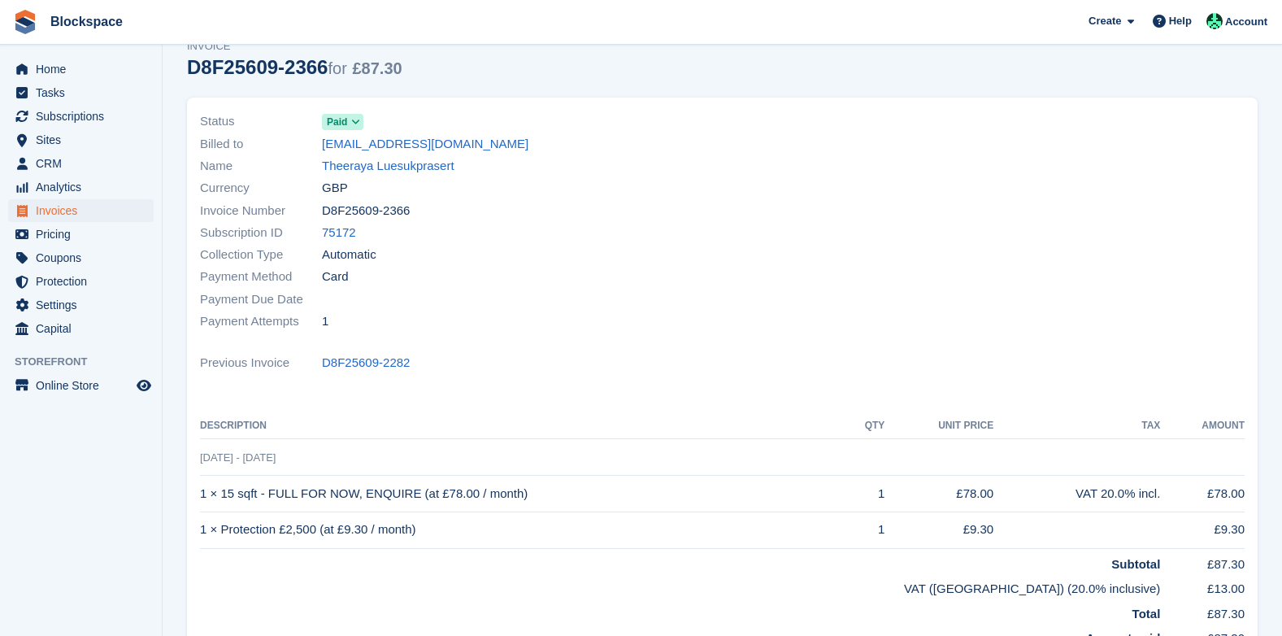
scroll to position [163, 0]
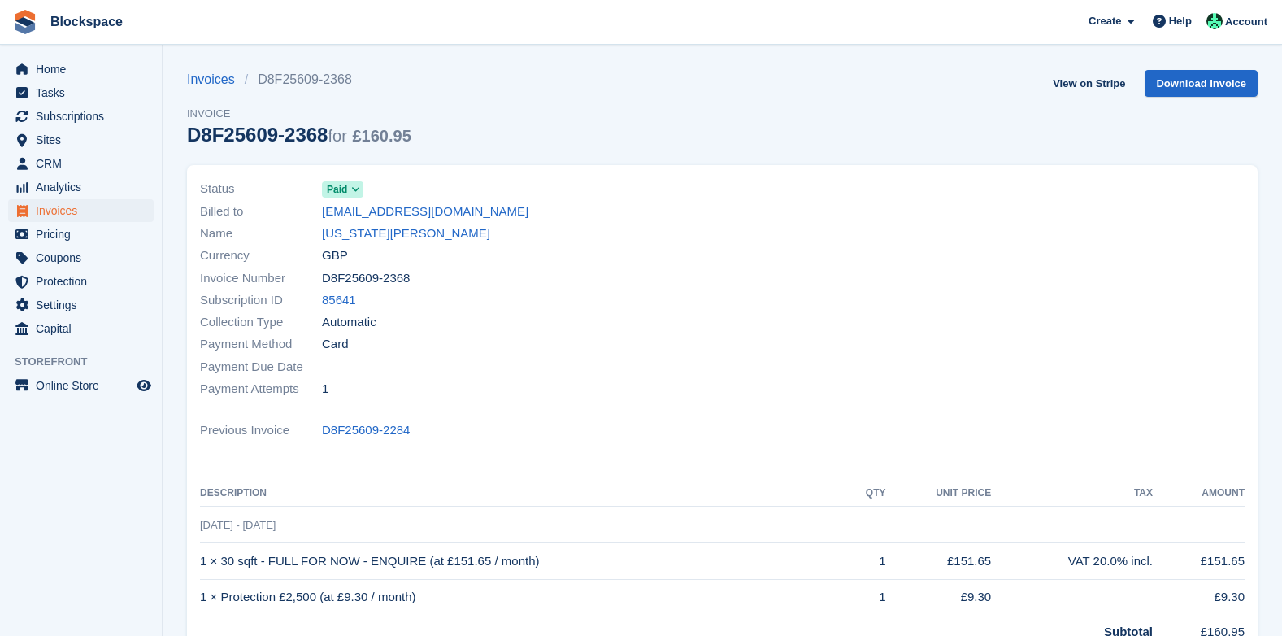
scroll to position [325, 0]
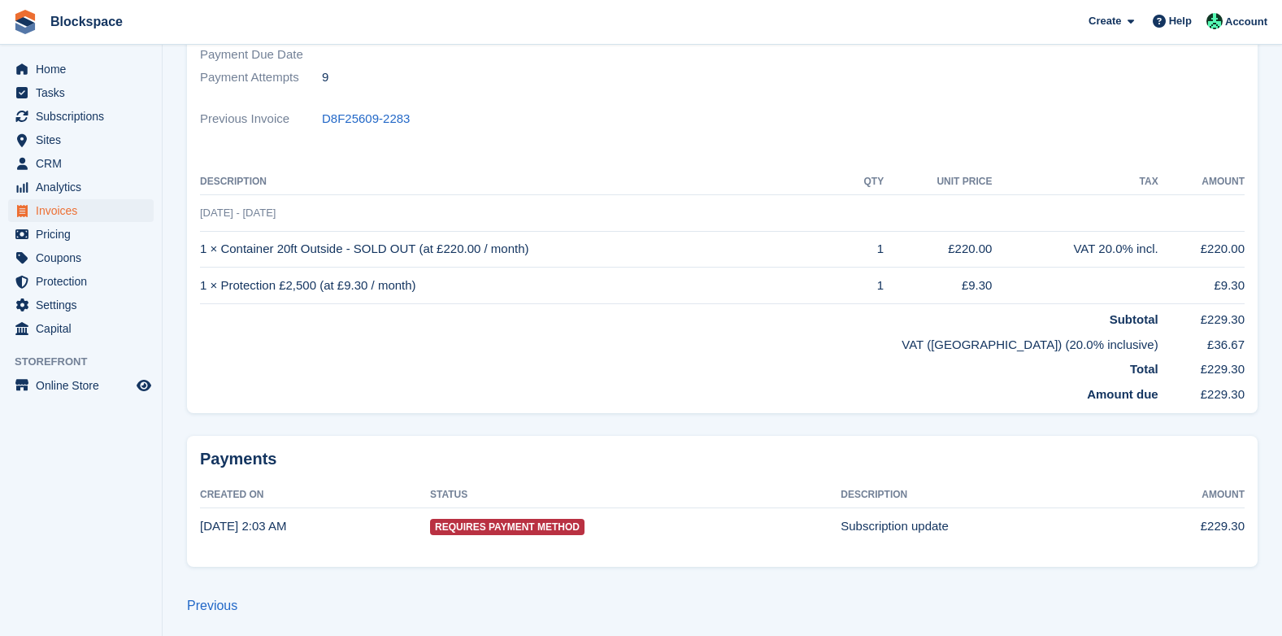
scroll to position [320, 0]
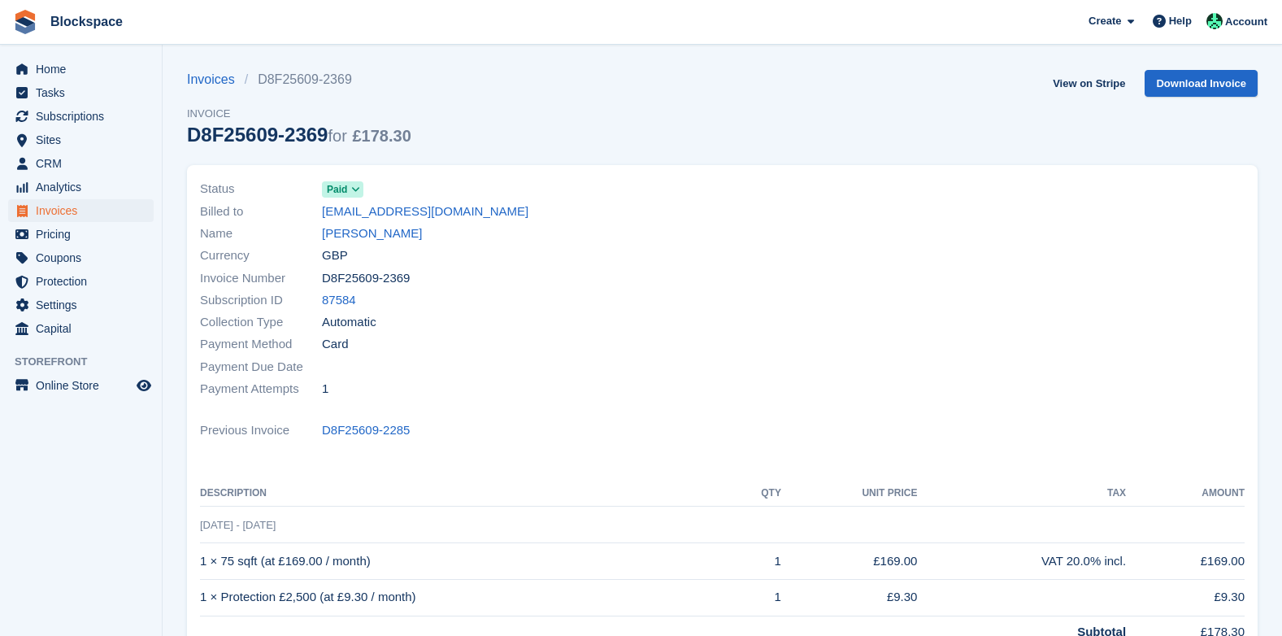
scroll to position [163, 0]
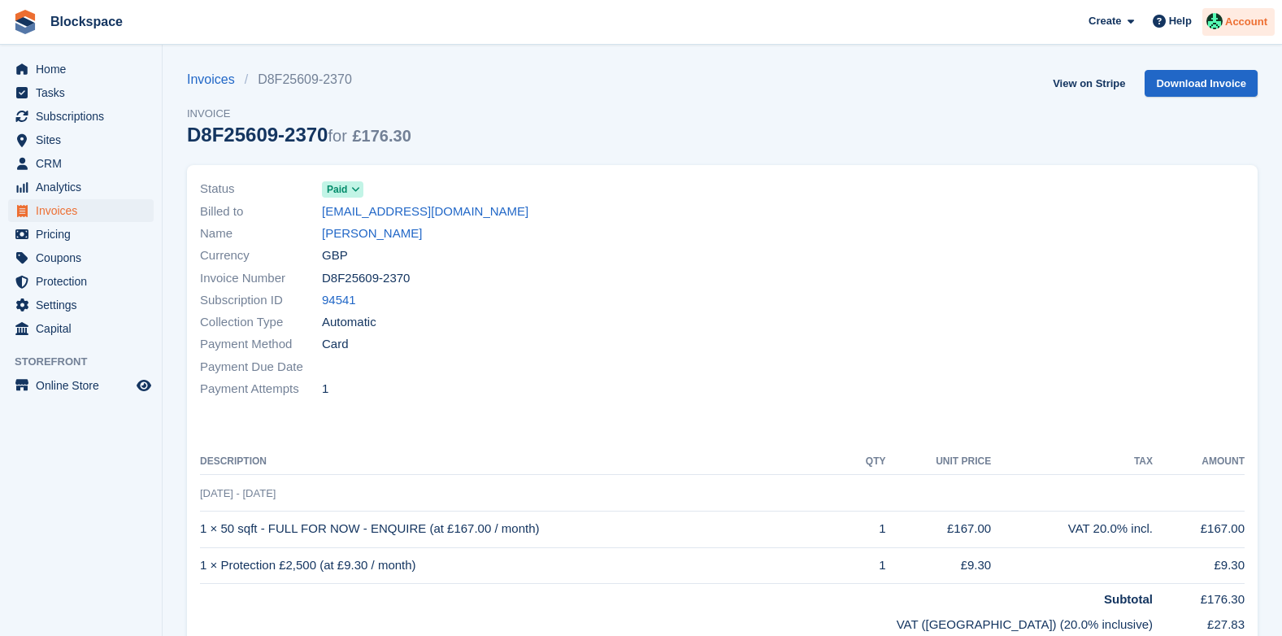
click at [1251, 21] on span "Account" at bounding box center [1246, 22] width 42 height 16
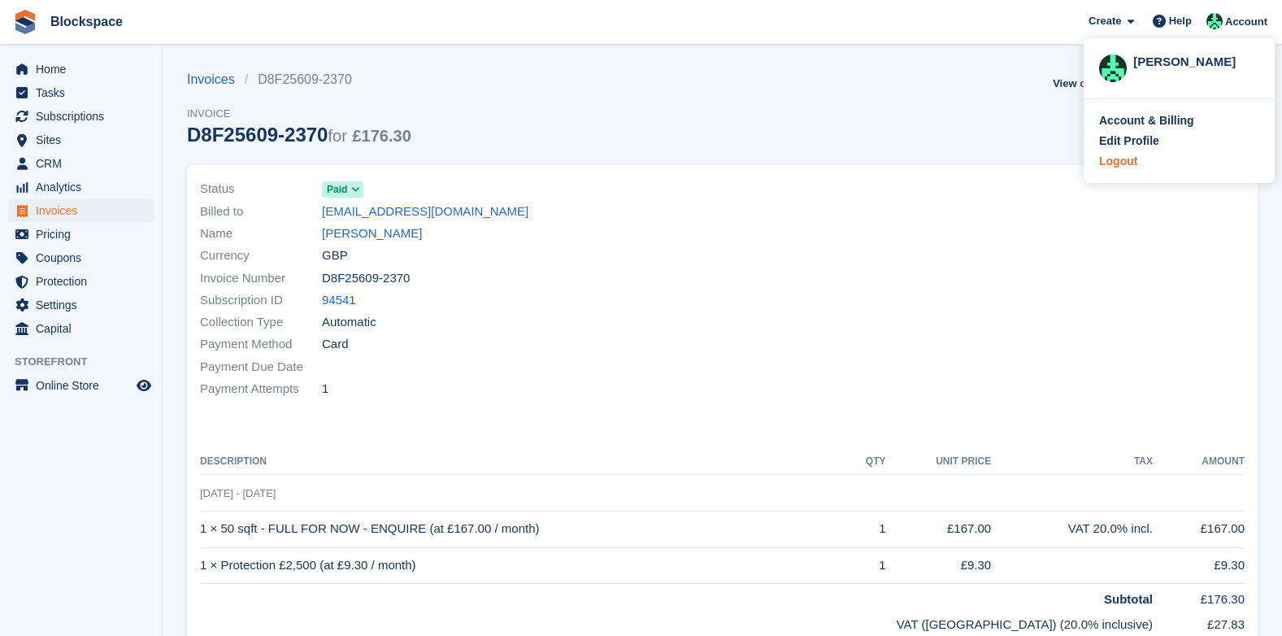
click at [1127, 163] on div "Logout" at bounding box center [1118, 161] width 38 height 17
